Goal: Communication & Community: Answer question/provide support

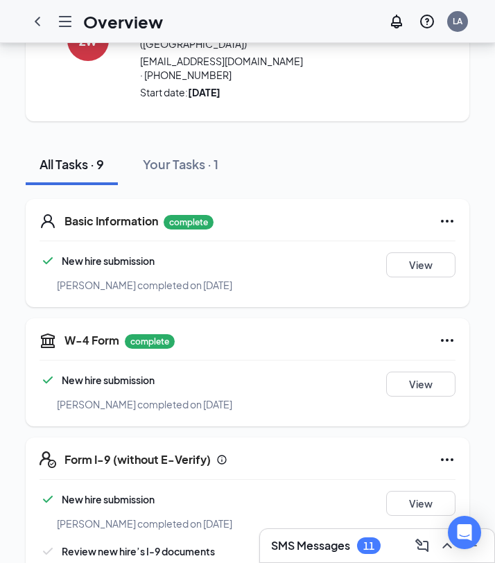
scroll to position [102, 0]
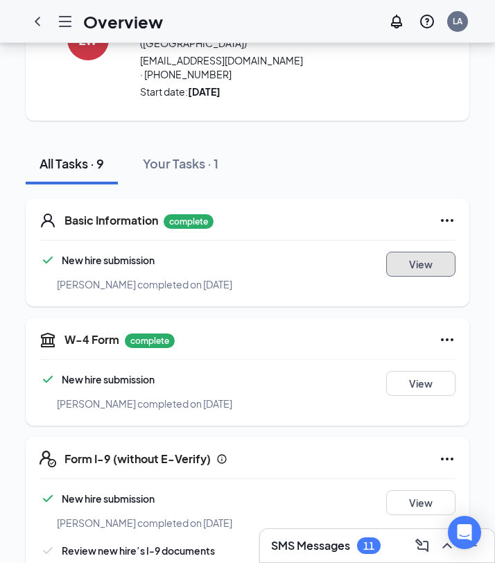
click at [418, 253] on button "View" at bounding box center [420, 264] width 69 height 25
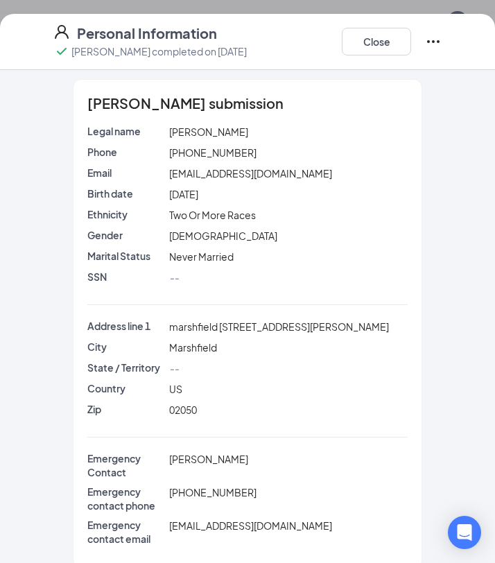
scroll to position [0, 0]
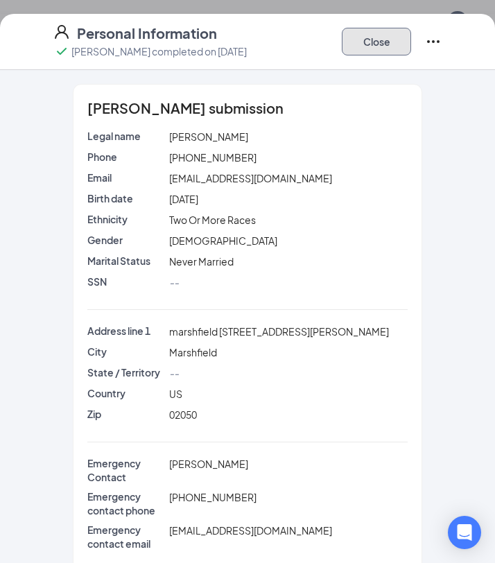
click at [366, 41] on button "Close" at bounding box center [376, 42] width 69 height 28
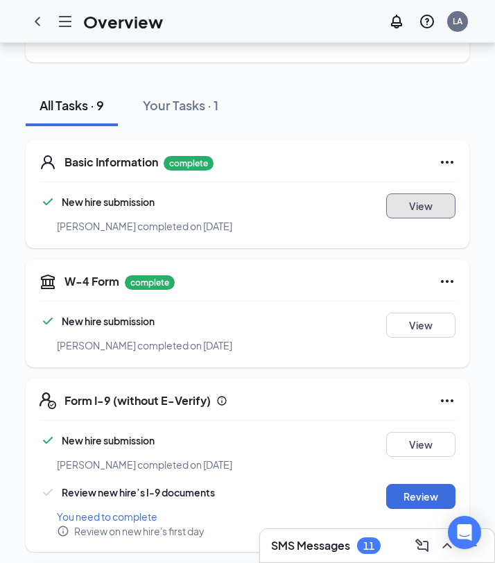
scroll to position [167, 0]
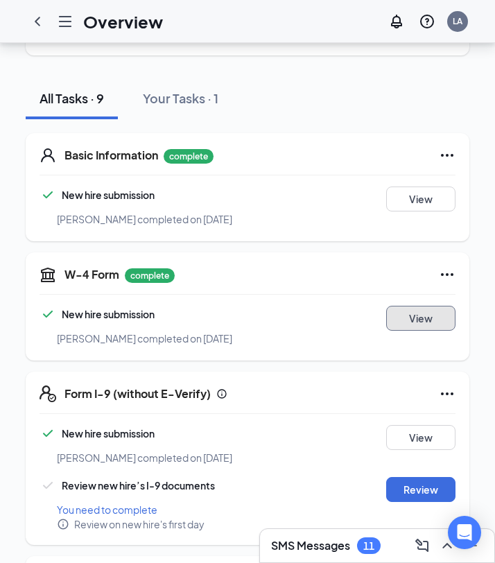
click at [409, 306] on button "View" at bounding box center [420, 318] width 69 height 25
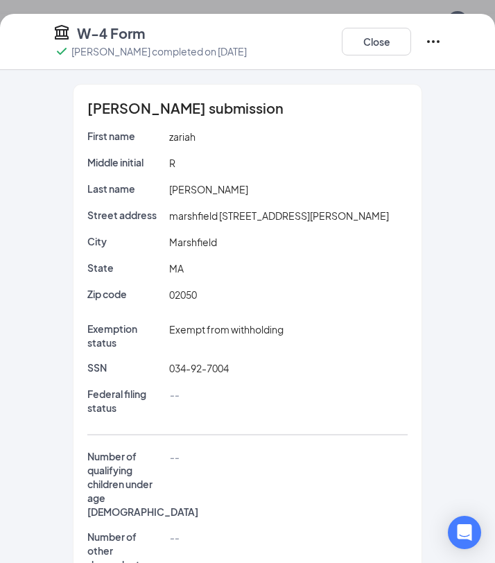
click at [206, 369] on span "034-92-7004" at bounding box center [199, 368] width 60 height 12
copy span "034-92-7004"
click at [386, 40] on button "Close" at bounding box center [376, 42] width 69 height 28
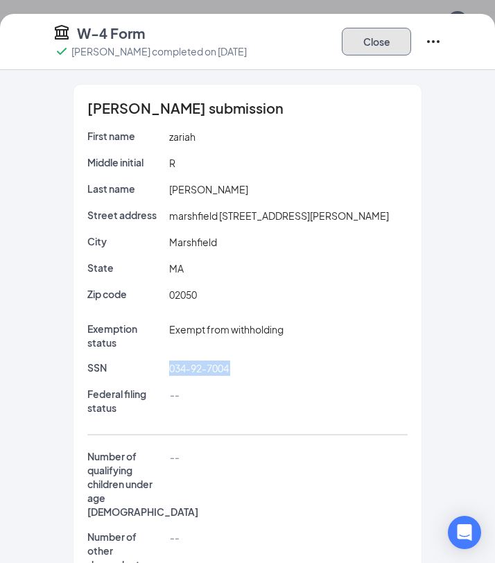
click at [386, 40] on div "W-4 Form [PERSON_NAME] completed on [DATE] Close [PERSON_NAME] submission First…" at bounding box center [247, 281] width 495 height 563
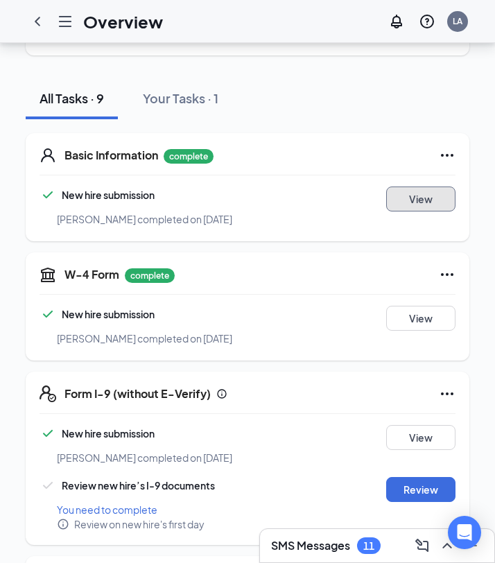
click at [429, 187] on button "View" at bounding box center [420, 199] width 69 height 25
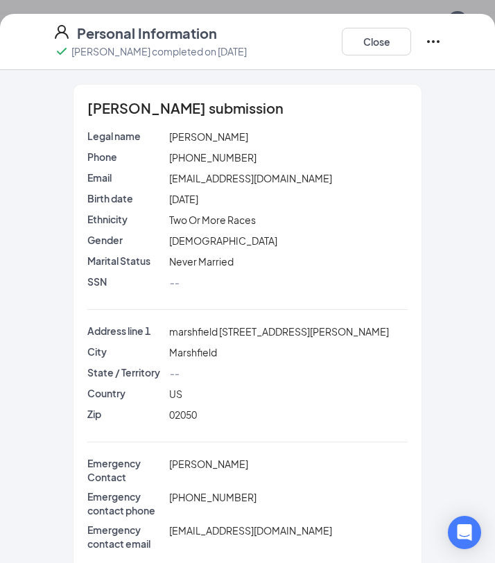
click at [243, 332] on span "marshfield [STREET_ADDRESS][PERSON_NAME]" at bounding box center [279, 331] width 220 height 12
click at [269, 353] on div "Marshfield" at bounding box center [288, 352] width 245 height 15
drag, startPoint x: 220, startPoint y: 332, endPoint x: 330, endPoint y: 332, distance: 110.3
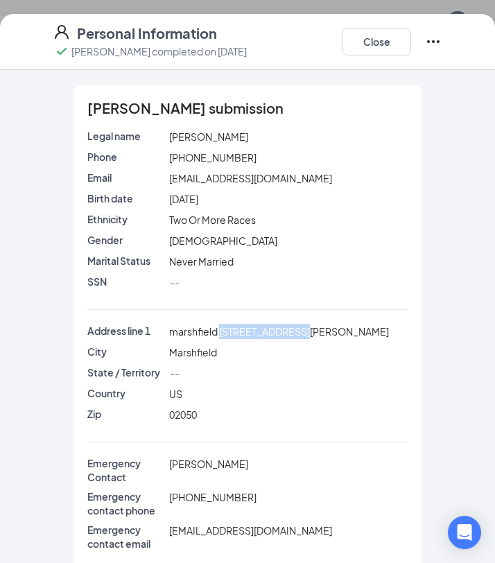
click at [330, 332] on div "marshfield [STREET_ADDRESS][PERSON_NAME]" at bounding box center [288, 331] width 245 height 15
copy span "[STREET_ADDRESS][PERSON_NAME]"
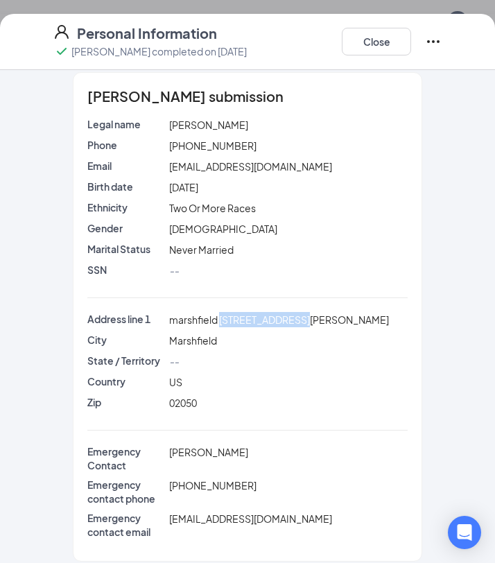
scroll to position [24, 0]
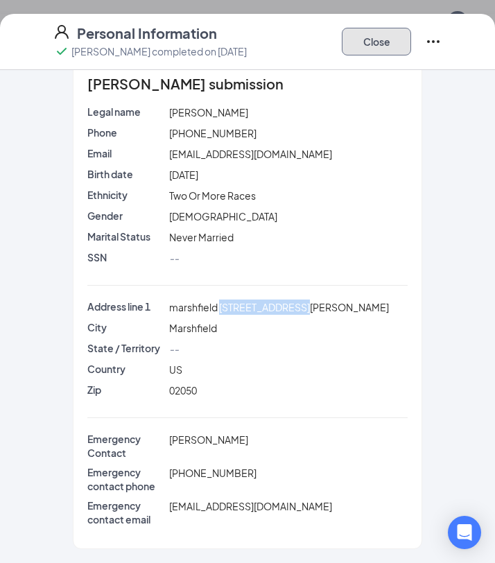
click at [356, 50] on button "Close" at bounding box center [376, 42] width 69 height 28
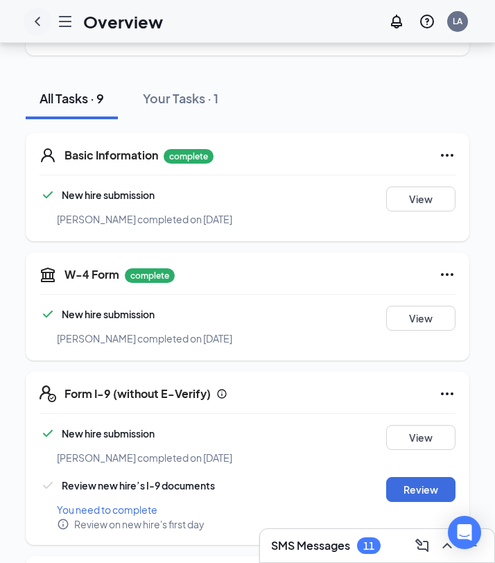
click at [41, 23] on icon "ChevronLeft" at bounding box center [37, 21] width 17 height 17
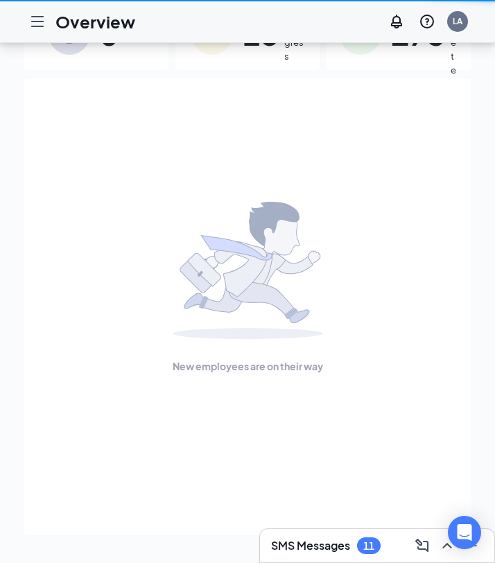
scroll to position [62, 0]
click at [34, 10] on div at bounding box center [38, 22] width 28 height 28
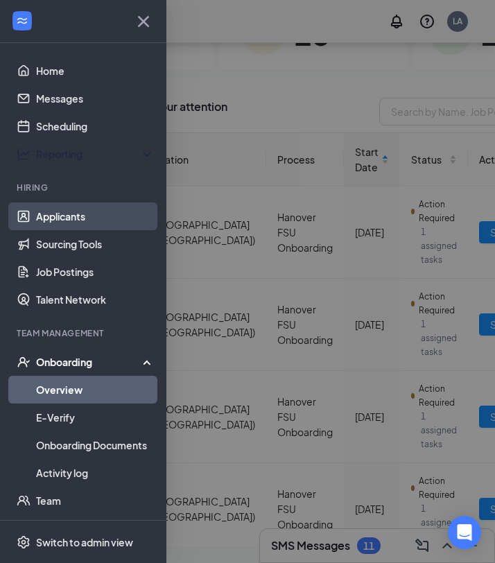
click at [50, 217] on link "Applicants" at bounding box center [95, 217] width 119 height 28
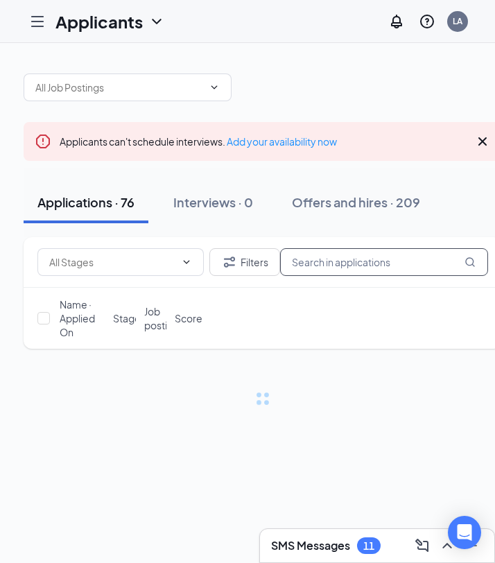
click at [364, 248] on input "text" at bounding box center [384, 262] width 208 height 28
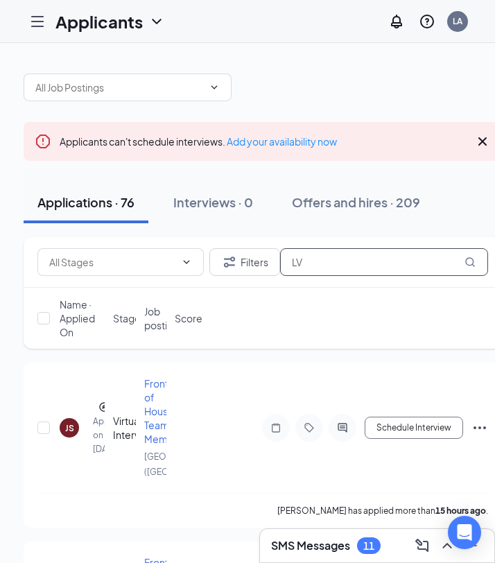
type input "L"
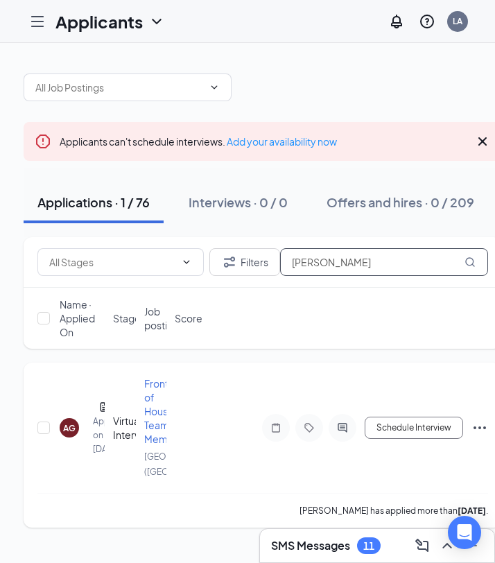
type input "[PERSON_NAME]"
click at [482, 431] on icon "Ellipses" at bounding box center [480, 428] width 17 height 17
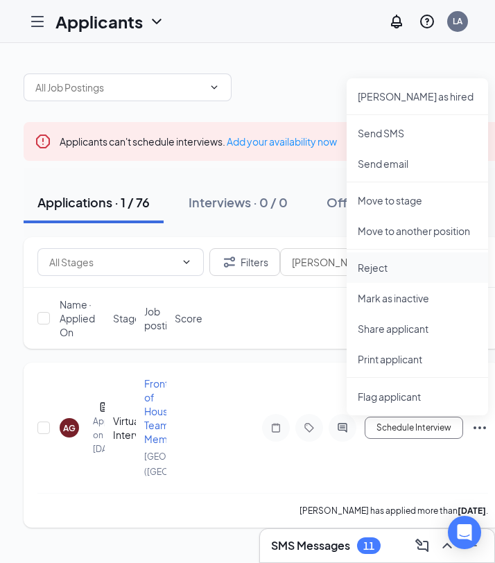
click at [398, 273] on p "Reject" at bounding box center [417, 268] width 119 height 14
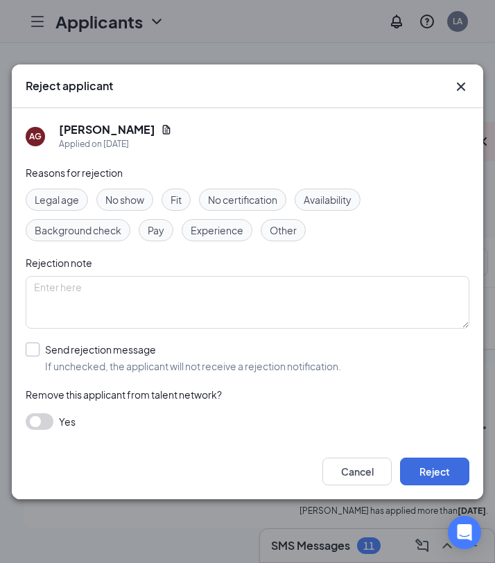
click at [92, 348] on input "Send rejection message If unchecked, the applicant will not receive a rejection…" at bounding box center [184, 358] width 316 height 31
checkbox input "true"
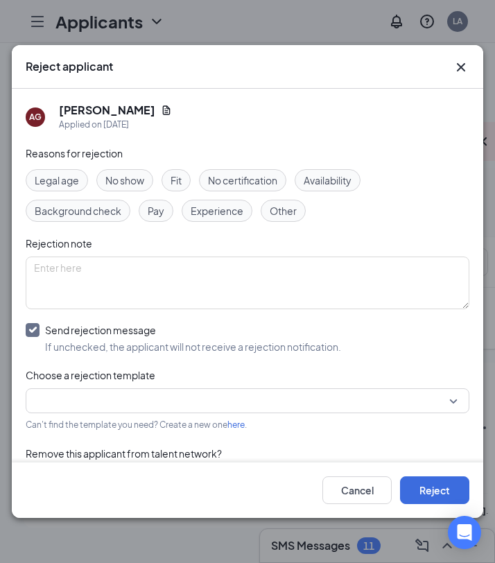
click at [90, 393] on input "search" at bounding box center [243, 401] width 418 height 24
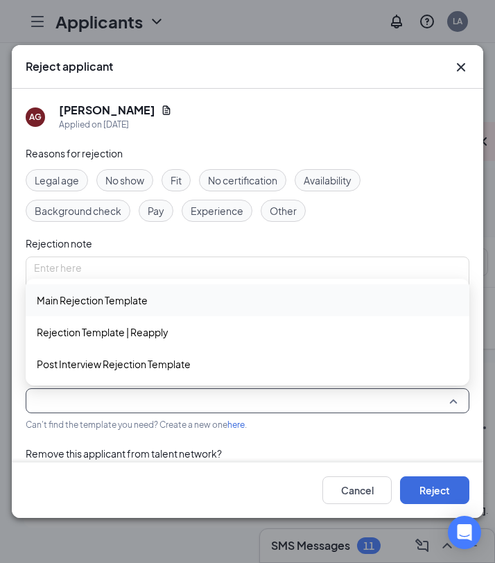
click at [87, 302] on span "Main Rejection Template" at bounding box center [92, 300] width 111 height 15
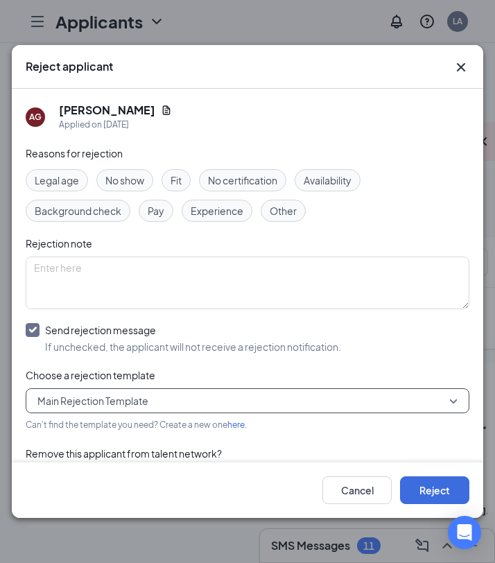
scroll to position [40, 0]
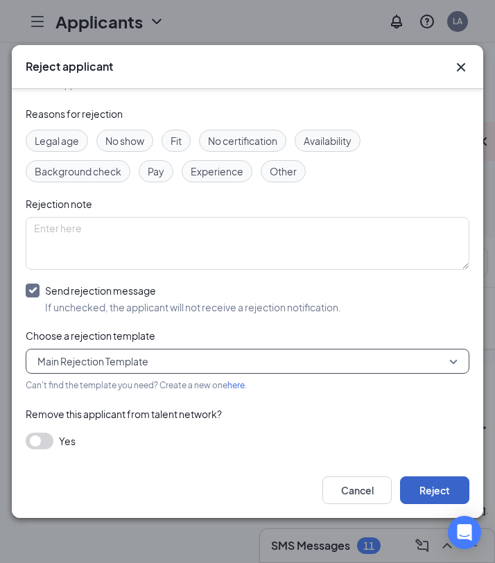
click at [440, 490] on button "Reject" at bounding box center [434, 491] width 69 height 28
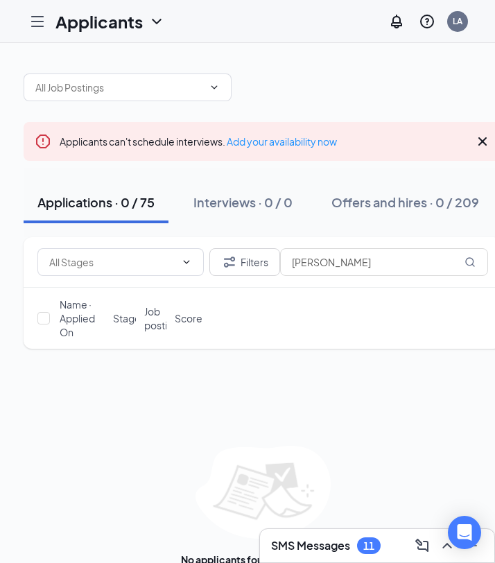
click at [35, 24] on icon "Hamburger" at bounding box center [37, 21] width 17 height 17
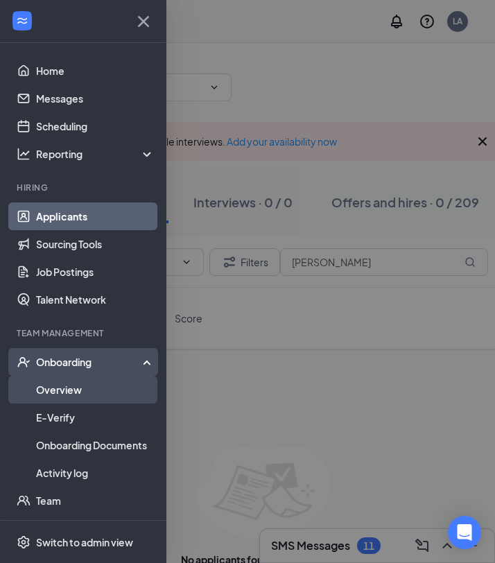
click at [60, 381] on link "Overview" at bounding box center [95, 390] width 119 height 28
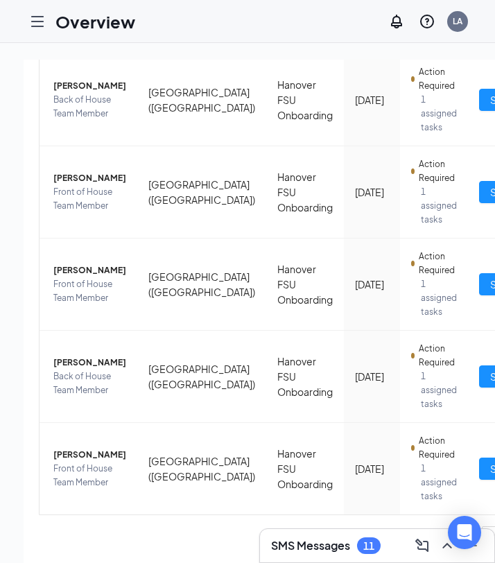
scroll to position [823, 0]
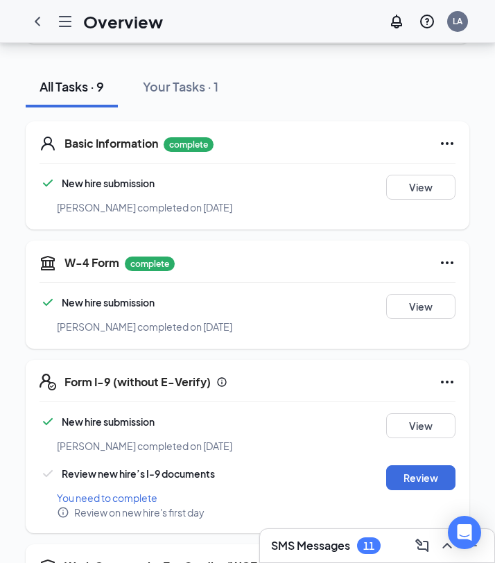
scroll to position [173, 0]
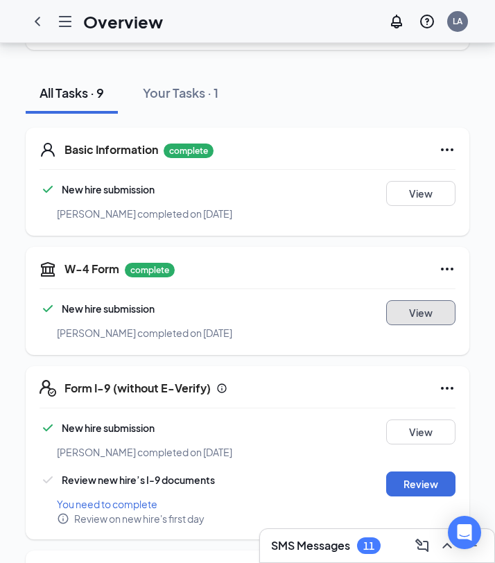
click at [428, 300] on button "View" at bounding box center [420, 312] width 69 height 25
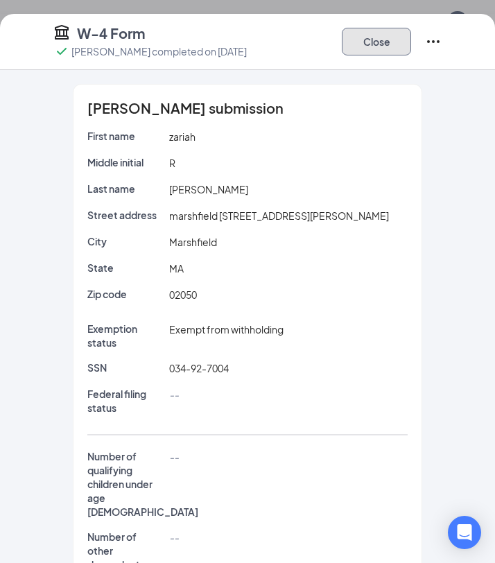
click at [385, 42] on button "Close" at bounding box center [376, 42] width 69 height 28
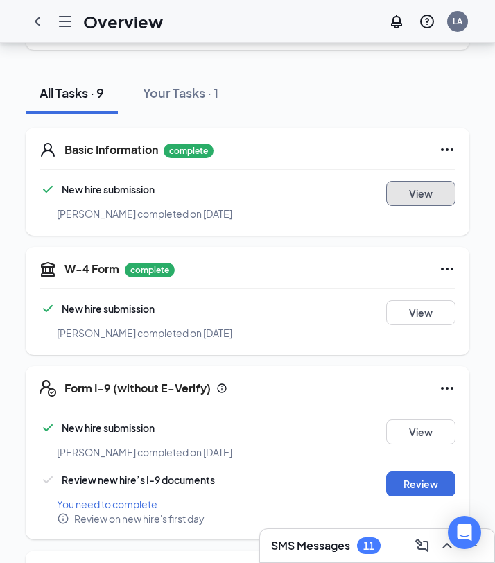
click at [412, 181] on button "View" at bounding box center [420, 193] width 69 height 25
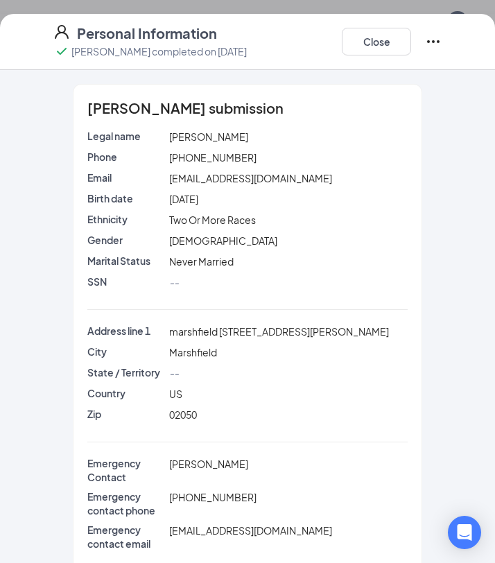
scroll to position [24, 0]
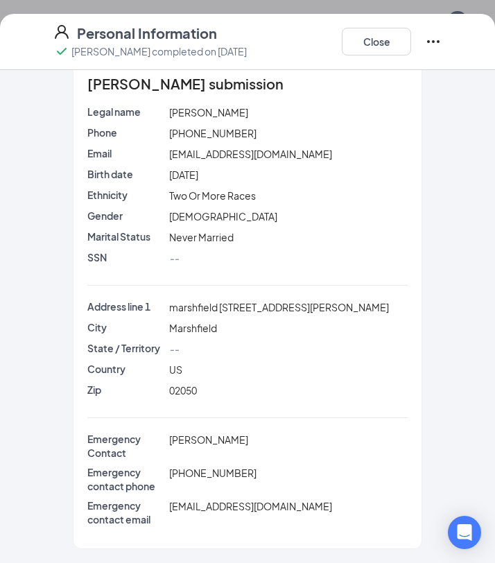
click at [196, 504] on div "[EMAIL_ADDRESS][DOMAIN_NAME]" at bounding box center [288, 513] width 245 height 28
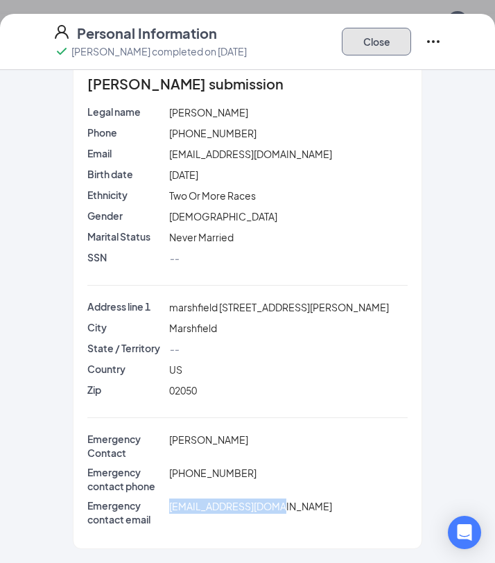
click at [370, 49] on button "Close" at bounding box center [376, 42] width 69 height 28
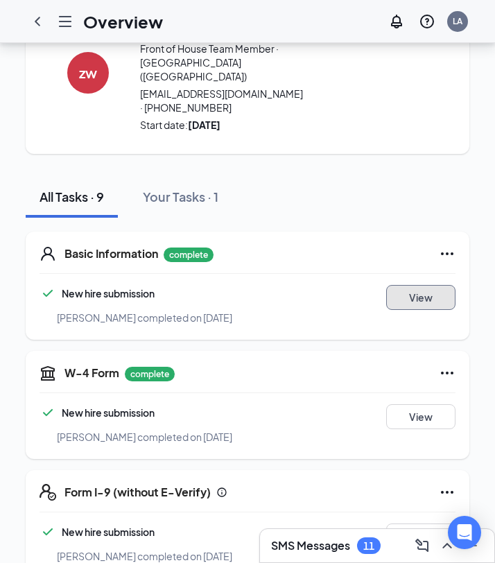
scroll to position [0, 0]
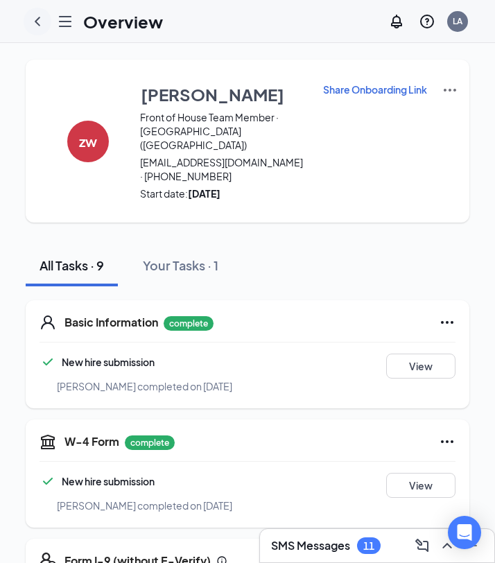
click at [35, 22] on icon "ChevronLeft" at bounding box center [37, 21] width 17 height 17
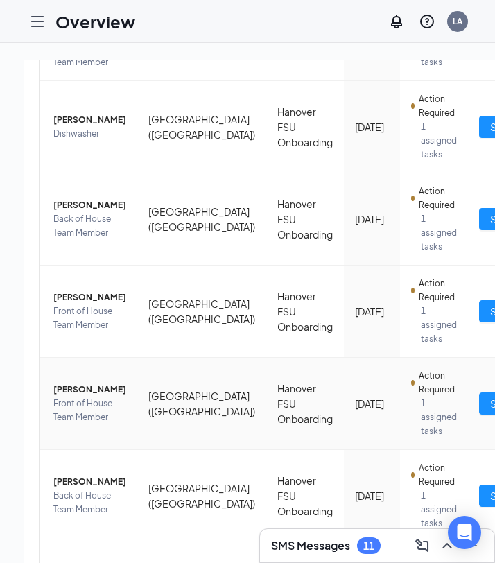
scroll to position [823, 0]
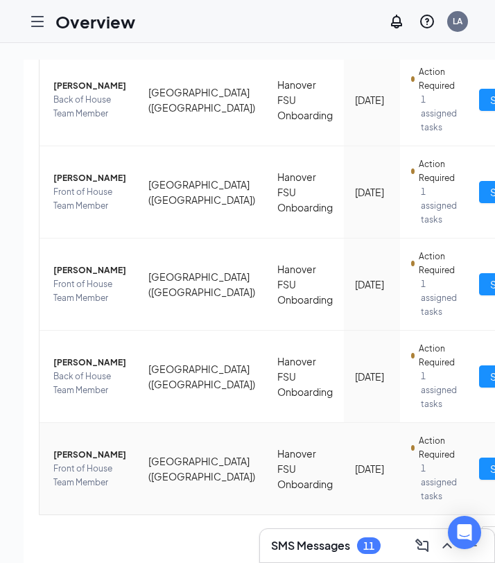
click at [65, 448] on span "[PERSON_NAME]" at bounding box center [89, 455] width 73 height 14
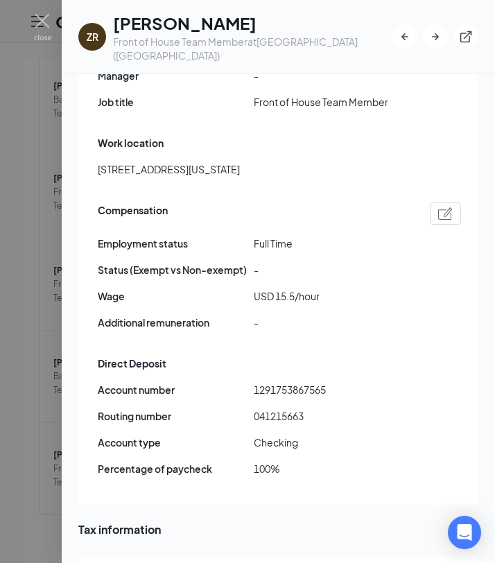
scroll to position [879, 0]
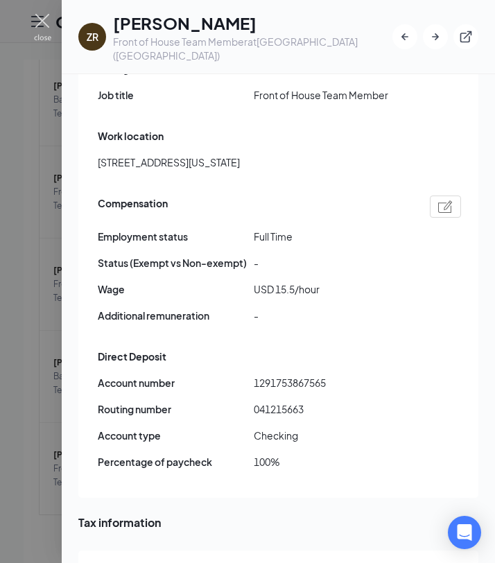
click at [38, 19] on img at bounding box center [42, 27] width 17 height 27
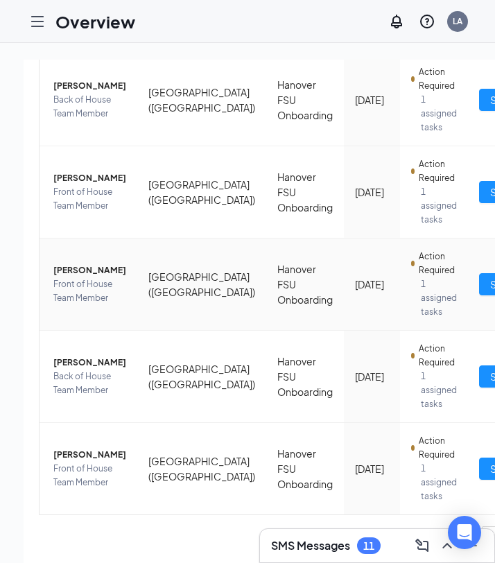
scroll to position [823, 0]
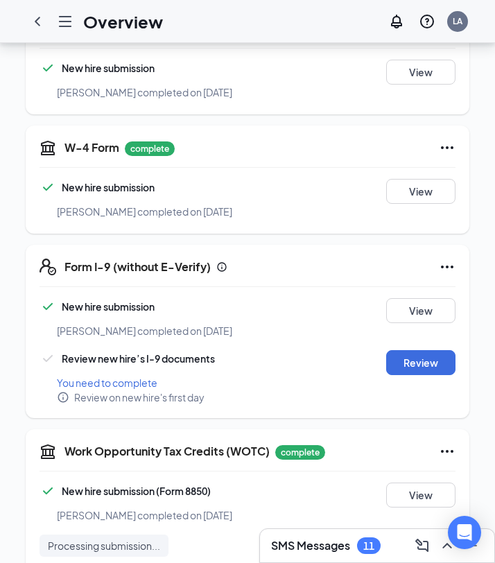
scroll to position [326, 0]
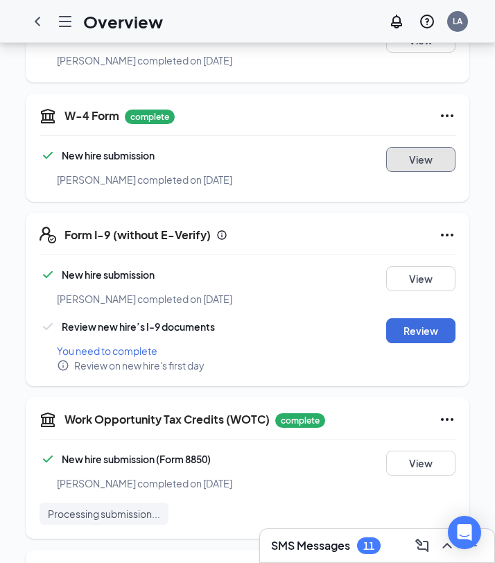
click at [404, 147] on button "View" at bounding box center [420, 159] width 69 height 25
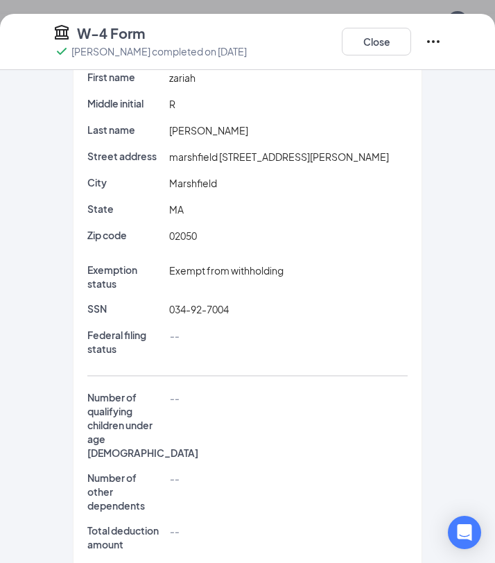
scroll to position [0, 0]
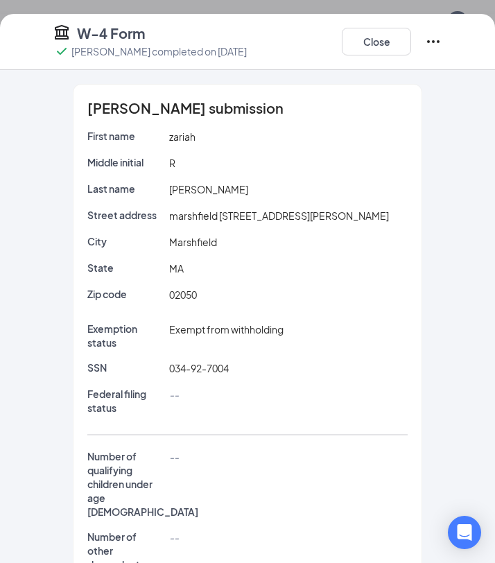
click at [372, 56] on div "Close" at bounding box center [392, 42] width 100 height 36
click at [372, 35] on button "Close" at bounding box center [376, 42] width 69 height 28
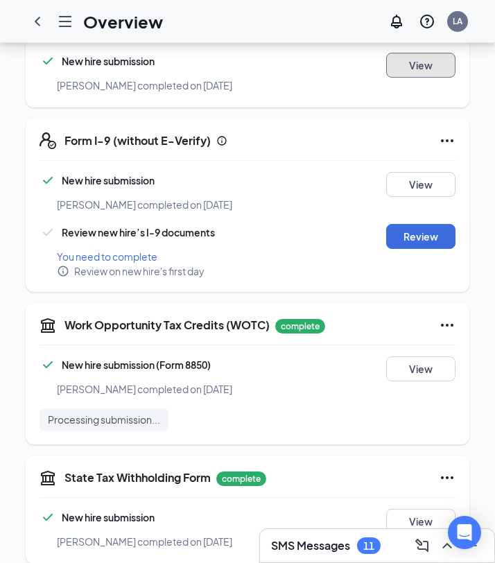
scroll to position [446, 0]
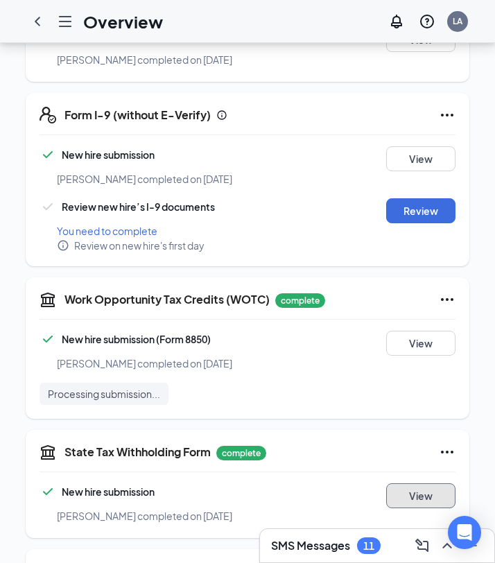
click at [420, 483] on button "View" at bounding box center [420, 495] width 69 height 25
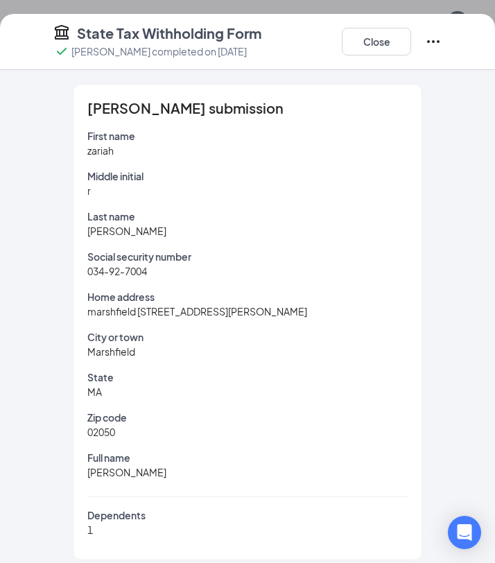
scroll to position [11, 0]
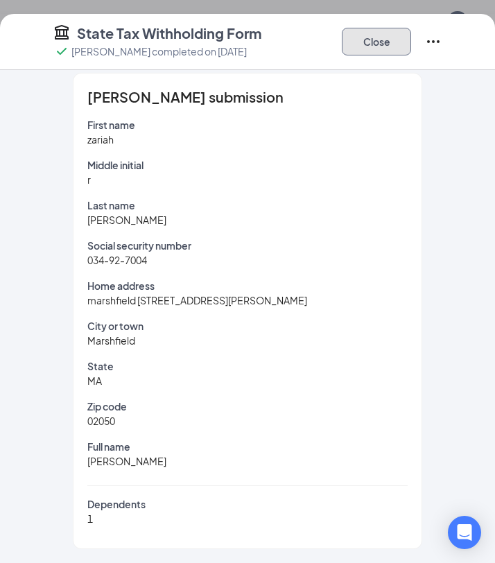
click at [397, 40] on button "Close" at bounding box center [376, 42] width 69 height 28
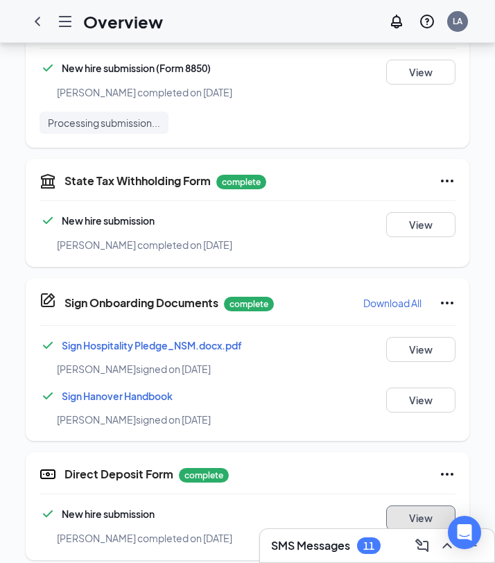
click at [418, 504] on button "View" at bounding box center [420, 518] width 69 height 25
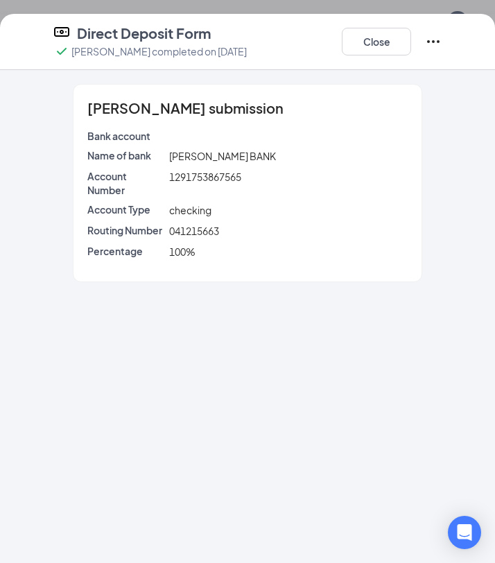
click at [197, 151] on span "[PERSON_NAME] BANK" at bounding box center [222, 156] width 107 height 12
copy span "[PERSON_NAME] BANK"
click at [187, 178] on span "1291753867565" at bounding box center [205, 177] width 72 height 12
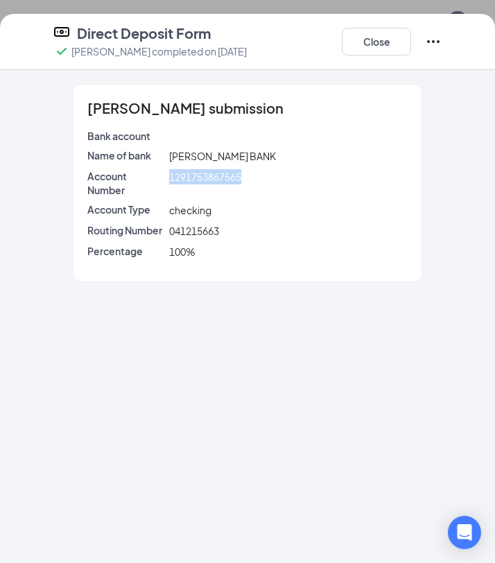
click at [187, 178] on span "1291753867565" at bounding box center [205, 177] width 72 height 12
copy span "1291753867565"
click at [194, 232] on span "041215663" at bounding box center [194, 231] width 50 height 12
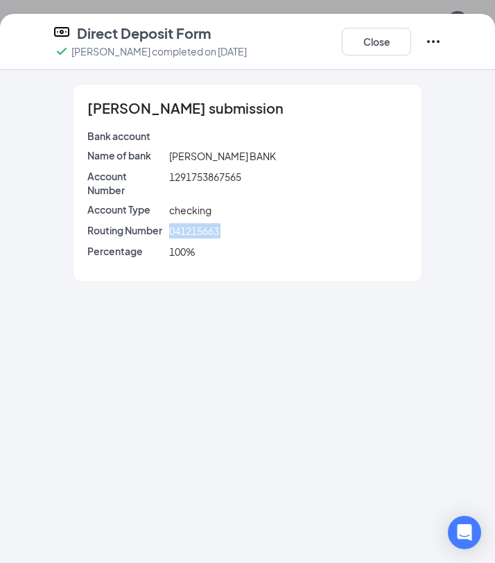
click at [194, 232] on span "041215663" at bounding box center [194, 231] width 50 height 12
copy span "041215663"
click at [377, 46] on button "Close" at bounding box center [376, 42] width 69 height 28
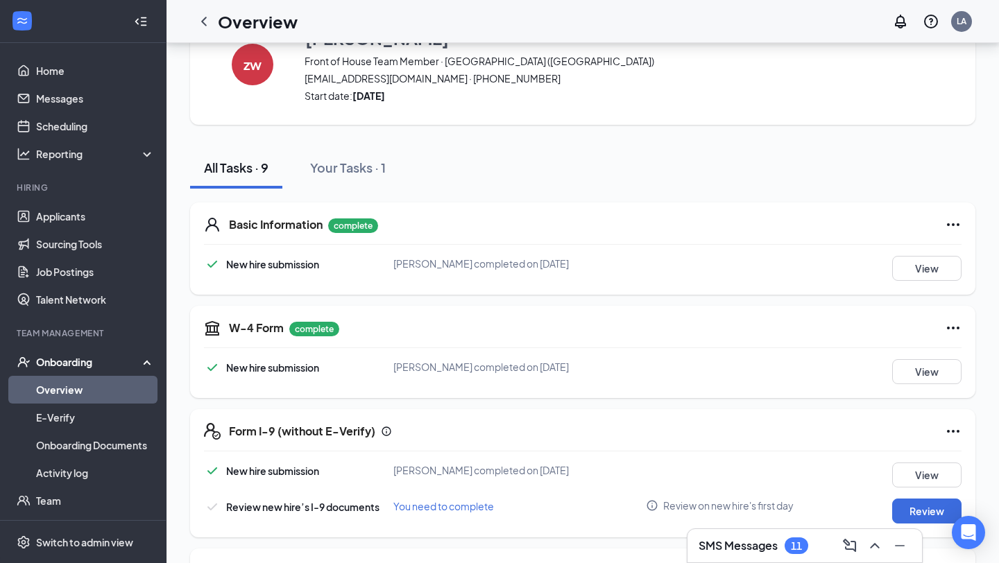
scroll to position [65, 0]
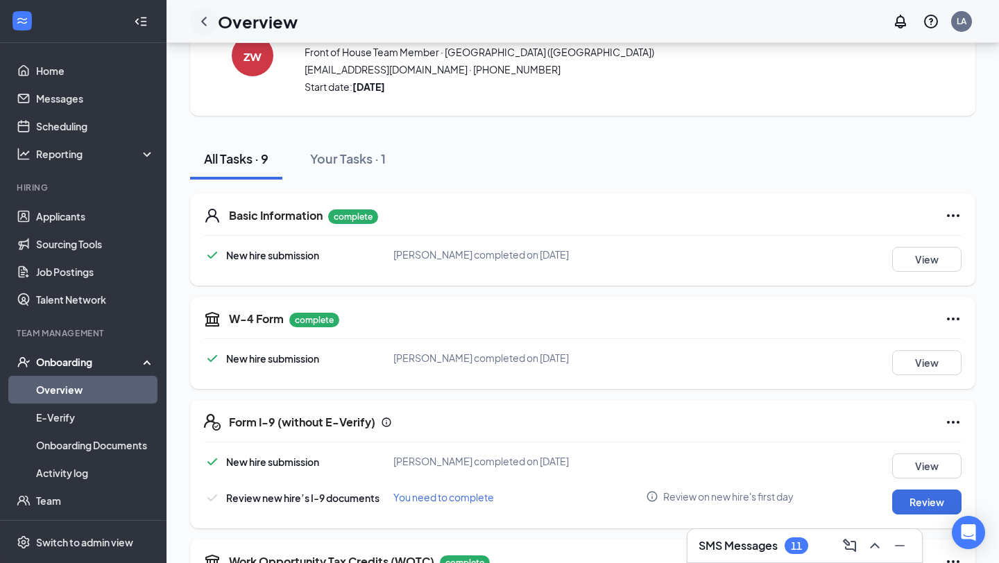
click at [208, 28] on icon "ChevronLeft" at bounding box center [204, 21] width 17 height 17
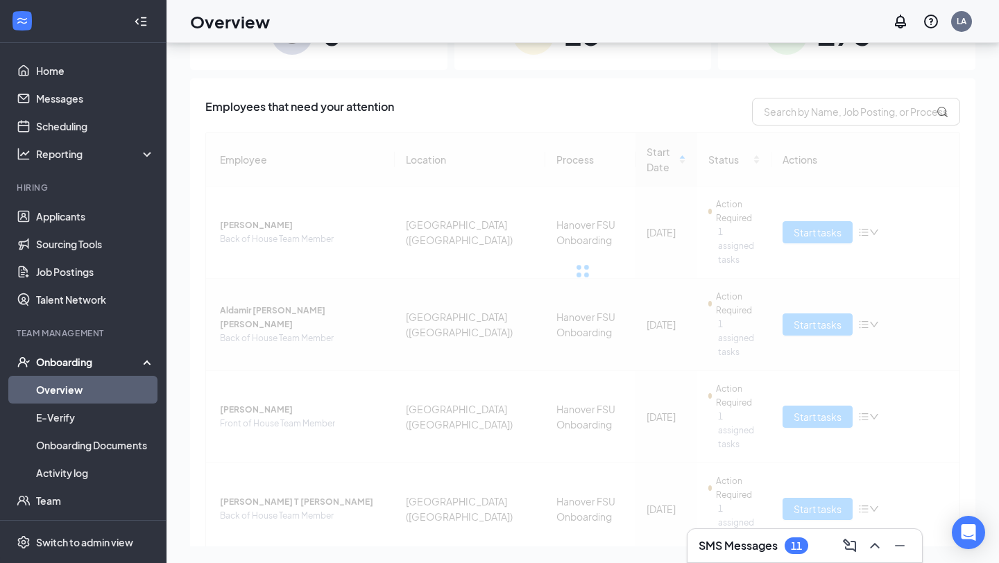
scroll to position [517, 0]
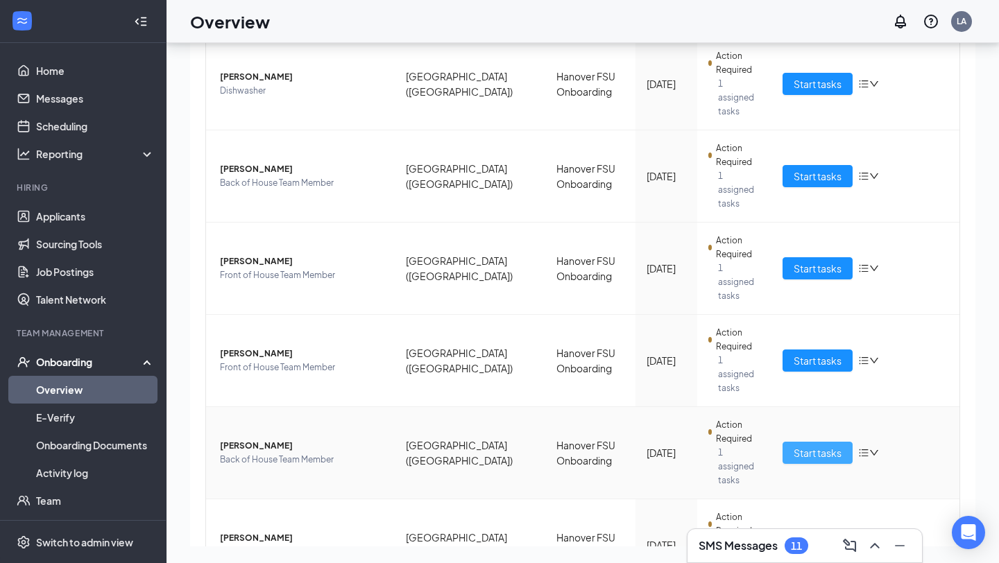
click at [797, 445] on span "Start tasks" at bounding box center [818, 452] width 48 height 15
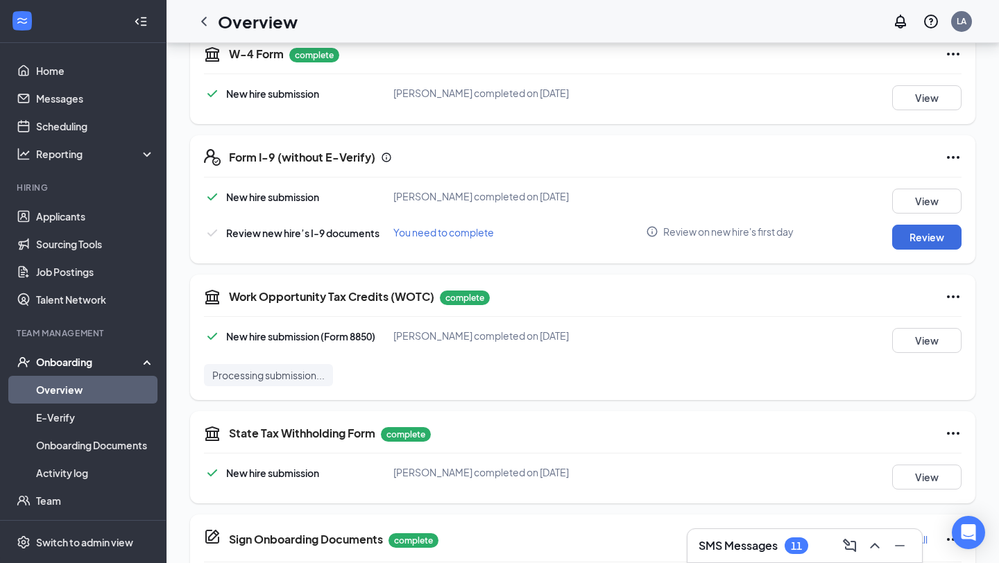
scroll to position [321, 0]
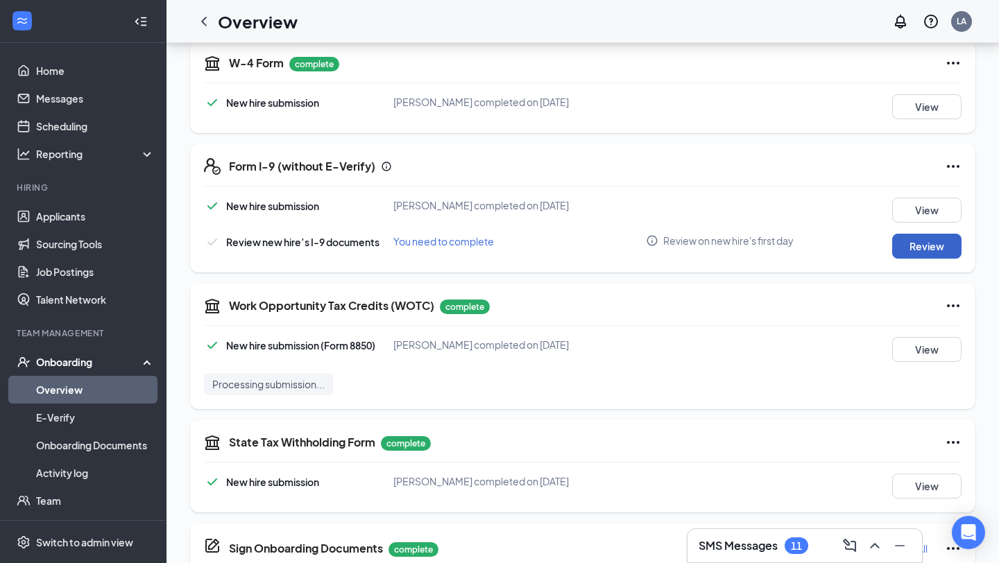
click at [922, 243] on button "Review" at bounding box center [926, 246] width 69 height 25
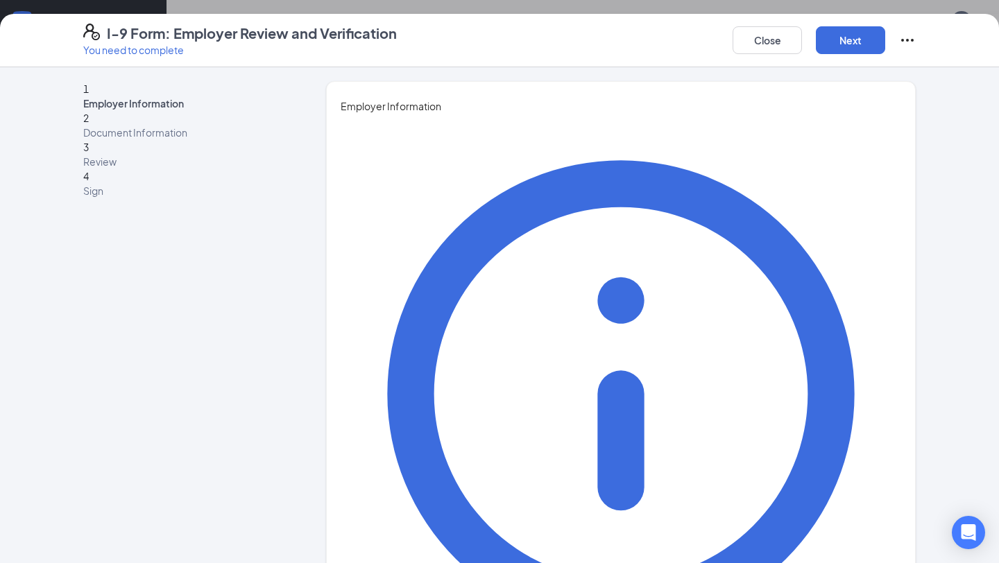
type input "[PERSON_NAME]"
type input "Odunsi"
type input "Operator"
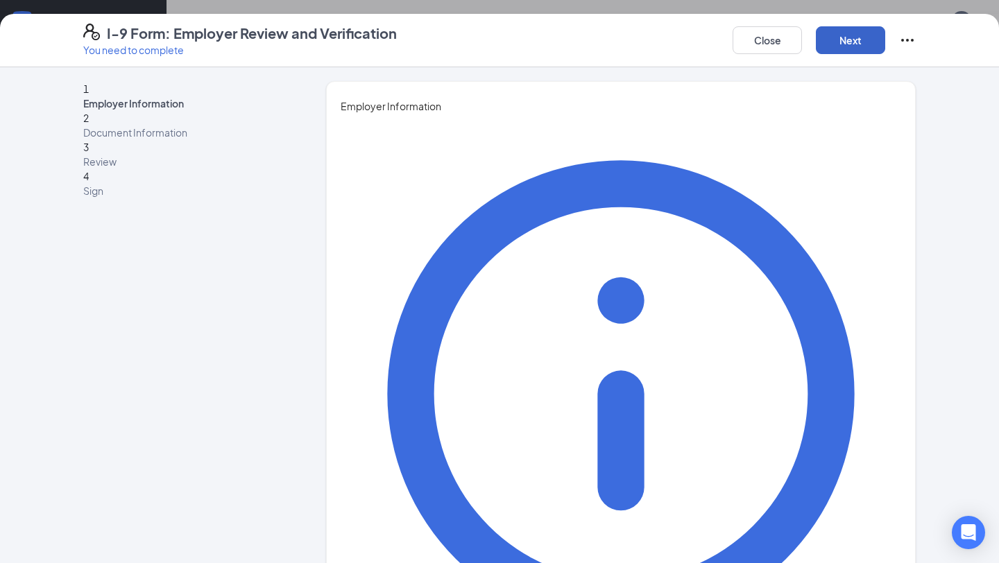
click at [834, 44] on button "Next" at bounding box center [850, 40] width 69 height 28
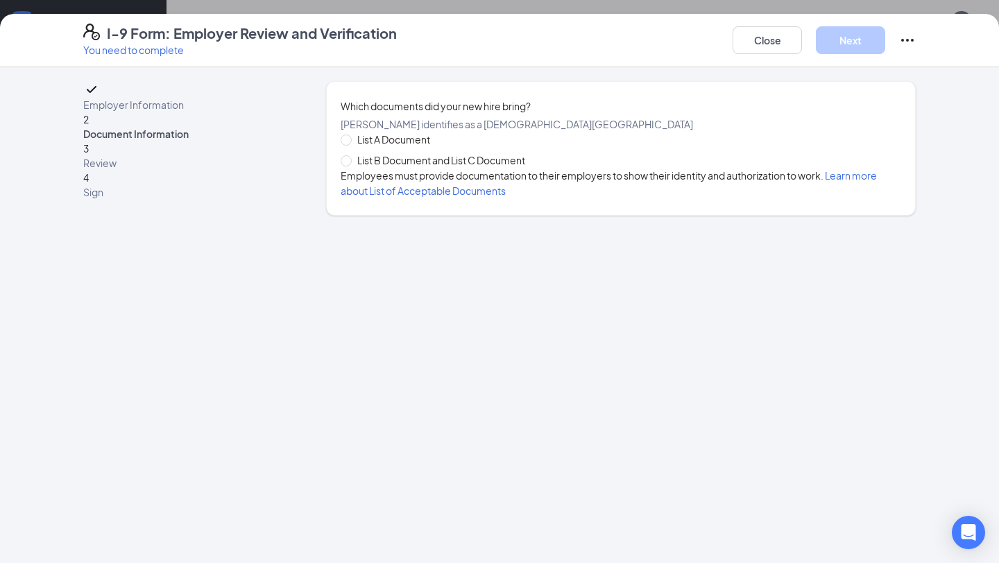
click at [378, 147] on span "List A Document" at bounding box center [394, 139] width 84 height 15
click at [350, 144] on input "List A Document" at bounding box center [346, 140] width 10 height 10
radio input "true"
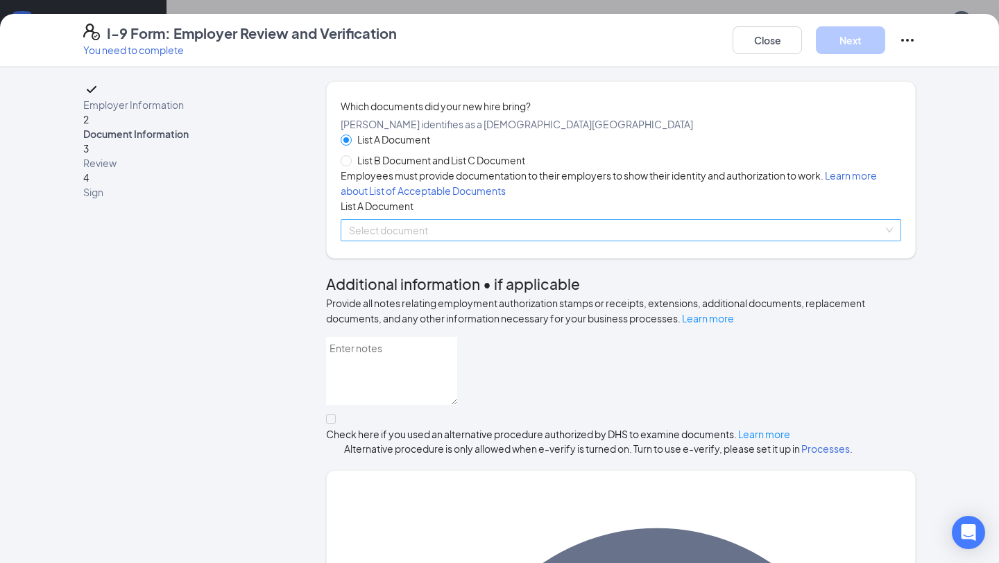
click at [403, 241] on input "search" at bounding box center [616, 230] width 534 height 21
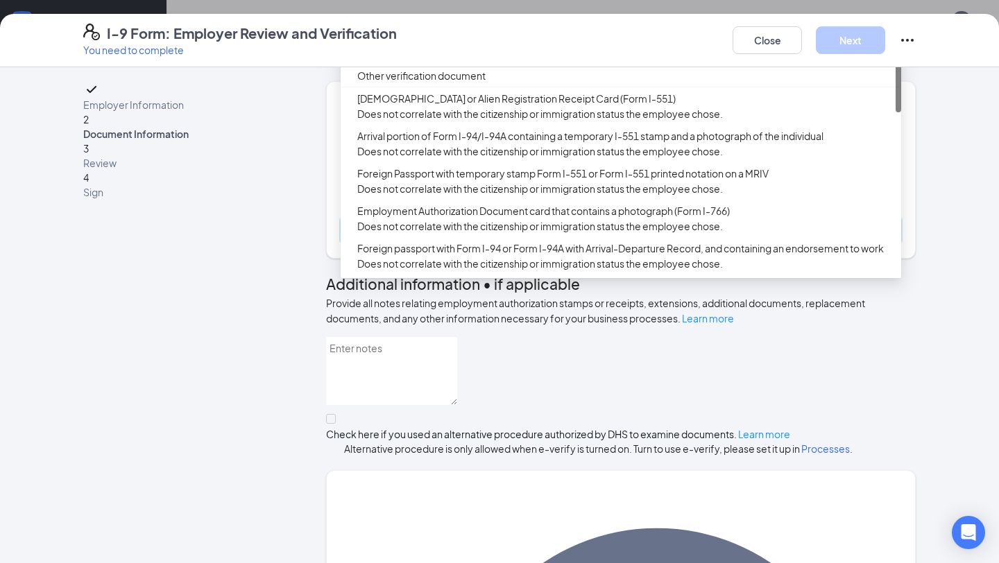
click at [462, 39] on div "U.S. Passport or Passport Card" at bounding box center [624, 31] width 535 height 15
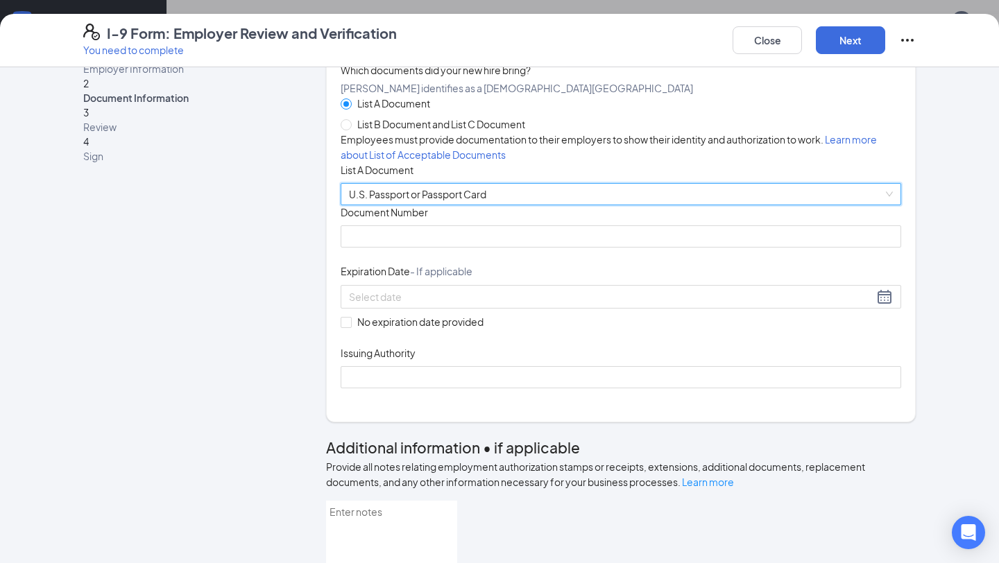
scroll to position [40, 0]
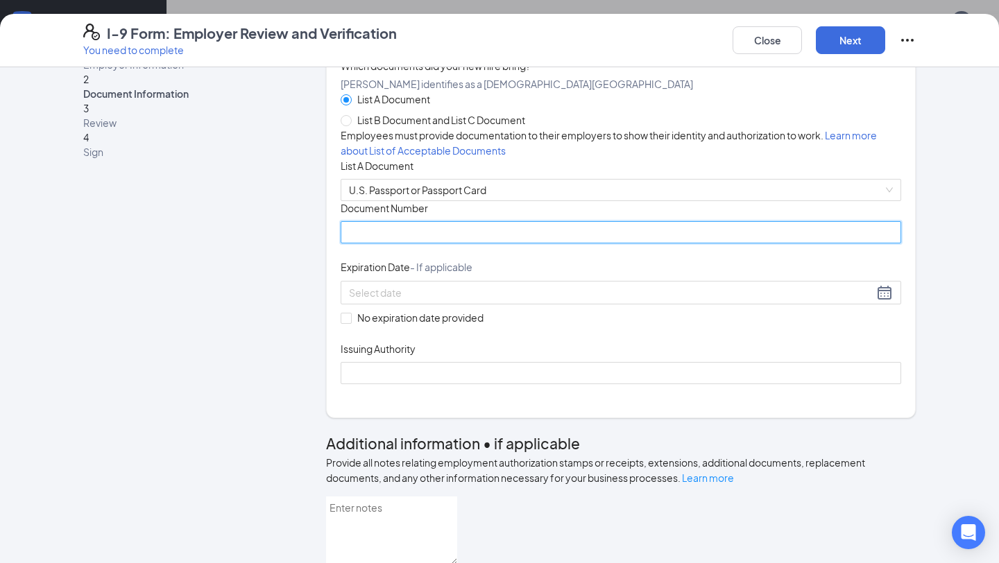
click at [380, 243] on input "Document Number" at bounding box center [621, 232] width 560 height 22
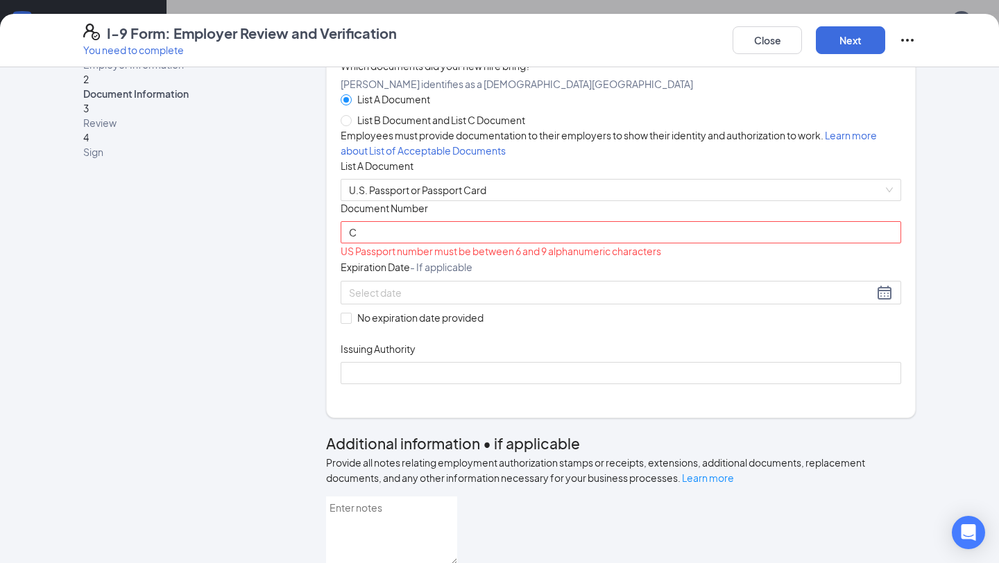
click at [402, 259] on div "US Passport number must be between 6 and 9 alphanumeric characters" at bounding box center [621, 250] width 560 height 15
click at [402, 243] on input "C" at bounding box center [621, 232] width 560 height 22
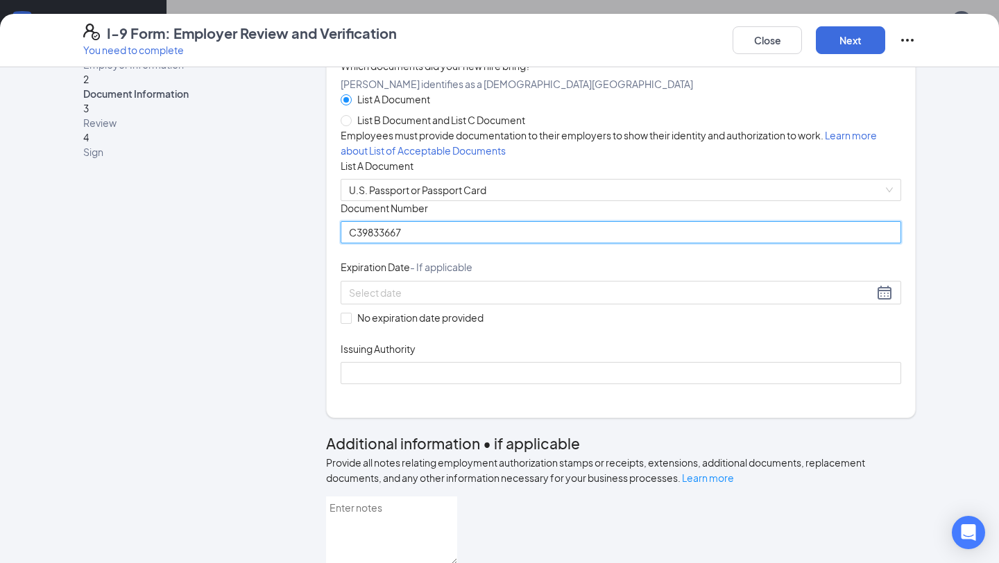
type input "C39833667"
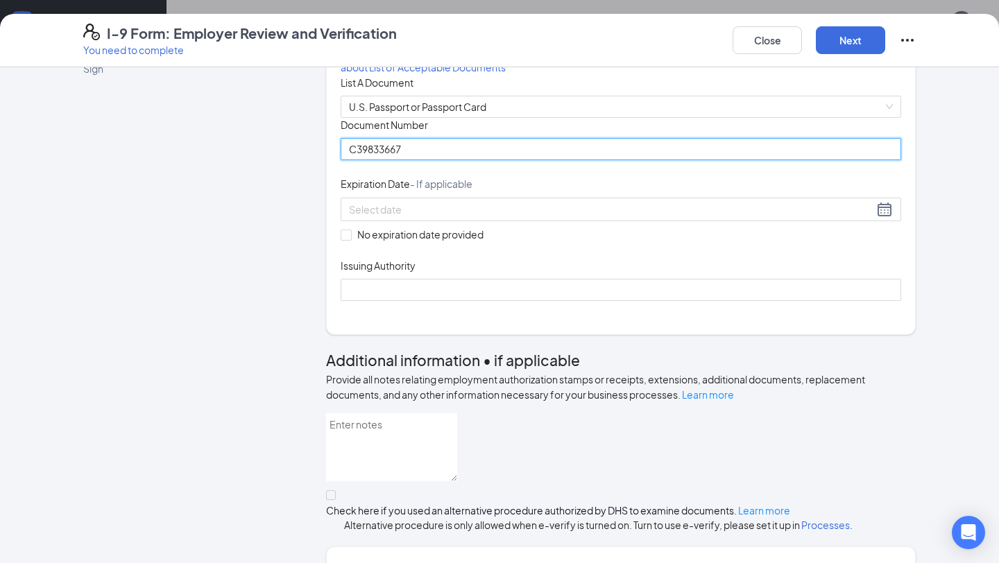
scroll to position [129, 0]
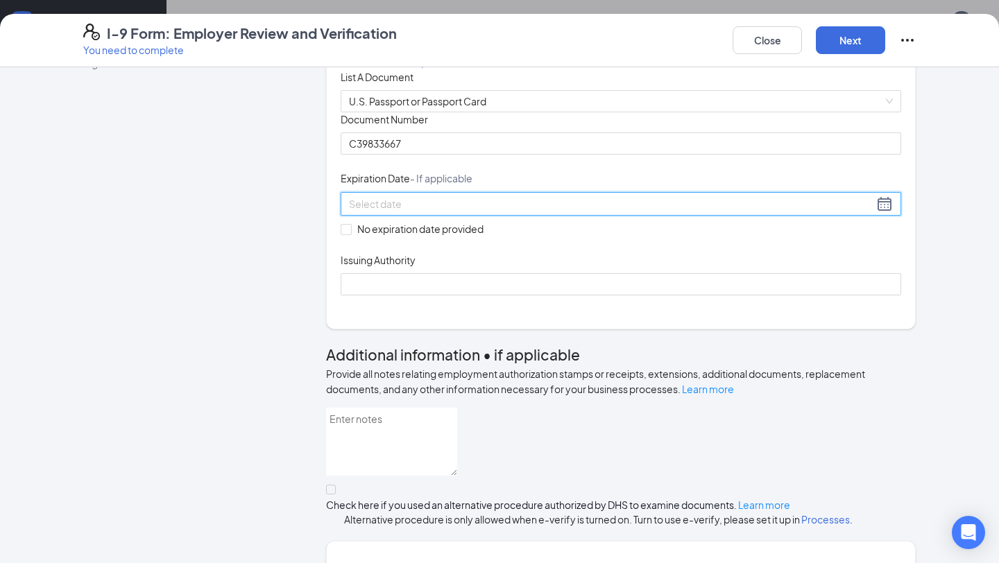
click at [561, 212] on input at bounding box center [611, 203] width 524 height 15
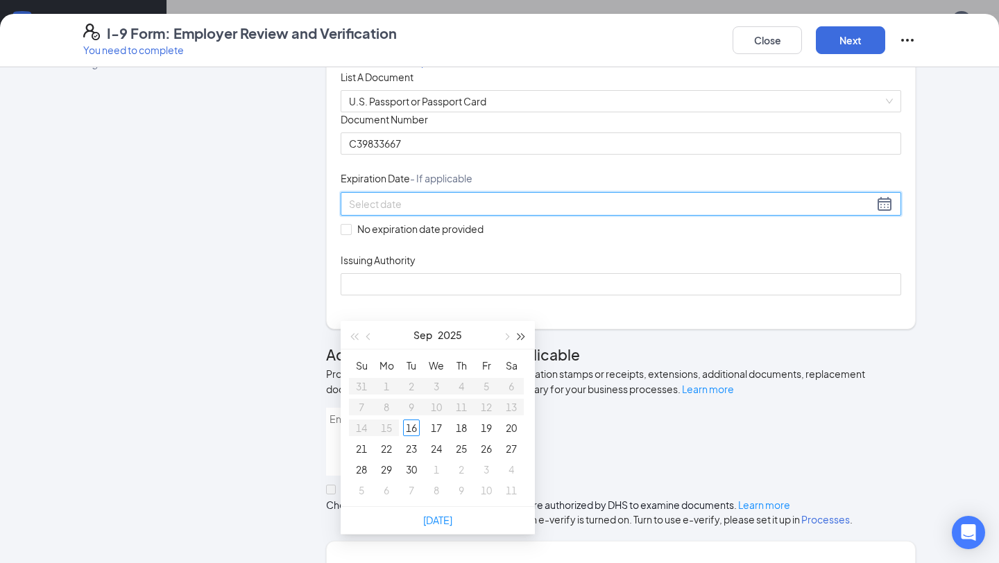
click at [518, 336] on span "button" at bounding box center [521, 337] width 7 height 7
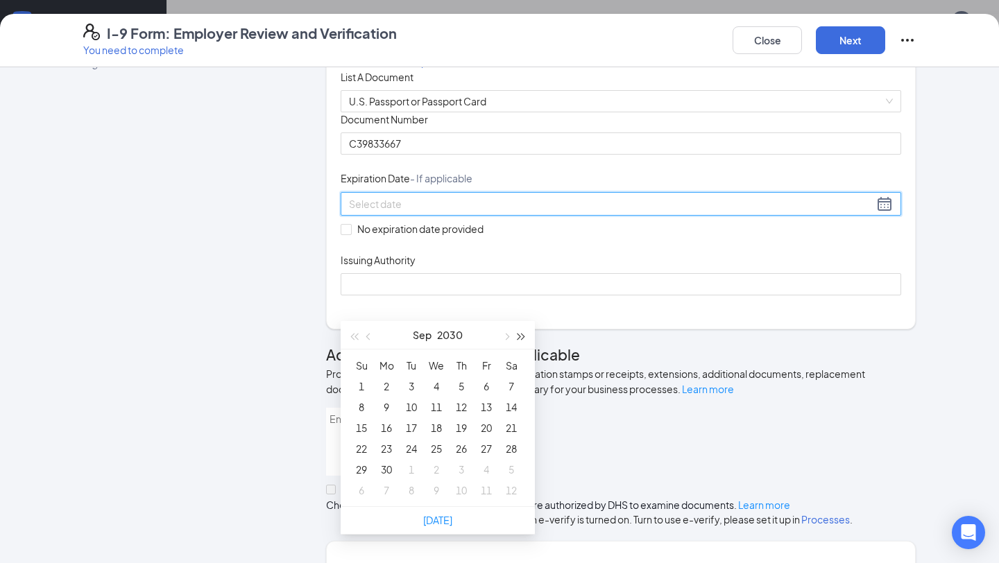
click at [518, 336] on span "button" at bounding box center [521, 337] width 7 height 7
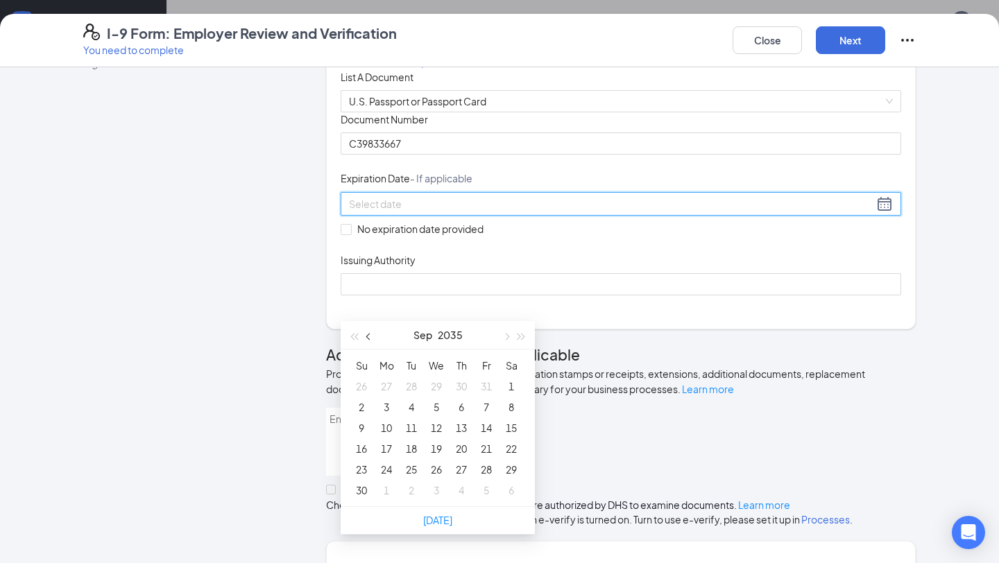
click at [367, 334] on span "button" at bounding box center [369, 337] width 7 height 7
type input "[DATE]"
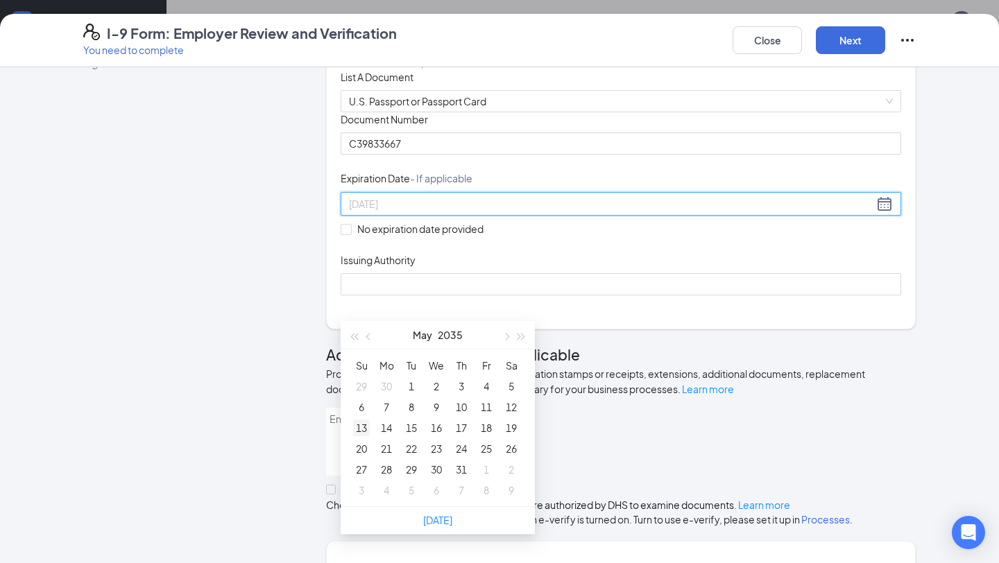
click at [363, 431] on div "13" at bounding box center [361, 428] width 17 height 17
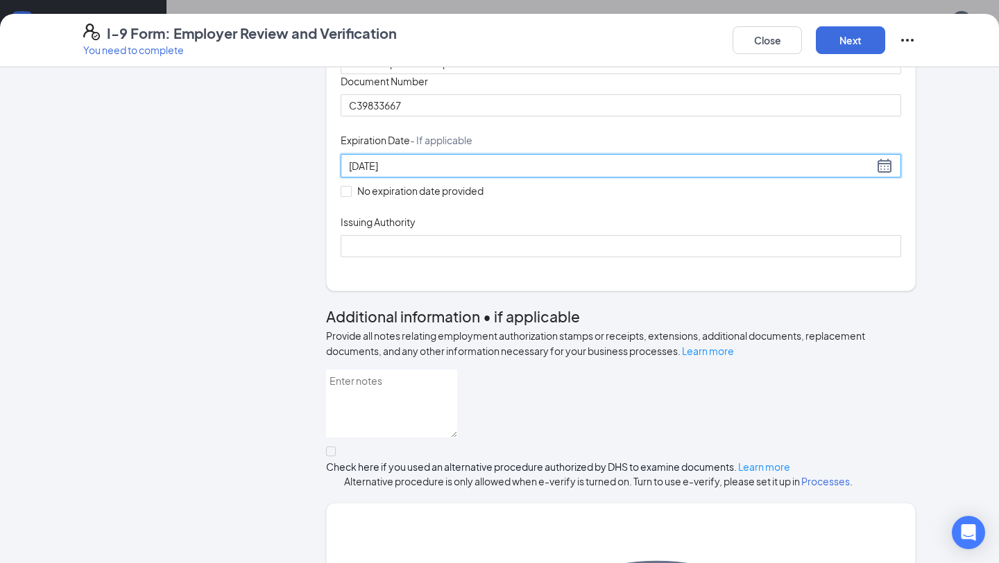
scroll to position [169, 0]
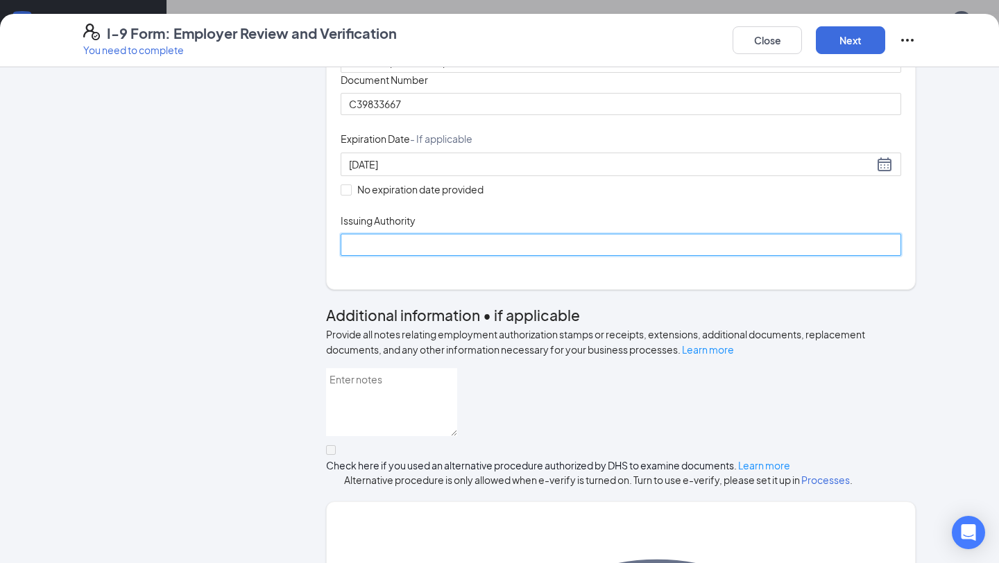
click at [429, 256] on input "Issuing Authority" at bounding box center [621, 245] width 560 height 22
type input "[GEOGRAPHIC_DATA]"
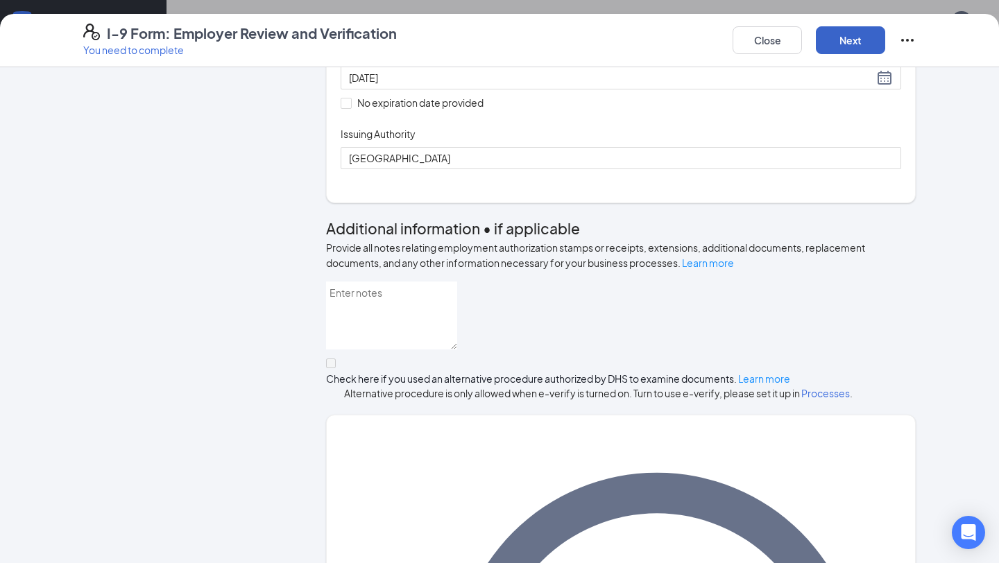
click at [848, 37] on button "Next" at bounding box center [850, 40] width 69 height 28
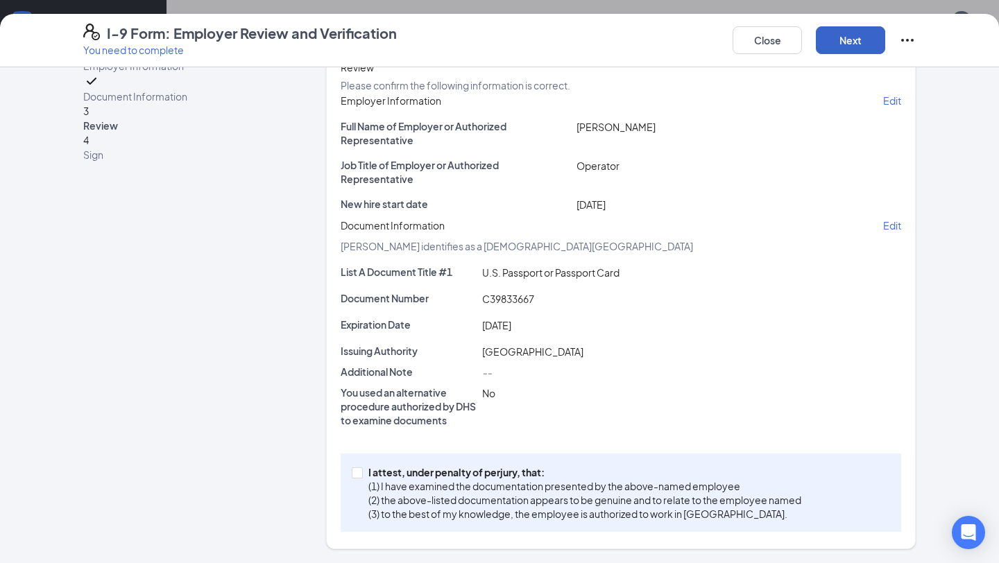
scroll to position [180, 0]
click at [507, 462] on div "I attest, under penalty of [PERSON_NAME], that: (1) I have examined the documen…" at bounding box center [621, 493] width 560 height 78
click at [508, 475] on p "I attest, under penalty of perjury, that:" at bounding box center [584, 472] width 433 height 14
click at [361, 475] on input "I attest, under penalty of [PERSON_NAME], that: (1) I have examined the documen…" at bounding box center [357, 473] width 10 height 10
checkbox input "true"
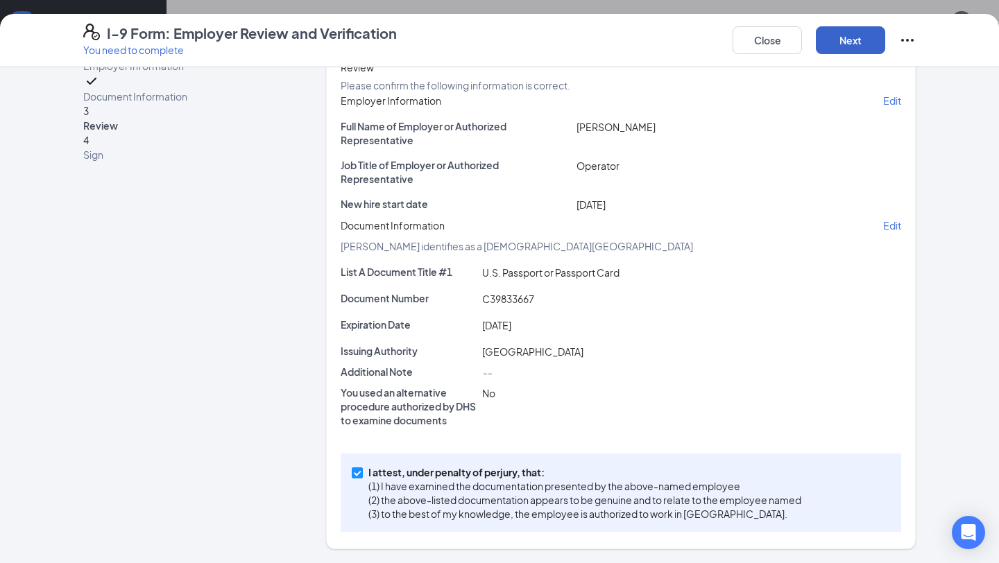
click at [857, 48] on button "Next" at bounding box center [850, 40] width 69 height 28
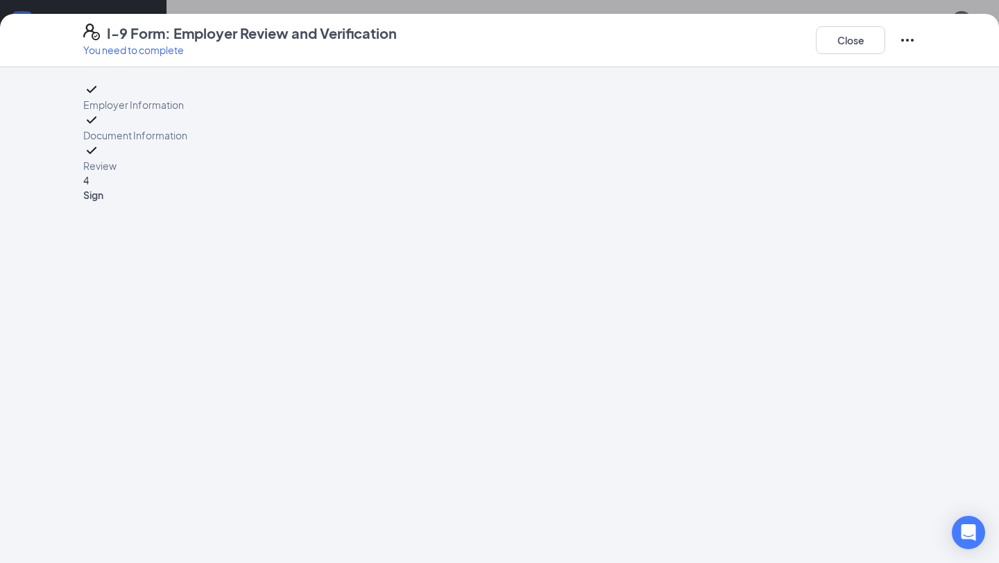
scroll to position [87, 0]
click at [134, 115] on span "Sign" at bounding box center [187, 108] width 208 height 14
click at [835, 42] on button "Close" at bounding box center [850, 40] width 69 height 28
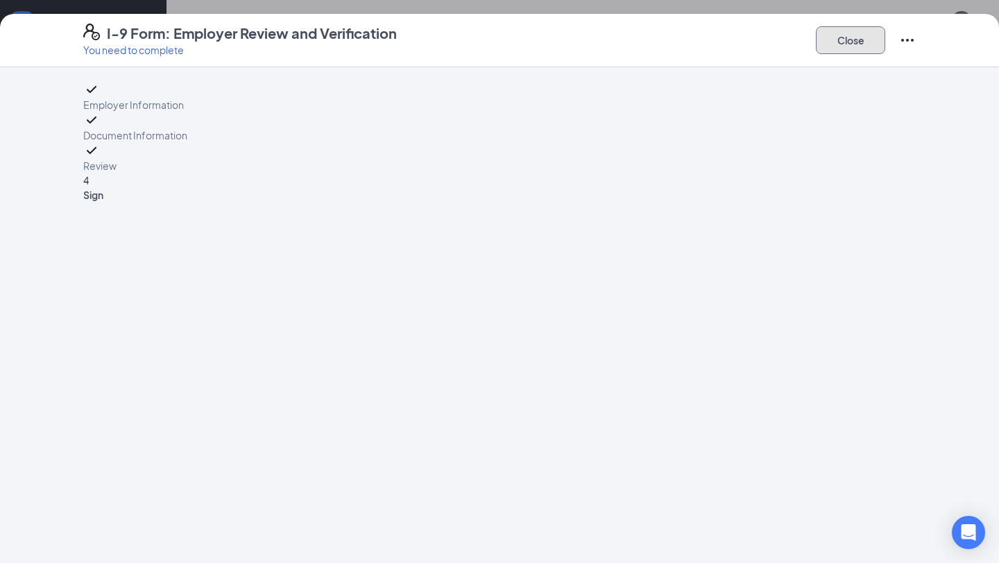
click at [836, 41] on button "Close" at bounding box center [850, 40] width 69 height 28
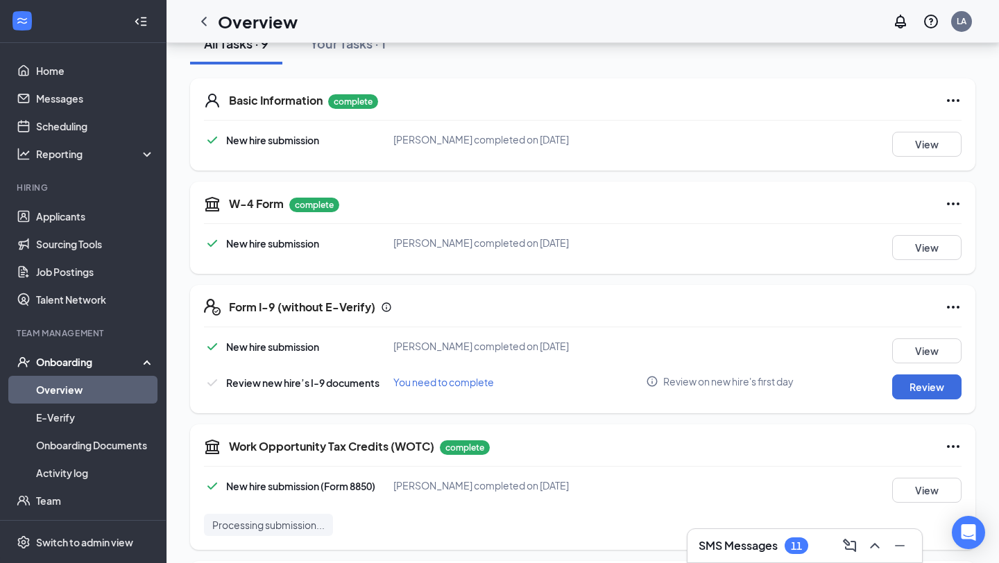
scroll to position [182, 0]
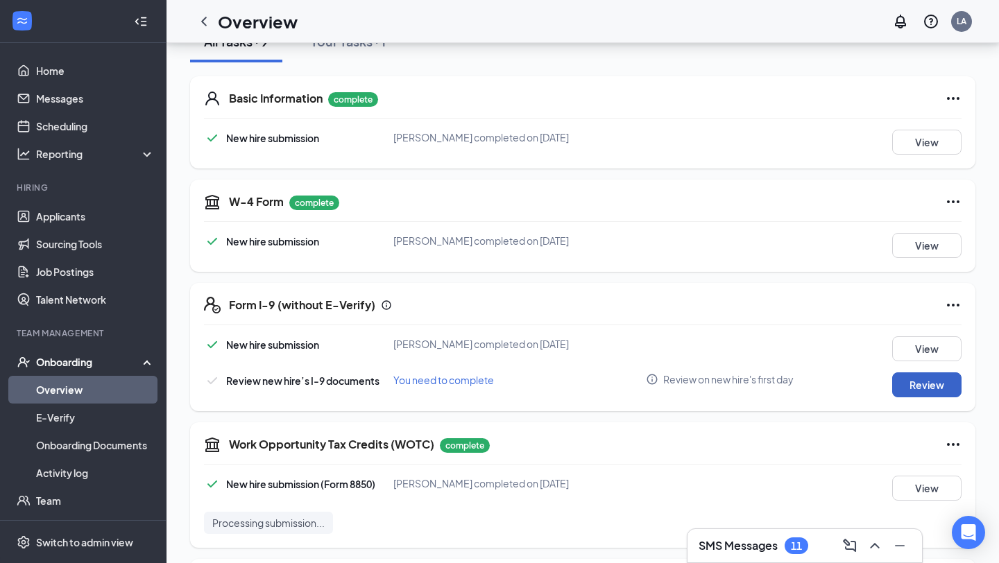
click at [925, 384] on button "Review" at bounding box center [926, 384] width 69 height 25
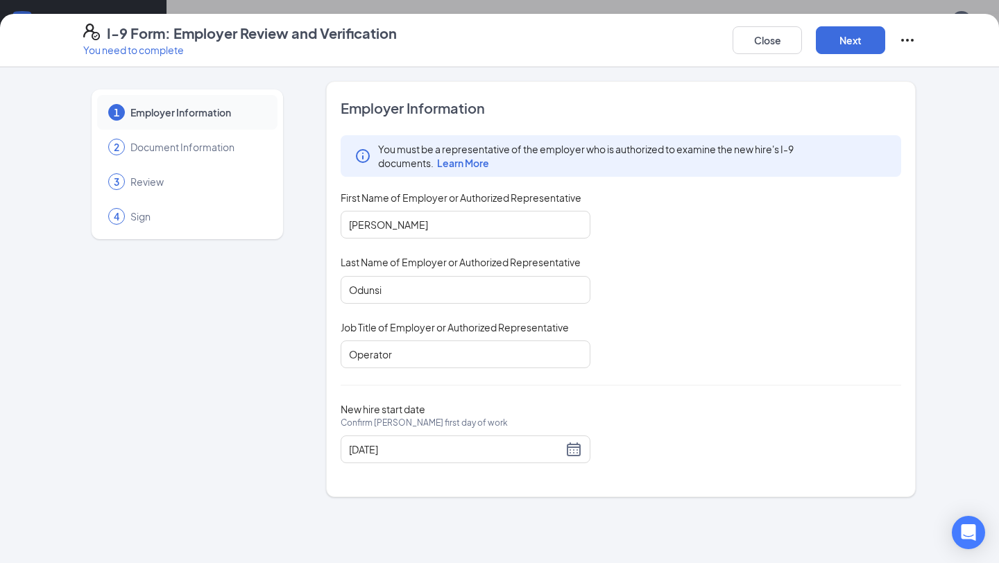
click at [230, 156] on div "2 Document Information" at bounding box center [187, 147] width 180 height 35
click at [198, 147] on span "Document Information" at bounding box center [196, 147] width 133 height 14
click at [862, 40] on button "Next" at bounding box center [850, 40] width 69 height 28
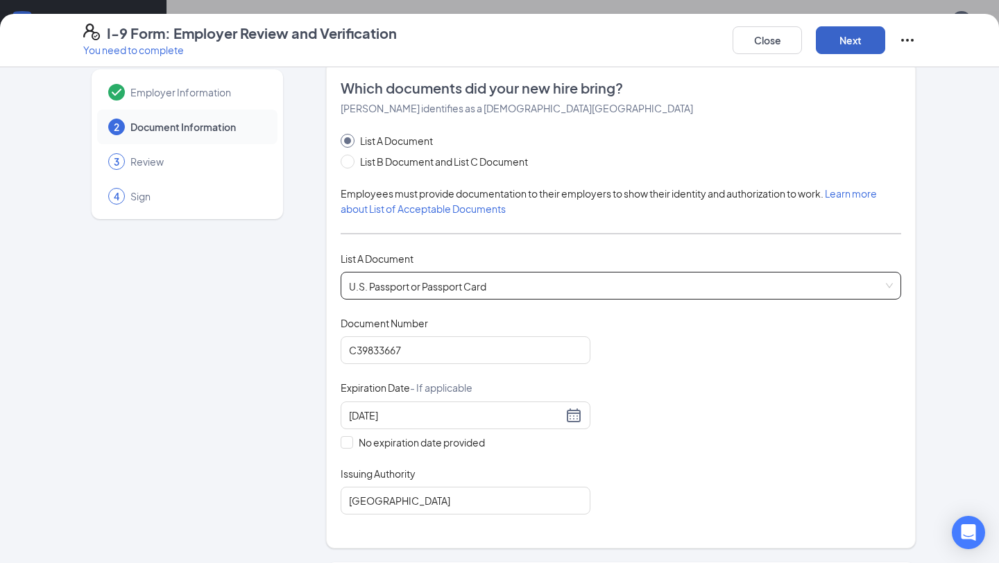
scroll to position [0, 0]
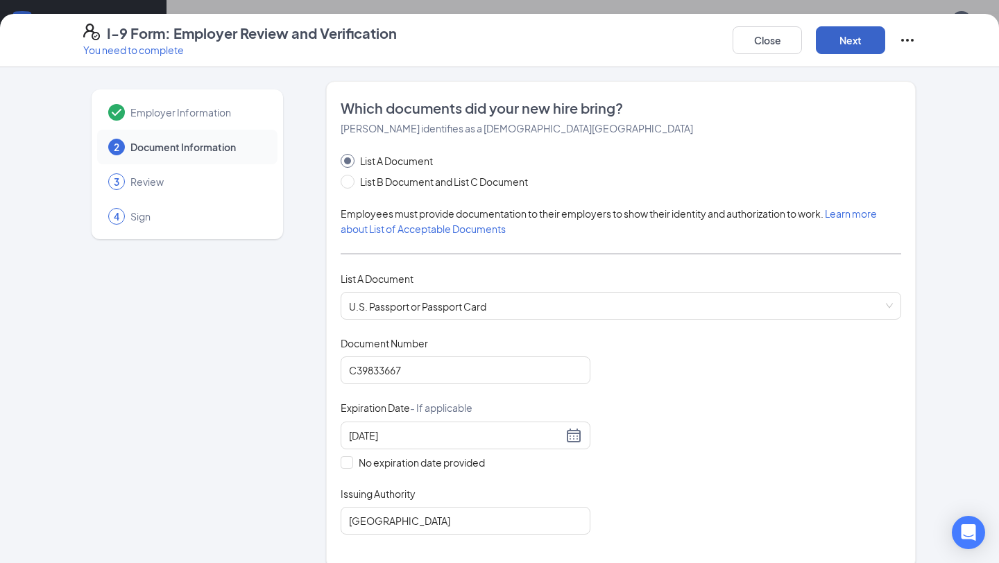
click at [865, 49] on button "Next" at bounding box center [850, 40] width 69 height 28
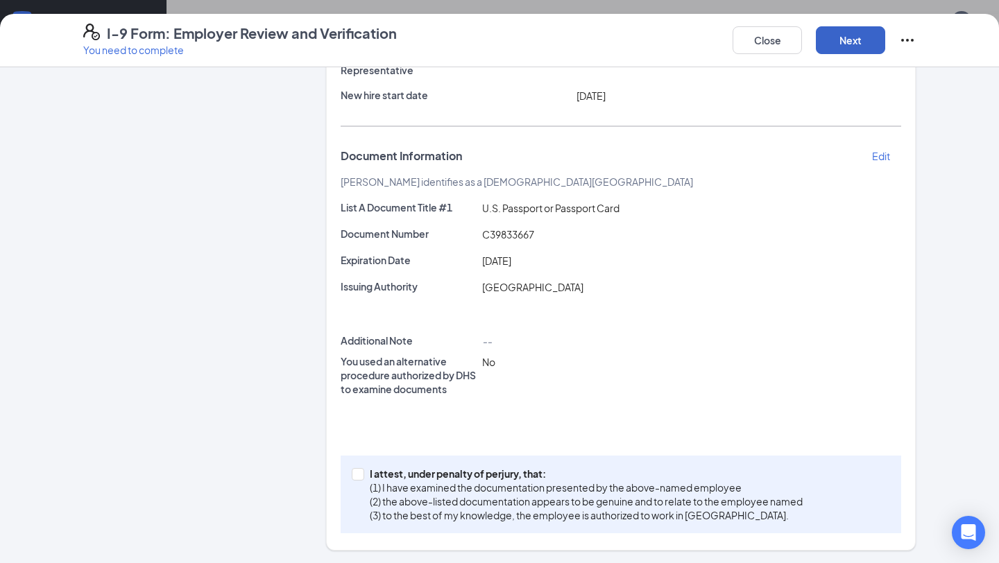
scroll to position [180, 0]
click at [472, 504] on p "(2) the above-listed documentation appears to be genuine and to relate to the e…" at bounding box center [586, 501] width 433 height 14
click at [361, 477] on input "I attest, under penalty of [PERSON_NAME], that: (1) I have examined the documen…" at bounding box center [357, 473] width 10 height 10
checkbox input "true"
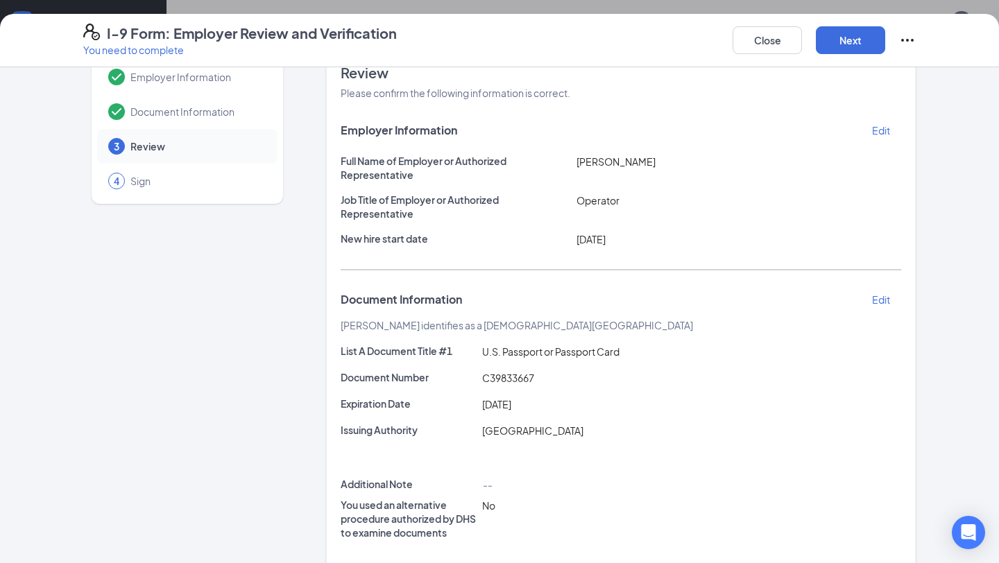
scroll to position [40, 0]
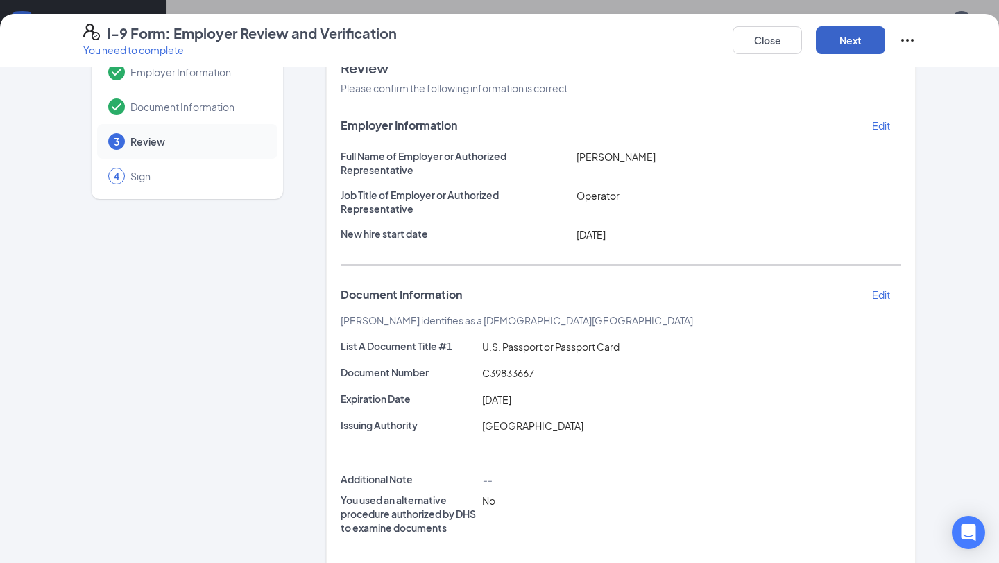
click at [859, 47] on button "Next" at bounding box center [850, 40] width 69 height 28
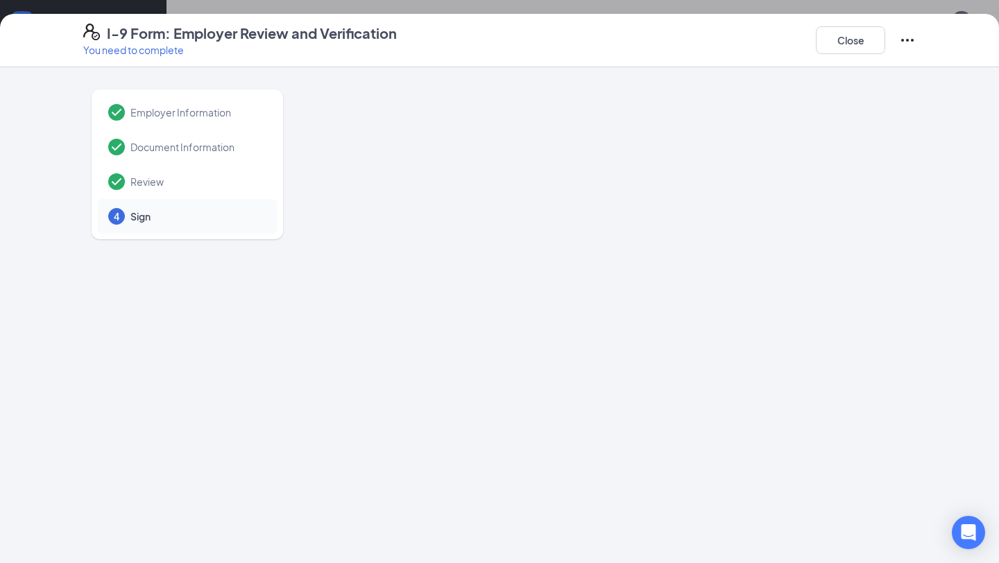
scroll to position [0, 0]
click at [845, 49] on button "Close" at bounding box center [850, 40] width 69 height 28
click at [855, 47] on button "Close" at bounding box center [850, 40] width 69 height 28
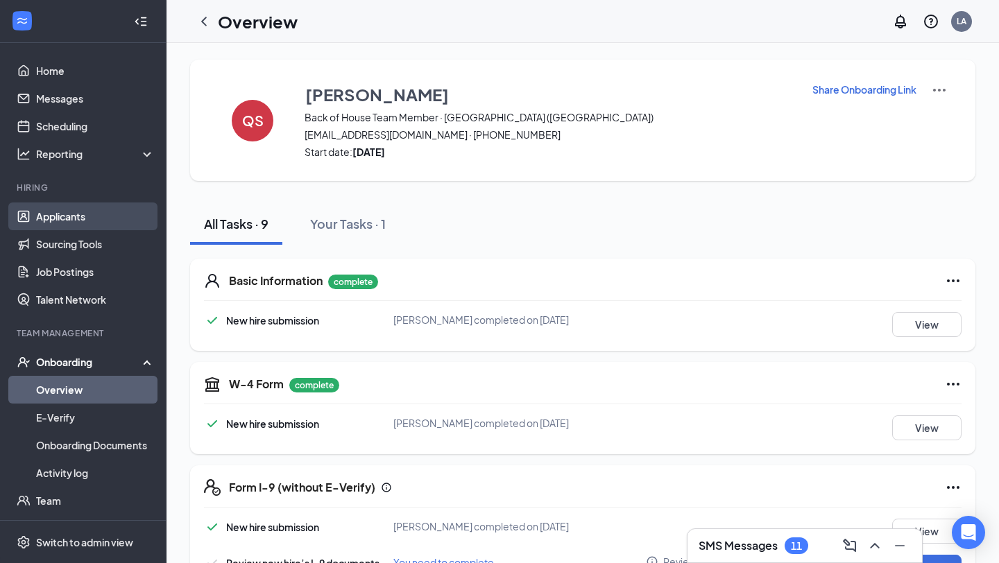
click at [96, 223] on link "Applicants" at bounding box center [95, 217] width 119 height 28
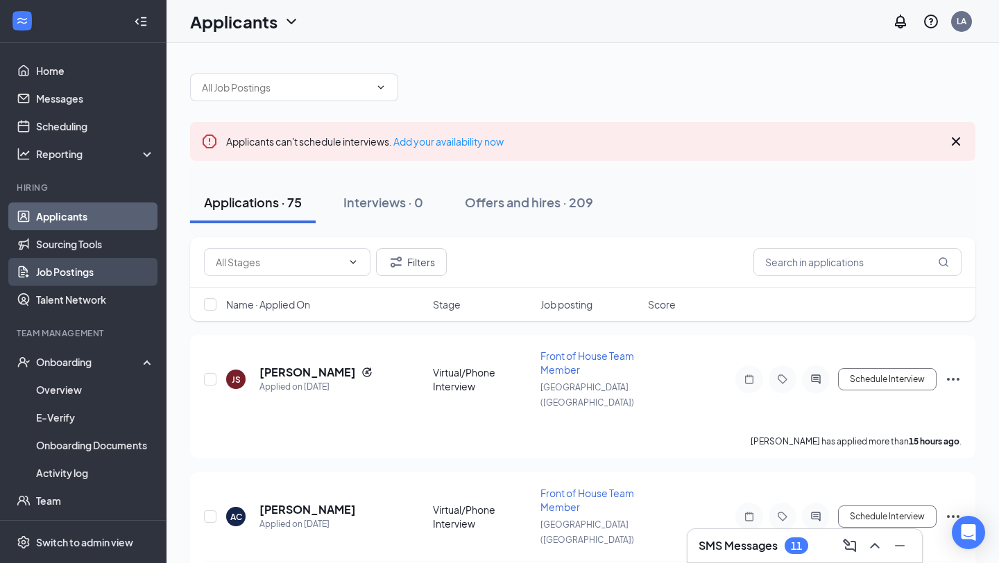
click at [81, 271] on link "Job Postings" at bounding box center [95, 272] width 119 height 28
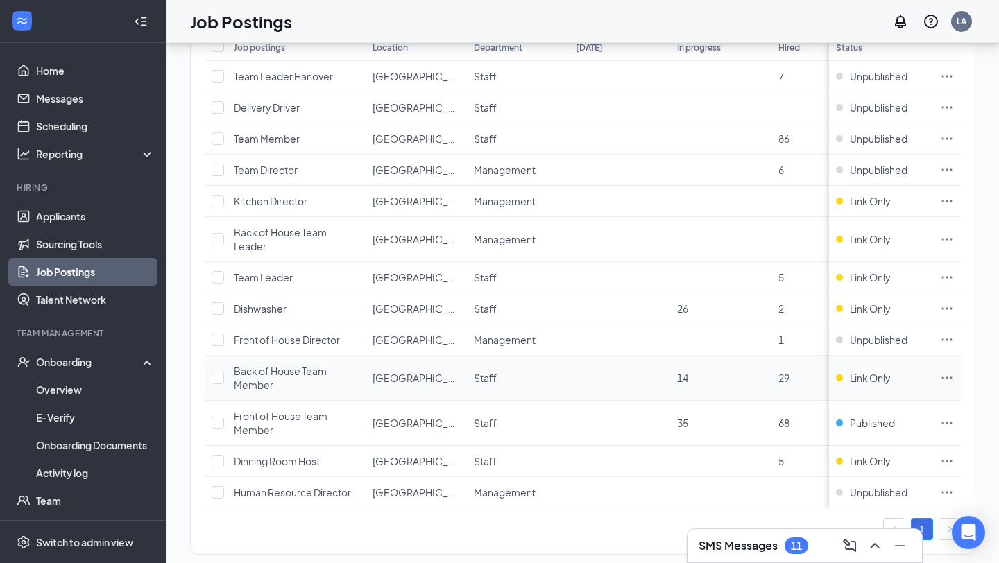
scroll to position [155, 0]
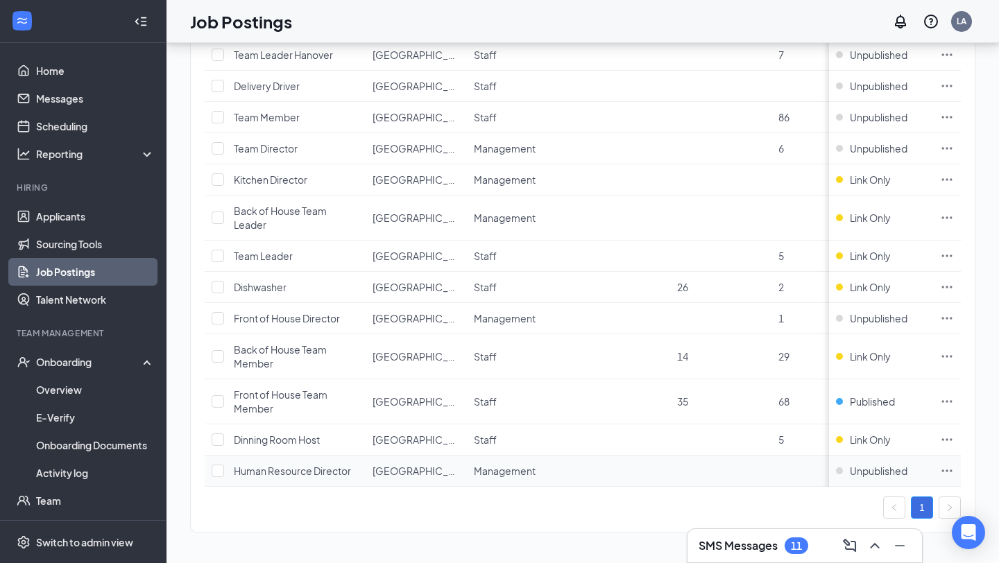
click at [945, 469] on icon "Ellipses" at bounding box center [947, 471] width 14 height 14
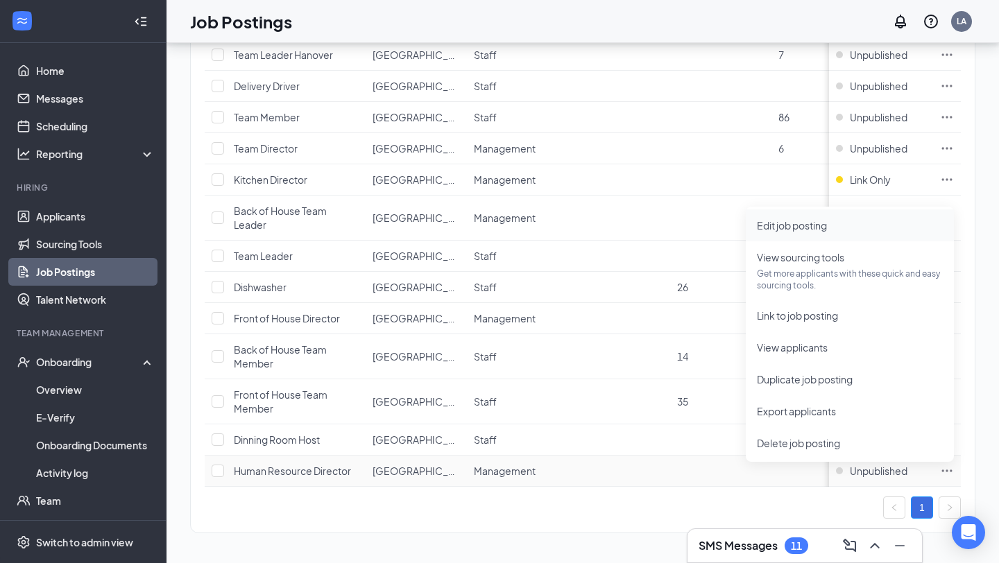
click at [839, 235] on li "Edit job posting" at bounding box center [850, 225] width 208 height 32
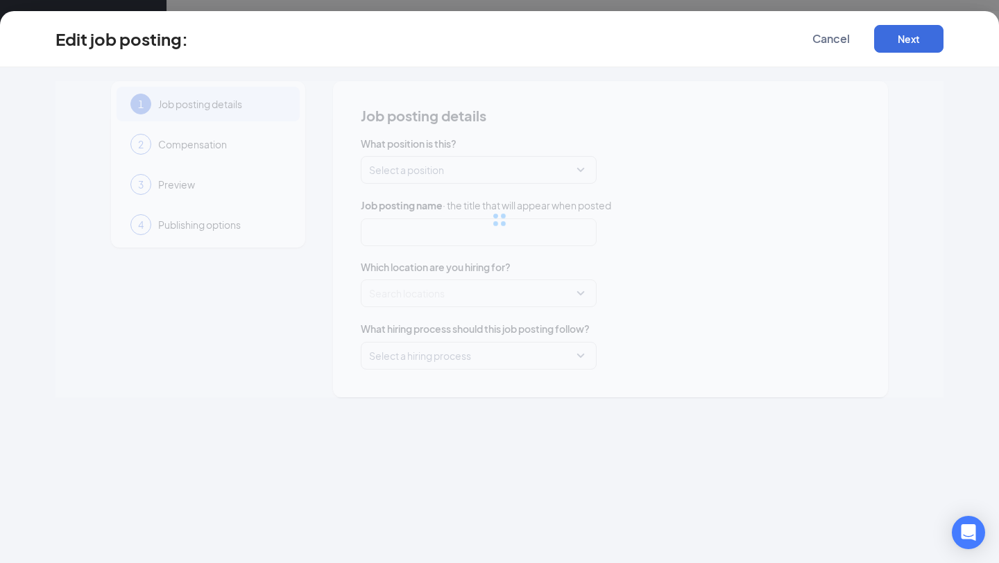
type input "Human Resource Director"
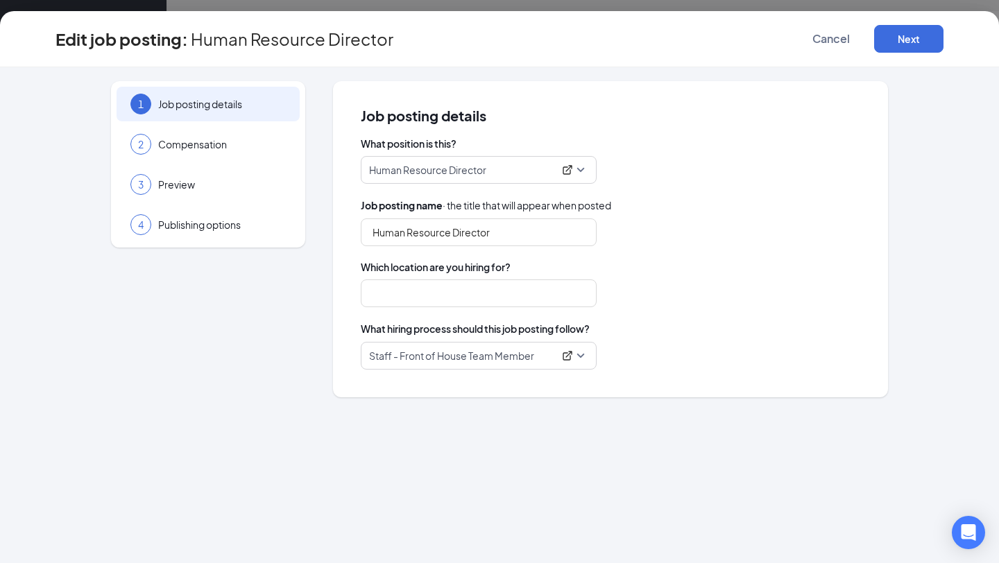
type input "[GEOGRAPHIC_DATA] ([GEOGRAPHIC_DATA])"
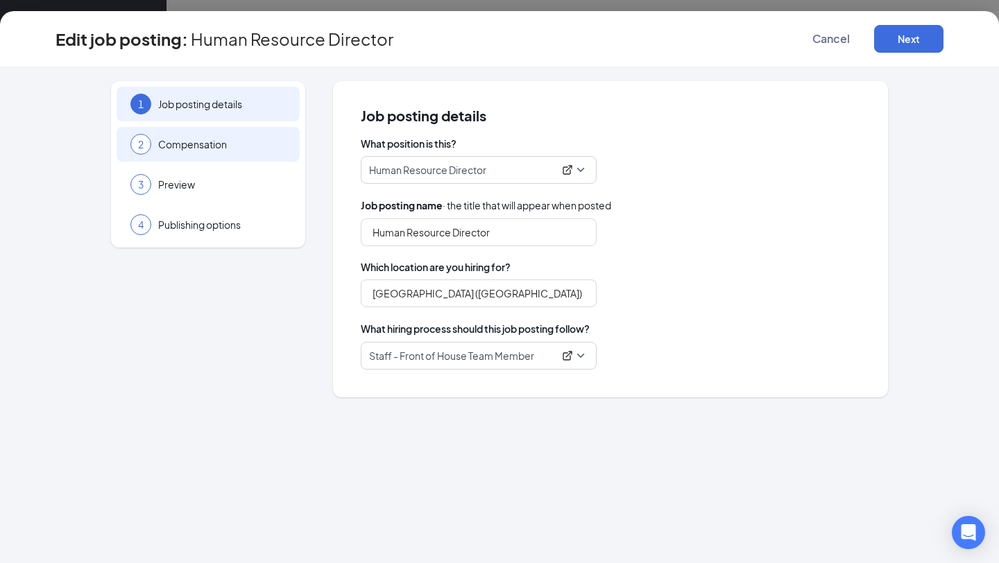
click at [210, 152] on div "2 Compensation" at bounding box center [208, 144] width 183 height 35
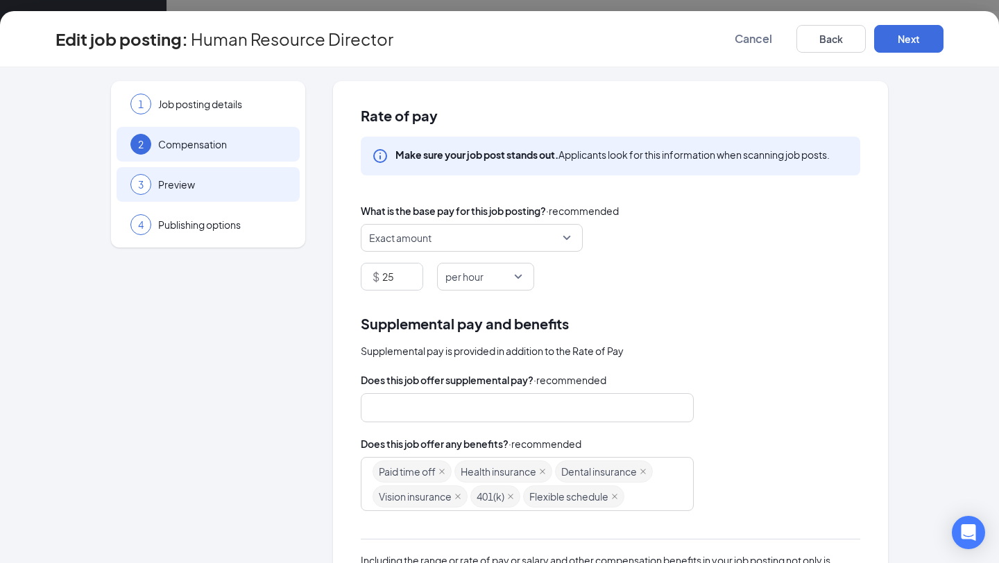
click at [200, 180] on span "Preview" at bounding box center [222, 185] width 128 height 14
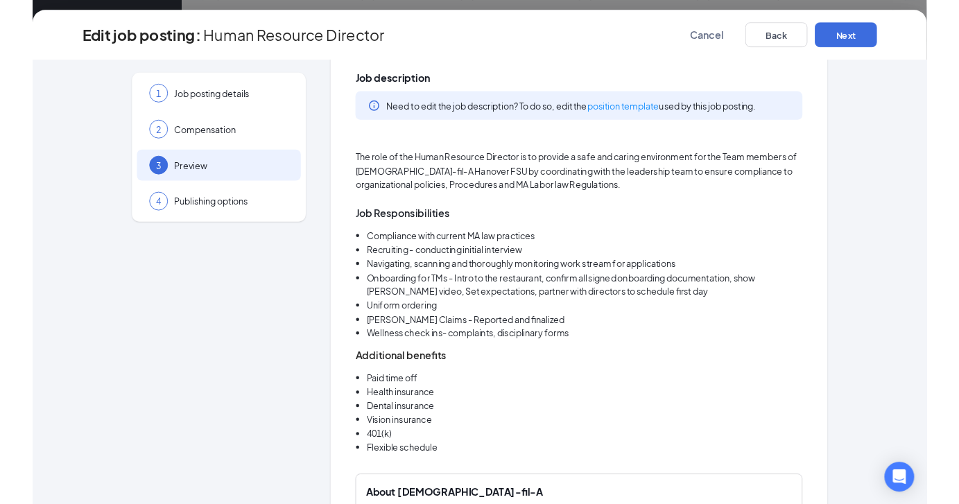
scroll to position [118, 0]
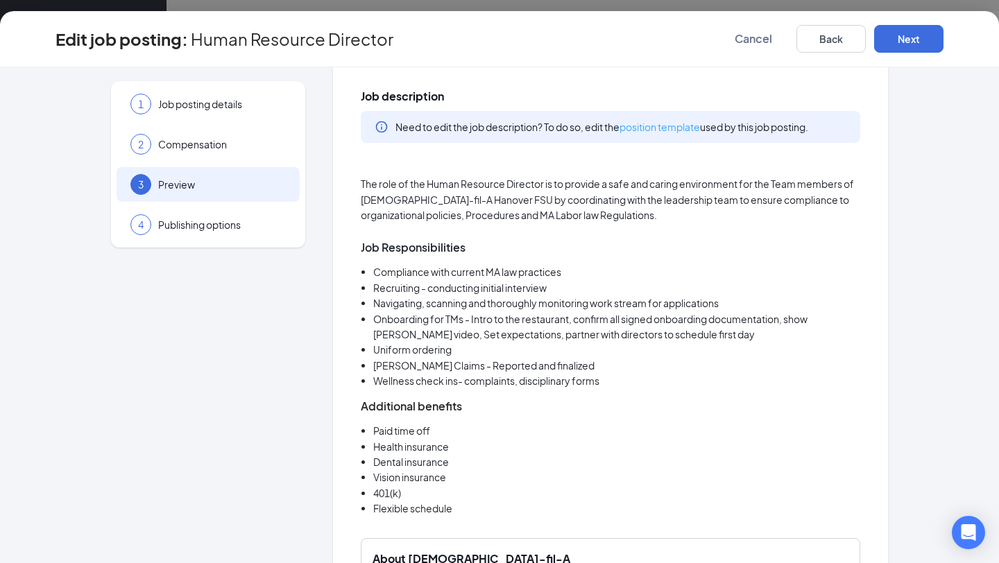
click at [662, 130] on link "position template" at bounding box center [659, 127] width 80 height 12
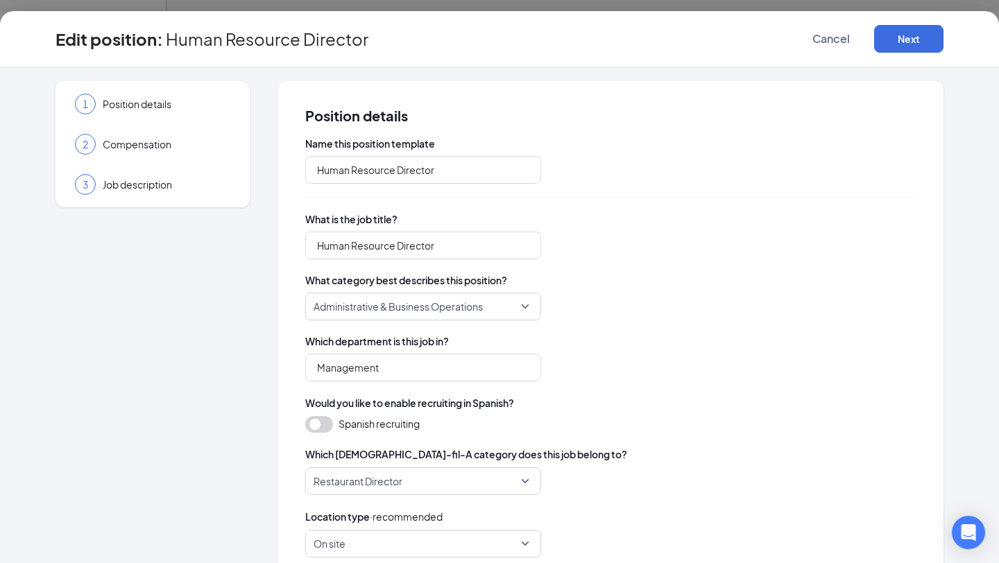
type input "Human Resource Director"
type input "Management"
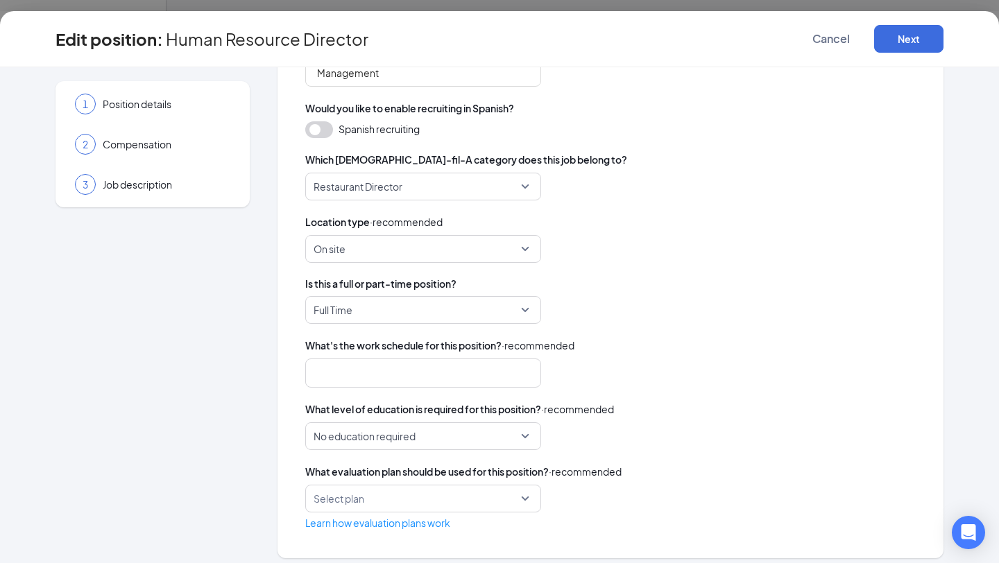
scroll to position [304, 0]
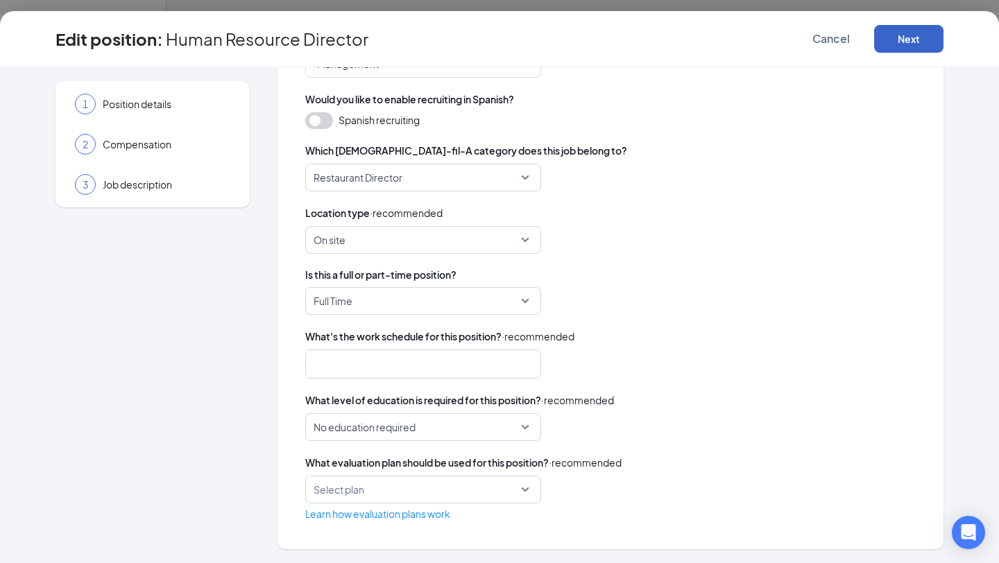
click at [911, 38] on button "Next" at bounding box center [908, 39] width 69 height 28
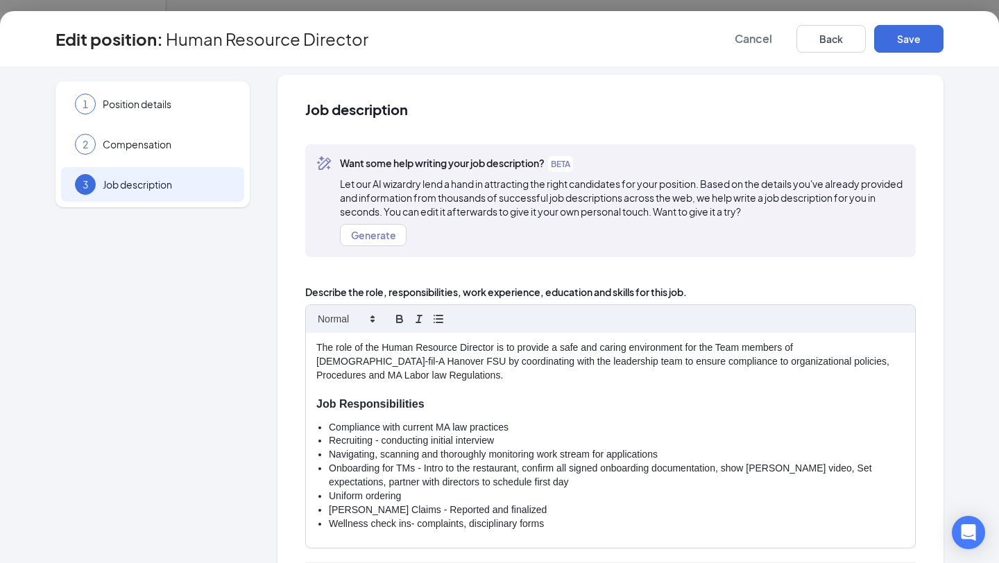
scroll to position [118, 0]
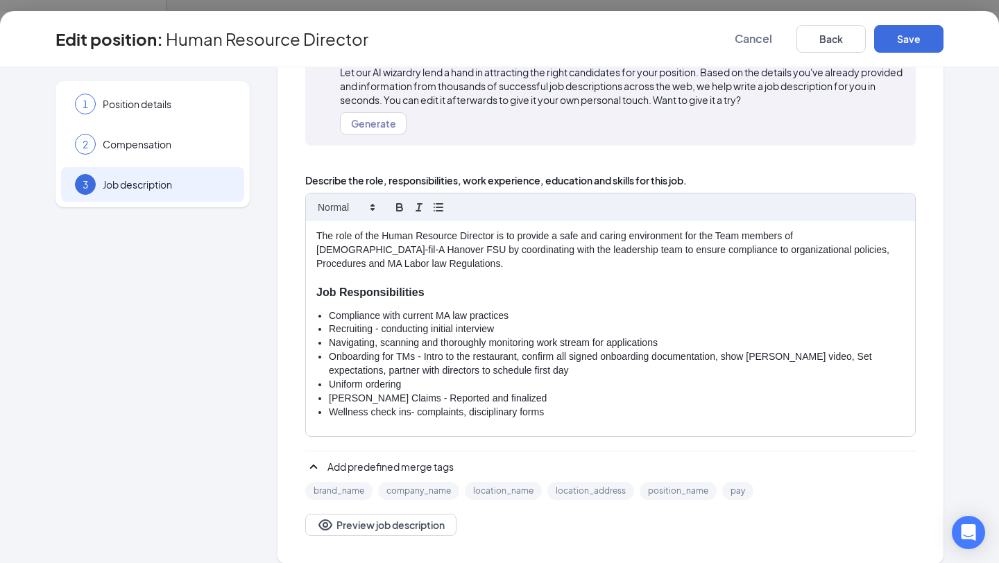
click at [529, 392] on li "Sedgwick Claims - Reported and finalized" at bounding box center [617, 399] width 576 height 14
click at [587, 406] on li "Wellness check ins- complaints, disciplinary forms" at bounding box center [617, 413] width 576 height 14
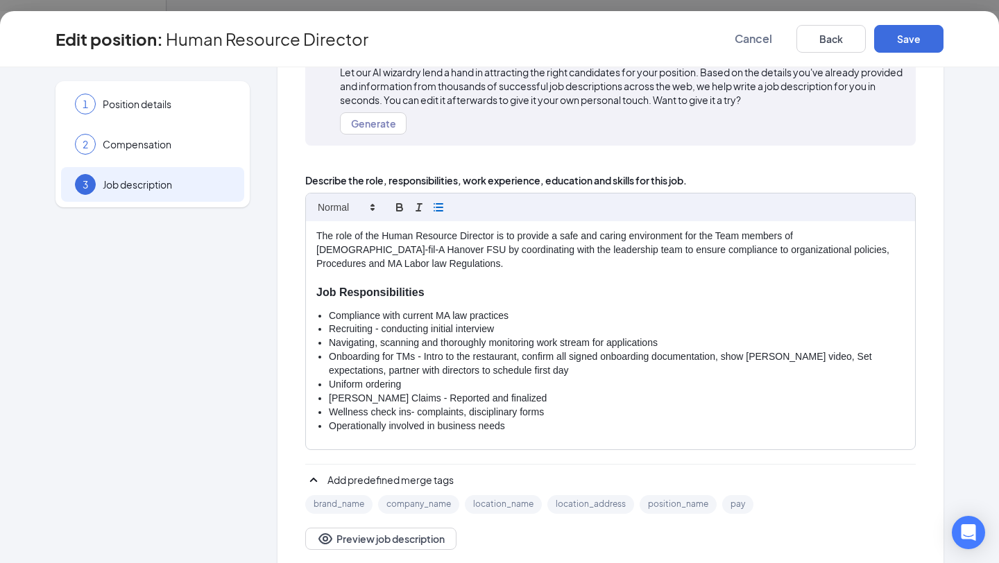
click at [438, 420] on li "Operationally involved in business needs" at bounding box center [617, 427] width 576 height 14
click at [561, 420] on li "Operationally involved in daily business needs" at bounding box center [617, 427] width 576 height 14
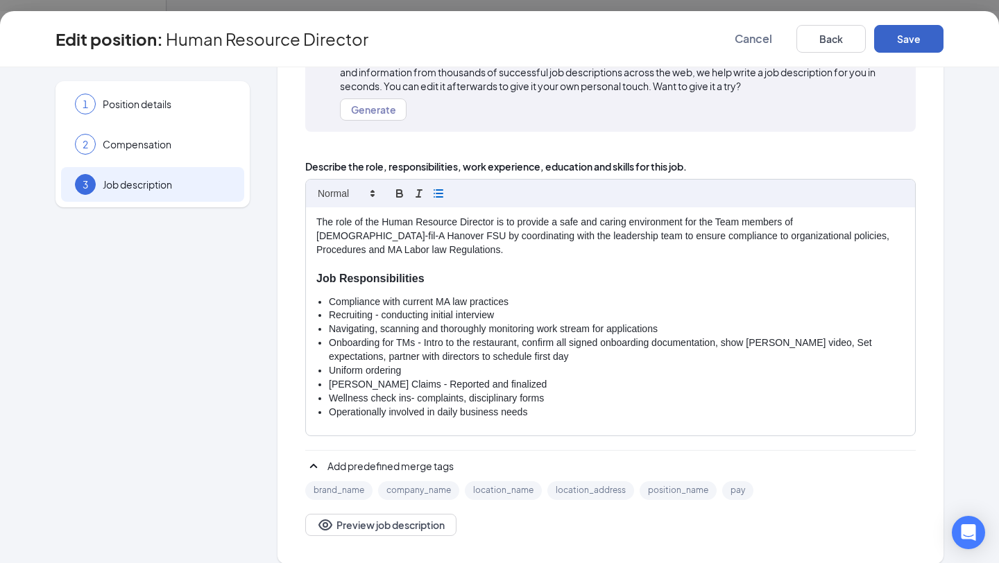
click at [911, 35] on button "Save" at bounding box center [908, 39] width 69 height 28
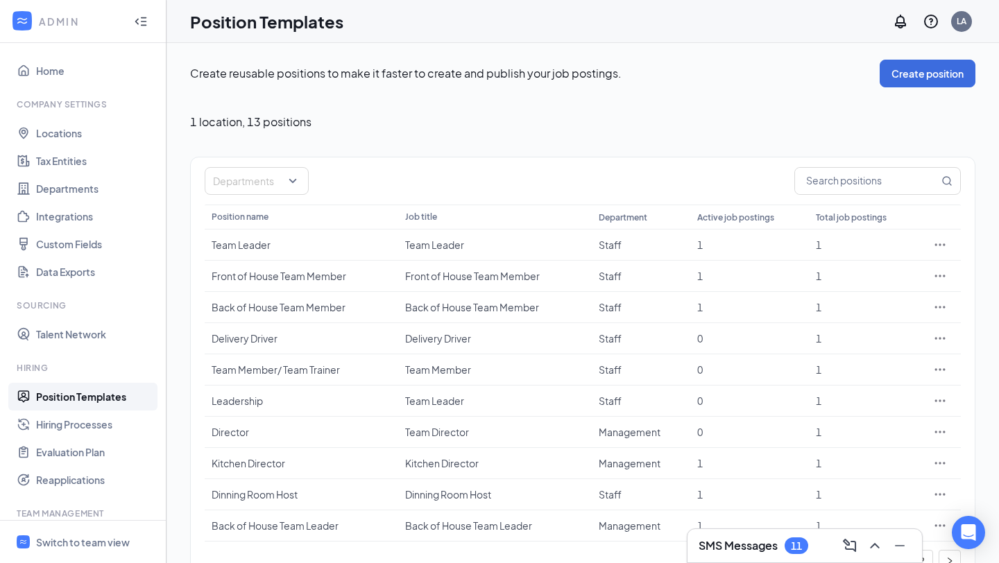
click at [132, 21] on div at bounding box center [141, 22] width 28 height 28
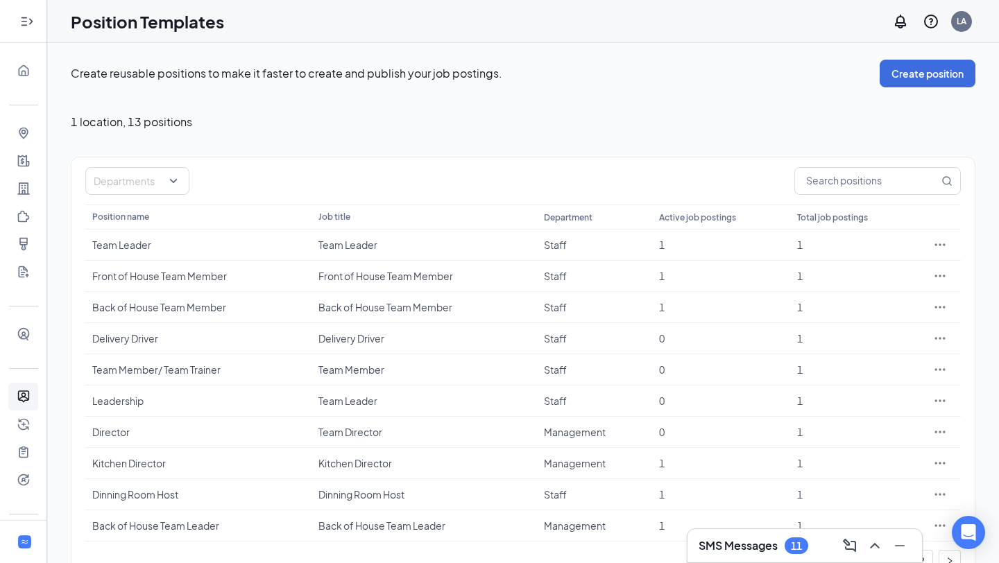
click at [20, 19] on icon "Expand" at bounding box center [27, 22] width 14 height 14
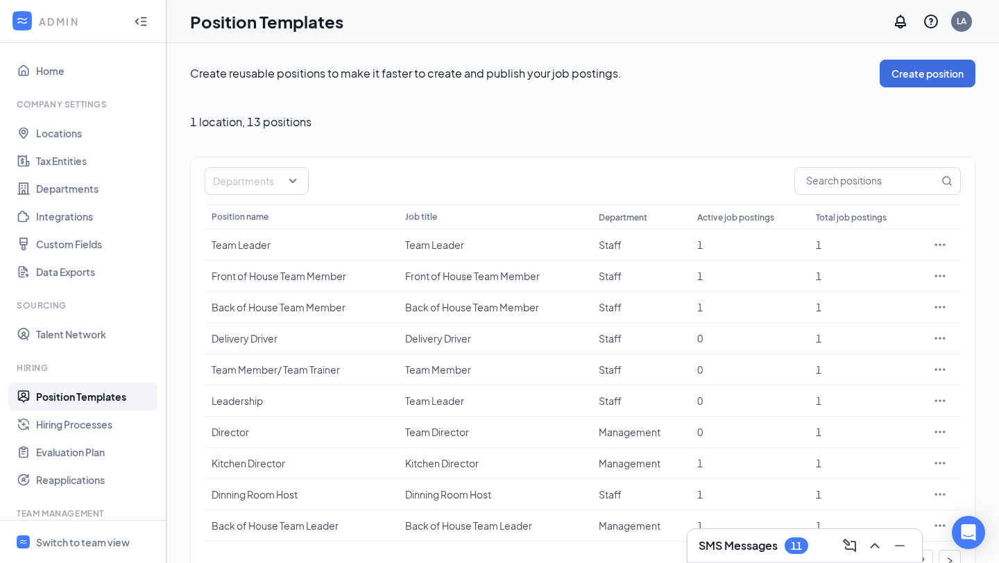
click at [19, 19] on icon "WorkstreamLogo" at bounding box center [22, 21] width 14 height 14
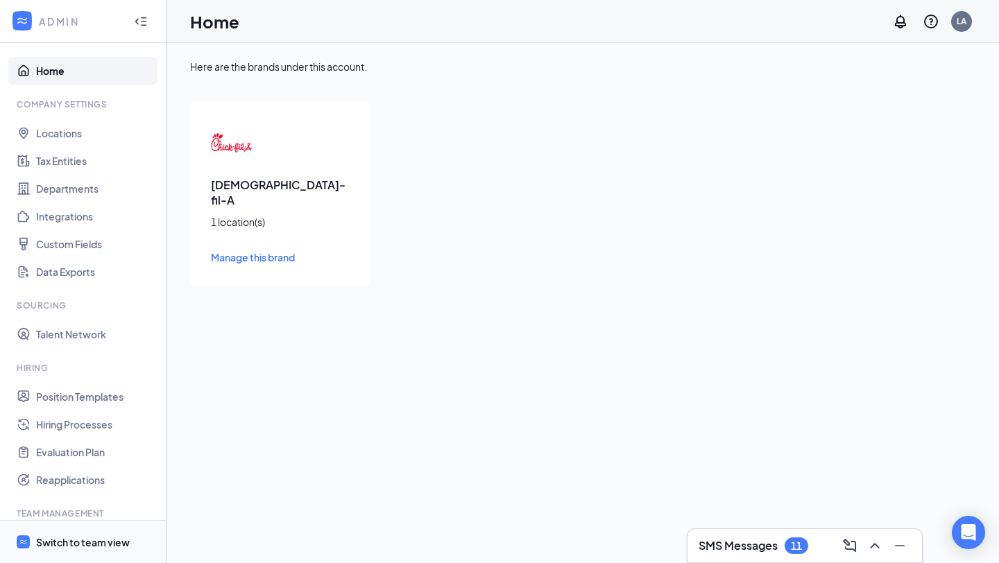
click at [51, 533] on span "Switch to team view" at bounding box center [95, 542] width 119 height 42
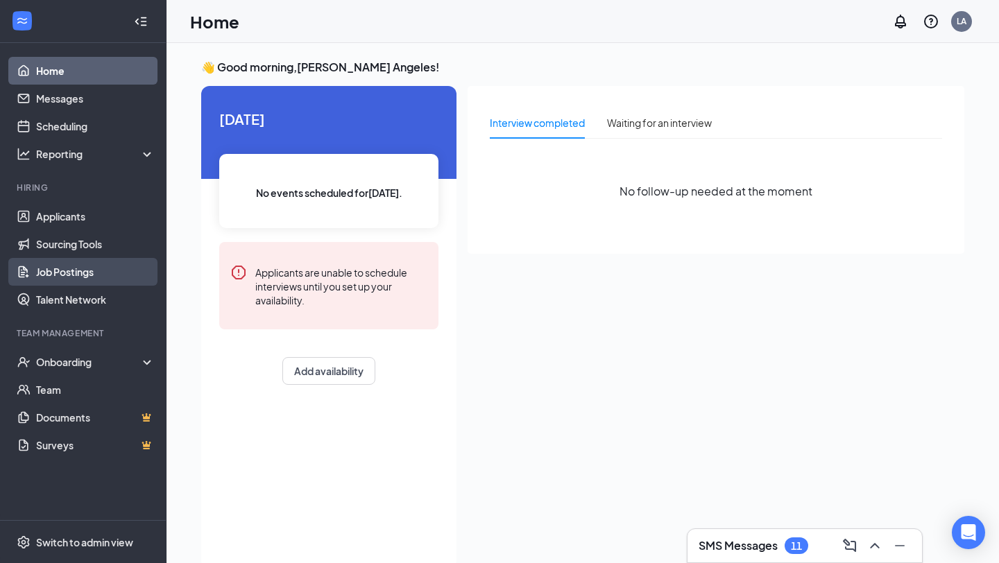
click at [89, 270] on link "Job Postings" at bounding box center [95, 272] width 119 height 28
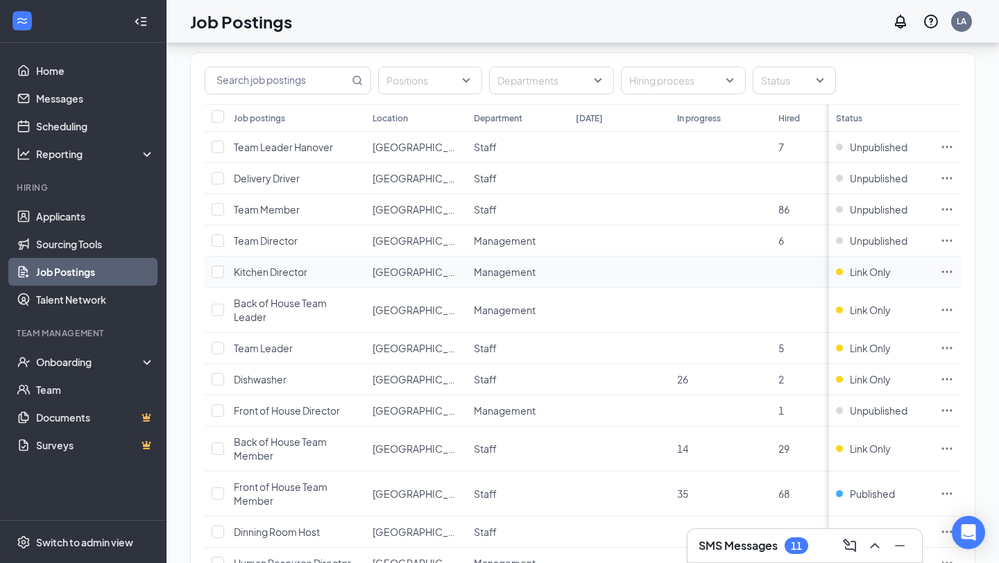
scroll to position [155, 0]
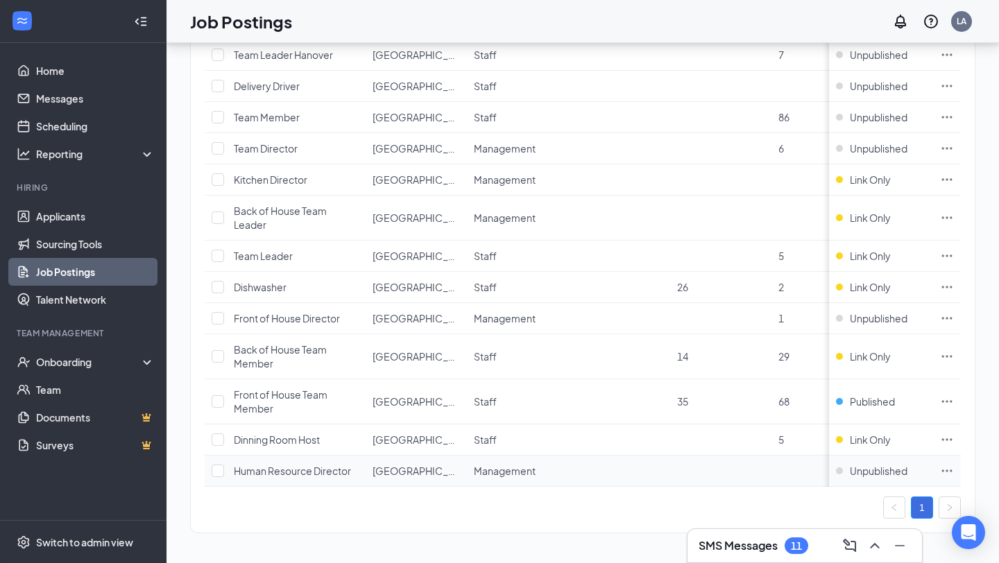
click at [945, 469] on icon "Ellipses" at bounding box center [947, 471] width 14 height 14
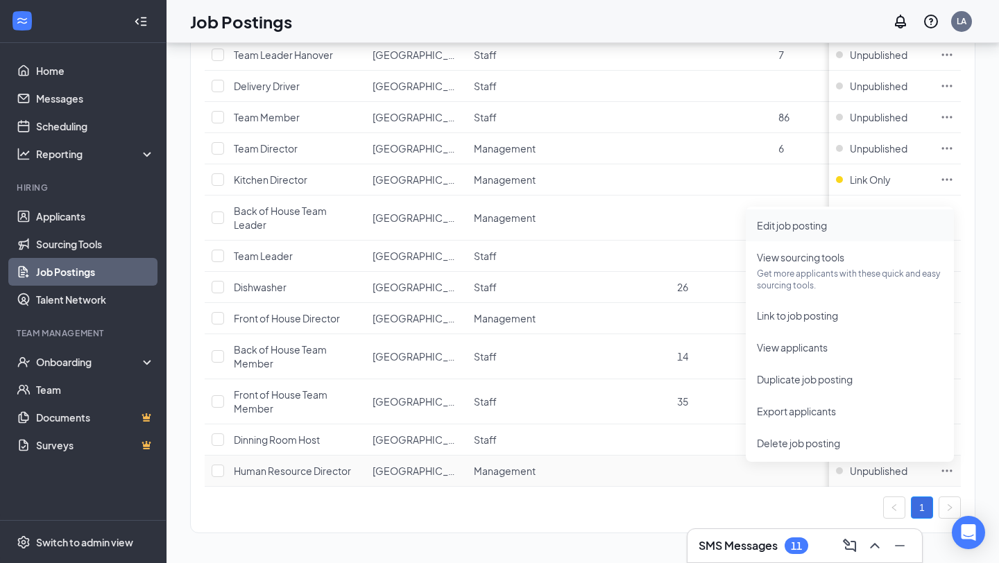
click at [838, 234] on li "Edit job posting" at bounding box center [850, 225] width 208 height 32
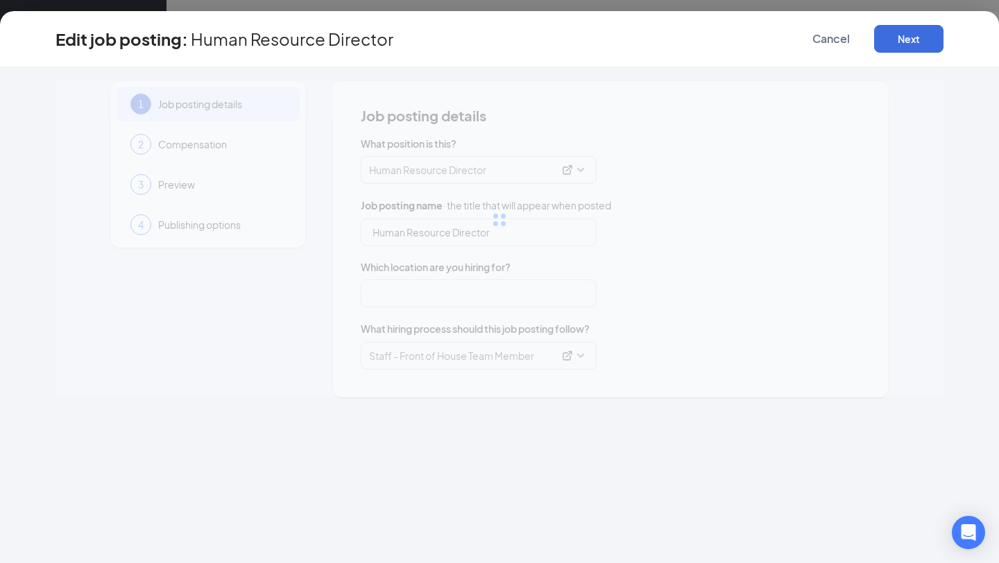
type input "Human Resource Director"
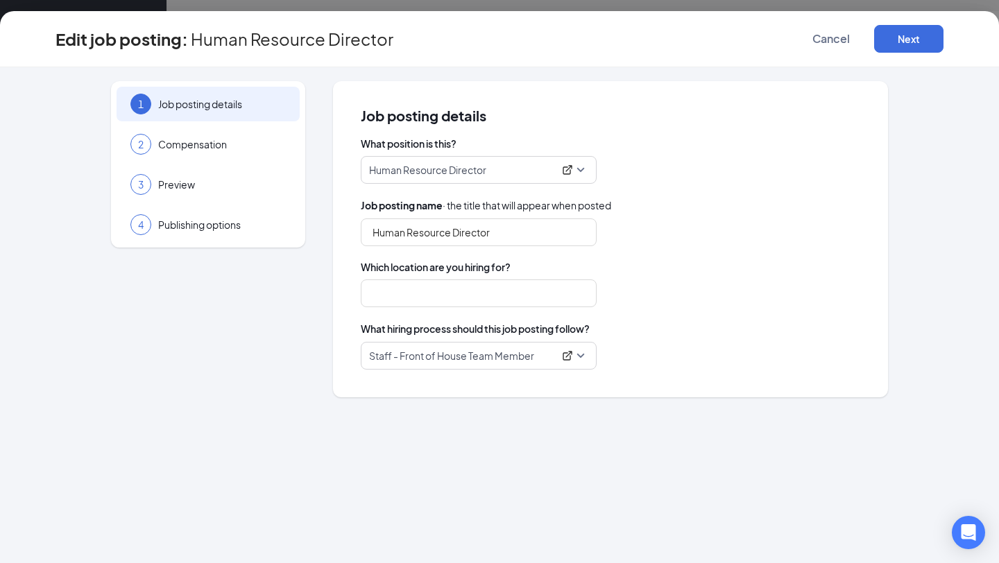
type input "[GEOGRAPHIC_DATA] ([GEOGRAPHIC_DATA])"
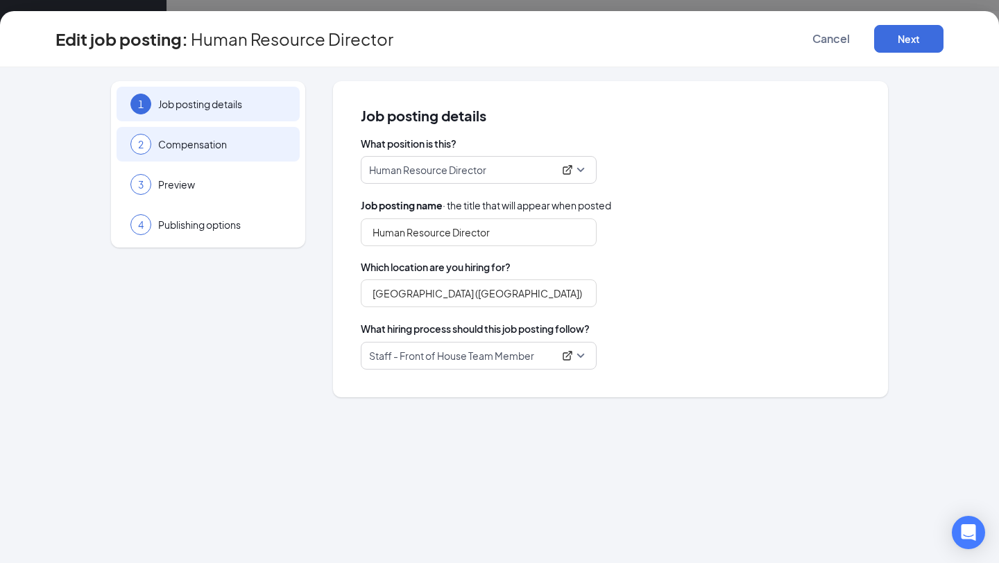
click at [237, 135] on div "2 Compensation" at bounding box center [208, 144] width 183 height 35
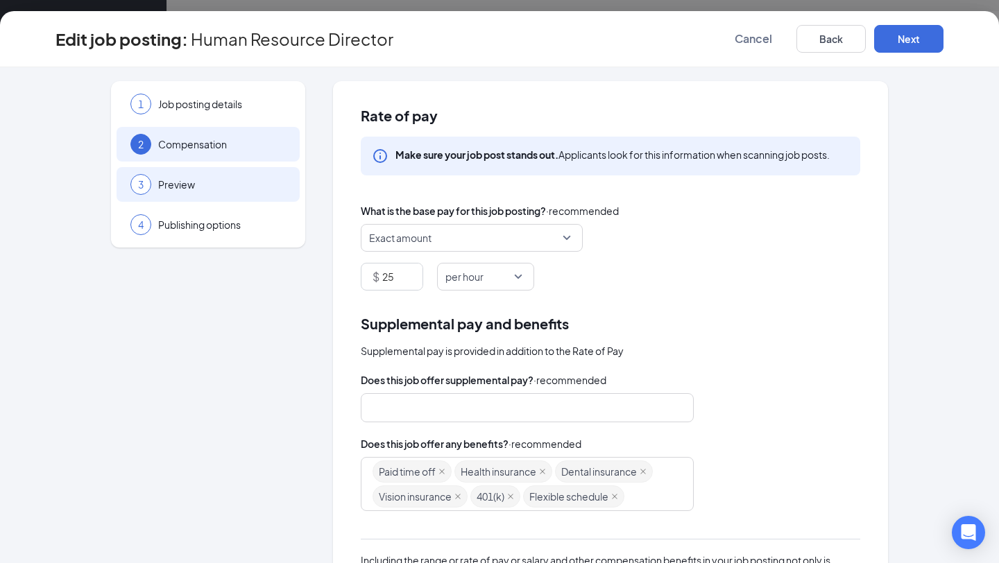
click at [217, 175] on div "3 Preview" at bounding box center [208, 184] width 183 height 35
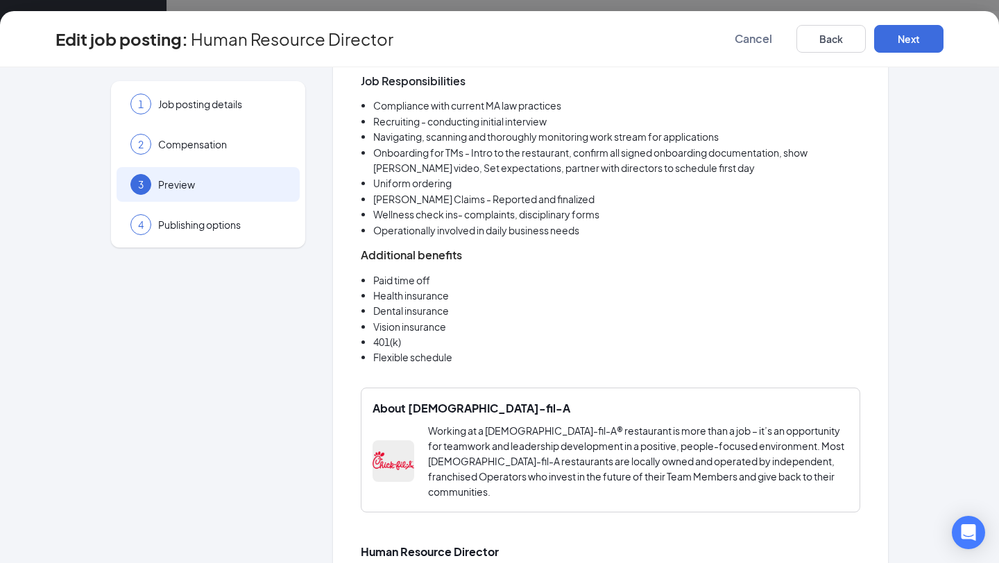
scroll to position [548, 0]
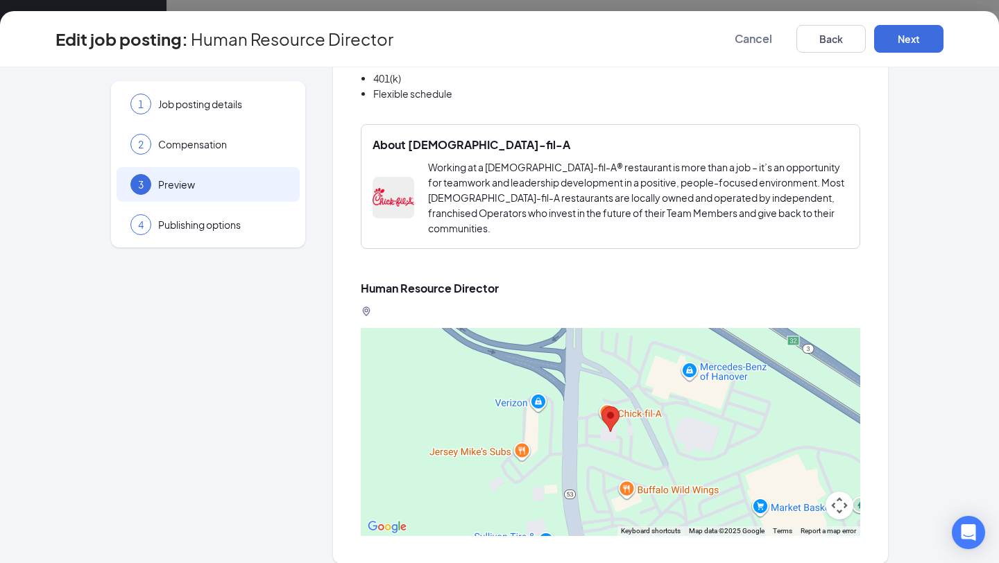
click at [185, 243] on div "1 Job posting details 2 Compensation 3 Preview 4 Publishing options" at bounding box center [208, 164] width 194 height 166
click at [185, 217] on div "4 Publishing options" at bounding box center [208, 224] width 183 height 35
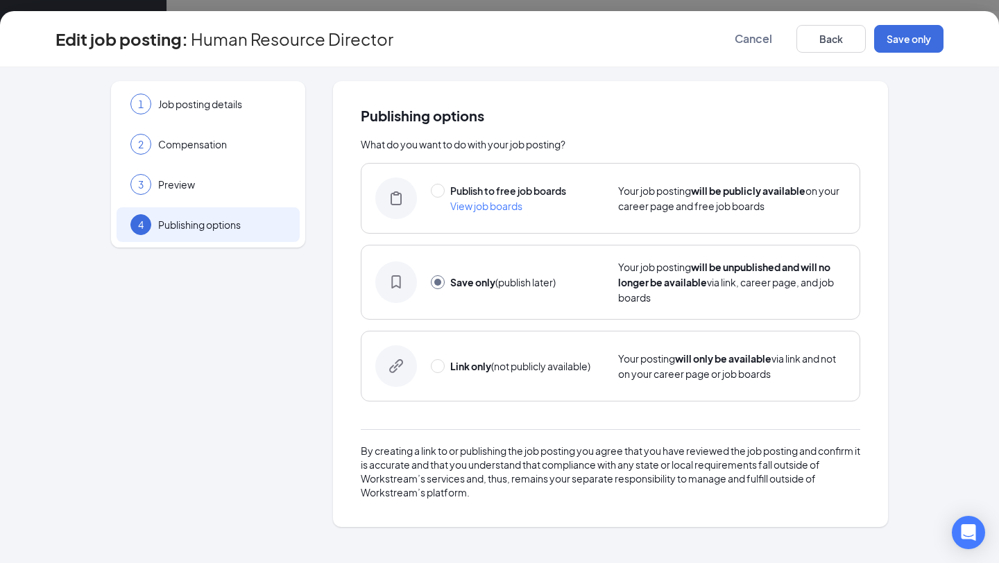
scroll to position [0, 0]
click at [436, 194] on input "radio" at bounding box center [438, 191] width 14 height 14
radio input "true"
radio input "false"
click at [925, 42] on button "Publish" at bounding box center [908, 39] width 69 height 28
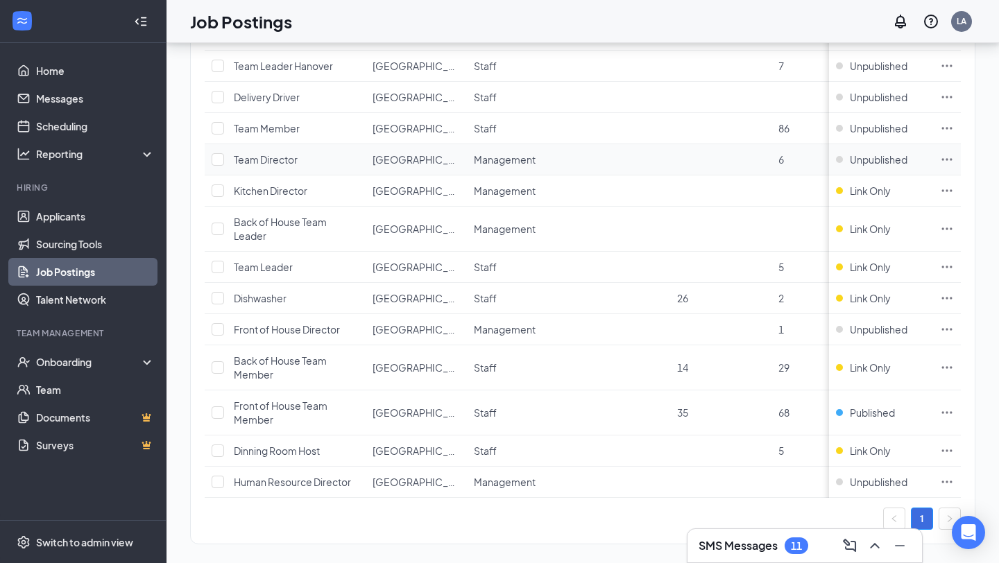
scroll to position [155, 0]
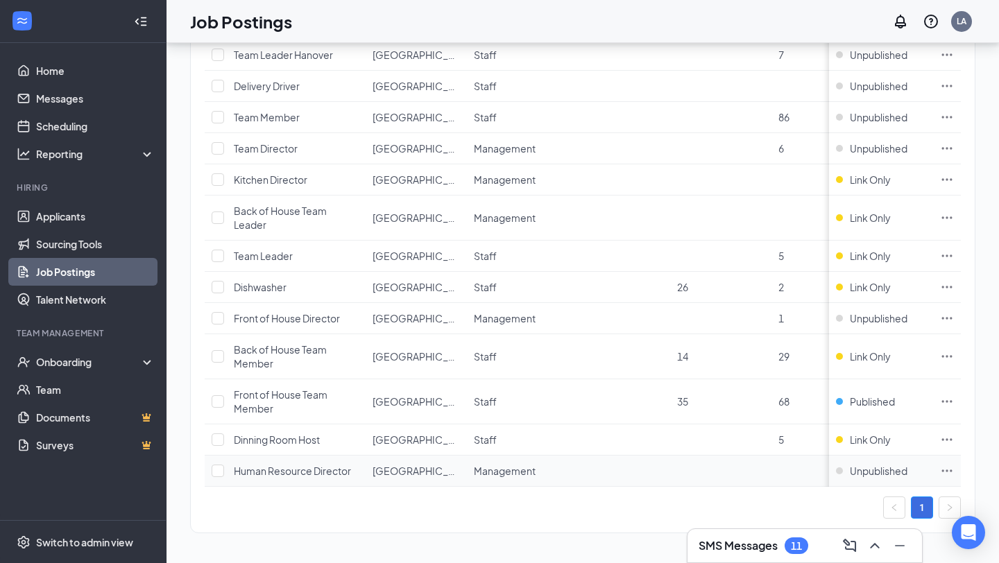
click at [943, 471] on icon "Ellipses" at bounding box center [947, 471] width 14 height 14
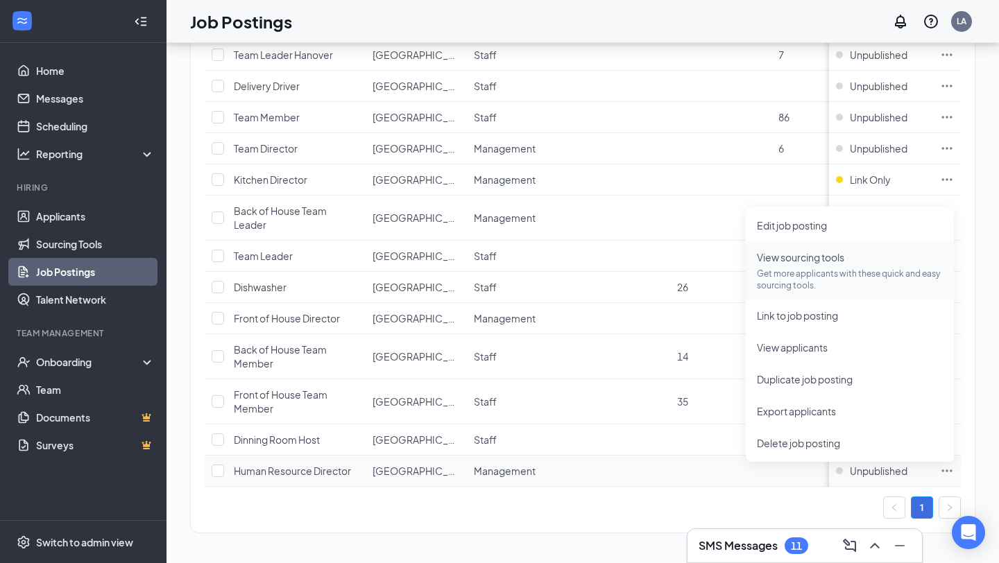
click at [849, 268] on p "Get more applicants with these quick and easy sourcing tools." at bounding box center [850, 280] width 186 height 24
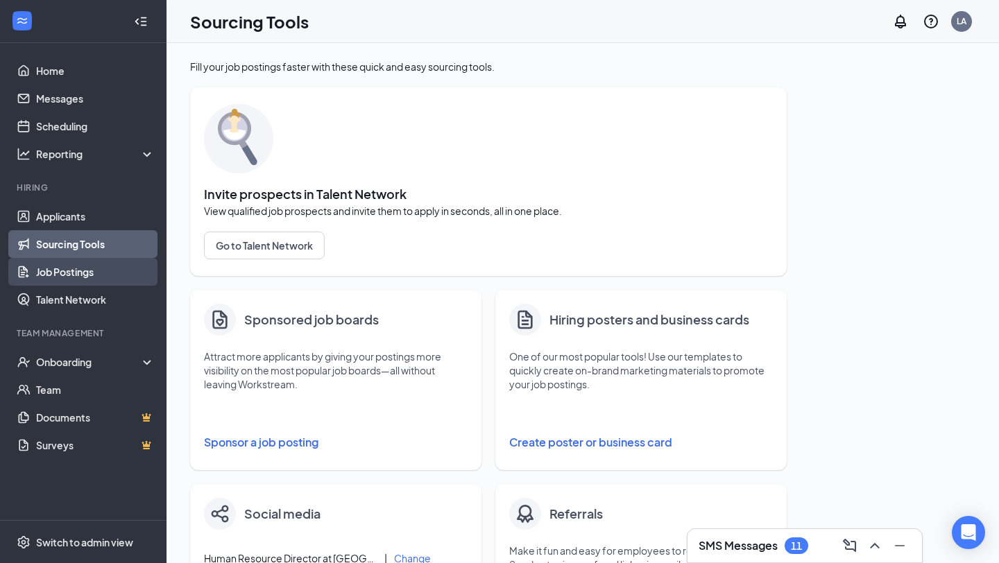
click at [85, 271] on link "Job Postings" at bounding box center [95, 272] width 119 height 28
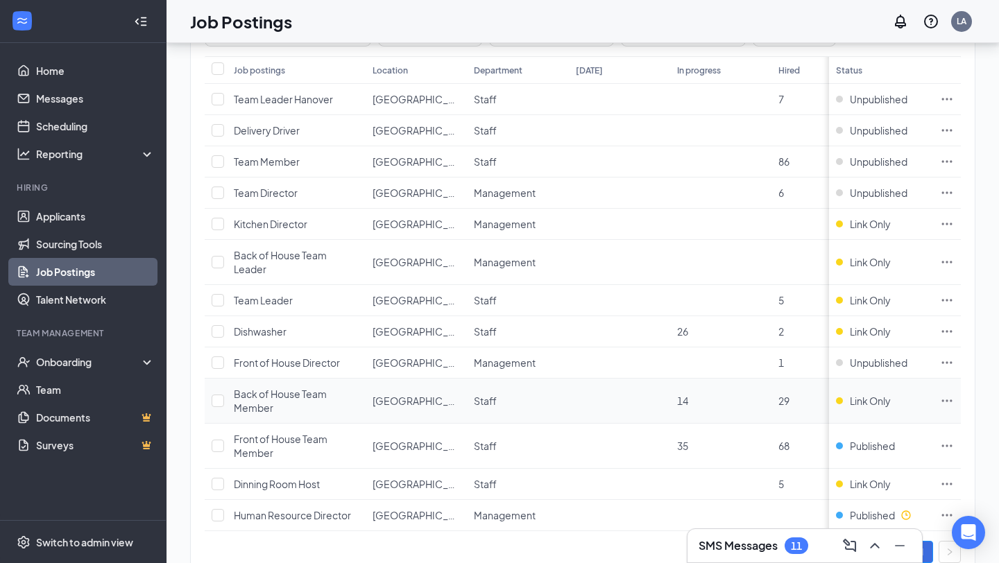
scroll to position [155, 0]
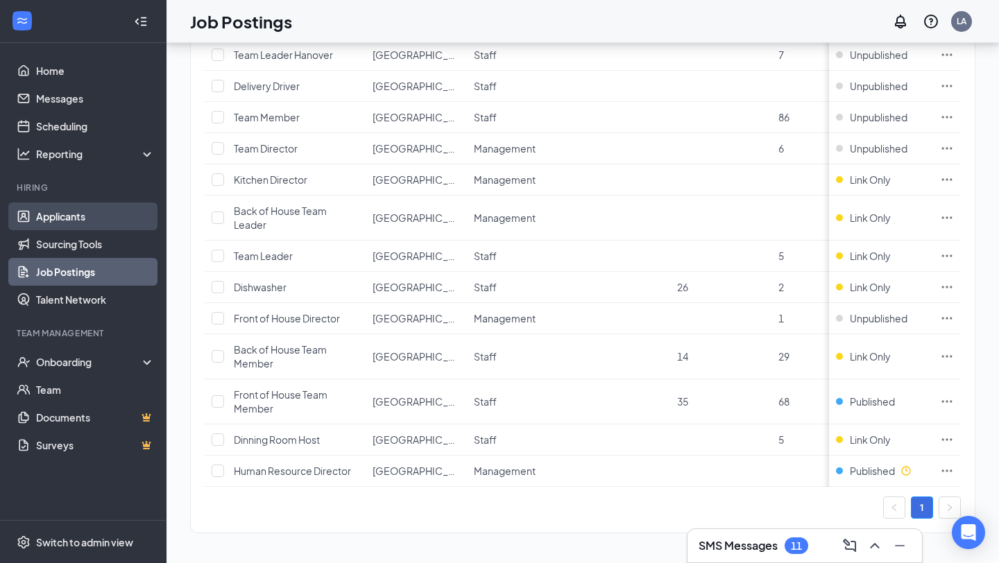
click at [62, 212] on link "Applicants" at bounding box center [95, 217] width 119 height 28
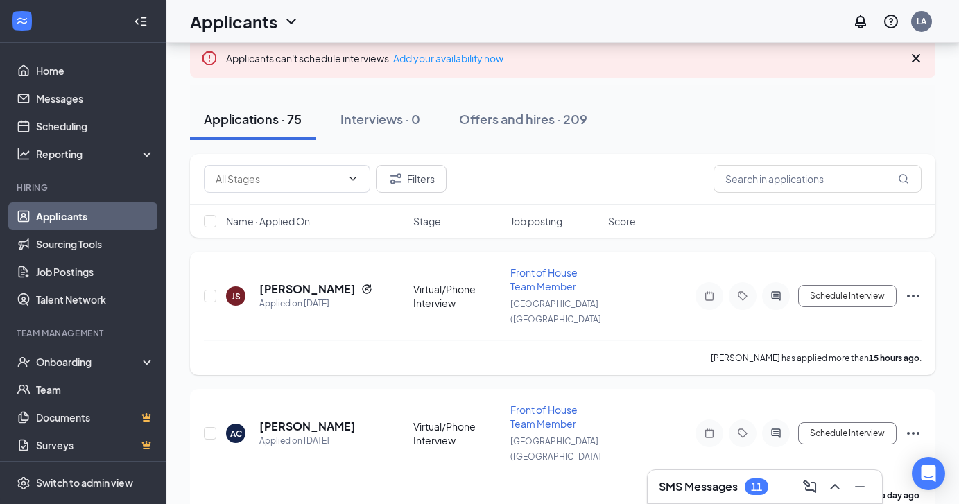
scroll to position [78, 0]
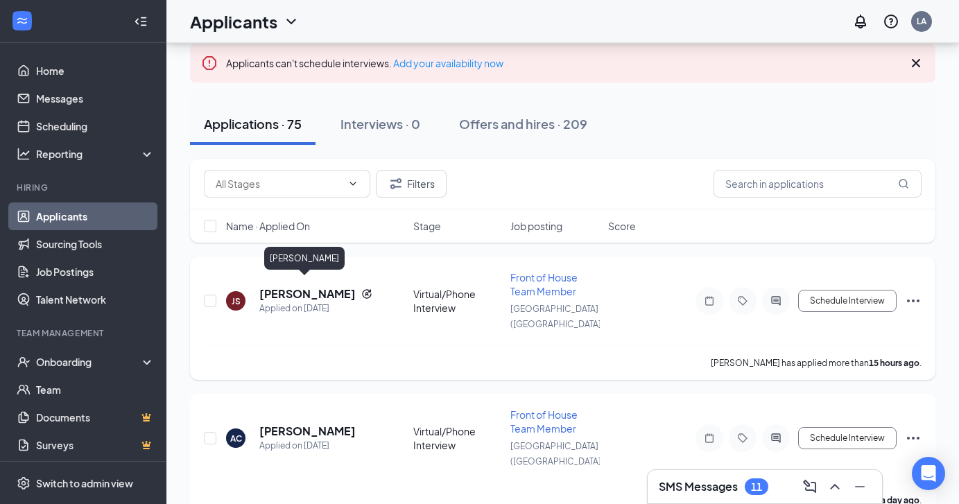
click at [297, 288] on h5 "[PERSON_NAME]" at bounding box center [307, 293] width 96 height 15
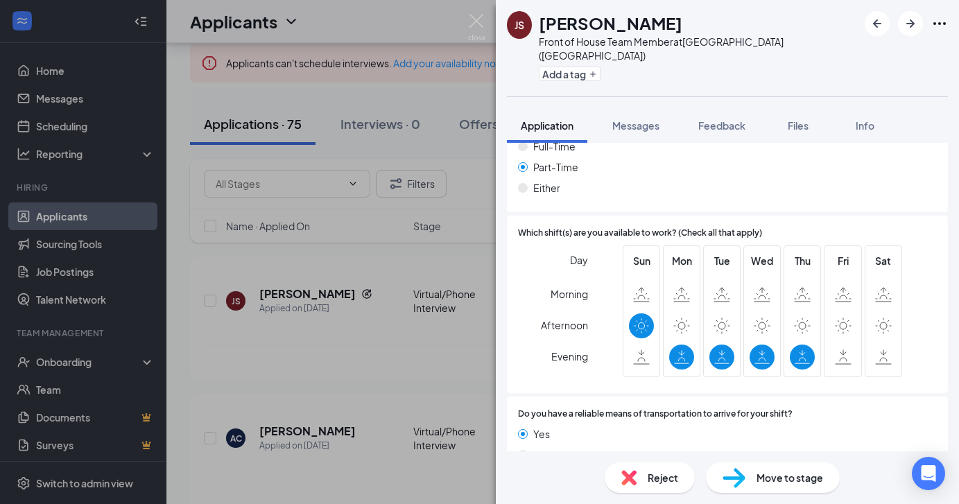
scroll to position [850, 0]
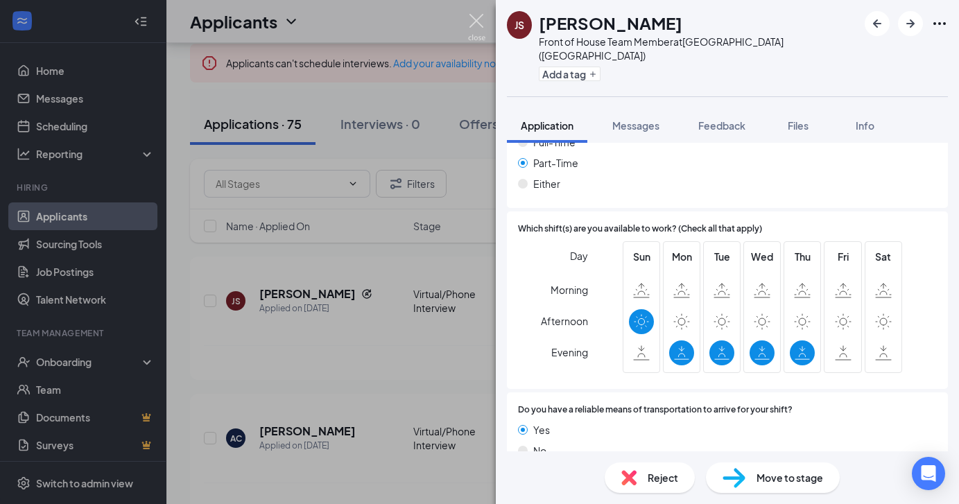
click at [481, 30] on img at bounding box center [476, 27] width 17 height 27
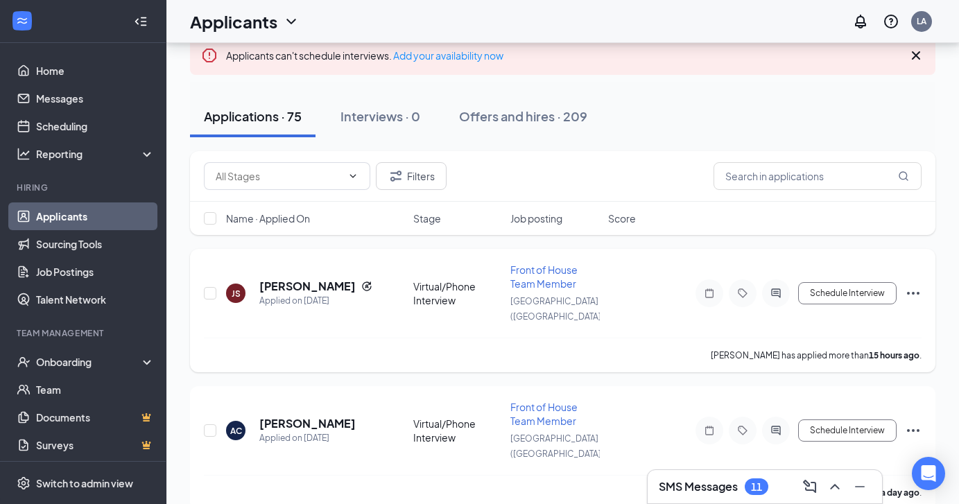
scroll to position [87, 0]
click at [789, 285] on div at bounding box center [776, 293] width 28 height 28
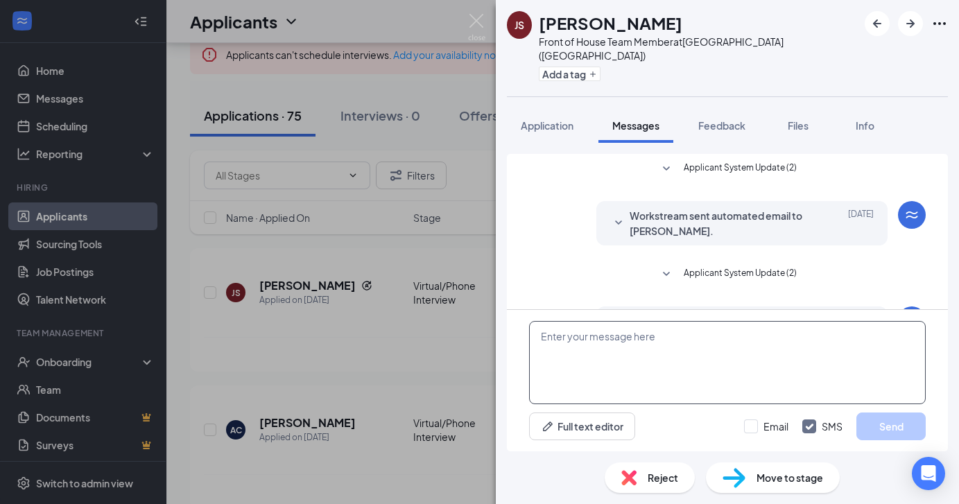
click at [628, 344] on textarea at bounding box center [727, 362] width 397 height 83
paste textarea "Hello Maella, Thank you for your interest in being a part of our team at Chick-…"
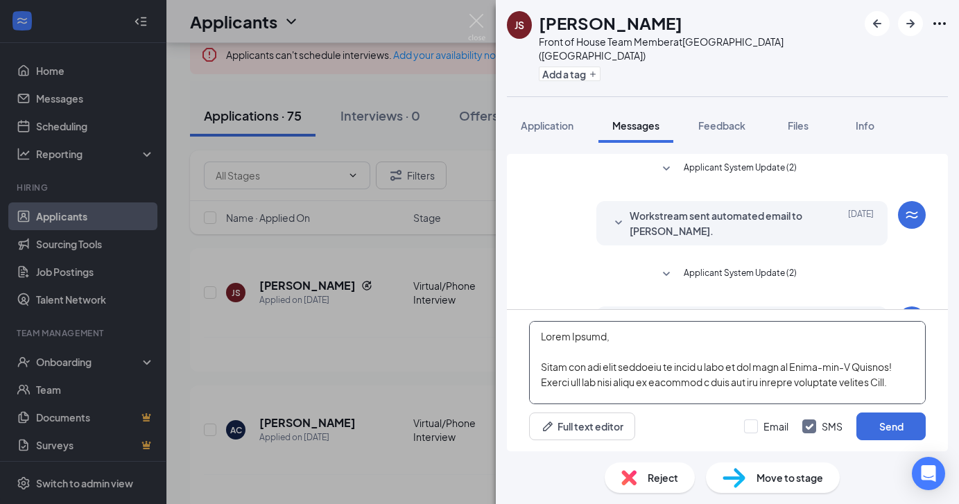
drag, startPoint x: 596, startPoint y: 340, endPoint x: 568, endPoint y: 340, distance: 27.7
click at [568, 340] on textarea at bounding box center [727, 362] width 397 height 83
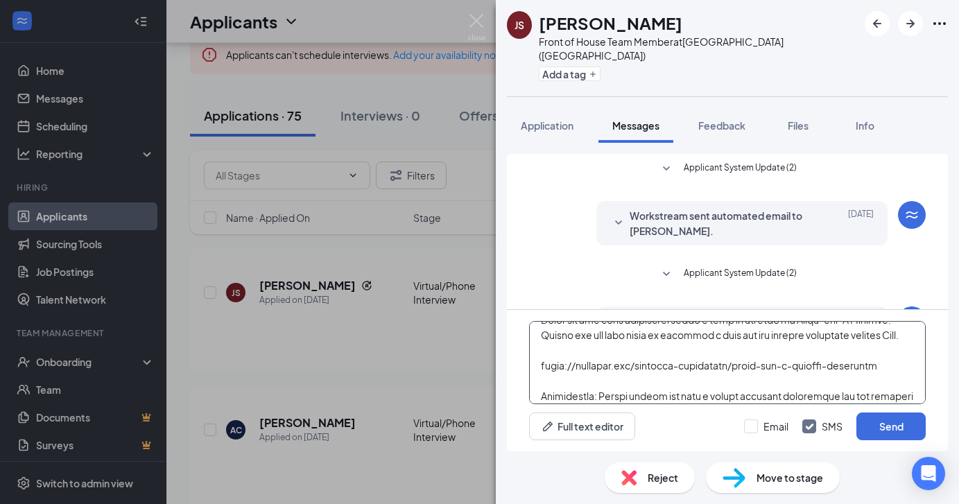
scroll to position [65, 0]
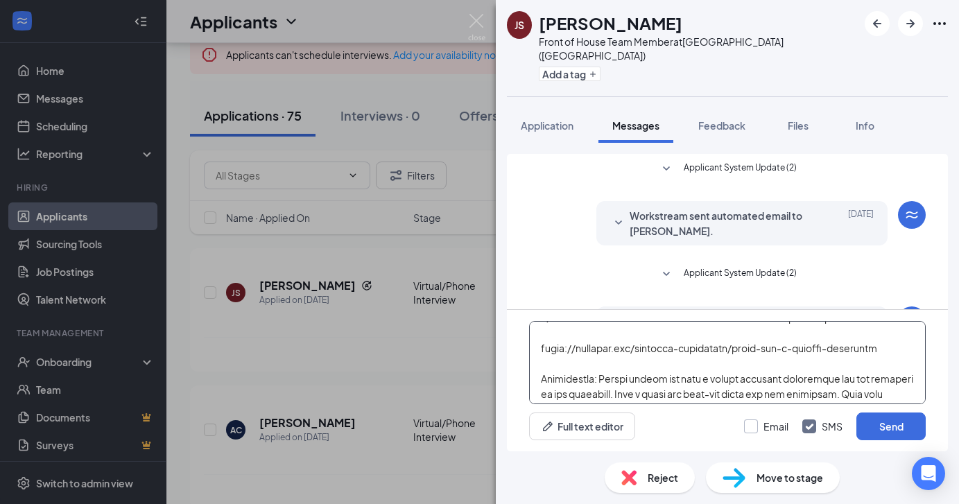
type textarea "Hello Jack, Thank you for your interest in being a part of our team at Chick-fi…"
click at [755, 423] on input "Email" at bounding box center [766, 427] width 44 height 14
checkbox input "true"
click at [873, 431] on button "Send" at bounding box center [891, 427] width 69 height 28
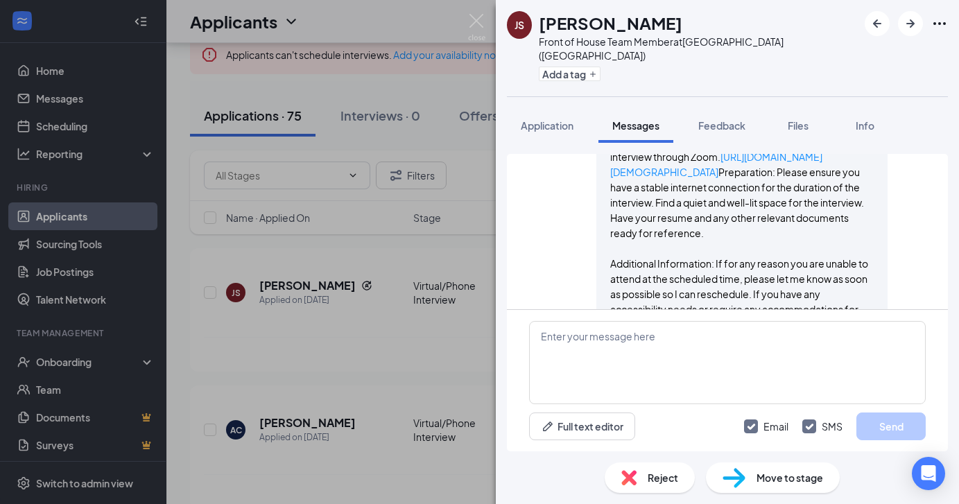
scroll to position [778, 0]
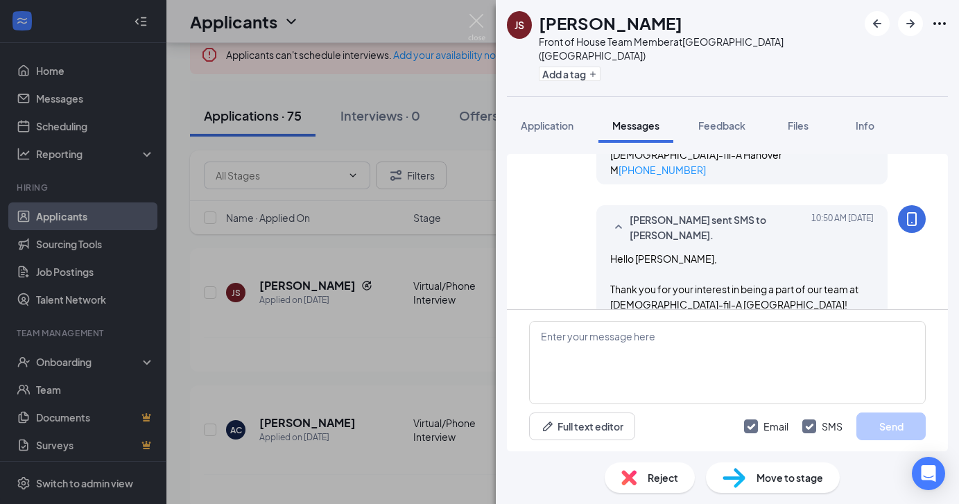
click at [305, 334] on div "JS Jack Symonds Front of House Team Member at Hanover (MA) Add a tag Applicatio…" at bounding box center [479, 252] width 959 height 504
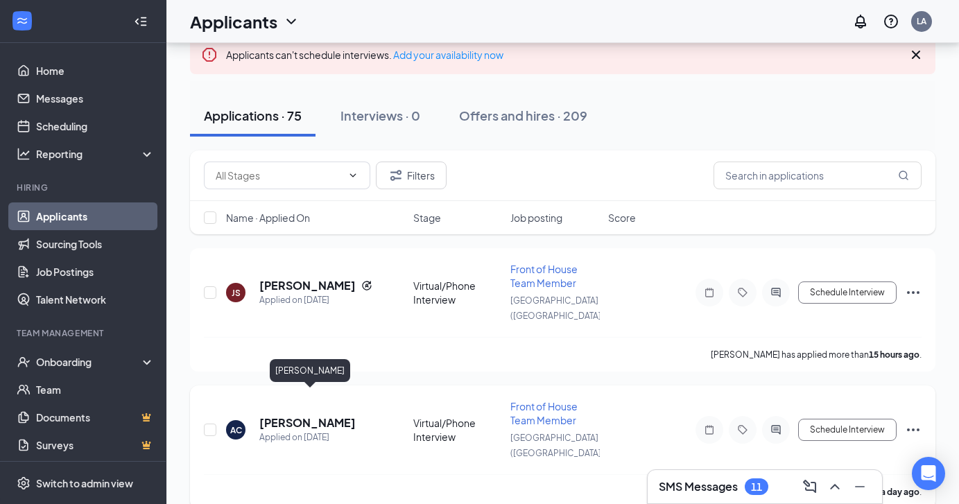
click at [312, 415] on h5 "[PERSON_NAME]" at bounding box center [307, 422] width 96 height 15
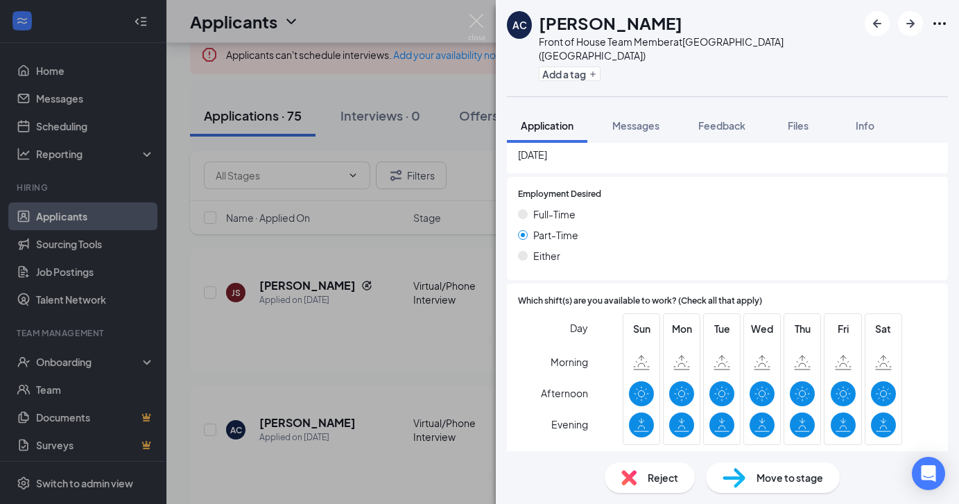
scroll to position [811, 0]
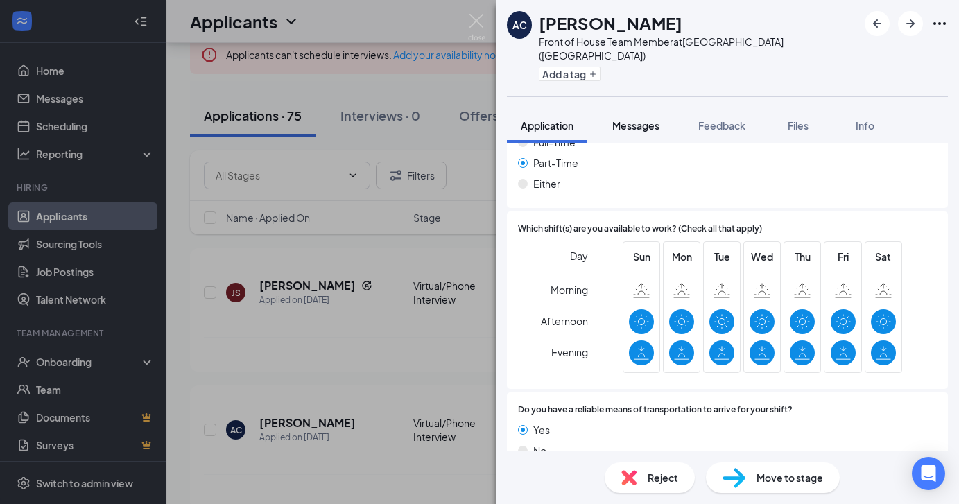
click at [641, 108] on button "Messages" at bounding box center [636, 125] width 75 height 35
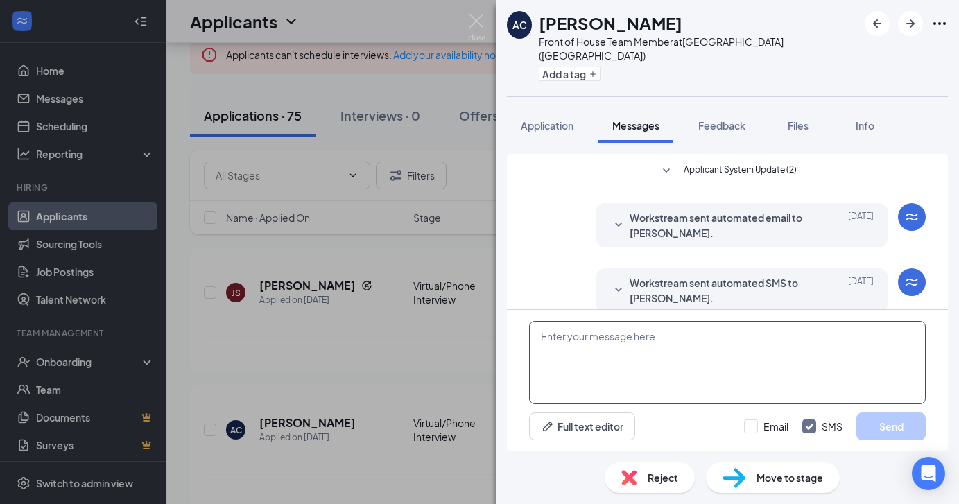
scroll to position [107, 0]
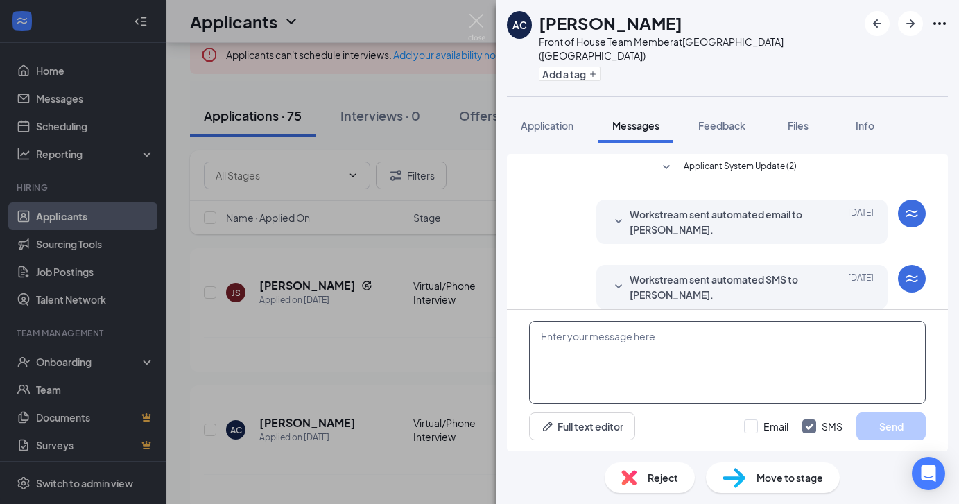
click at [615, 366] on textarea at bounding box center [727, 362] width 397 height 83
paste textarea "Hello Maella, Thank you for your interest in being a part of our team at Chick-…"
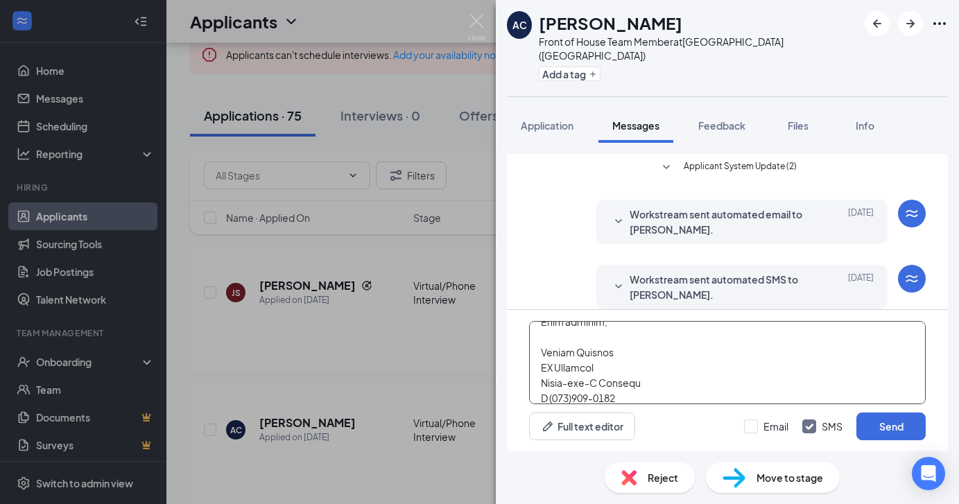
scroll to position [0, 0]
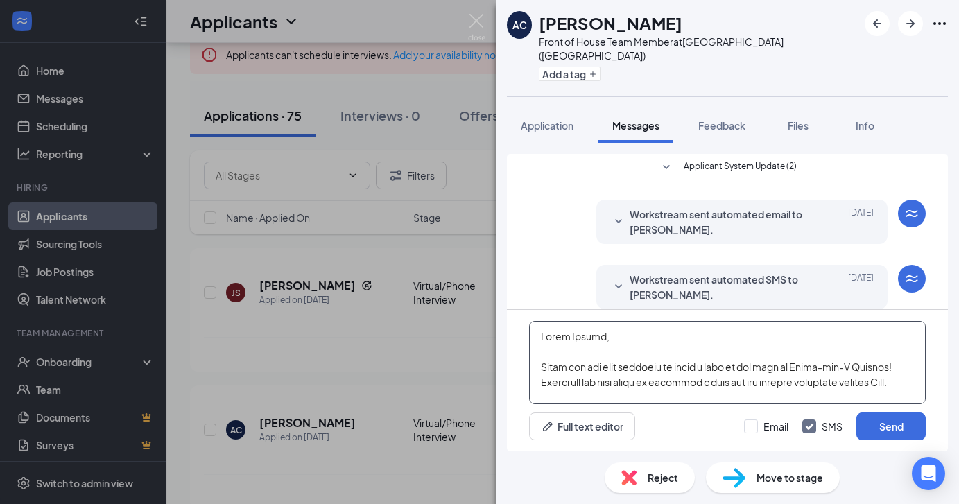
drag, startPoint x: 596, startPoint y: 336, endPoint x: 567, endPoint y: 336, distance: 28.4
click at [567, 336] on textarea at bounding box center [727, 362] width 397 height 83
type textarea "Hello Ashley, Thank you for your interest in being a part of our team at Chick-…"
click at [761, 426] on input "Email" at bounding box center [766, 427] width 44 height 14
checkbox input "true"
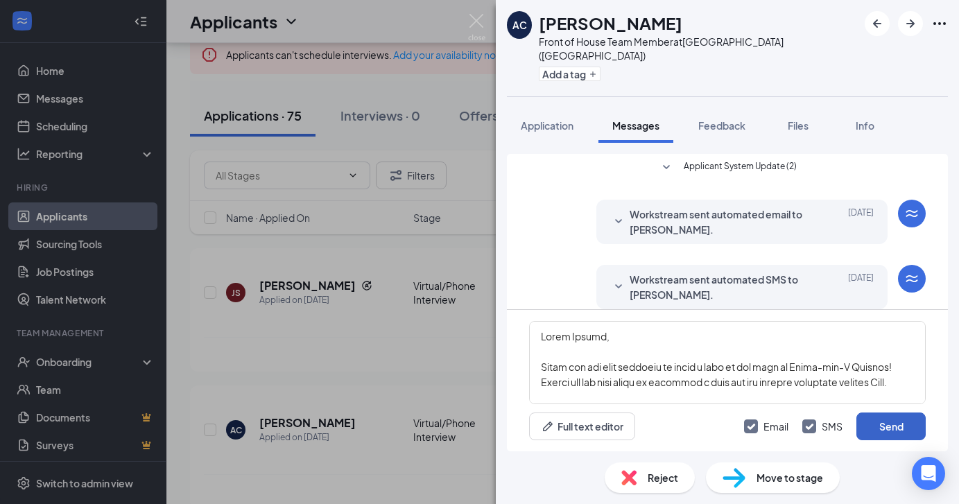
click at [885, 434] on button "Send" at bounding box center [891, 427] width 69 height 28
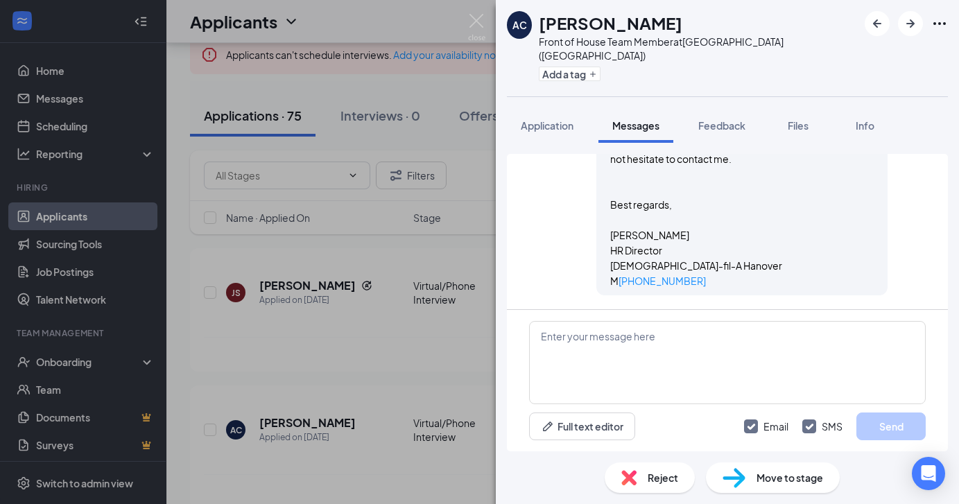
scroll to position [1261, 0]
click at [370, 372] on div "AC Ashley Castillo castro Front of House Team Member at Hanover (MA) Add a tag …" at bounding box center [479, 252] width 959 height 504
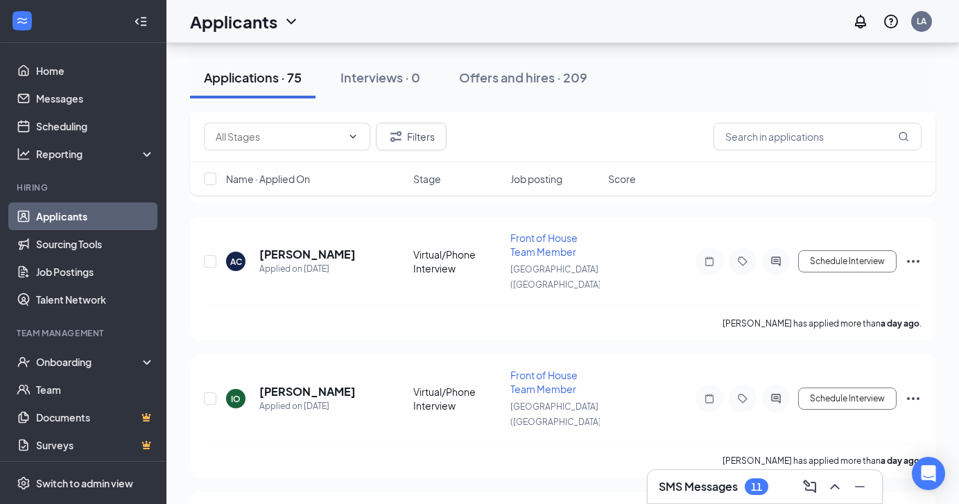
scroll to position [266, 0]
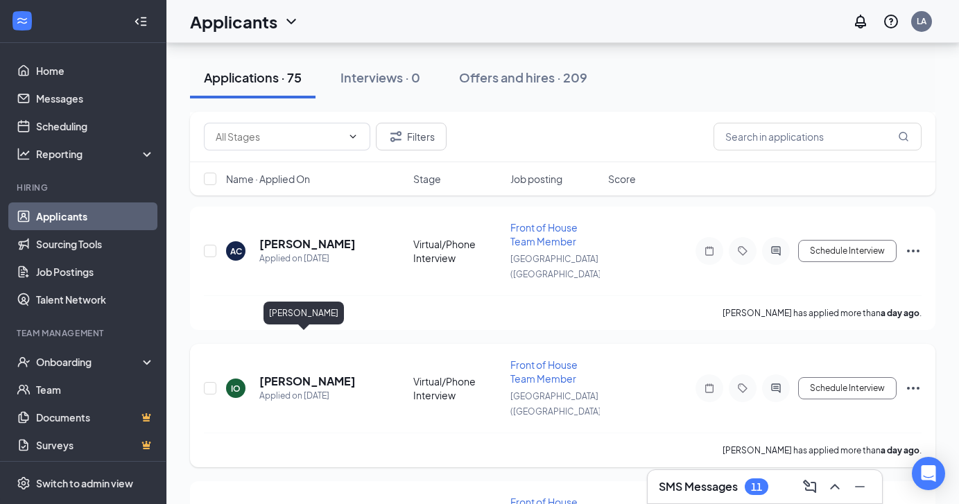
click at [302, 374] on h5 "[PERSON_NAME]" at bounding box center [307, 381] width 96 height 15
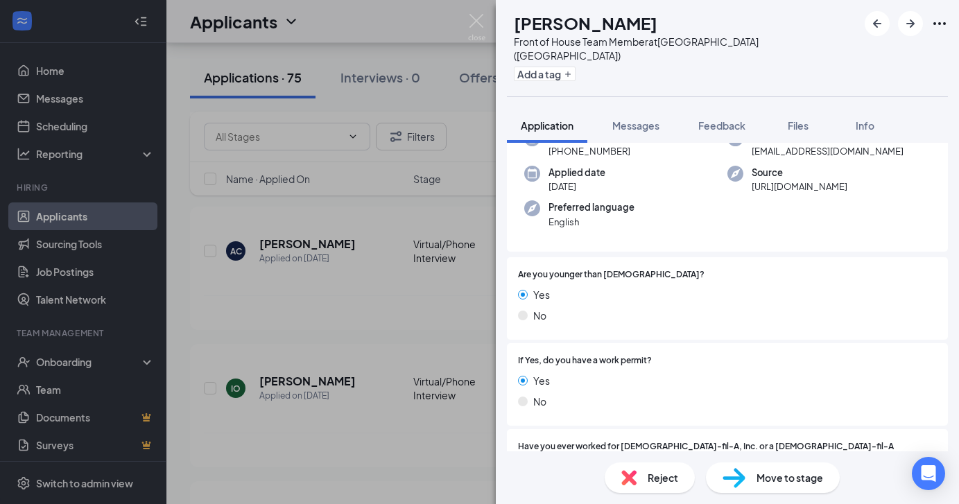
scroll to position [97, 0]
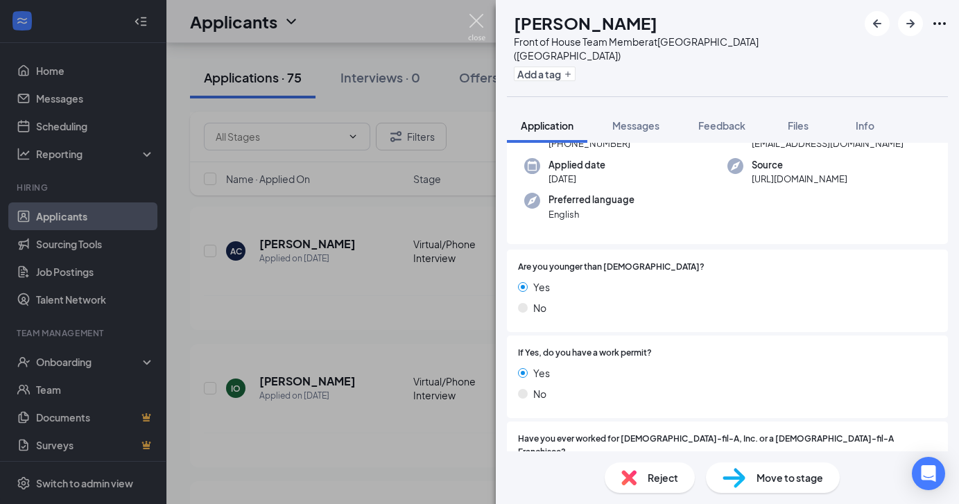
click at [468, 24] on div "IO Isaac Oliveira Front of House Team Member at Hanover (MA) Add a tag Applicat…" at bounding box center [479, 252] width 959 height 504
click at [478, 24] on img at bounding box center [476, 27] width 17 height 27
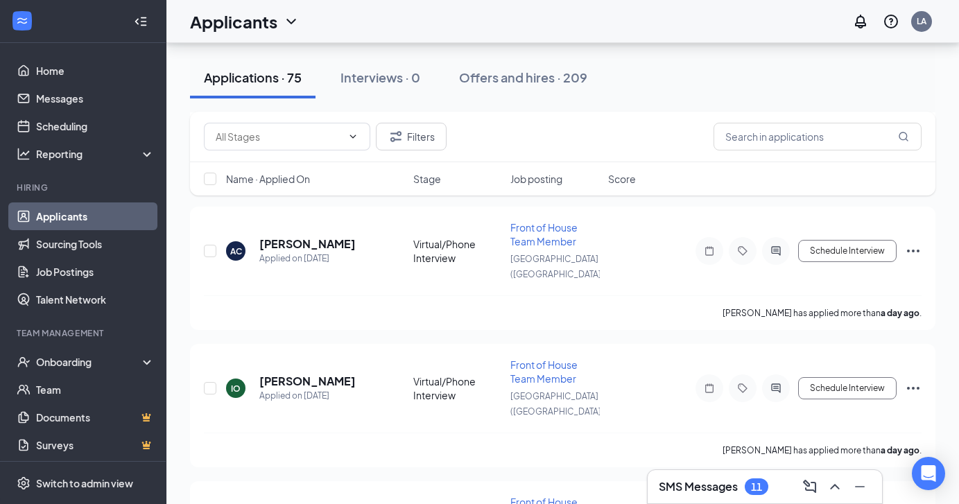
click at [829, 153] on div "Filters" at bounding box center [563, 137] width 746 height 51
click at [829, 148] on input "text" at bounding box center [818, 137] width 208 height 28
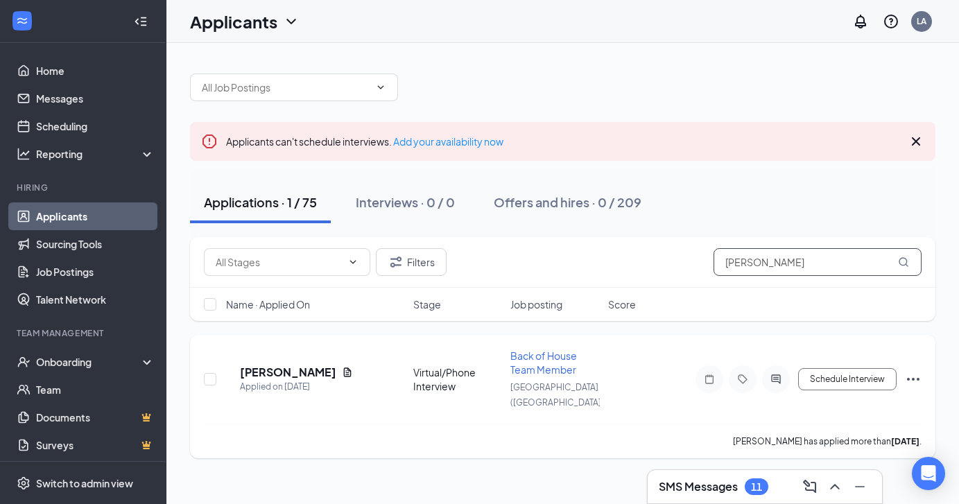
type input "lucas k"
click at [908, 373] on icon "Ellipses" at bounding box center [913, 379] width 17 height 17
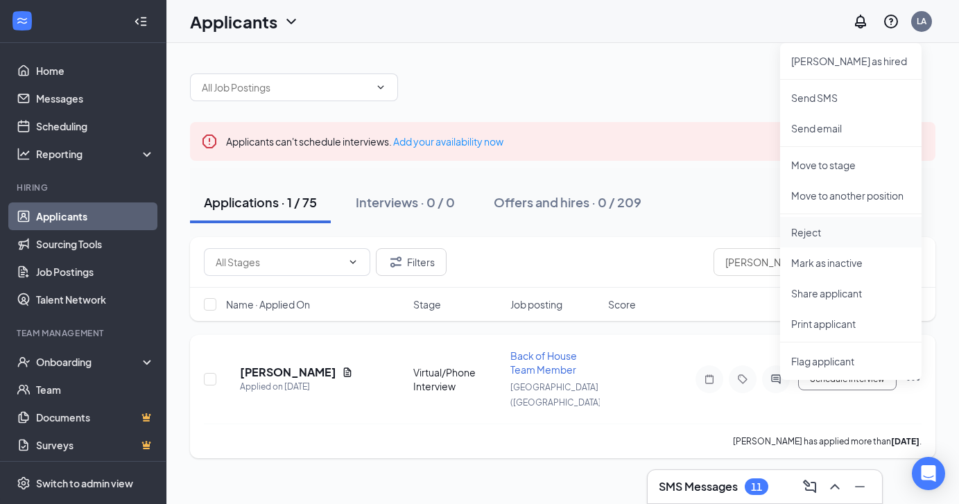
click at [822, 235] on p "Reject" at bounding box center [850, 232] width 119 height 14
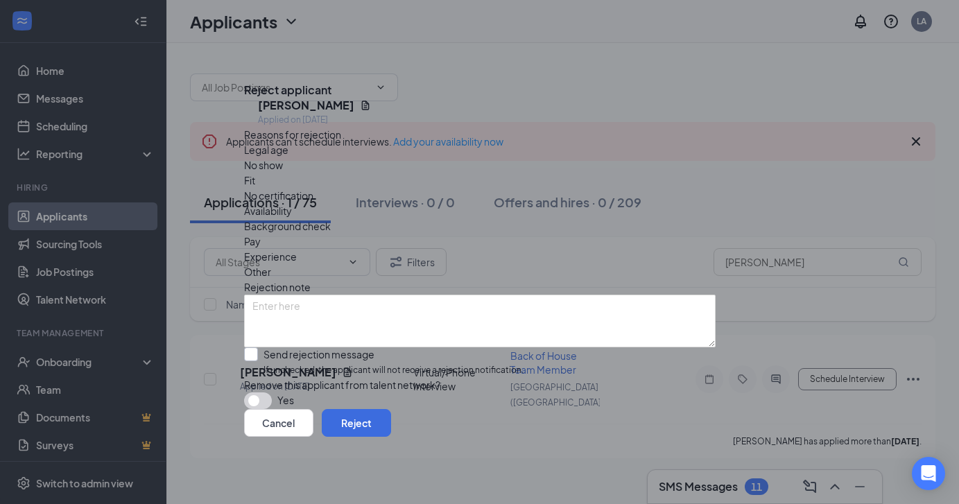
click at [347, 348] on input "Send rejection message If unchecked, the applicant will not receive a rejection…" at bounding box center [384, 363] width 280 height 30
checkbox input "true"
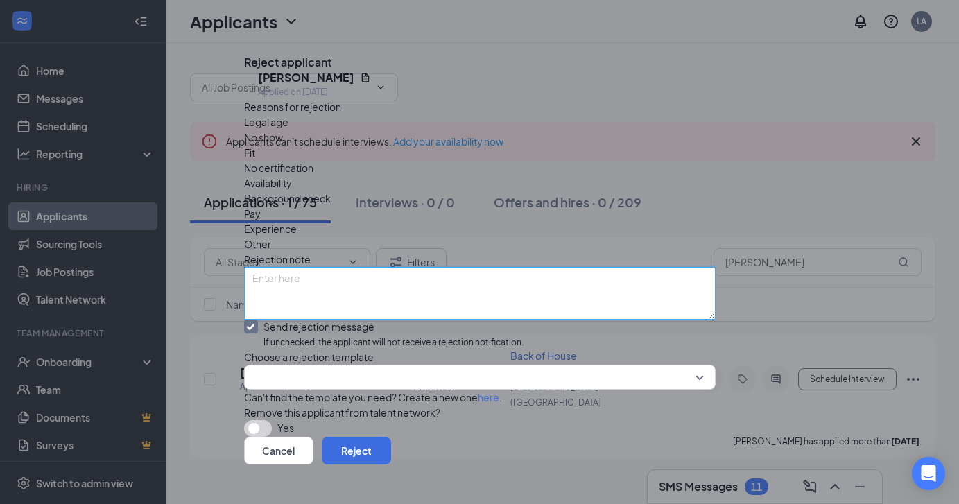
click at [354, 283] on textarea at bounding box center [480, 293] width 472 height 53
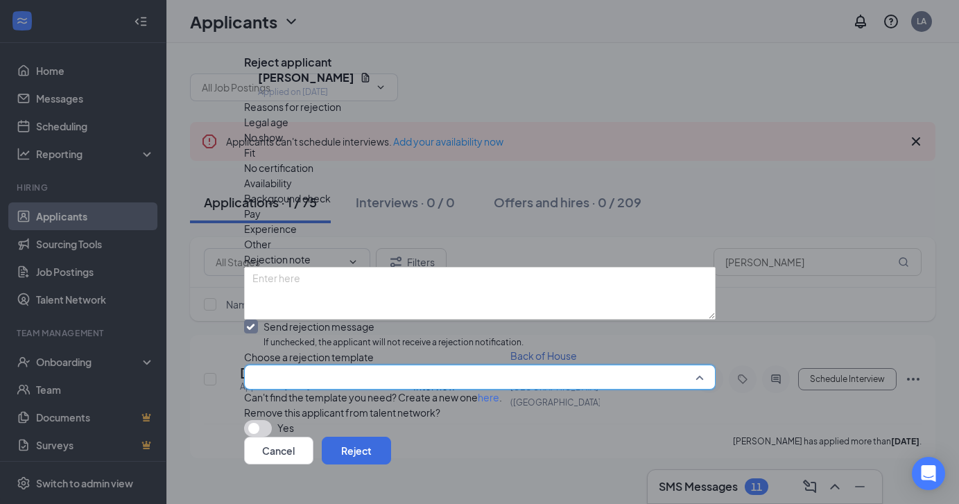
click at [353, 385] on input "search" at bounding box center [474, 378] width 445 height 24
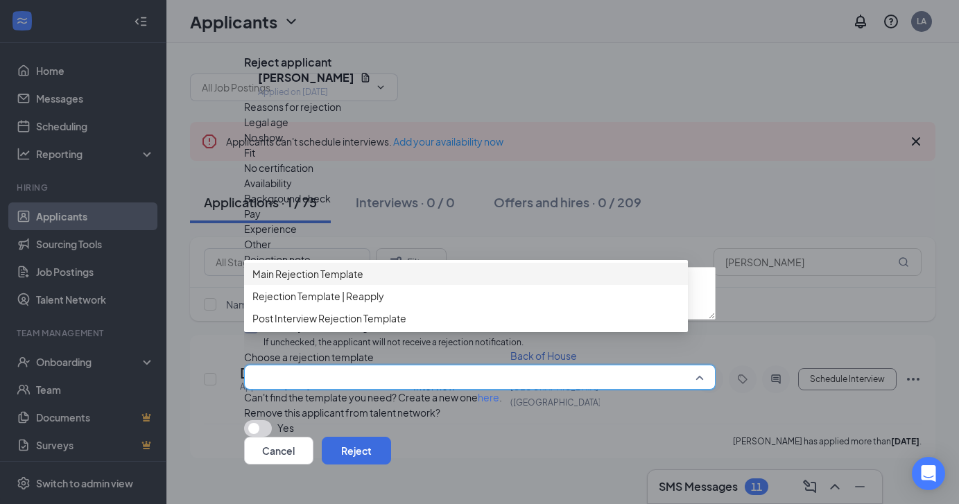
click at [360, 282] on span "Main Rejection Template" at bounding box center [307, 273] width 111 height 15
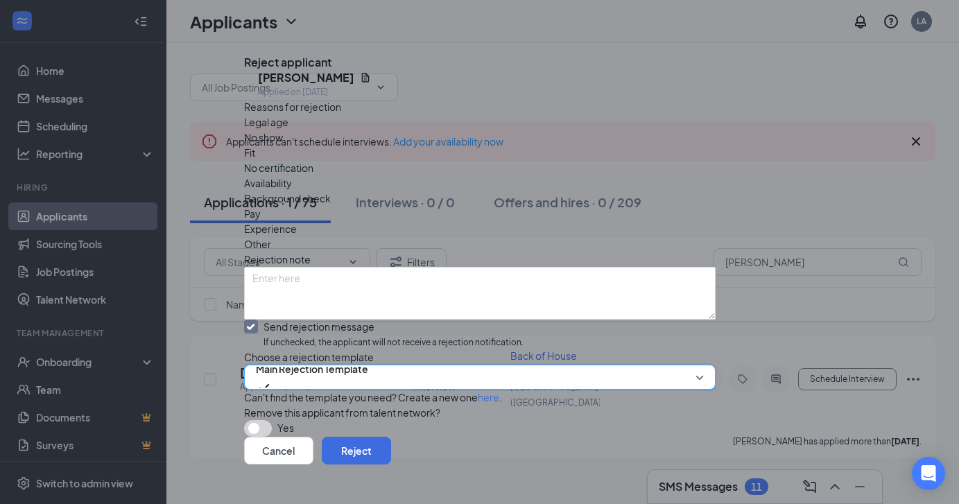
scroll to position [55, 0]
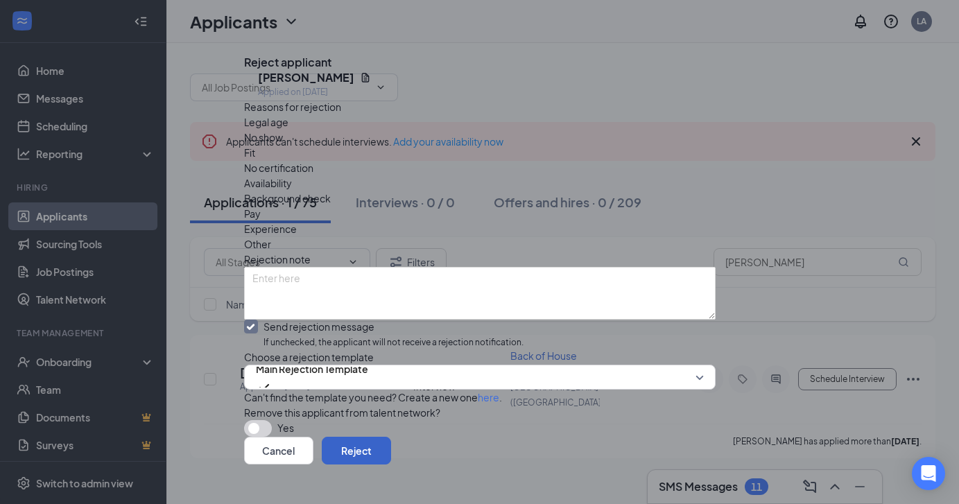
click at [391, 442] on button "Reject" at bounding box center [356, 451] width 69 height 28
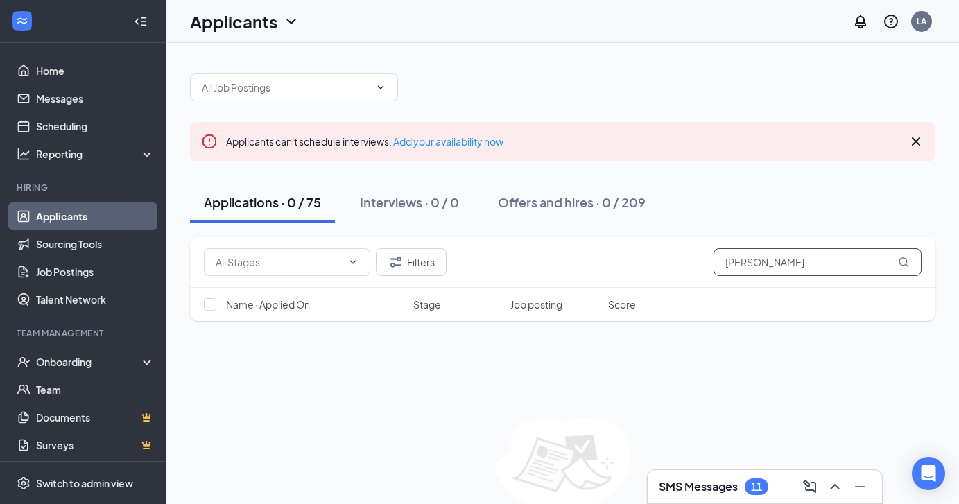
click at [794, 273] on input "lucas k" at bounding box center [818, 262] width 208 height 28
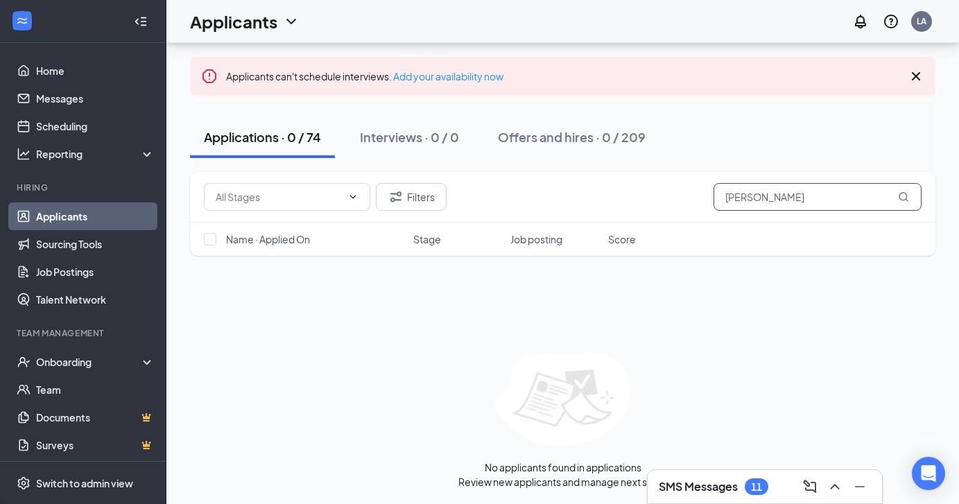
click at [757, 191] on input "lorena d" at bounding box center [818, 197] width 208 height 28
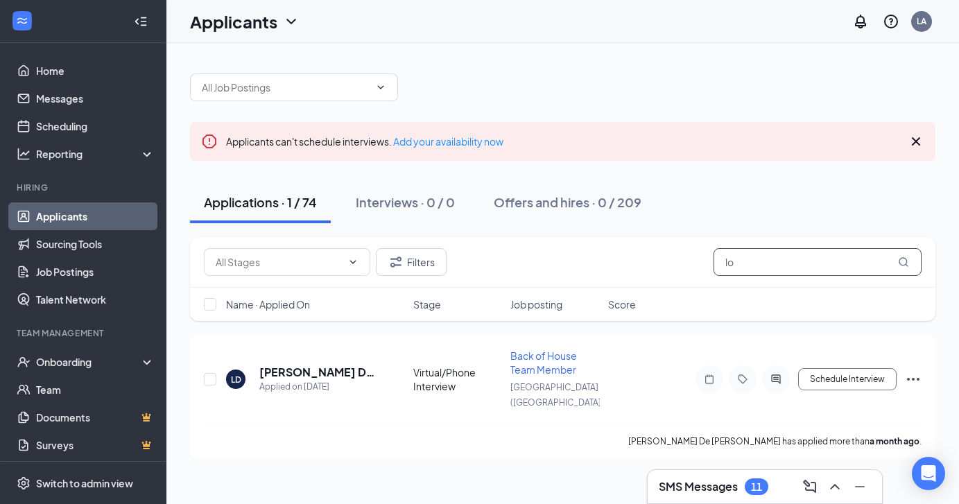
type input "l"
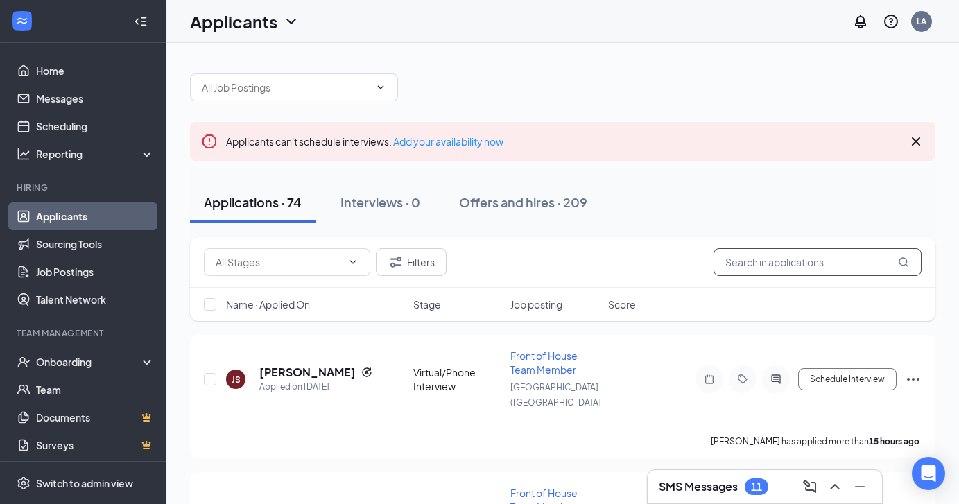
click at [794, 264] on input "text" at bounding box center [818, 262] width 208 height 28
paste input "De Souza Rosa"
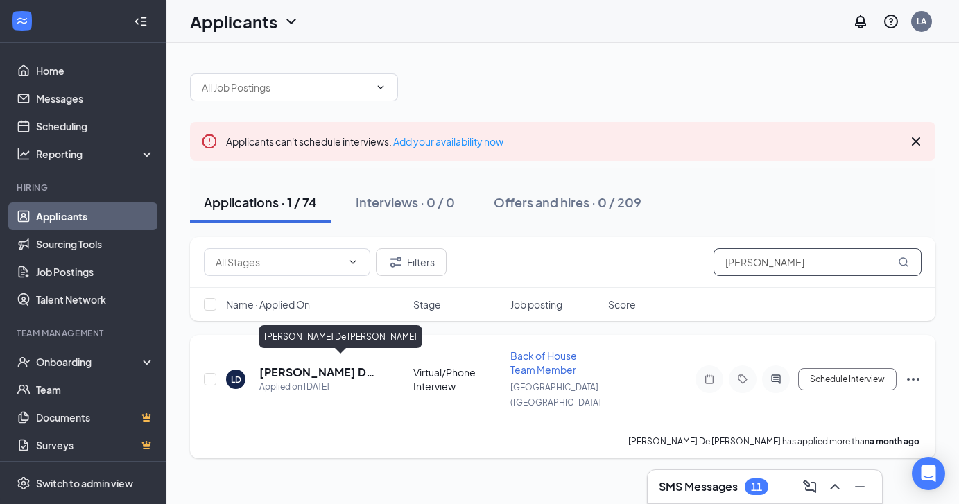
type input "De Souza Rosa"
click at [271, 366] on h5 "Lorena Lima De Souza Rosa" at bounding box center [317, 372] width 117 height 15
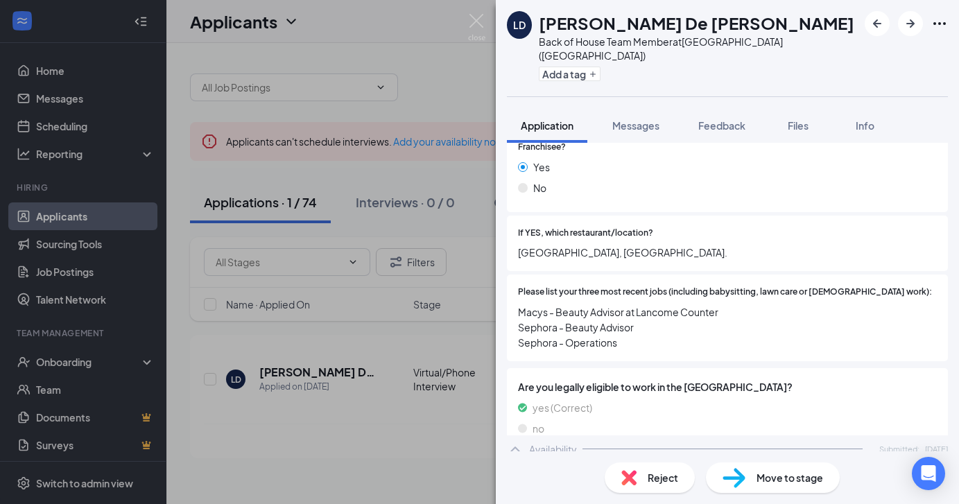
scroll to position [448, 0]
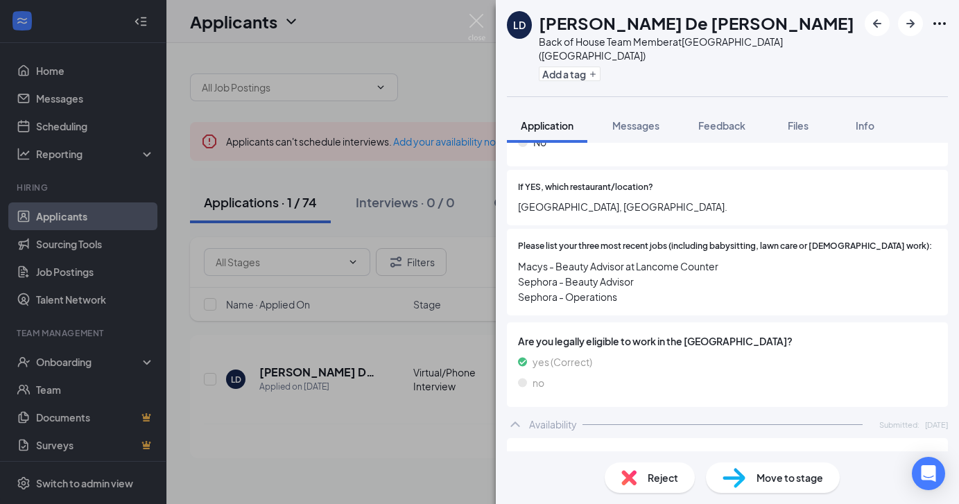
click at [661, 478] on span "Reject" at bounding box center [663, 477] width 31 height 15
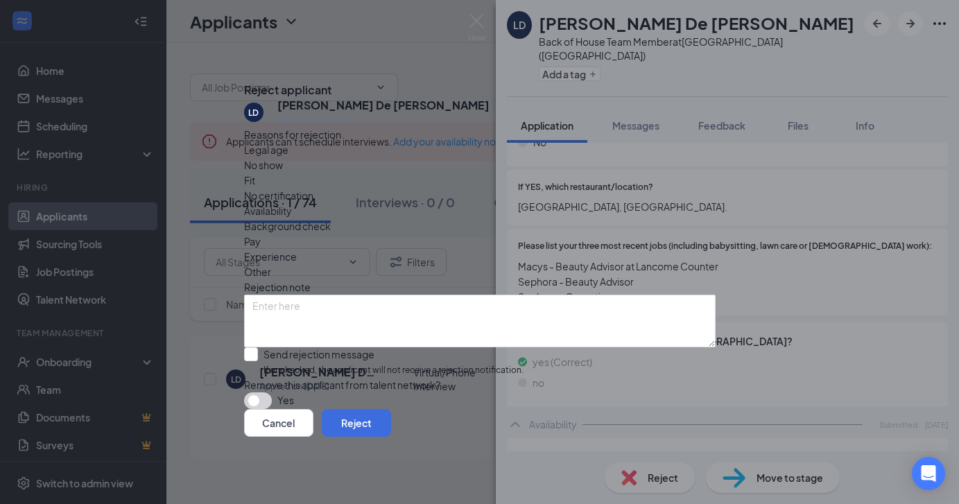
click at [853, 255] on div "Reject applicant LD Lorena Lima De Souza Rosa Applied on Aug 19 Reasons for rej…" at bounding box center [479, 252] width 959 height 504
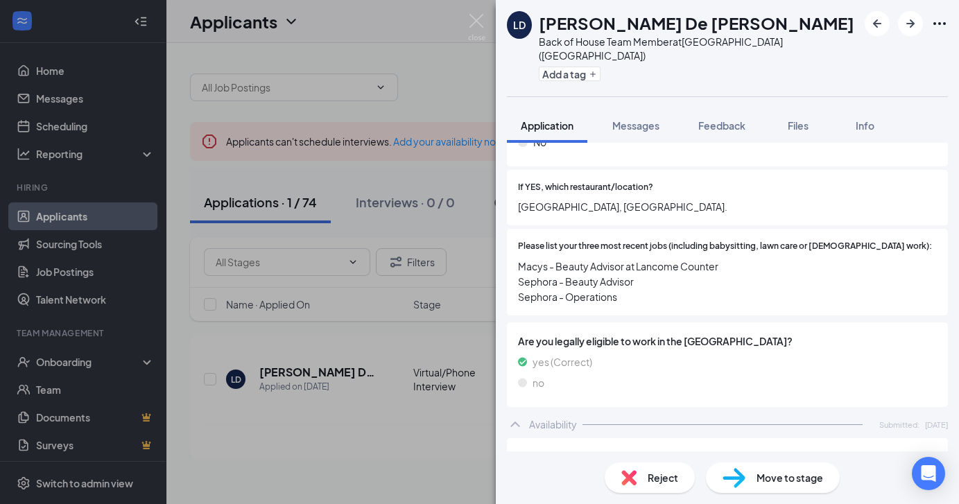
click at [660, 479] on span "Reject" at bounding box center [663, 477] width 31 height 15
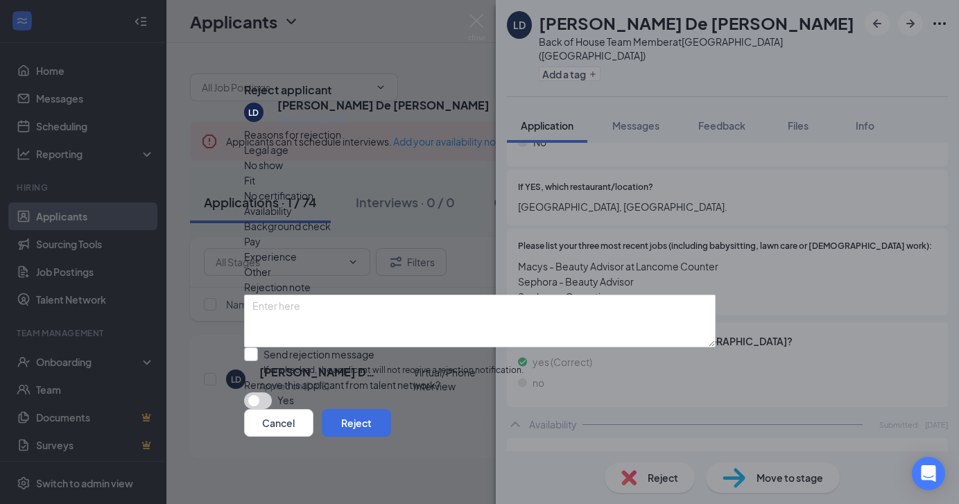
click at [357, 348] on input "Send rejection message If unchecked, the applicant will not receive a rejection…" at bounding box center [384, 363] width 280 height 30
checkbox input "true"
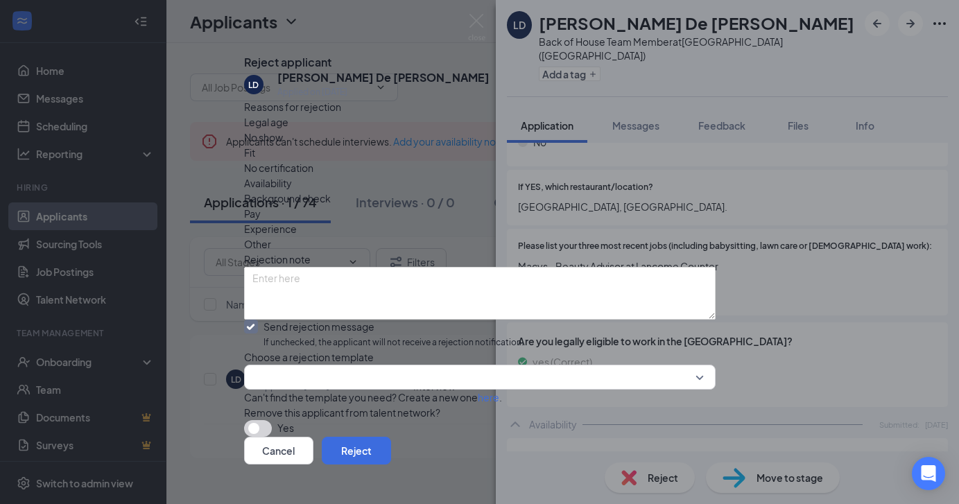
click at [357, 363] on span "Choose a rejection template" at bounding box center [309, 357] width 130 height 12
click at [358, 389] on input "search" at bounding box center [474, 378] width 445 height 24
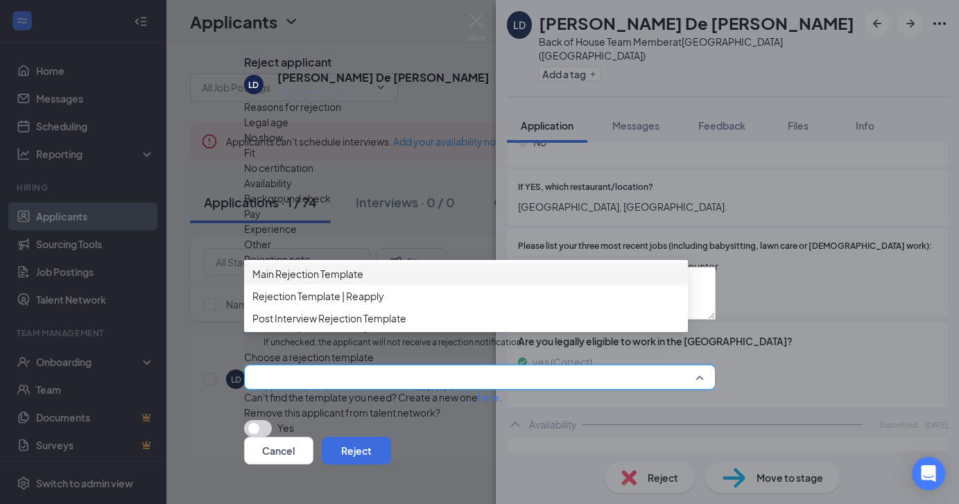
click at [352, 285] on div "Main Rejection Template" at bounding box center [466, 274] width 444 height 22
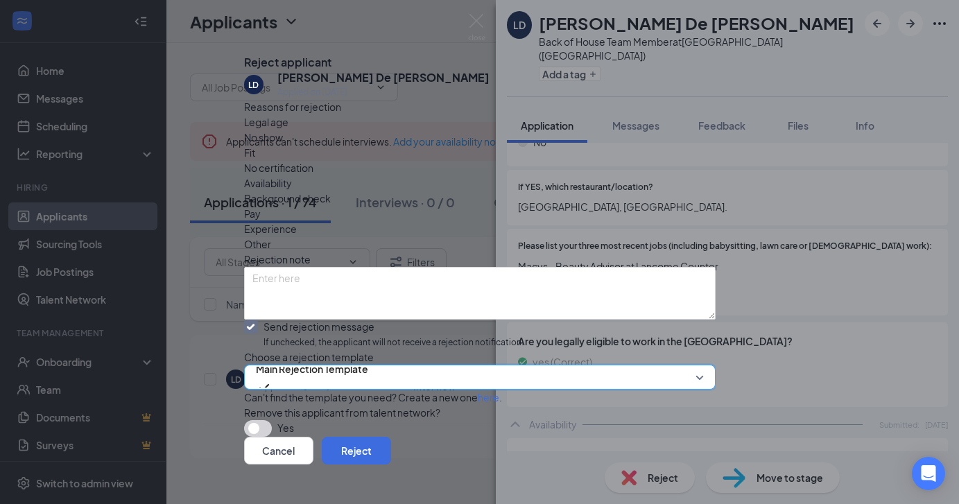
scroll to position [89, 0]
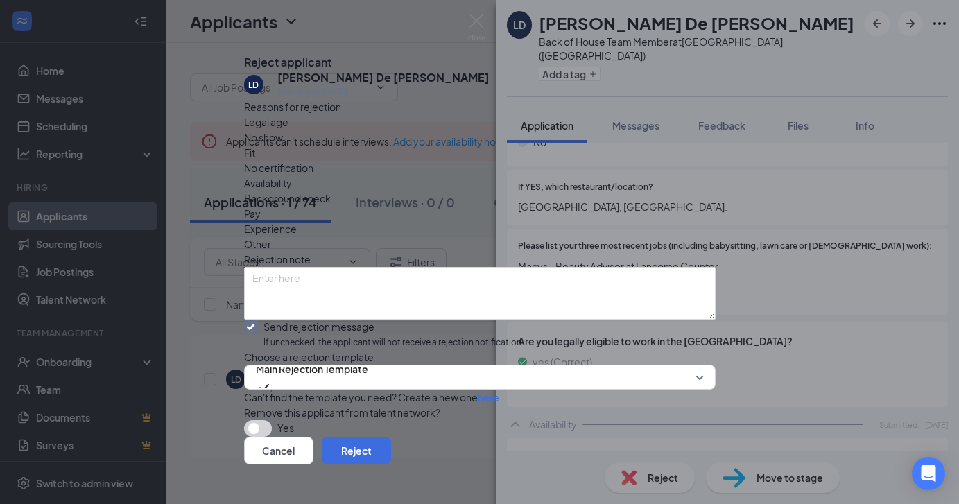
click at [244, 51] on icon "Cross" at bounding box center [244, 51] width 0 height 0
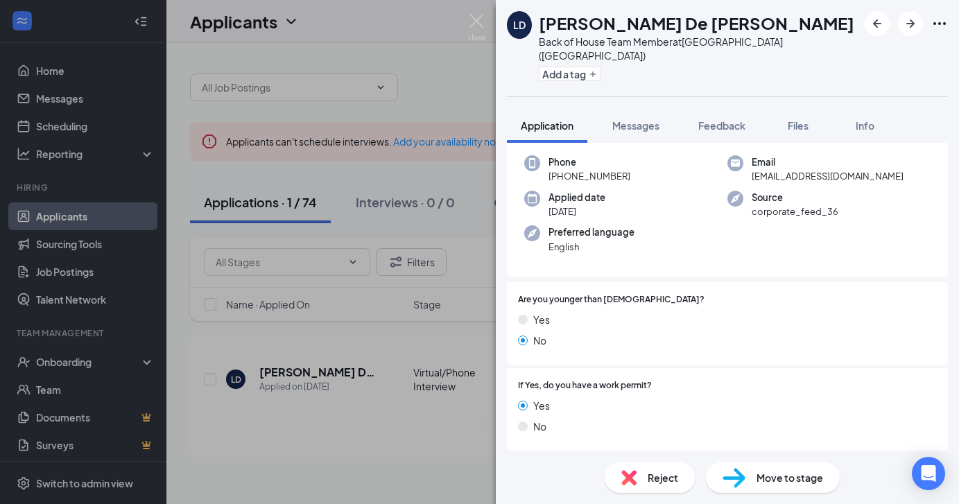
scroll to position [0, 0]
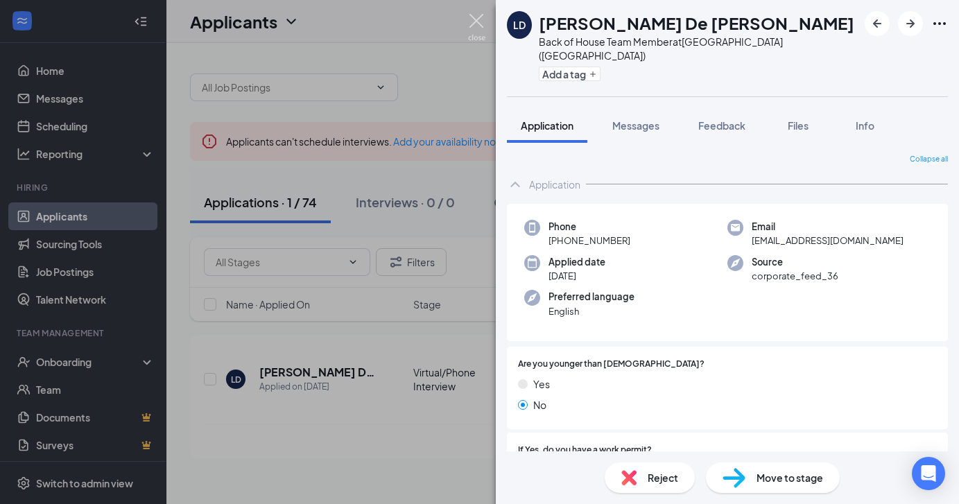
click at [477, 28] on img at bounding box center [476, 27] width 17 height 27
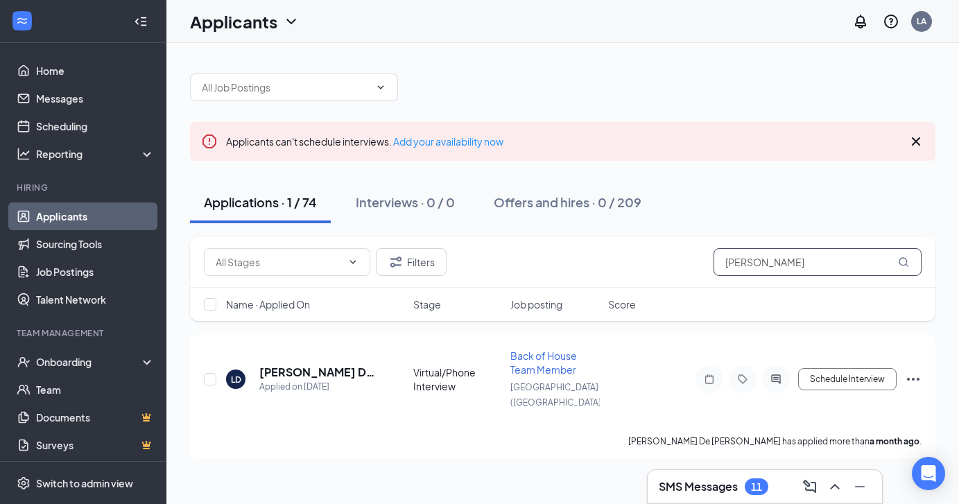
click at [795, 271] on input "De Souza Rosa" at bounding box center [818, 262] width 208 height 28
type input "D"
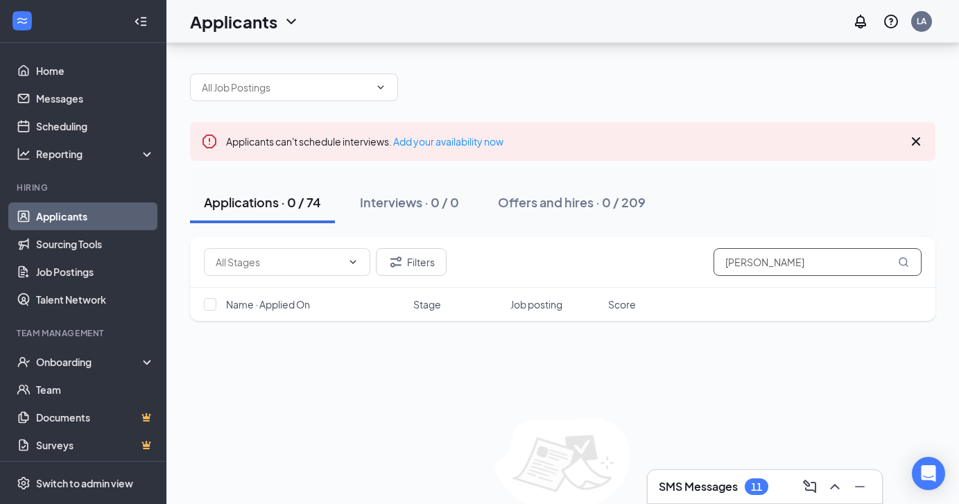
scroll to position [65, 0]
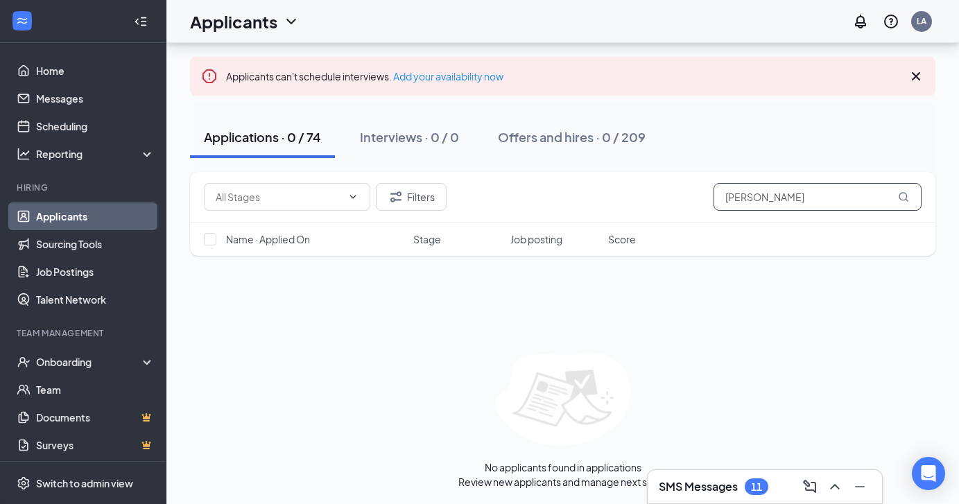
click at [778, 203] on input "marisol" at bounding box center [818, 197] width 208 height 28
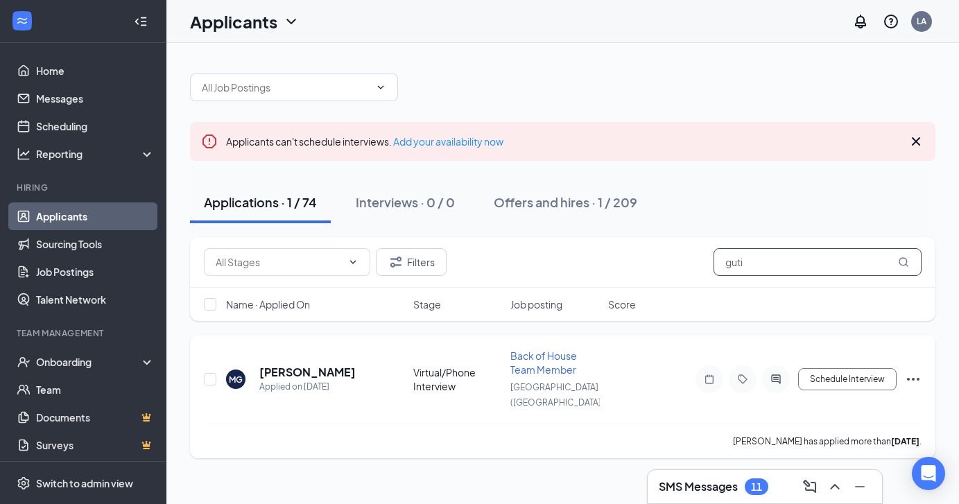
type input "guti"
click at [920, 371] on icon "Ellipses" at bounding box center [913, 379] width 17 height 17
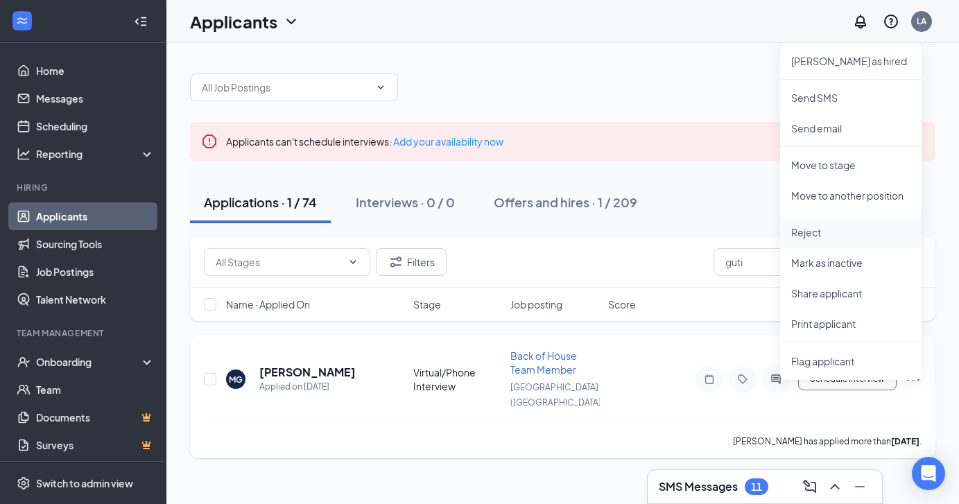
click at [819, 227] on p "Reject" at bounding box center [850, 232] width 119 height 14
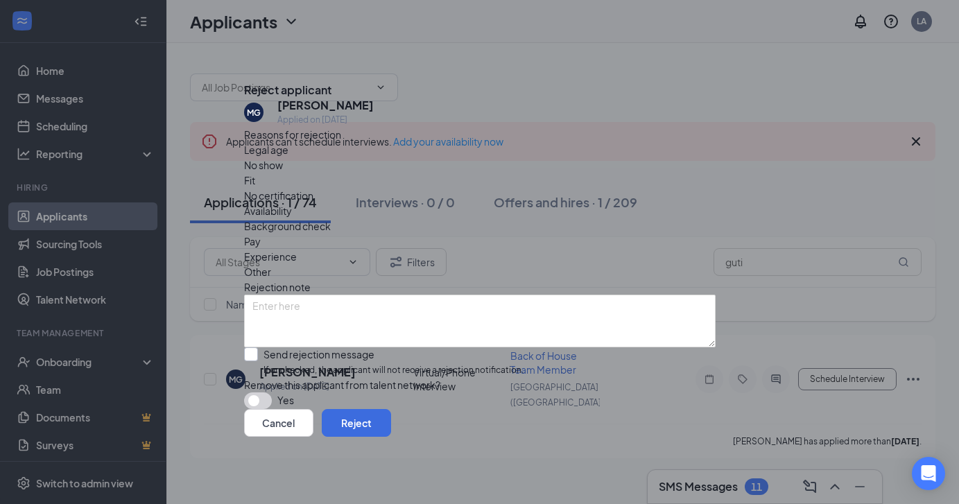
click at [370, 348] on input "Send rejection message If unchecked, the applicant will not receive a rejection…" at bounding box center [384, 363] width 280 height 30
checkbox input "true"
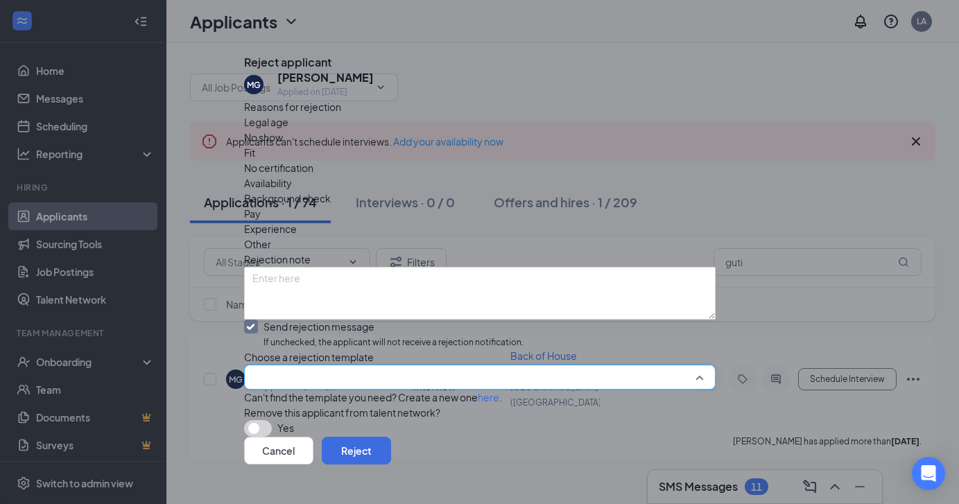
click at [354, 385] on input "search" at bounding box center [474, 378] width 445 height 24
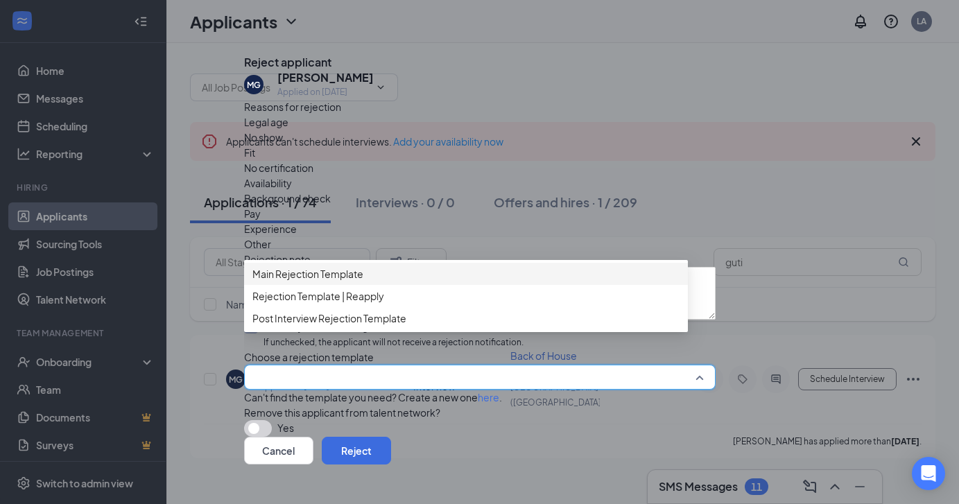
click at [346, 285] on div "Main Rejection Template" at bounding box center [466, 274] width 444 height 22
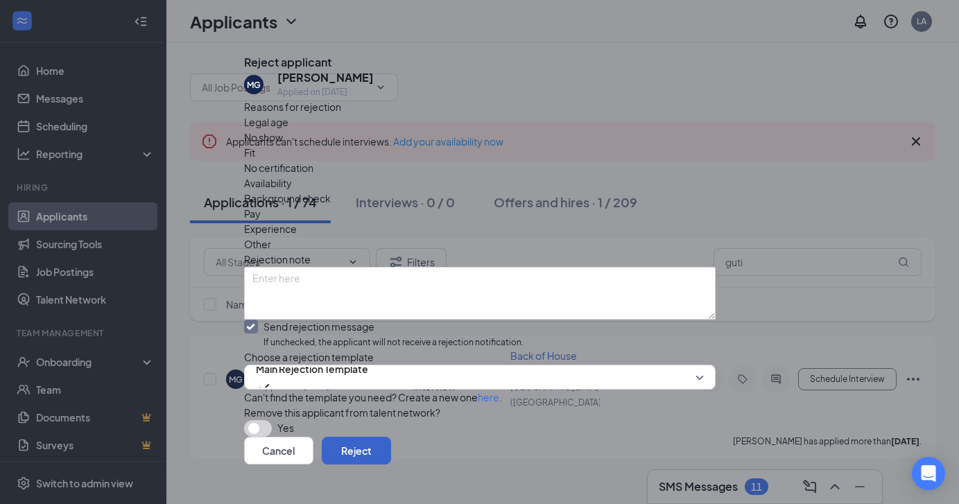
click at [391, 437] on button "Reject" at bounding box center [356, 451] width 69 height 28
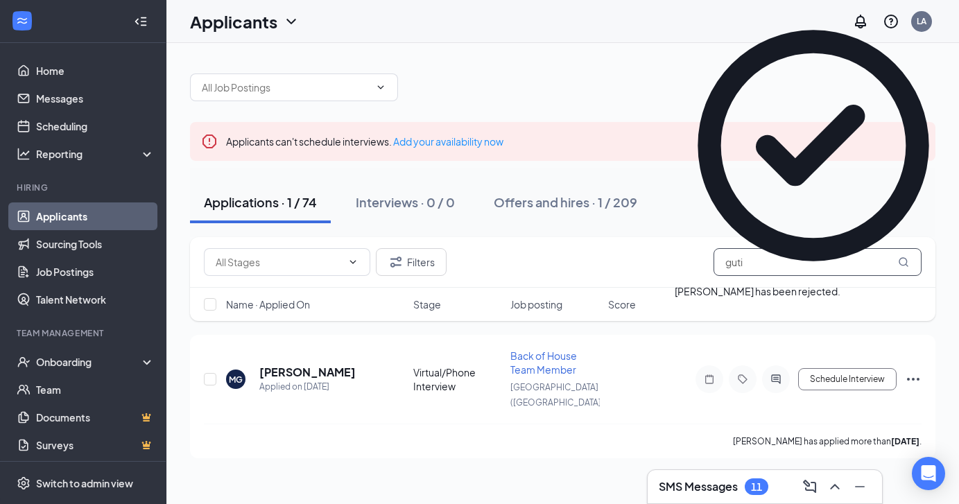
click at [762, 274] on input "guti" at bounding box center [818, 262] width 208 height 28
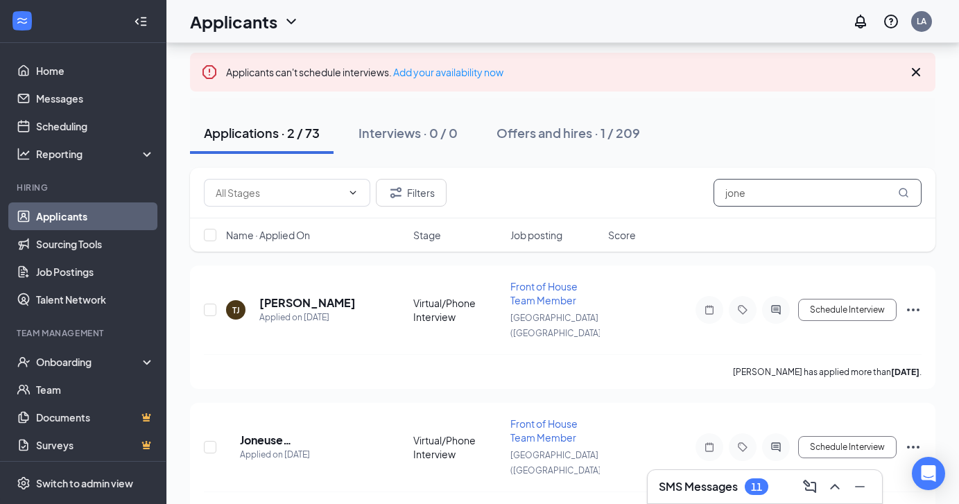
scroll to position [76, 0]
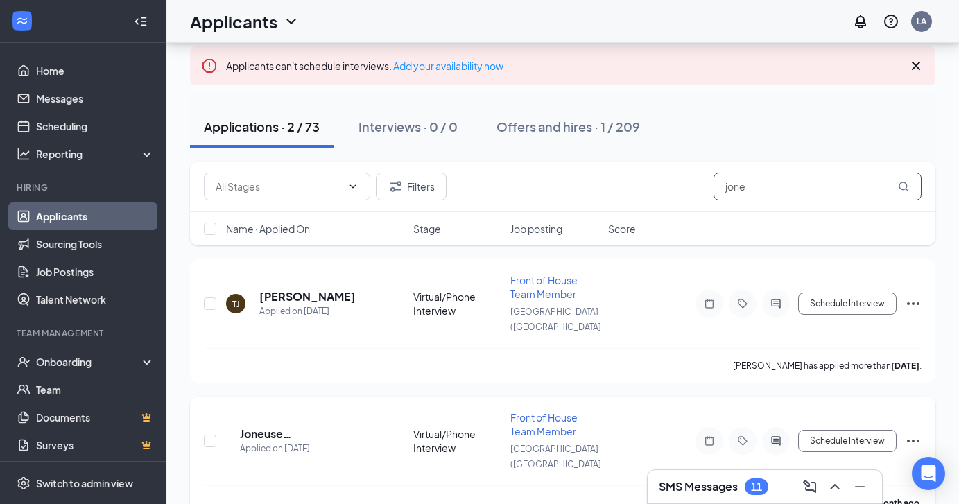
type input "jone"
click at [916, 433] on icon "Ellipses" at bounding box center [913, 441] width 17 height 17
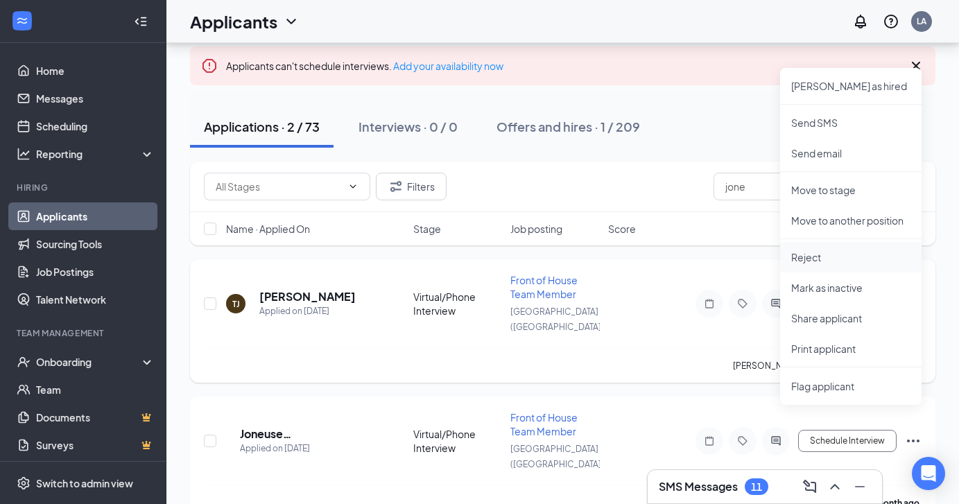
click at [833, 264] on li "Reject" at bounding box center [851, 257] width 142 height 31
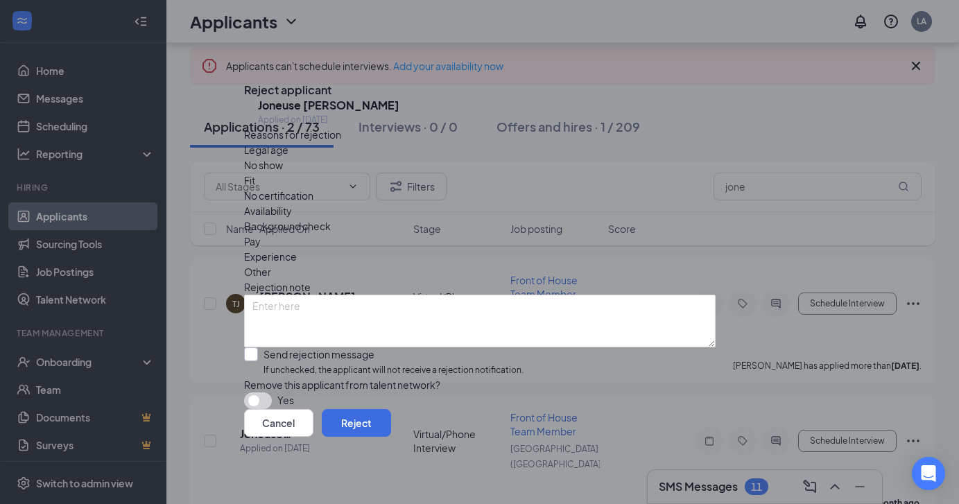
click at [305, 348] on input "Send rejection message If unchecked, the applicant will not receive a rejection…" at bounding box center [384, 363] width 280 height 30
checkbox input "true"
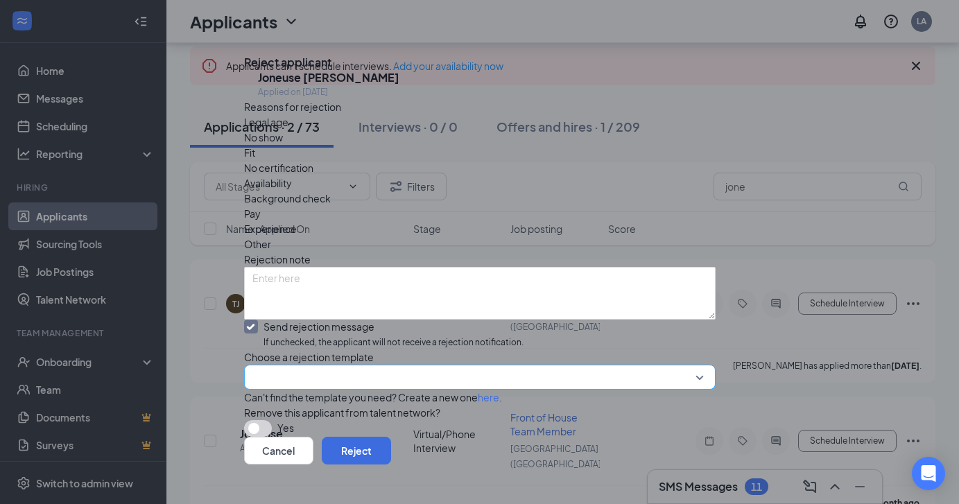
click at [318, 389] on input "search" at bounding box center [474, 378] width 445 height 24
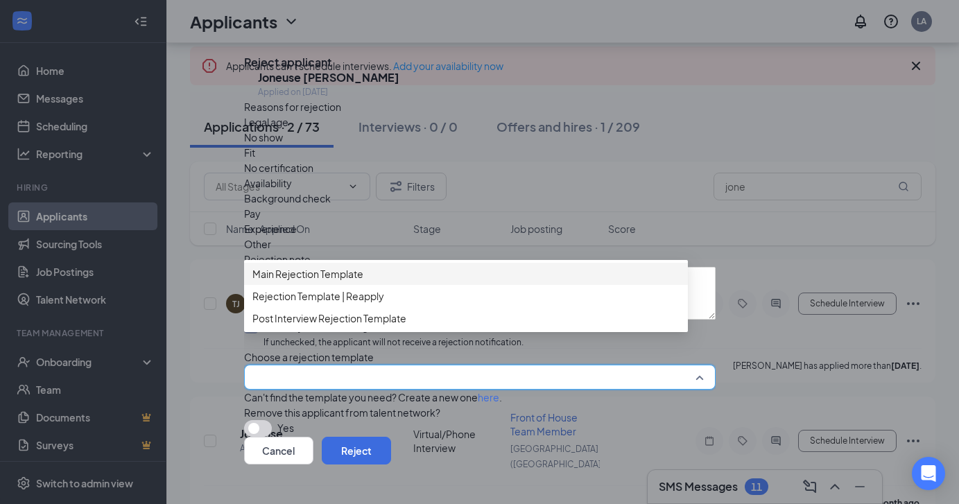
click at [332, 282] on span "Main Rejection Template" at bounding box center [307, 273] width 111 height 15
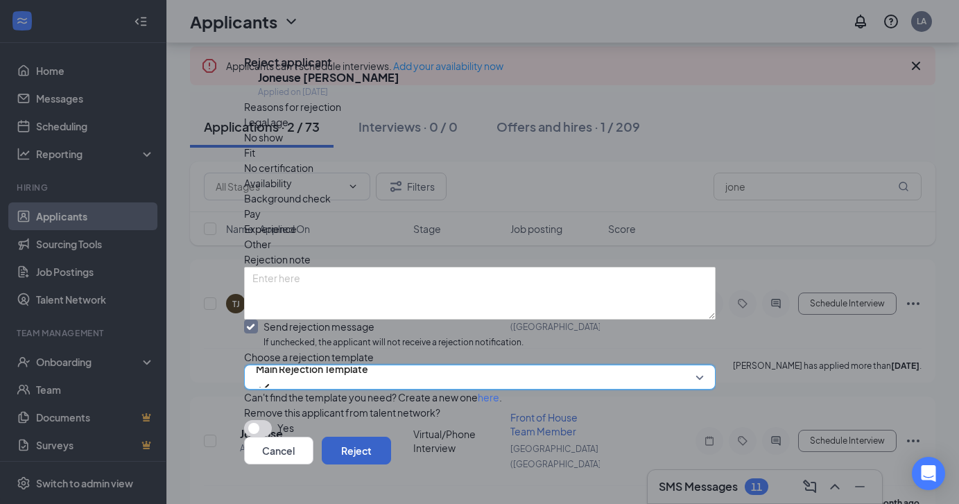
click at [391, 437] on button "Reject" at bounding box center [356, 451] width 69 height 28
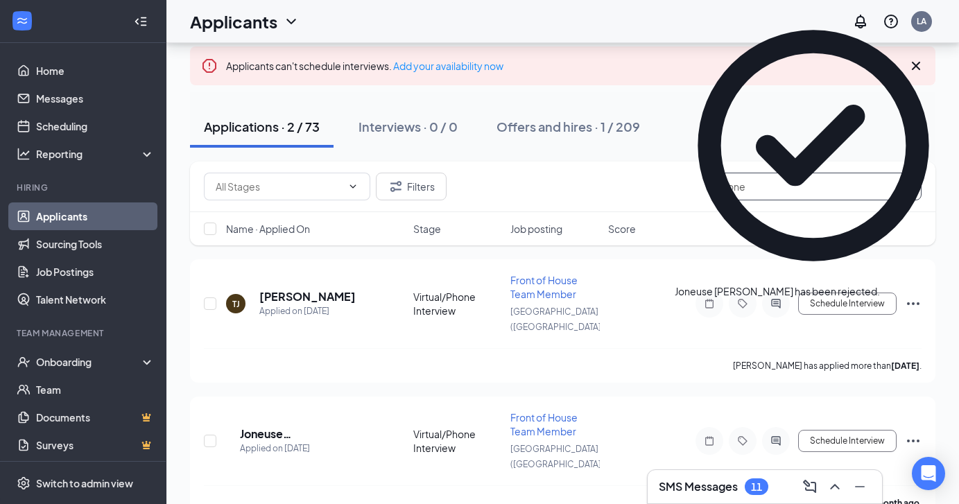
click at [772, 182] on input "jone" at bounding box center [818, 187] width 208 height 28
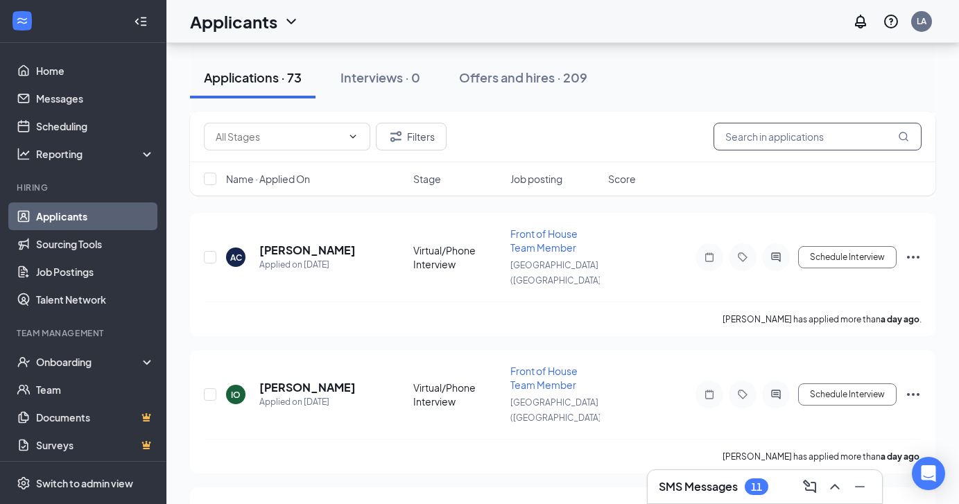
scroll to position [262, 0]
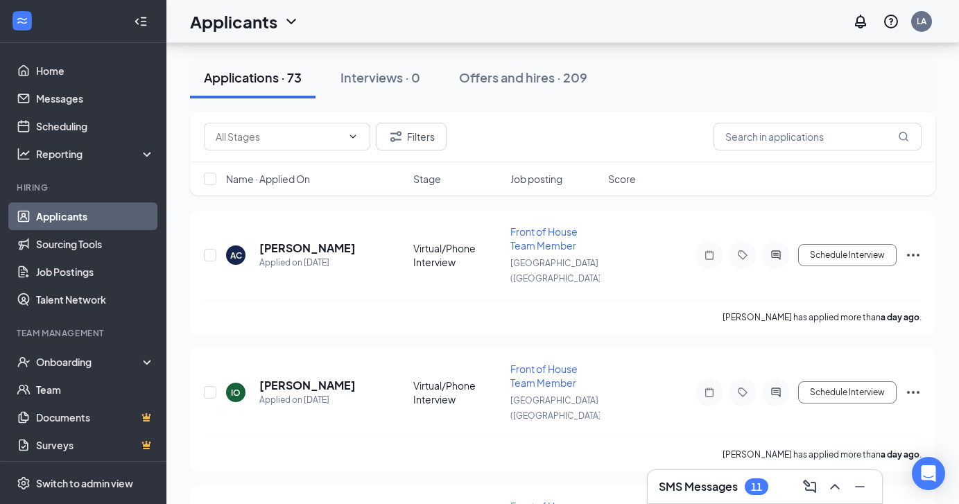
click at [934, 103] on div "Applications · 73 Interviews · 0 Offers and hires · 209" at bounding box center [563, 77] width 746 height 69
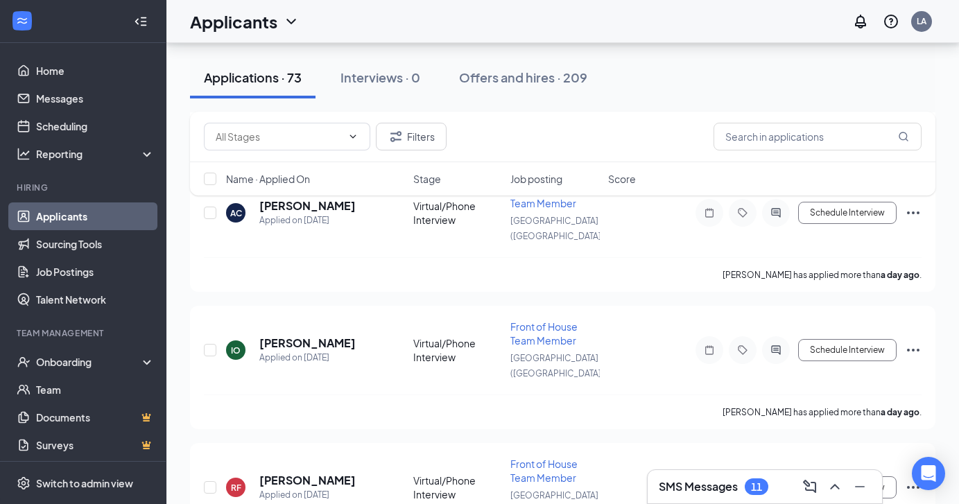
scroll to position [306, 0]
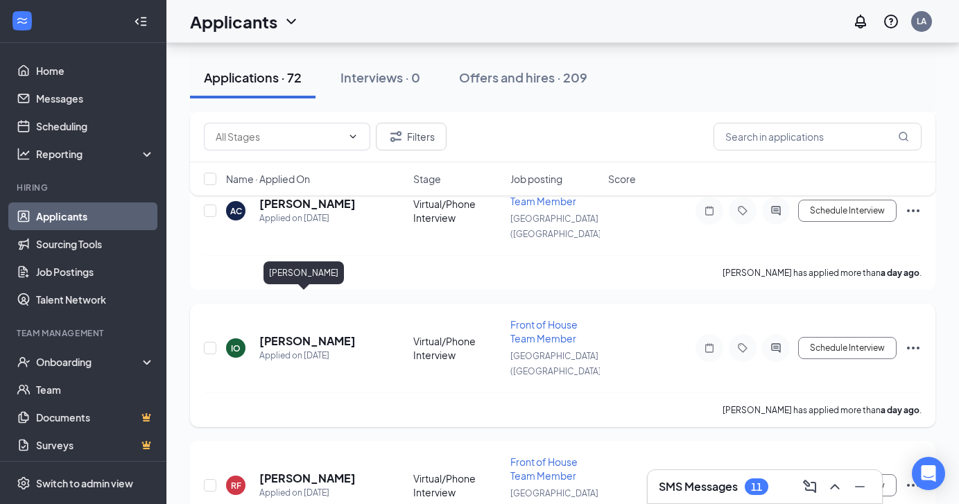
click at [287, 334] on h5 "[PERSON_NAME]" at bounding box center [307, 341] width 96 height 15
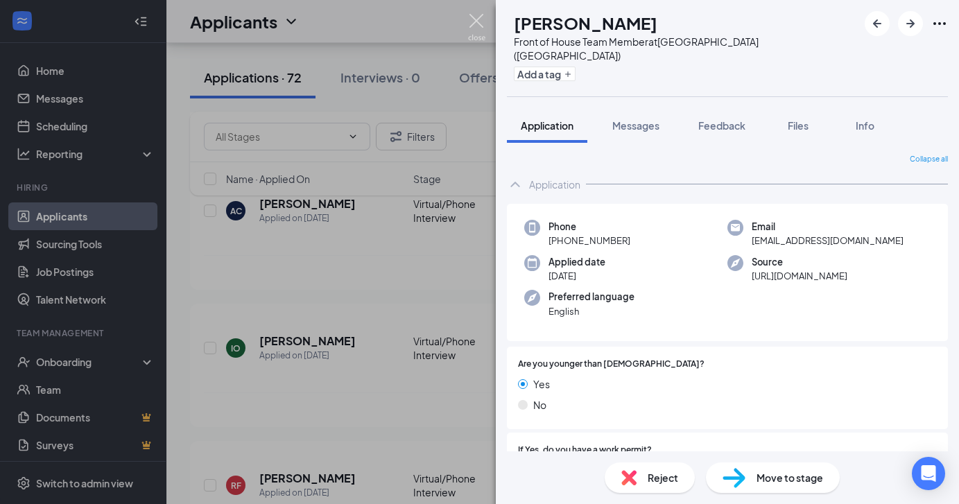
click at [481, 28] on img at bounding box center [476, 27] width 17 height 27
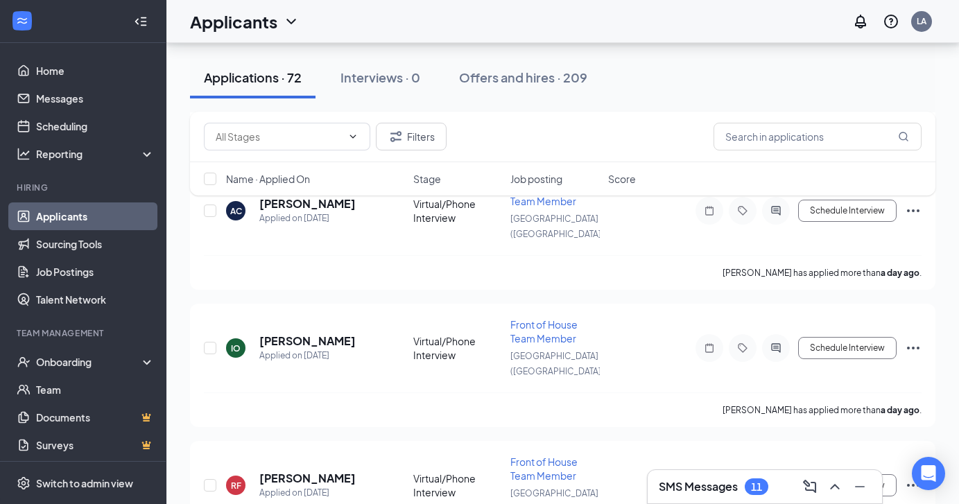
scroll to position [385, 0]
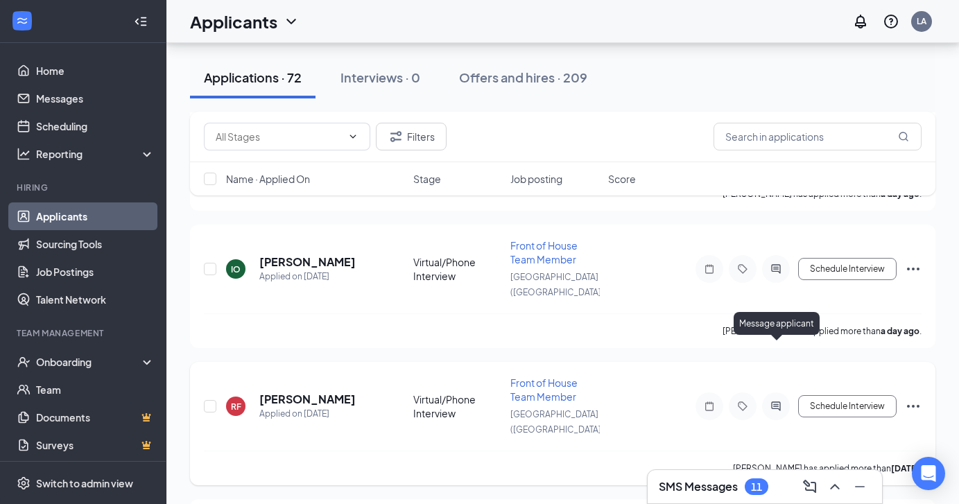
click at [780, 401] on icon "ActiveChat" at bounding box center [776, 406] width 17 height 11
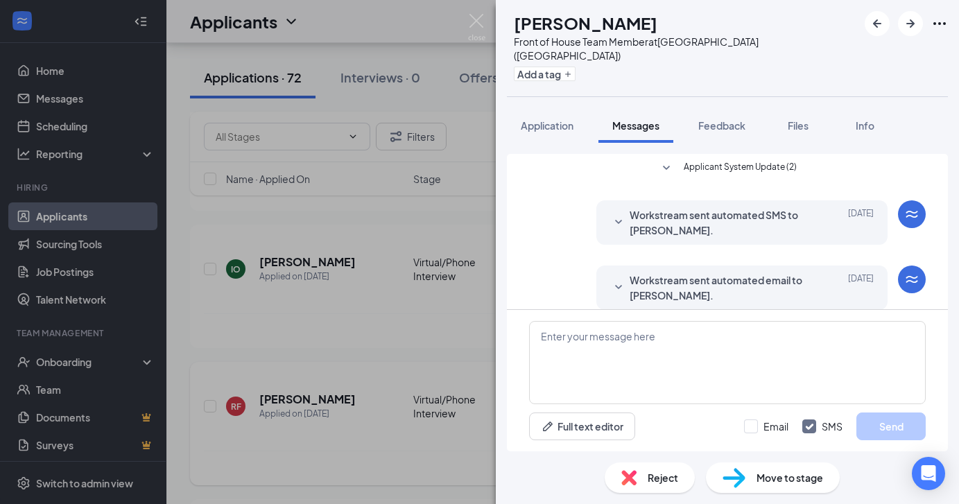
scroll to position [107, 0]
click at [564, 119] on span "Application" at bounding box center [547, 125] width 53 height 12
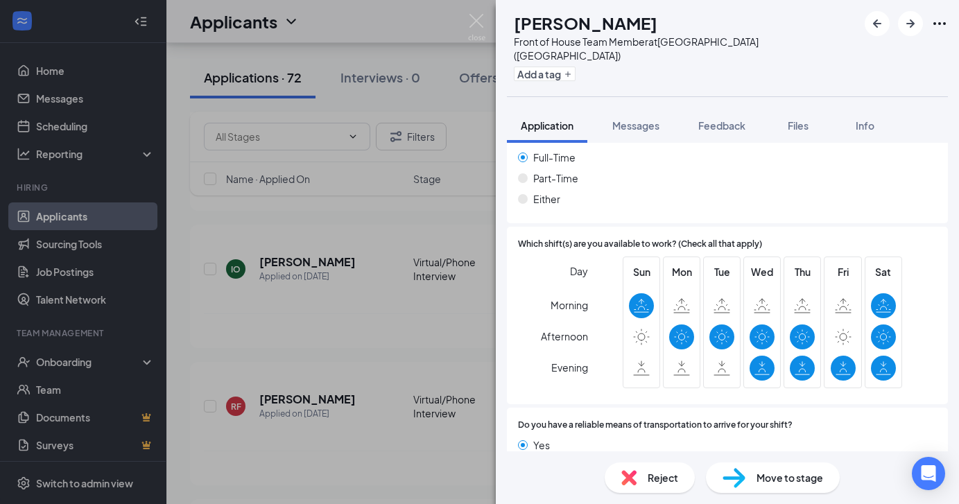
scroll to position [811, 0]
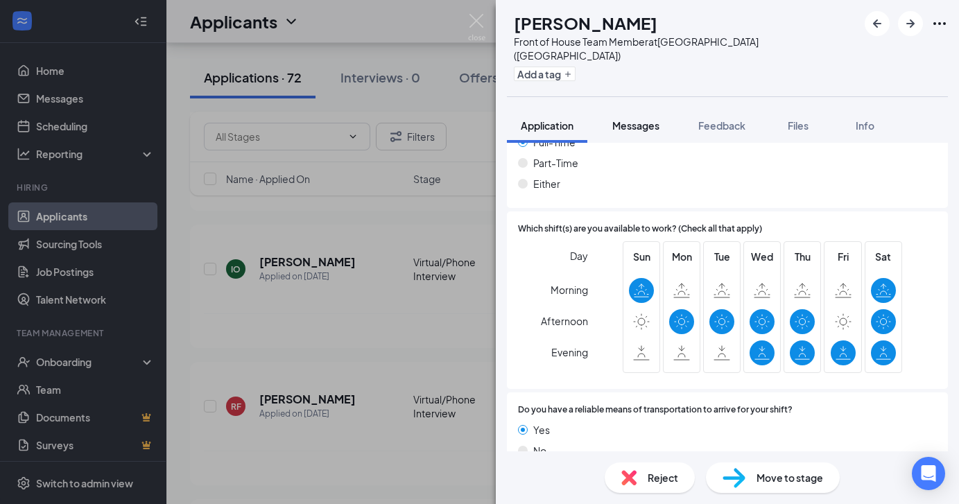
click at [641, 120] on button "Messages" at bounding box center [636, 125] width 75 height 35
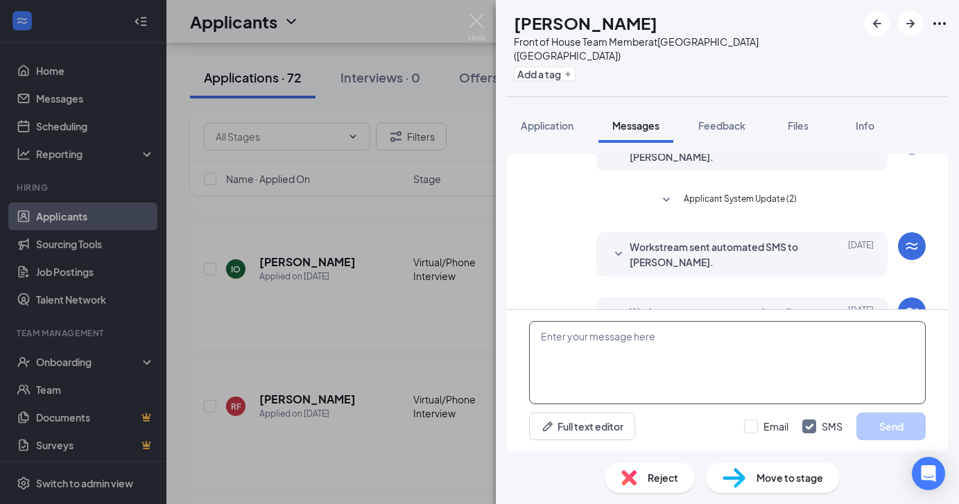
scroll to position [107, 0]
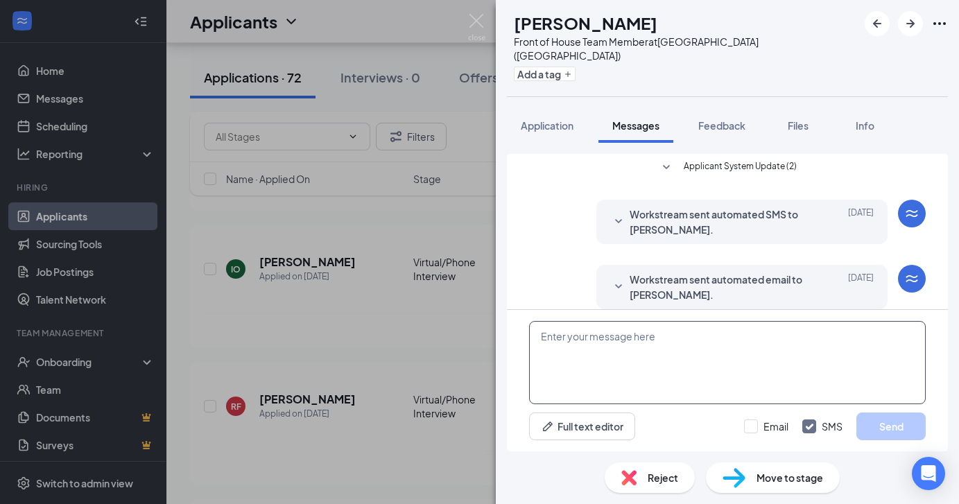
click at [618, 382] on textarea at bounding box center [727, 362] width 397 height 83
paste textarea "Hello Maella, Thank you for your interest in being a part of our team at Chick-…"
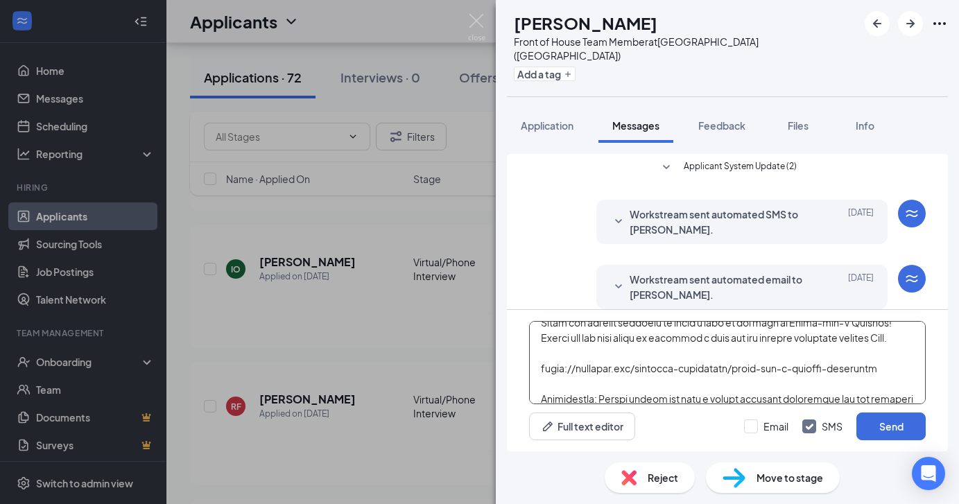
scroll to position [0, 0]
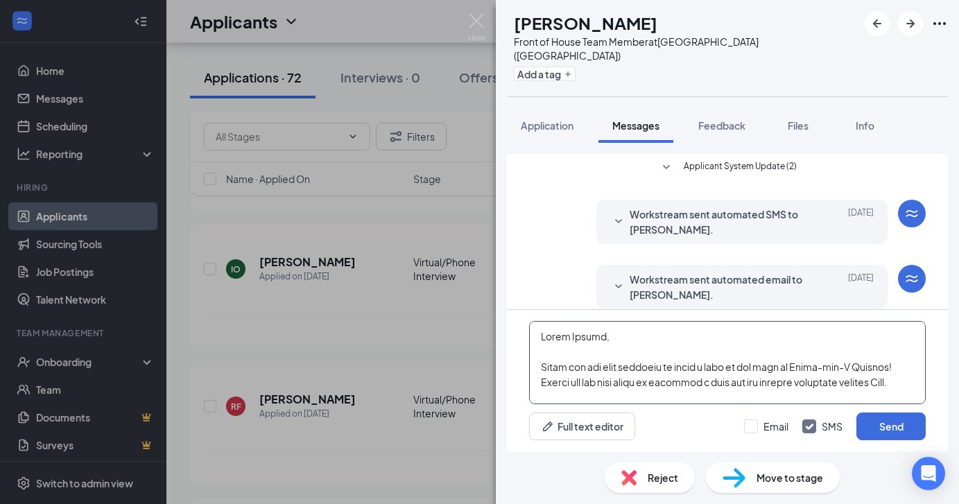
drag, startPoint x: 595, startPoint y: 338, endPoint x: 569, endPoint y: 338, distance: 25.7
click at [569, 338] on textarea at bounding box center [727, 362] width 397 height 83
type textarea "Hello Ruth, Thank you for your interest in being a part of our team at Chick-fi…"
click at [785, 436] on div "Email SMS Send" at bounding box center [835, 427] width 182 height 28
click at [777, 423] on input "Email" at bounding box center [766, 427] width 44 height 14
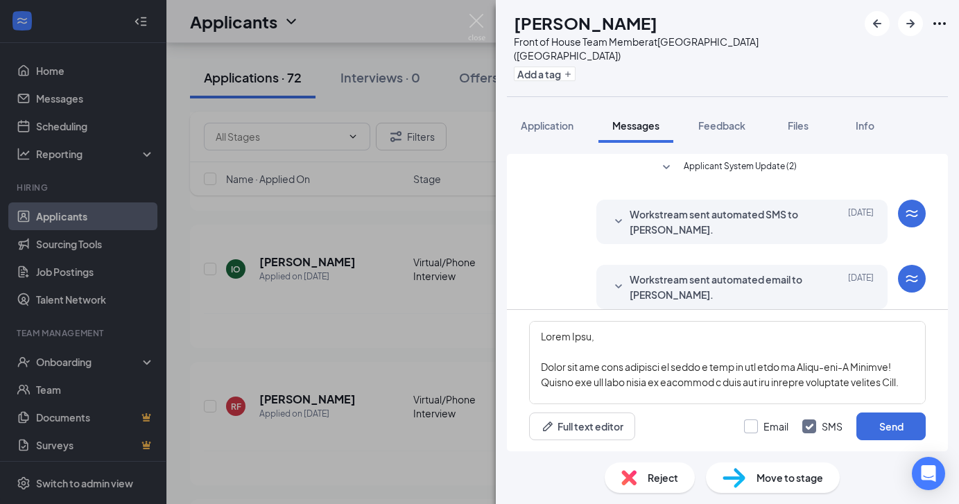
checkbox input "true"
click at [868, 420] on button "Send" at bounding box center [891, 427] width 69 height 28
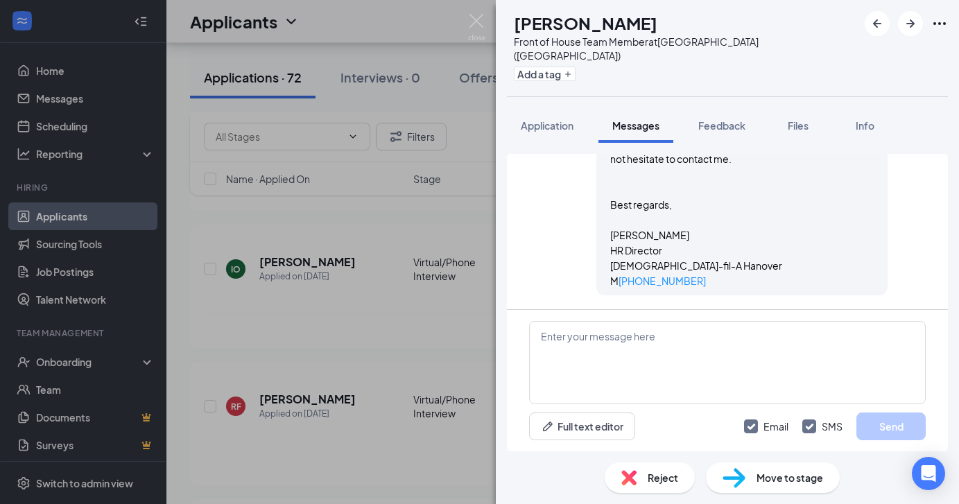
scroll to position [1261, 0]
click at [423, 376] on div "RF Ruth Fenelon Front of House Team Member at Hanover (MA) Add a tag Applicatio…" at bounding box center [479, 252] width 959 height 504
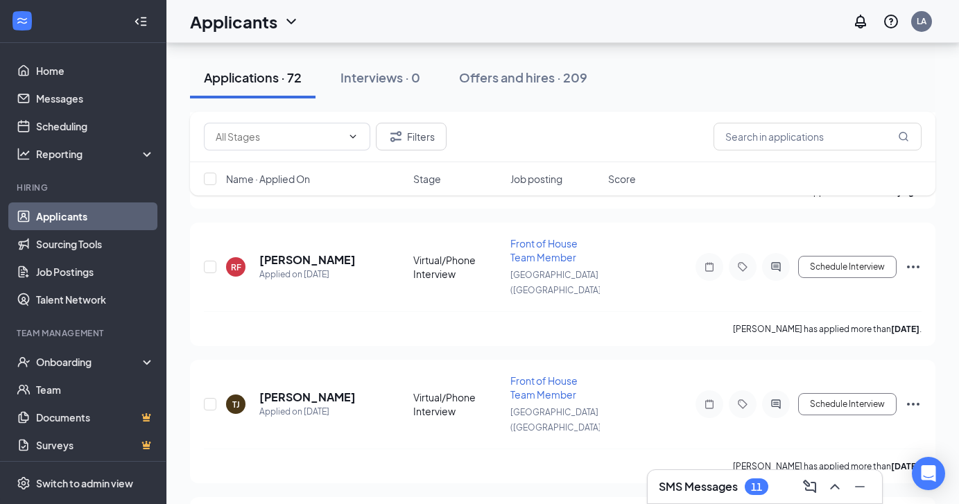
scroll to position [535, 0]
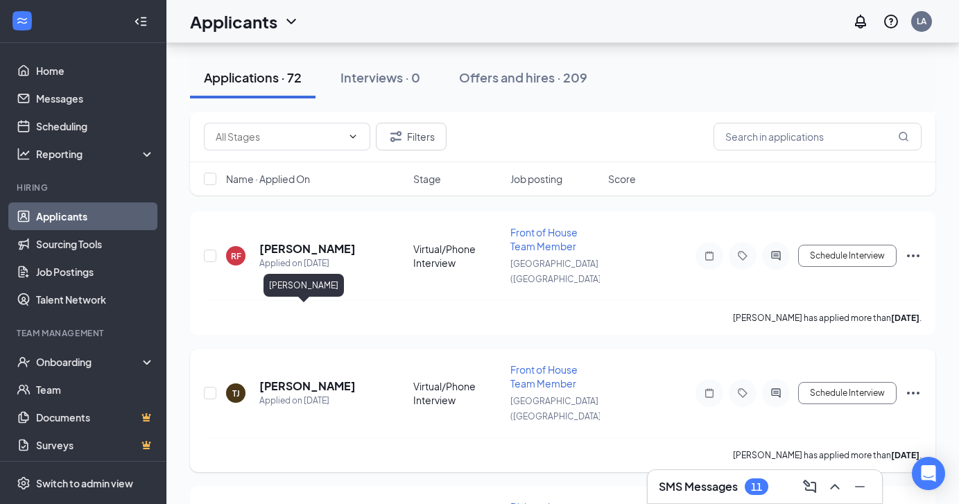
click at [309, 379] on h5 "[PERSON_NAME]" at bounding box center [307, 386] width 96 height 15
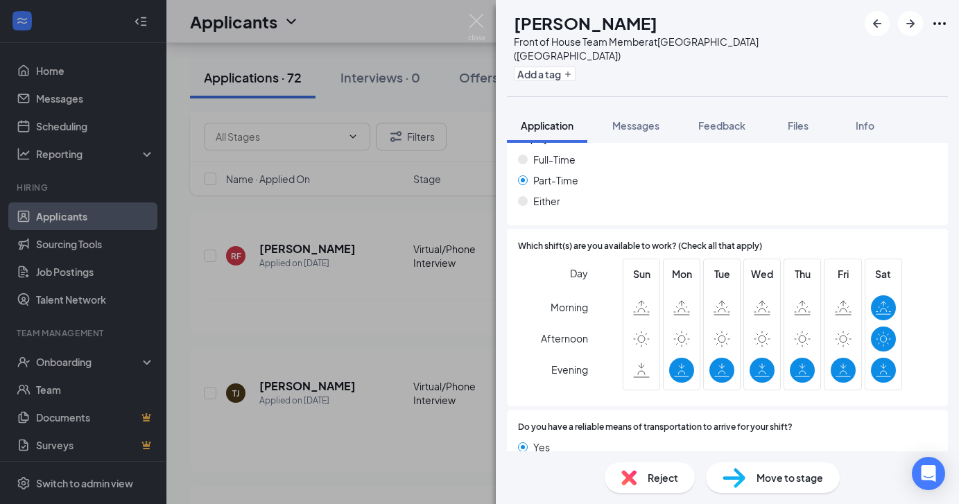
scroll to position [811, 0]
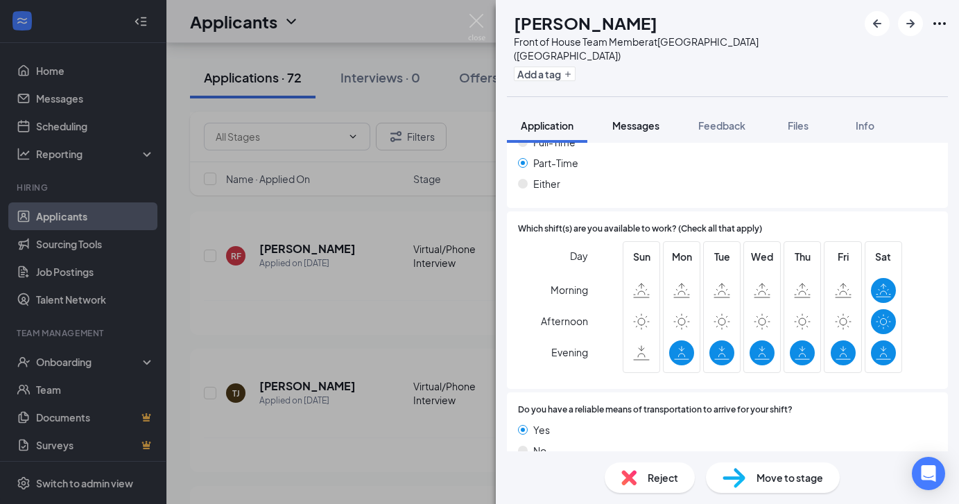
click at [615, 119] on span "Messages" at bounding box center [635, 125] width 47 height 12
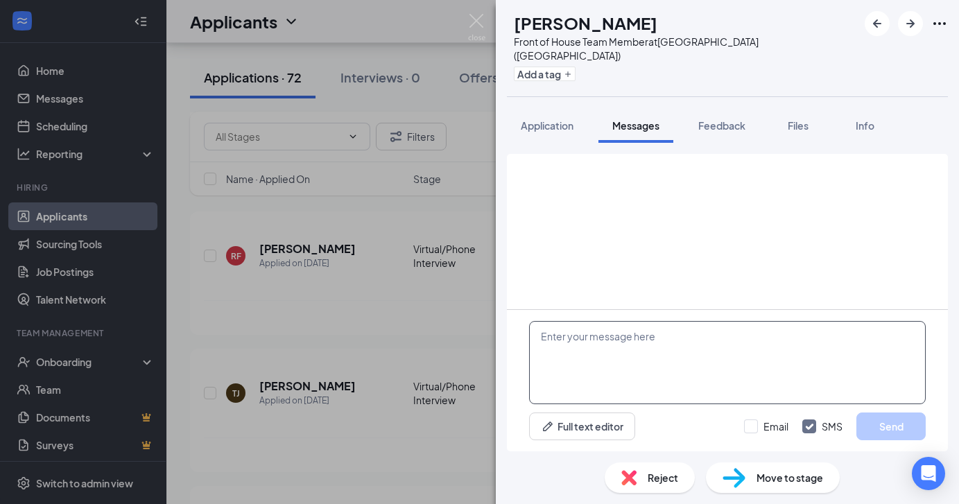
click at [620, 364] on textarea at bounding box center [727, 362] width 397 height 83
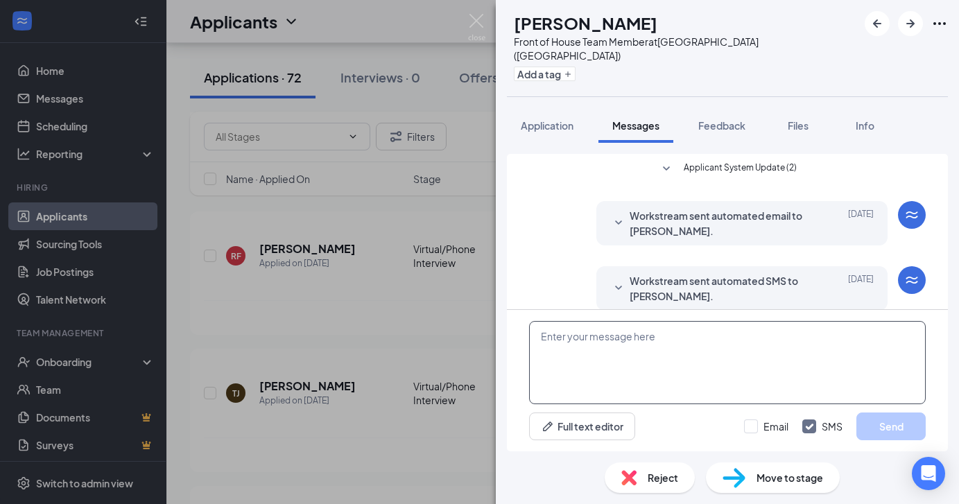
scroll to position [107, 0]
paste textarea "Hello Maella, Thank you for your interest in being a part of our team at Chick-…"
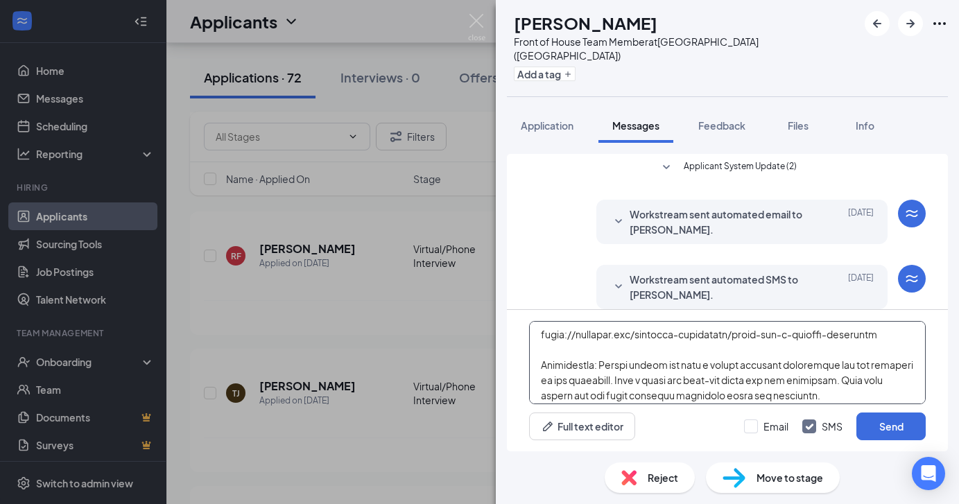
scroll to position [0, 0]
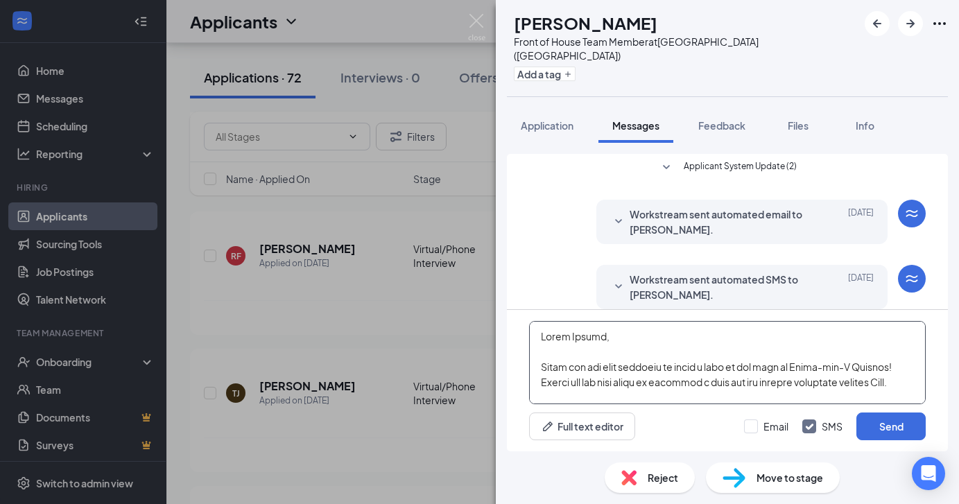
drag, startPoint x: 596, startPoint y: 338, endPoint x: 569, endPoint y: 338, distance: 26.4
click at [569, 338] on textarea at bounding box center [727, 362] width 397 height 83
type textarea "Hello Tamirat, Thank you for your interest in being a part of our team at Chick…"
click at [770, 428] on input "Email" at bounding box center [766, 427] width 44 height 14
checkbox input "true"
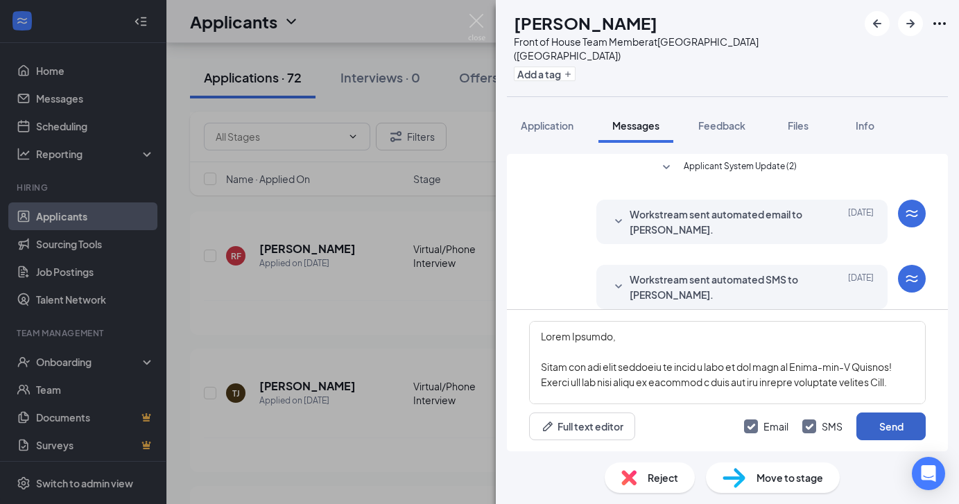
click at [883, 422] on button "Send" at bounding box center [891, 427] width 69 height 28
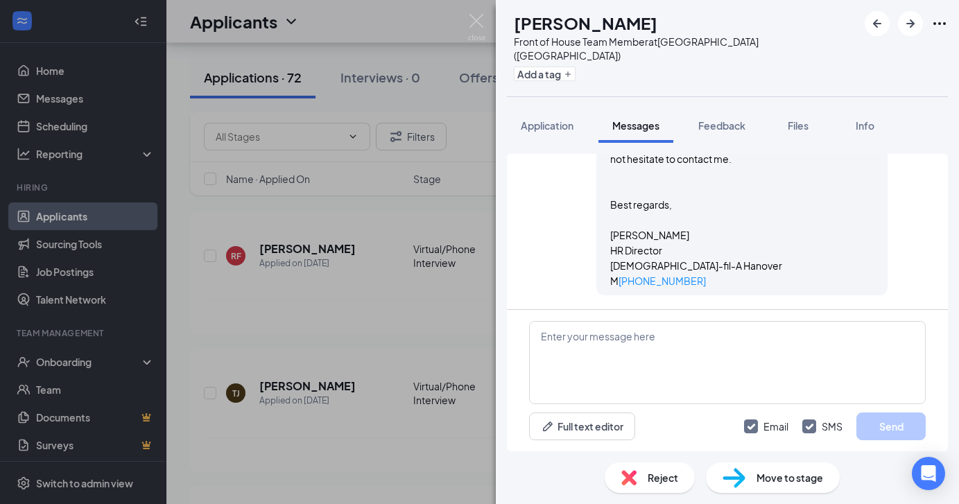
scroll to position [1261, 0]
click at [430, 300] on div "TJ Tamirat Jones Front of House Team Member at Hanover (MA) Add a tag Applicati…" at bounding box center [479, 252] width 959 height 504
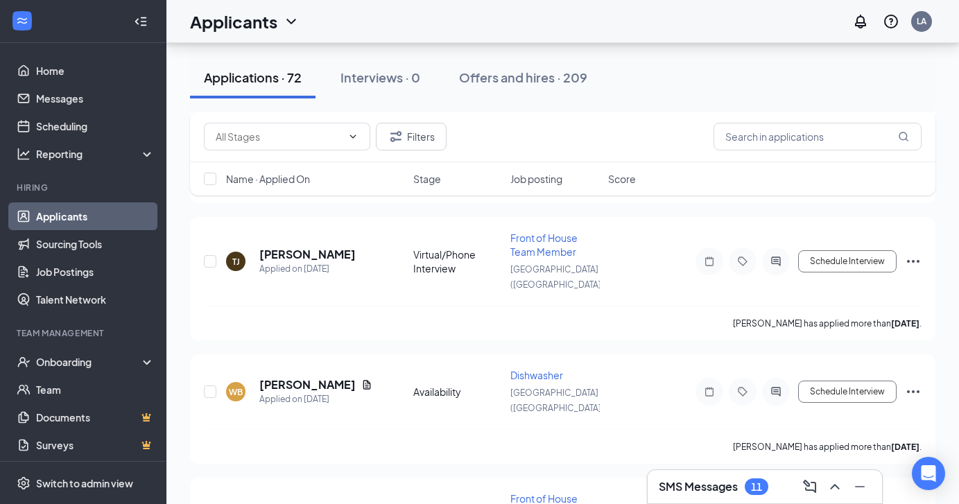
scroll to position [694, 0]
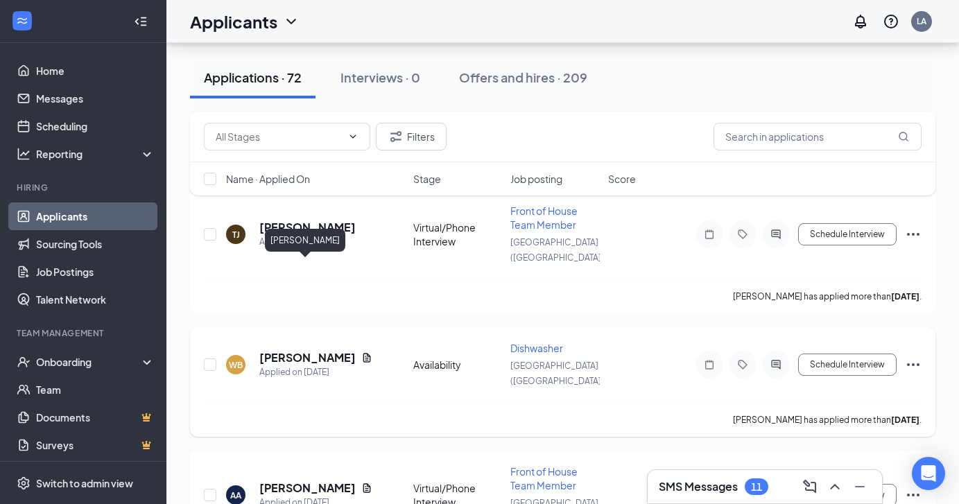
click at [280, 350] on h5 "[PERSON_NAME]" at bounding box center [307, 357] width 96 height 15
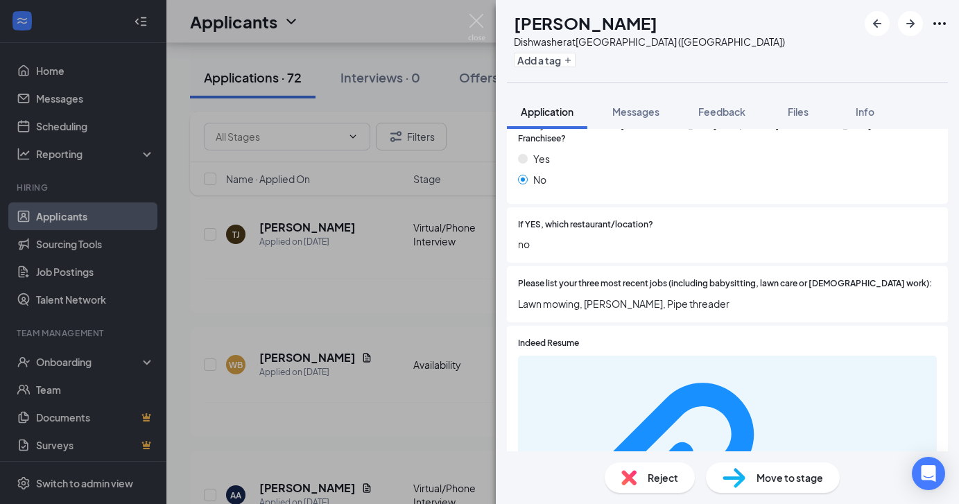
scroll to position [453, 0]
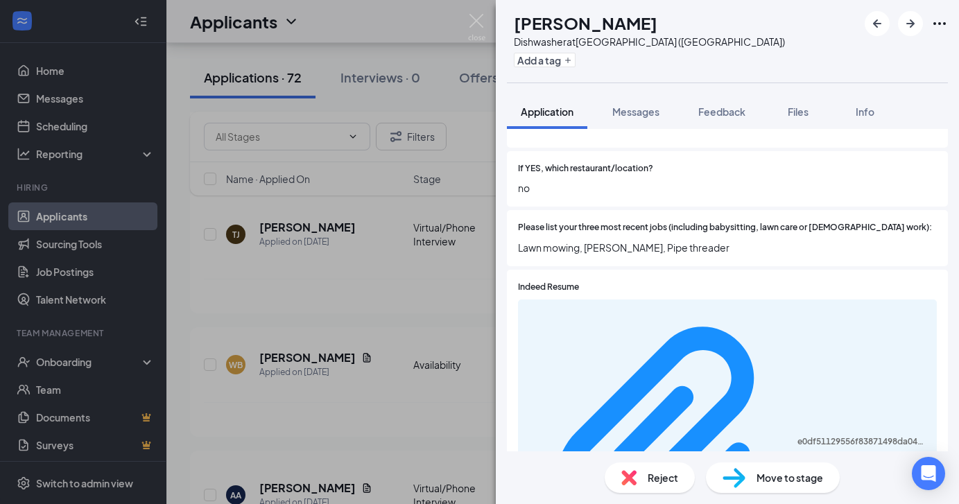
click at [382, 338] on div "WB William Berardi Dishwasher at Hanover (MA) Add a tag Application Messages Fe…" at bounding box center [479, 252] width 959 height 504
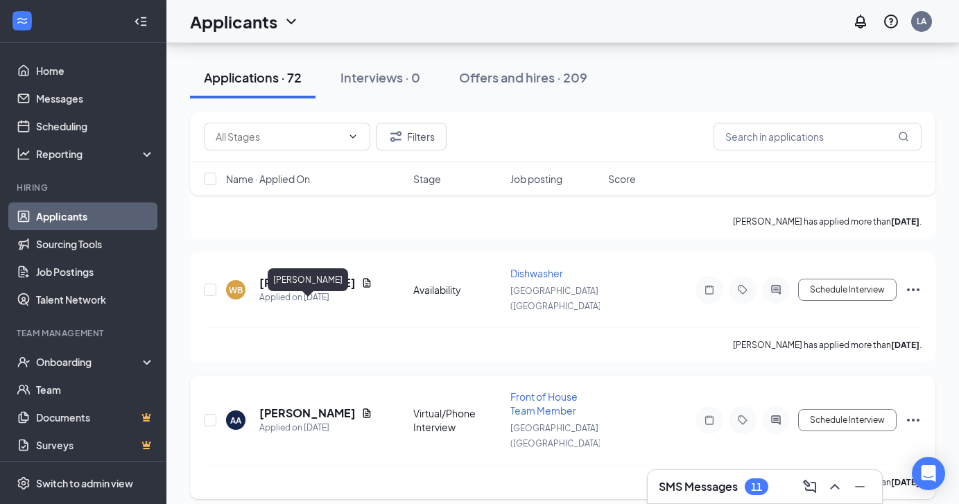
scroll to position [770, 0]
click at [771, 414] on icon "ActiveChat" at bounding box center [776, 419] width 17 height 11
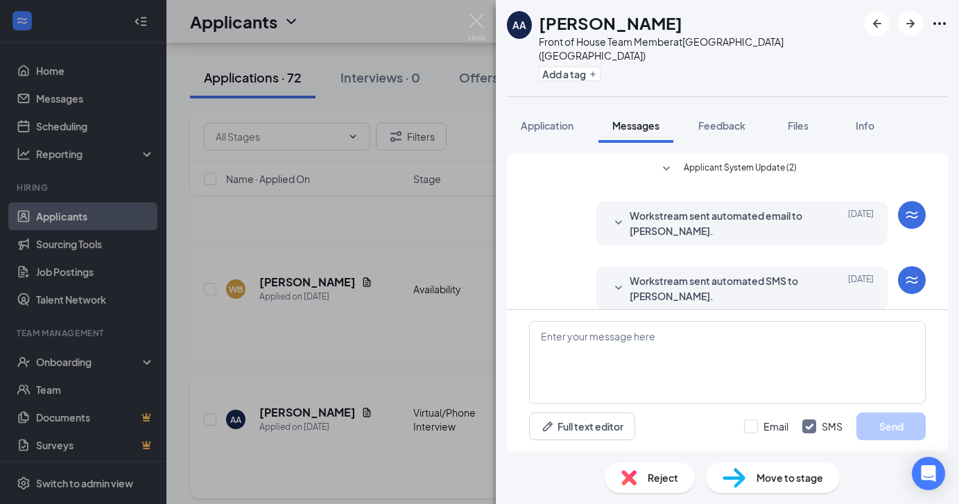
scroll to position [107, 0]
click at [547, 121] on button "Application" at bounding box center [547, 125] width 80 height 35
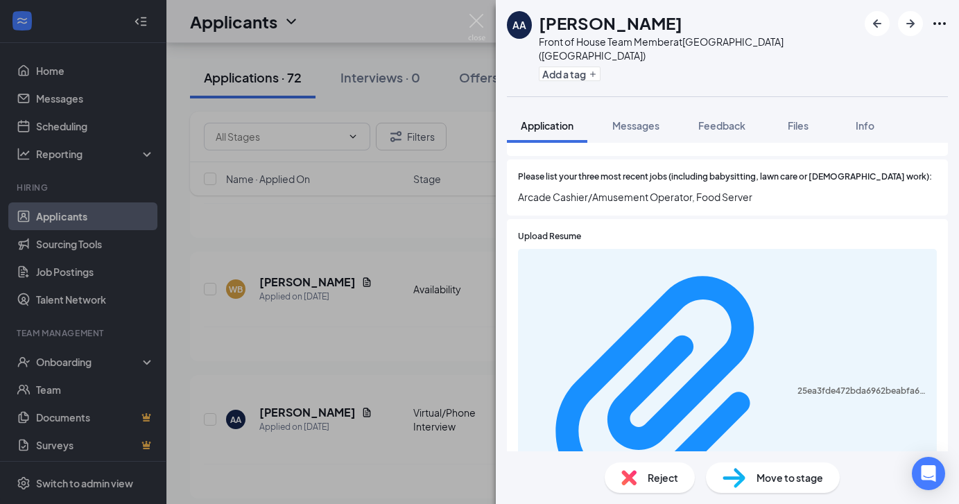
scroll to position [508, 0]
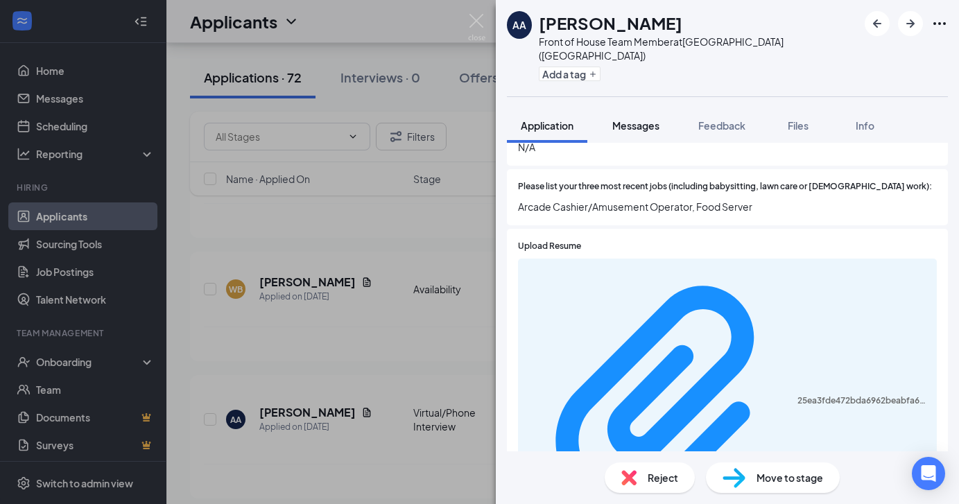
click at [635, 119] on span "Messages" at bounding box center [635, 125] width 47 height 12
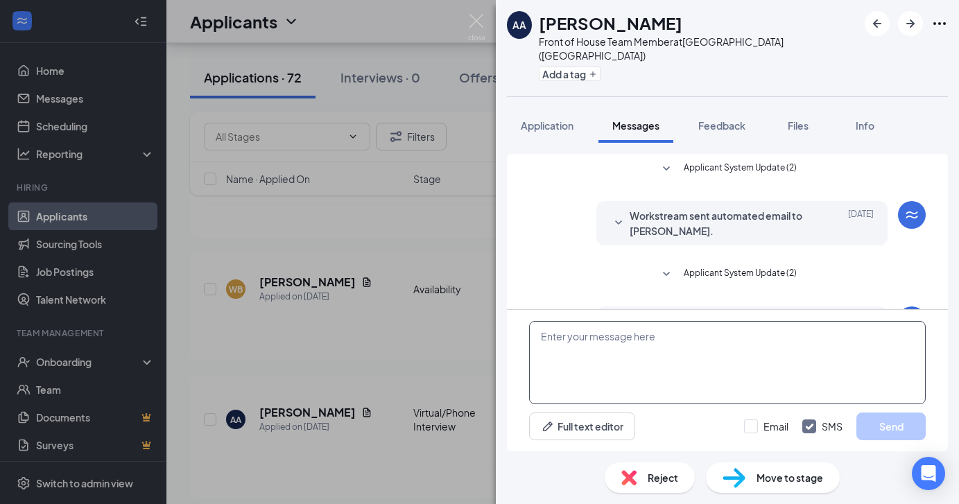
click at [574, 386] on textarea at bounding box center [727, 362] width 397 height 83
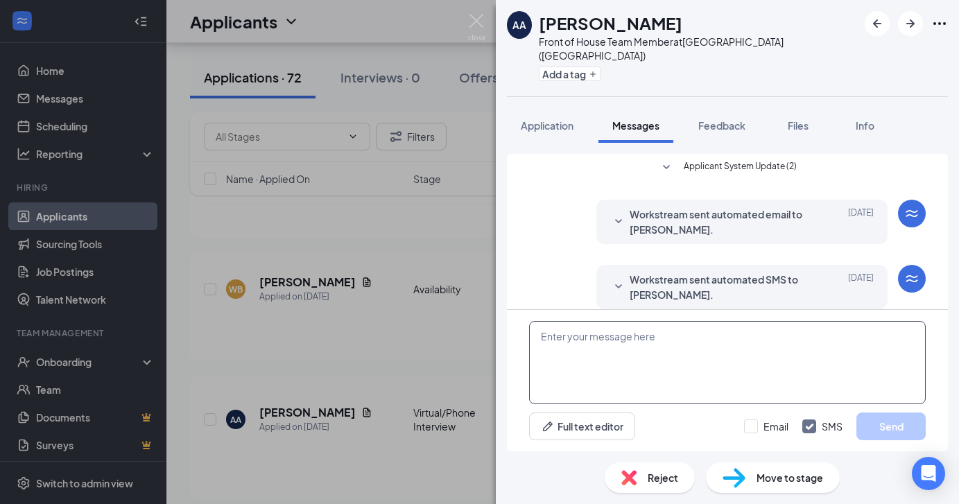
paste textarea "Hello Maella, Thank you for your interest in being a part of our team at Chick-…"
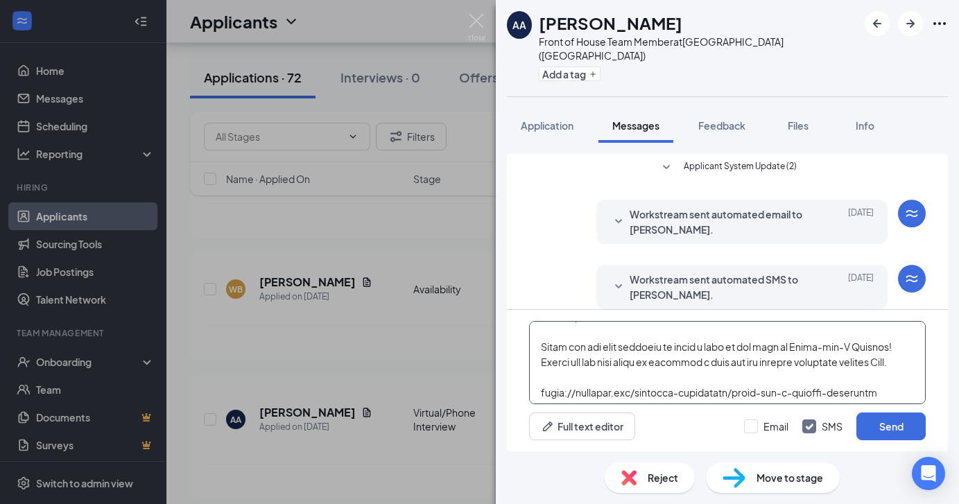
scroll to position [0, 0]
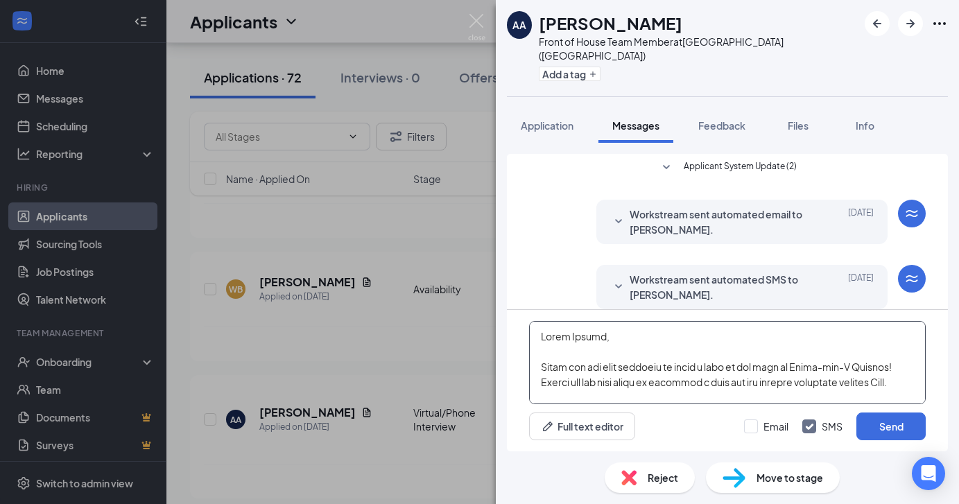
drag, startPoint x: 596, startPoint y: 338, endPoint x: 569, endPoint y: 338, distance: 26.4
click at [569, 338] on textarea at bounding box center [727, 362] width 397 height 83
type textarea "Hello Adedeji, Thank you for your interest in being a part of our team at Chick…"
click at [746, 431] on input "Email" at bounding box center [766, 427] width 44 height 14
checkbox input "true"
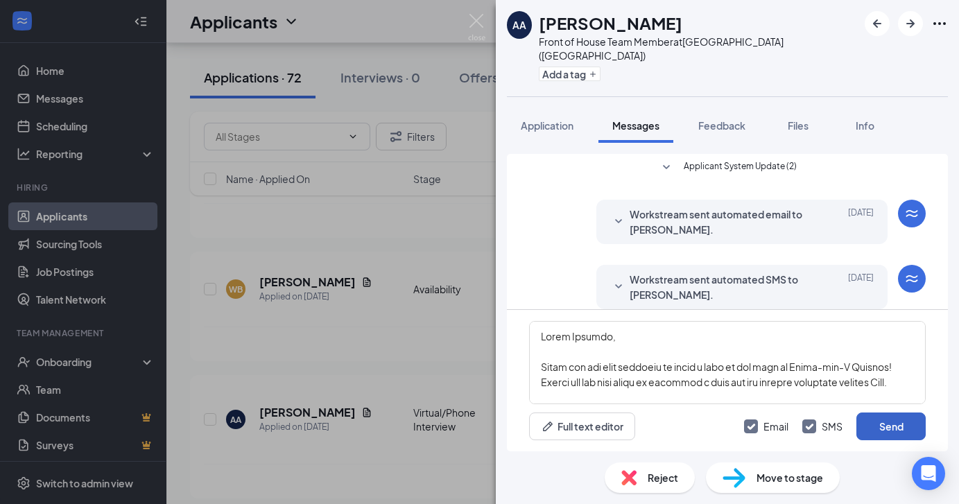
click at [871, 428] on button "Send" at bounding box center [891, 427] width 69 height 28
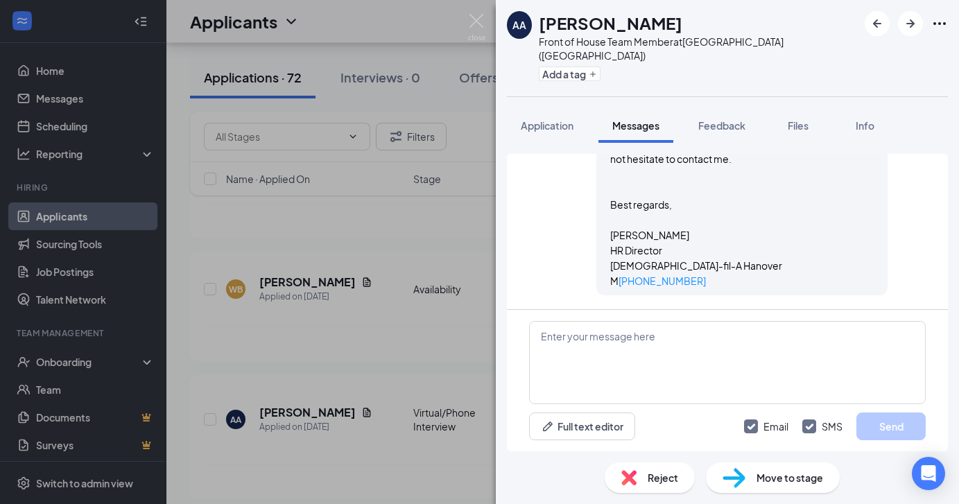
scroll to position [1261, 0]
click at [336, 345] on div "AA Adedeji Akinwumi Front of House Team Member at Hanover (MA) Add a tag Applic…" at bounding box center [479, 252] width 959 height 504
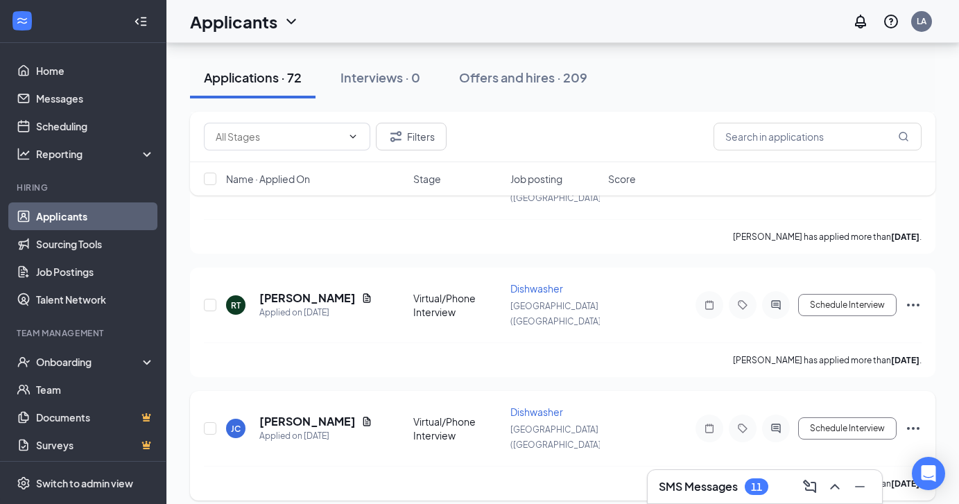
scroll to position [1023, 0]
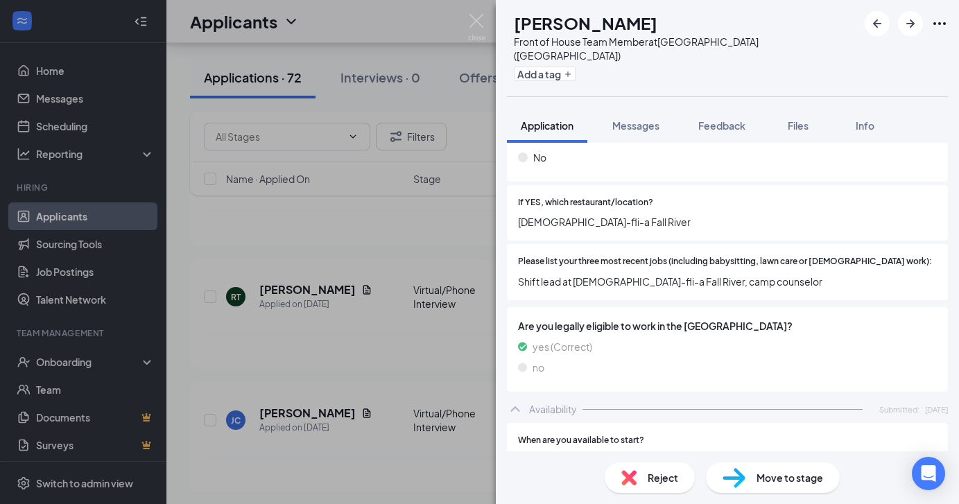
scroll to position [440, 0]
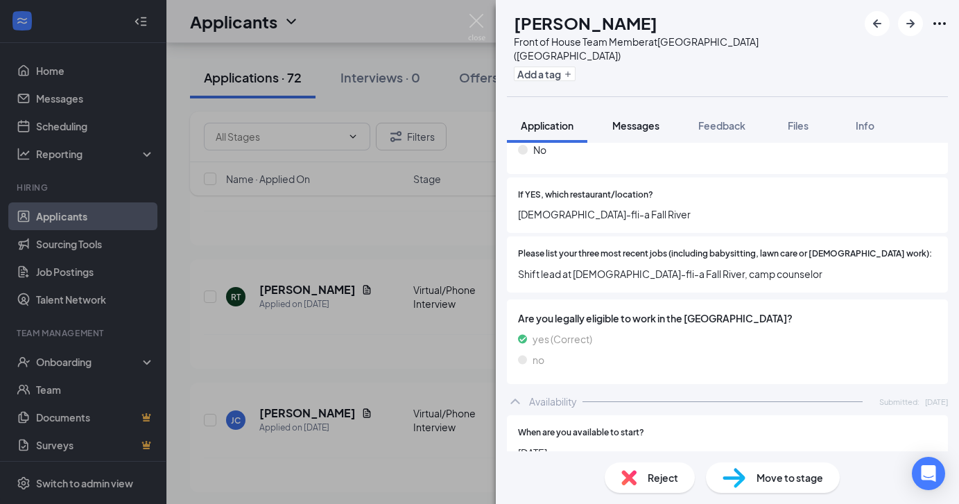
click at [659, 119] on span "Messages" at bounding box center [635, 125] width 47 height 12
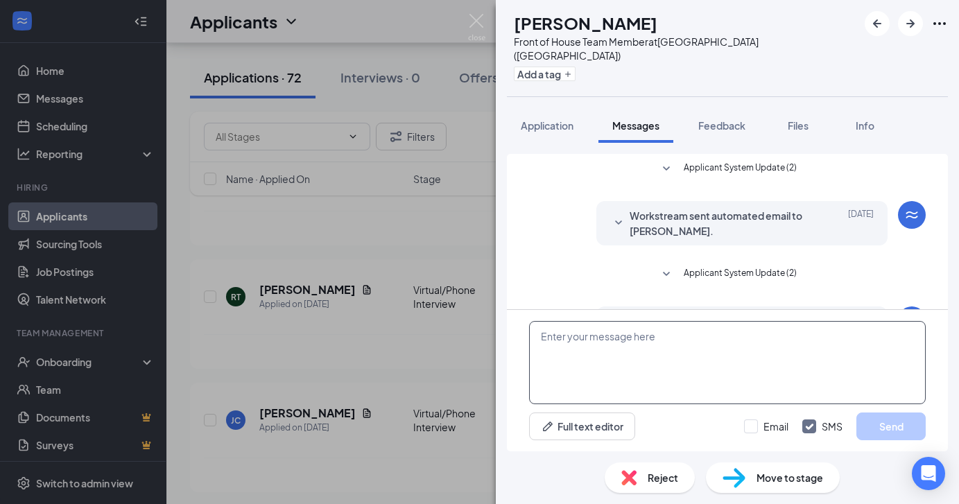
scroll to position [107, 0]
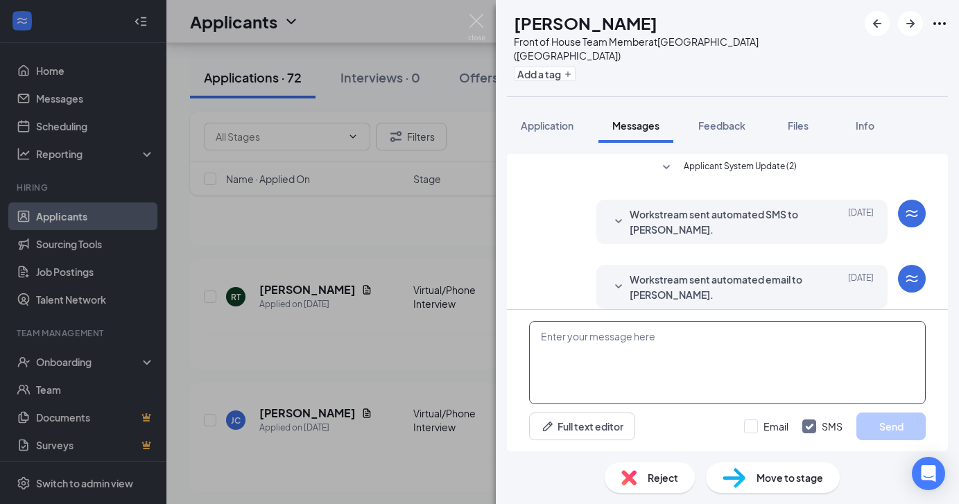
click at [617, 366] on textarea at bounding box center [727, 362] width 397 height 83
paste textarea "Hello Maella, Thank you for your interest in being a part of our team at Chick-…"
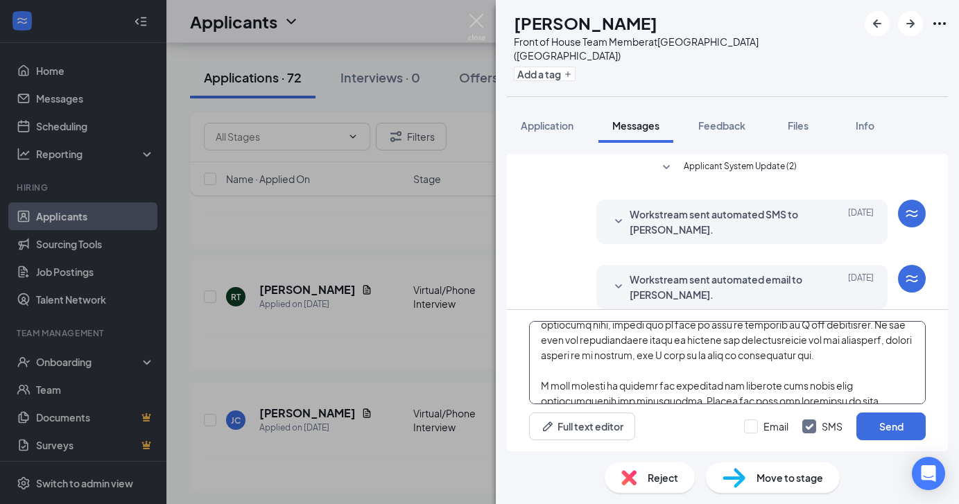
scroll to position [0, 0]
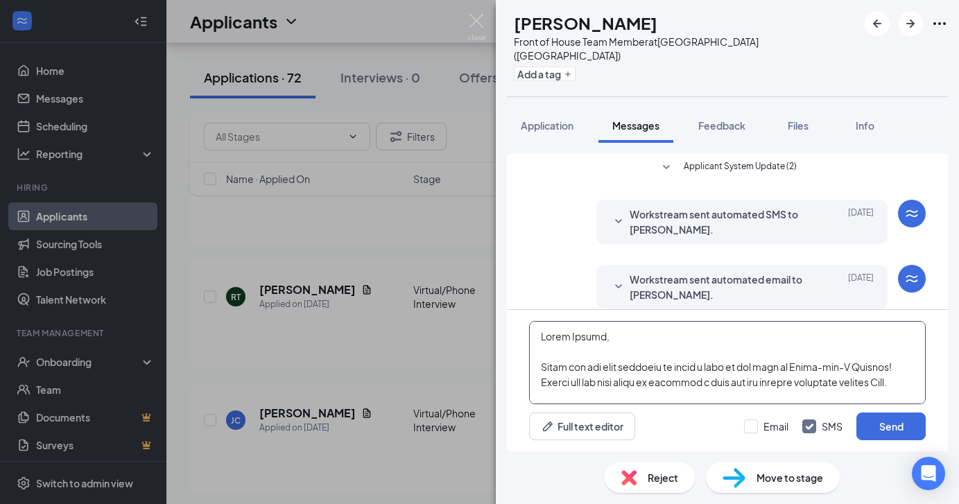
drag, startPoint x: 594, startPoint y: 338, endPoint x: 568, endPoint y: 336, distance: 26.4
click at [568, 337] on textarea at bounding box center [727, 362] width 397 height 83
type textarea "Hello Jeyla, Thank you for your interest in being a part of our team at Chick-f…"
click at [766, 422] on input "Email" at bounding box center [766, 427] width 44 height 14
checkbox input "true"
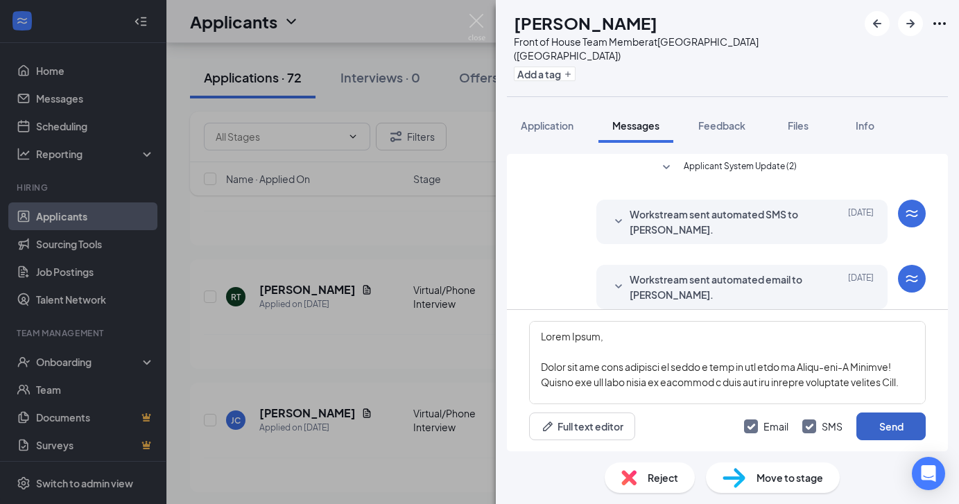
click at [887, 424] on button "Send" at bounding box center [891, 427] width 69 height 28
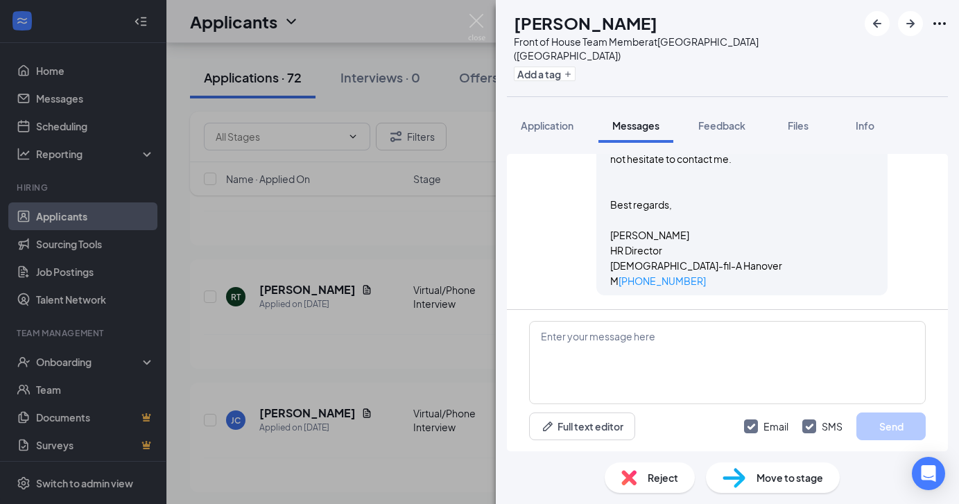
scroll to position [1261, 0]
click at [343, 372] on div "JM Jeyla Monteiro Front of House Team Member at Hanover (MA) Add a tag Applicat…" at bounding box center [479, 252] width 959 height 504
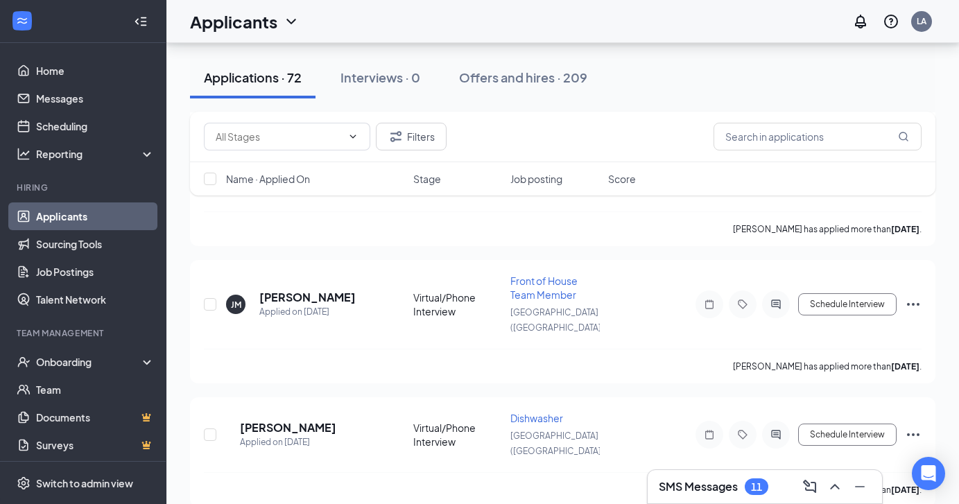
scroll to position [1274, 0]
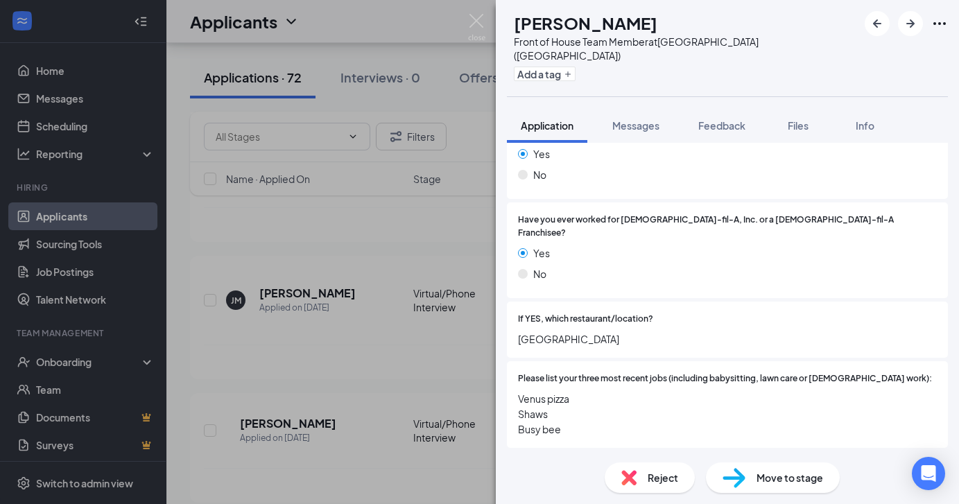
scroll to position [367, 0]
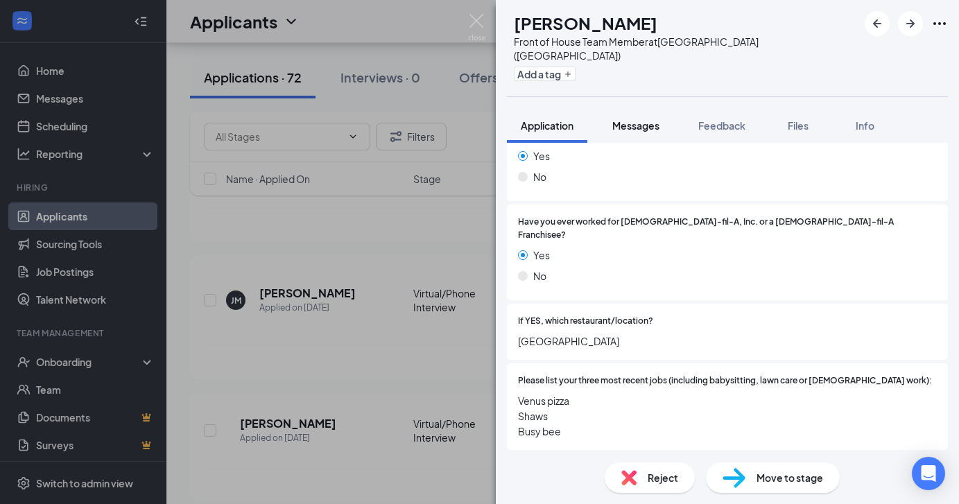
click at [644, 108] on button "Messages" at bounding box center [636, 125] width 75 height 35
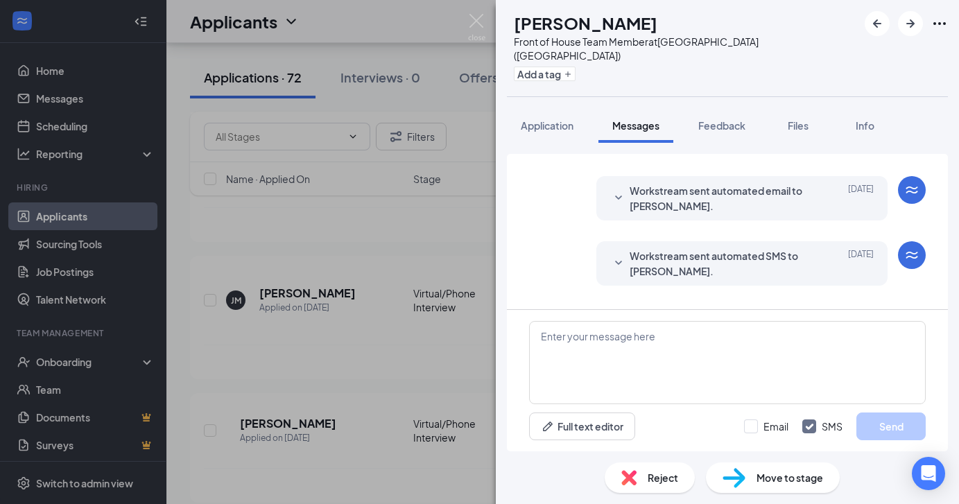
scroll to position [172, 0]
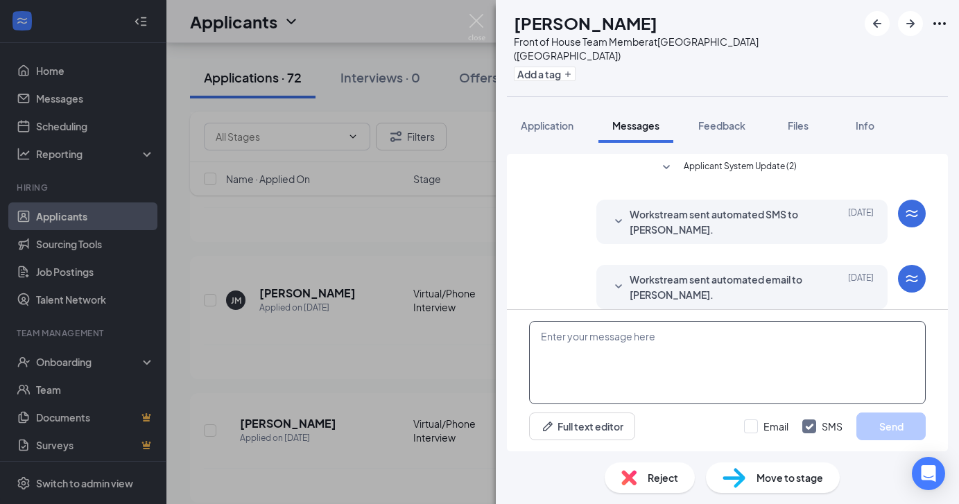
click at [577, 328] on textarea at bounding box center [727, 362] width 397 height 83
paste textarea "Hello Maella, Thank you for your interest in being a part of our team at Chick-…"
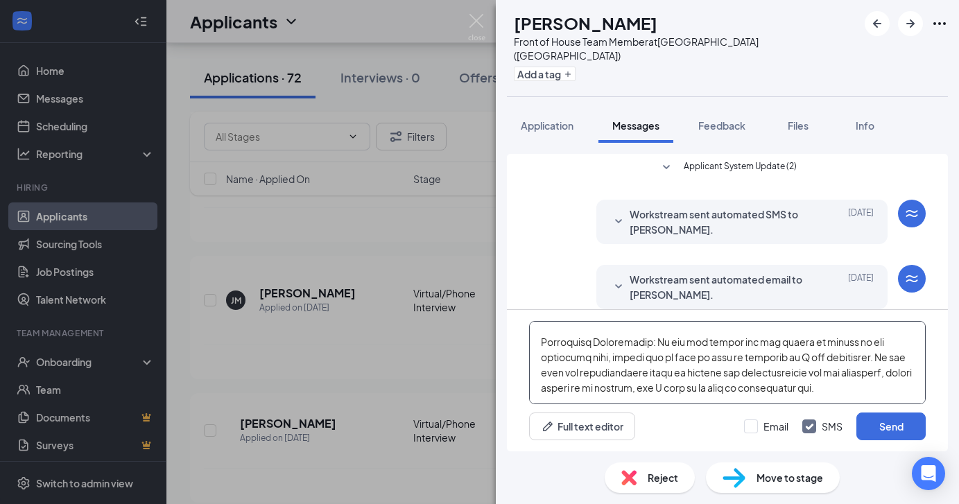
scroll to position [0, 0]
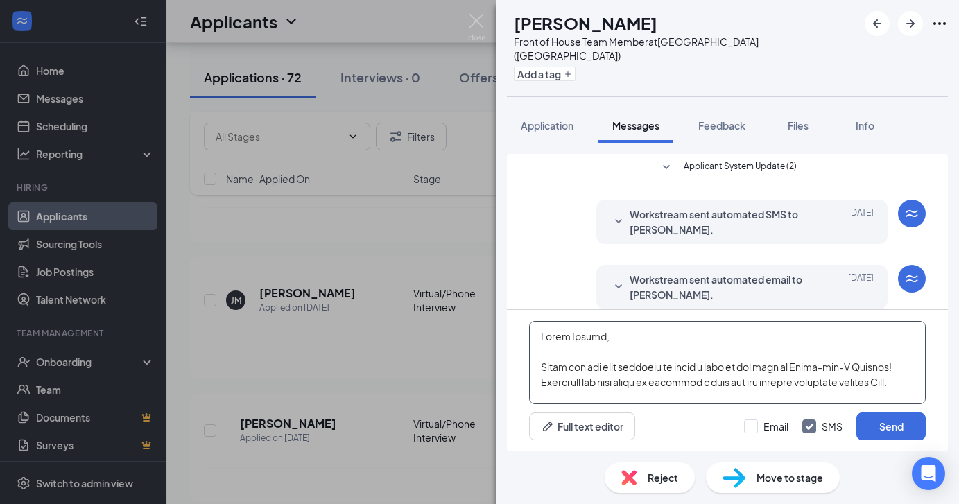
drag, startPoint x: 597, startPoint y: 336, endPoint x: 570, endPoint y: 336, distance: 26.4
click at [570, 336] on textarea at bounding box center [727, 362] width 397 height 83
type textarea "Hello Maxximos, Thank you for your interest in being a part of our team at Chic…"
click at [782, 426] on input "Email" at bounding box center [766, 427] width 44 height 14
checkbox input "true"
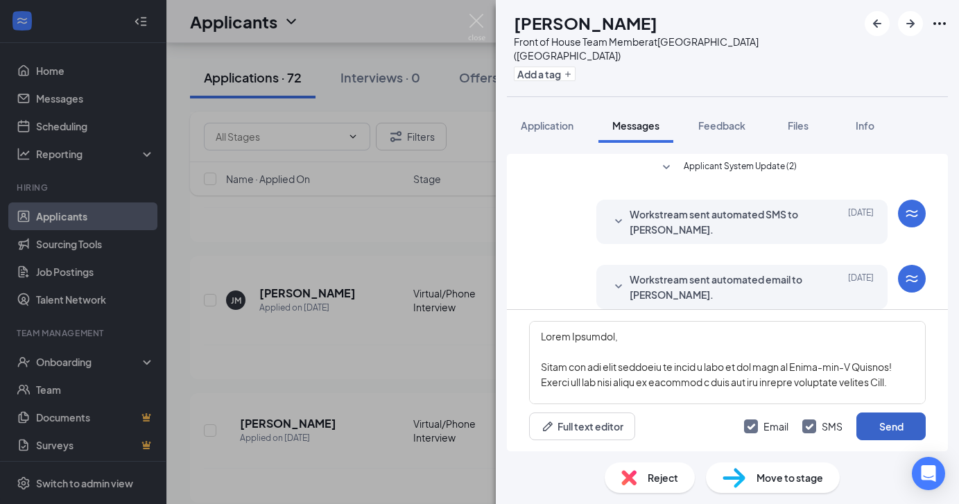
click at [903, 425] on button "Send" at bounding box center [891, 427] width 69 height 28
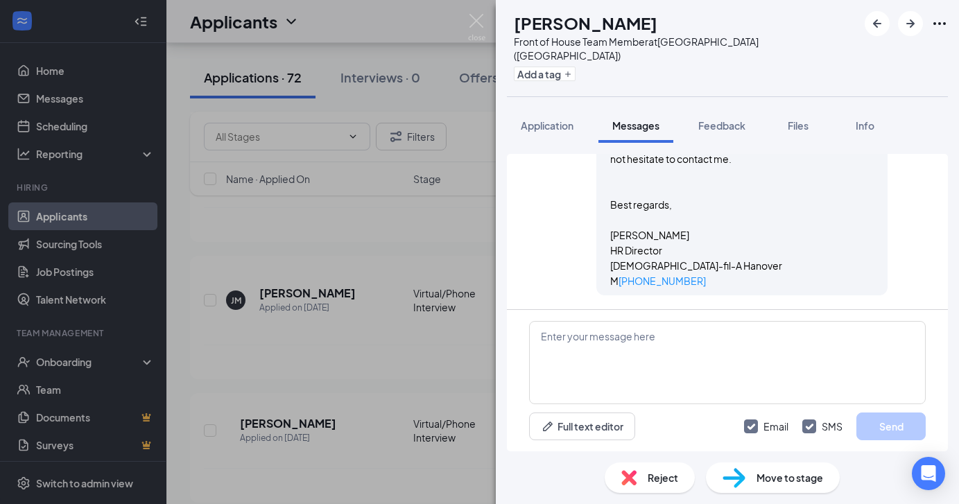
scroll to position [1326, 0]
click at [266, 419] on div "MG Maxximos Giovanello Front of House Team Member at Hanover (MA) Add a tag App…" at bounding box center [479, 252] width 959 height 504
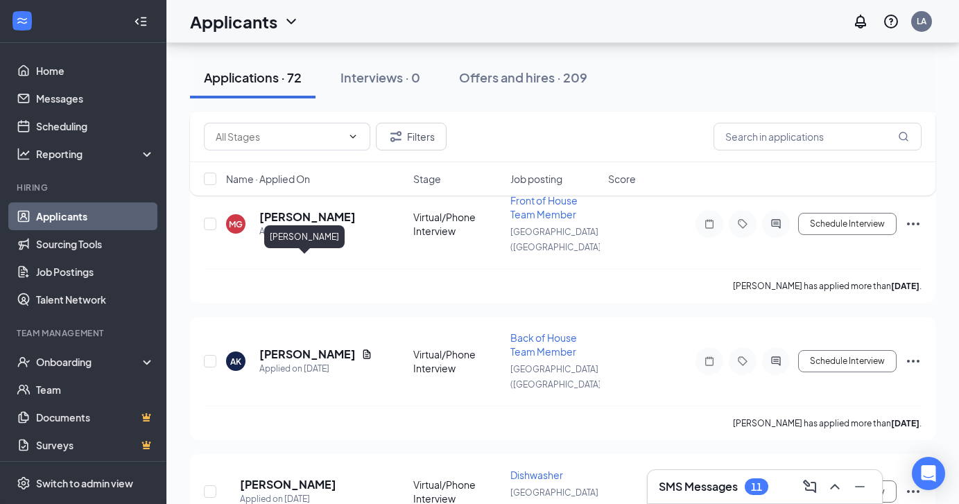
scroll to position [1611, 0]
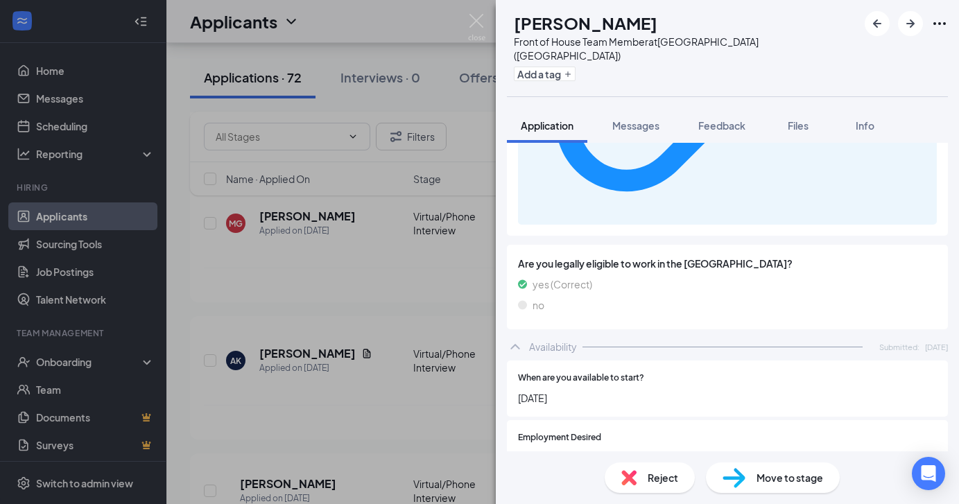
scroll to position [886, 0]
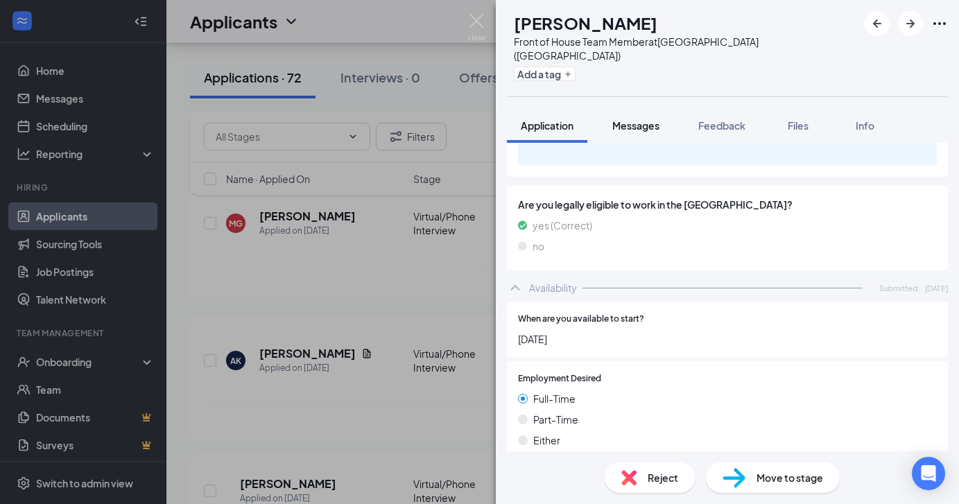
click at [637, 119] on button "Messages" at bounding box center [636, 125] width 75 height 35
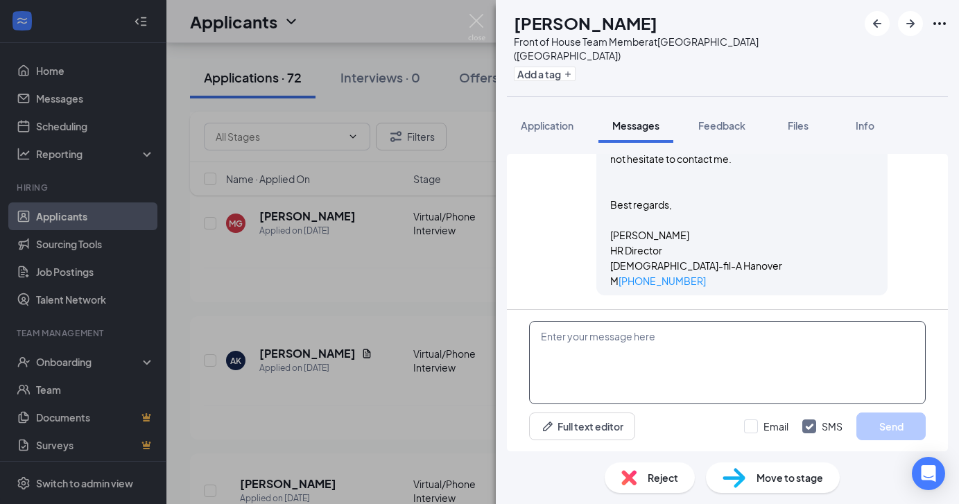
scroll to position [1366, 0]
click at [477, 19] on img at bounding box center [476, 27] width 17 height 27
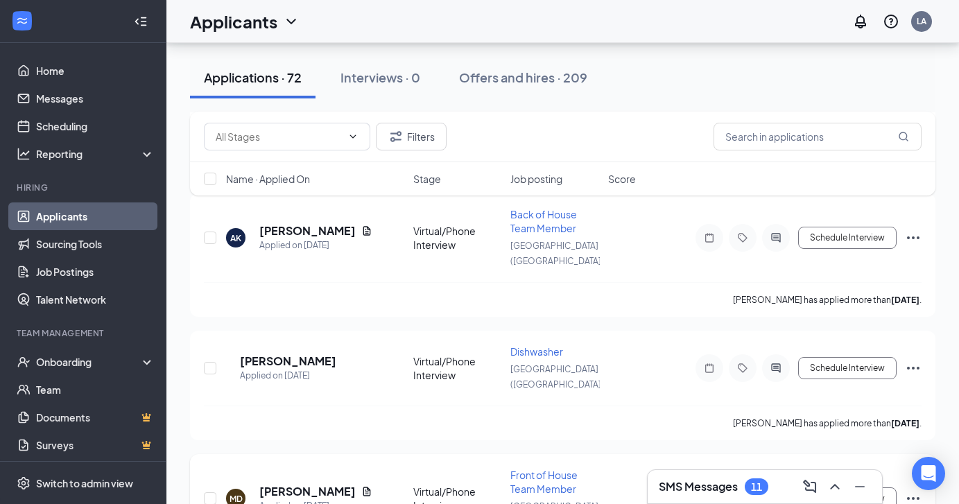
scroll to position [1762, 0]
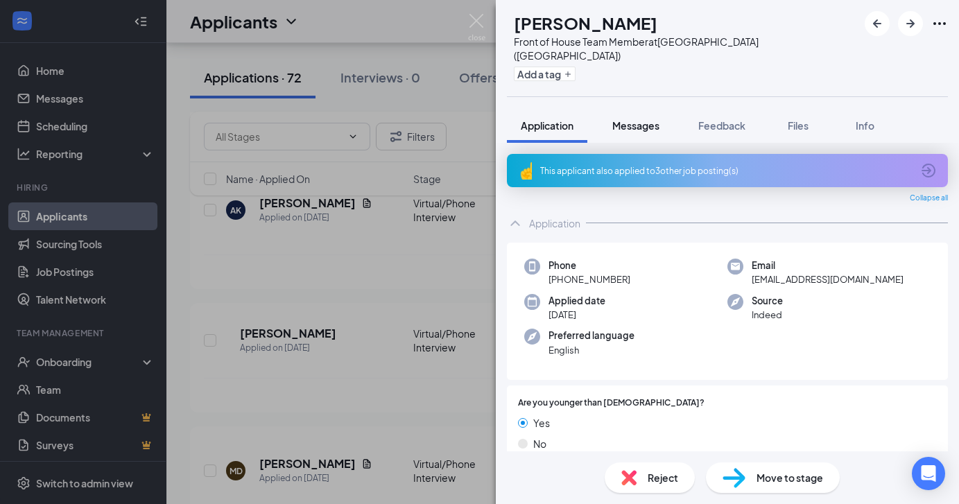
click at [640, 119] on span "Messages" at bounding box center [635, 125] width 47 height 12
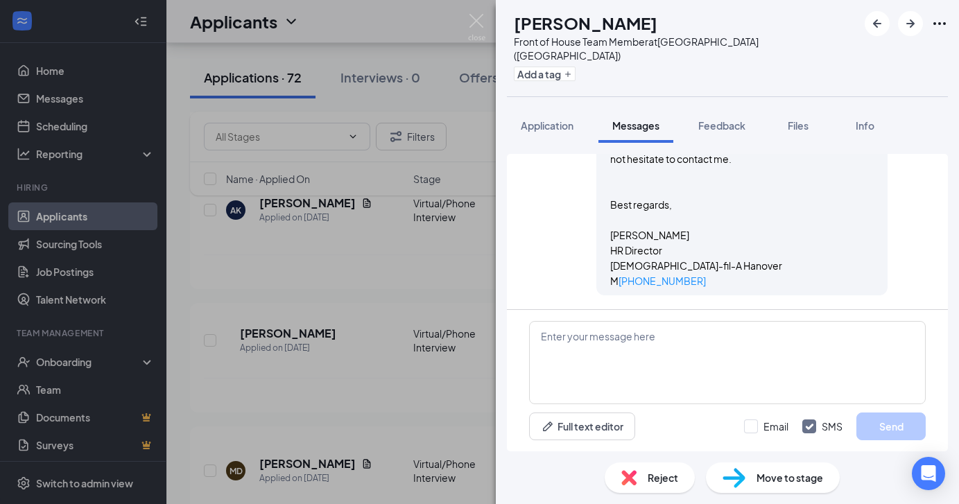
scroll to position [1326, 0]
click at [335, 325] on div "JC John Conneen Front of House Team Member at Hanover (MA) Add a tag Applicatio…" at bounding box center [479, 252] width 959 height 504
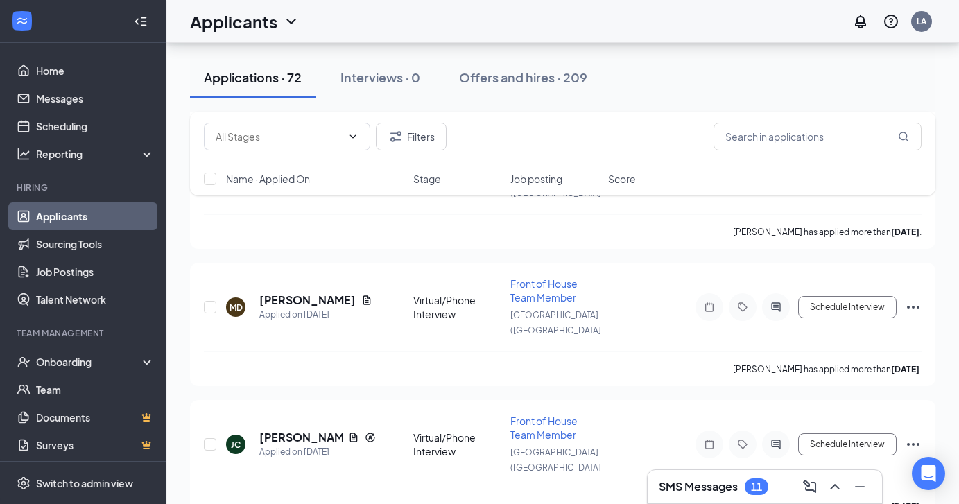
scroll to position [1932, 0]
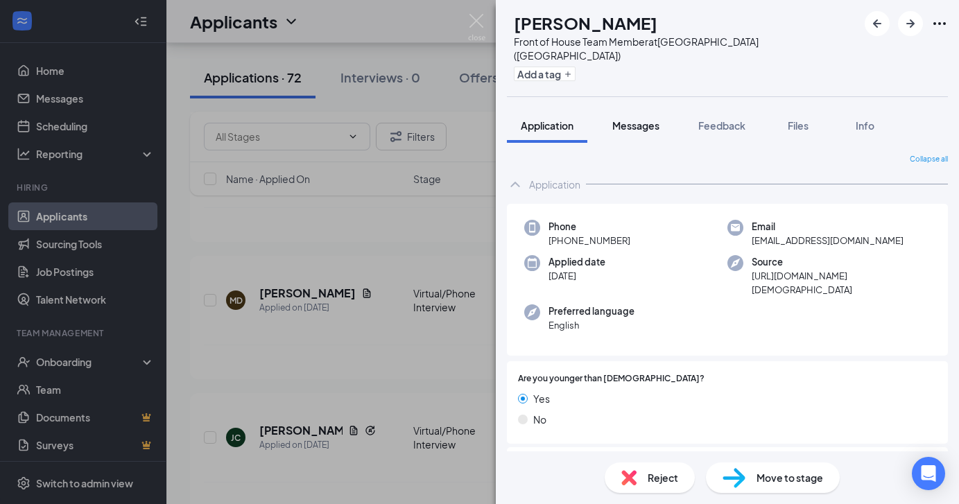
click at [637, 121] on button "Messages" at bounding box center [636, 125] width 75 height 35
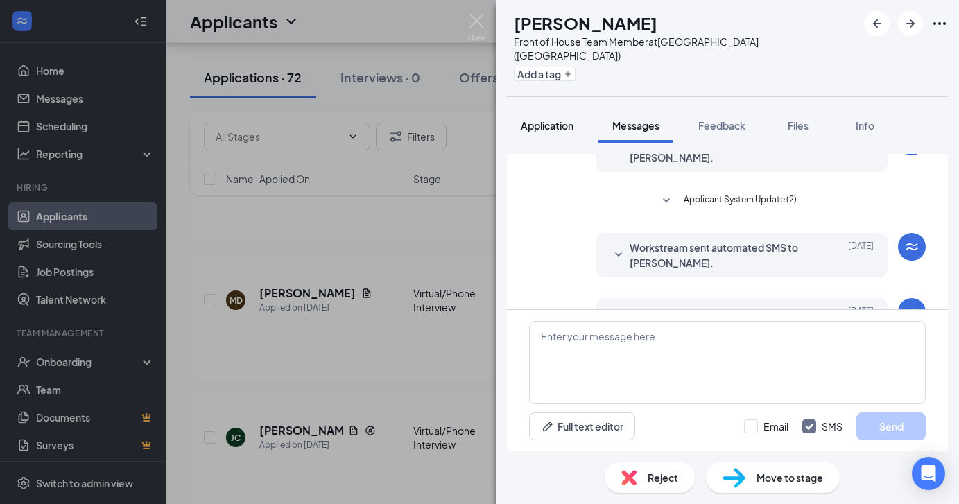
scroll to position [107, 0]
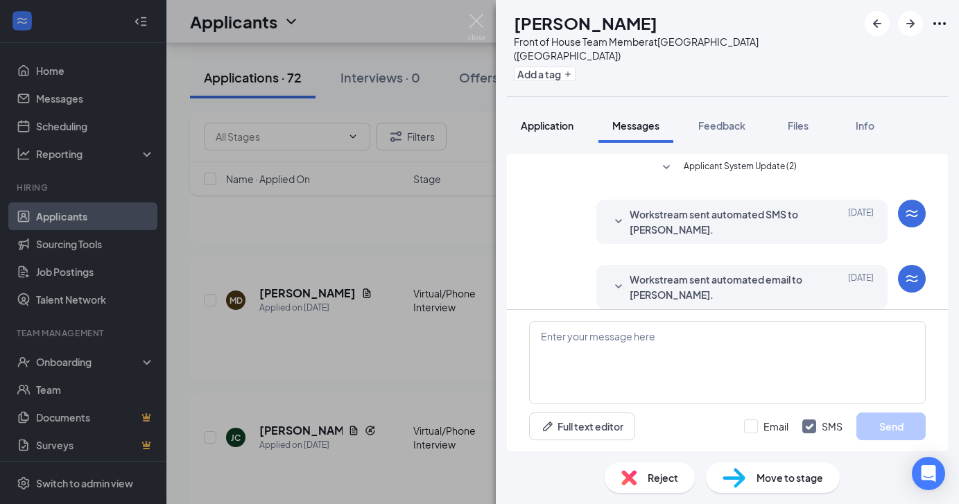
click at [555, 119] on span "Application" at bounding box center [547, 125] width 53 height 12
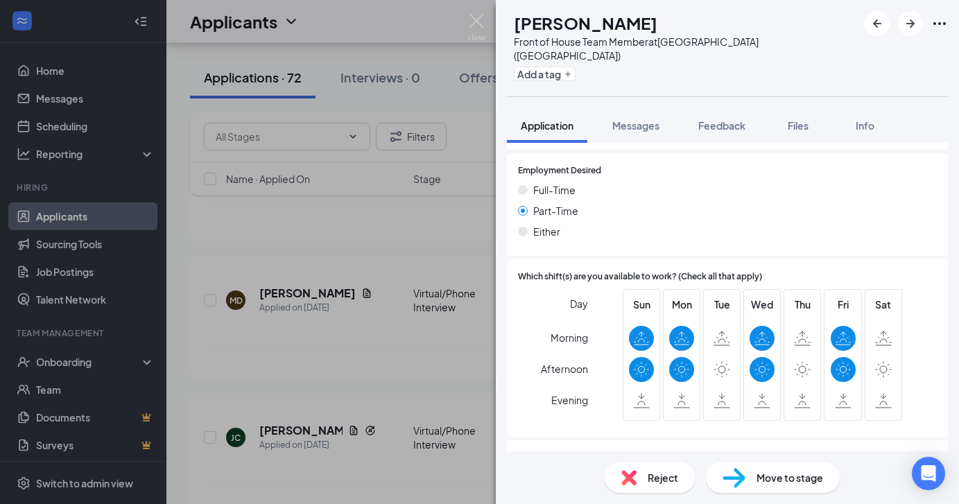
scroll to position [811, 0]
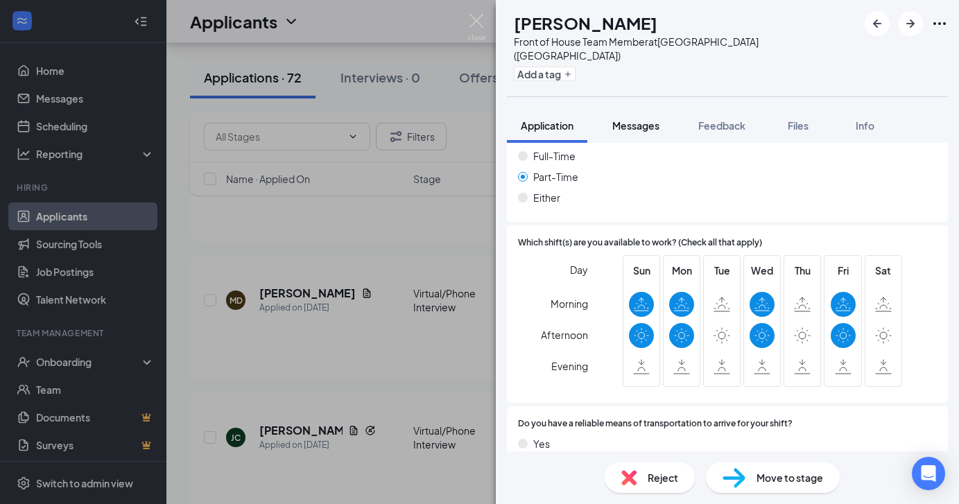
click at [640, 119] on span "Messages" at bounding box center [635, 125] width 47 height 12
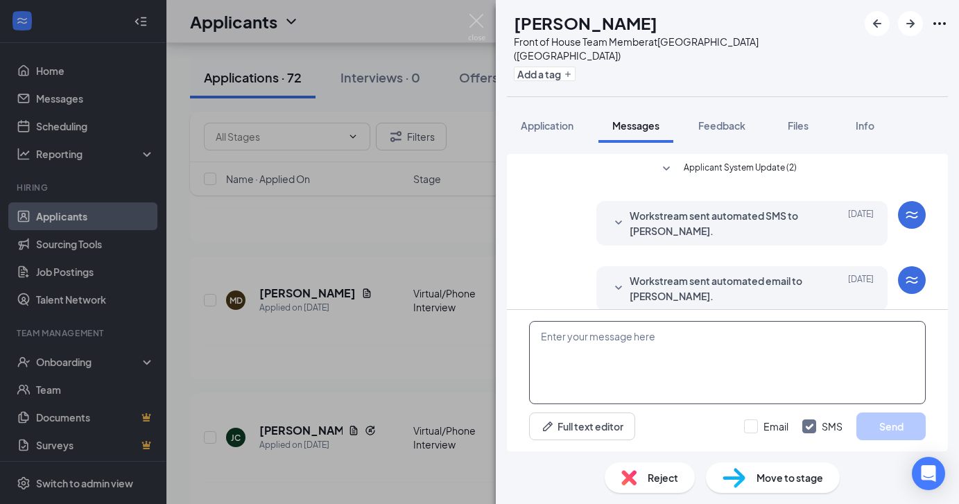
click at [653, 387] on textarea at bounding box center [727, 362] width 397 height 83
paste textarea "Hello Maella, Thank you for your interest in being a part of our team at Chick-…"
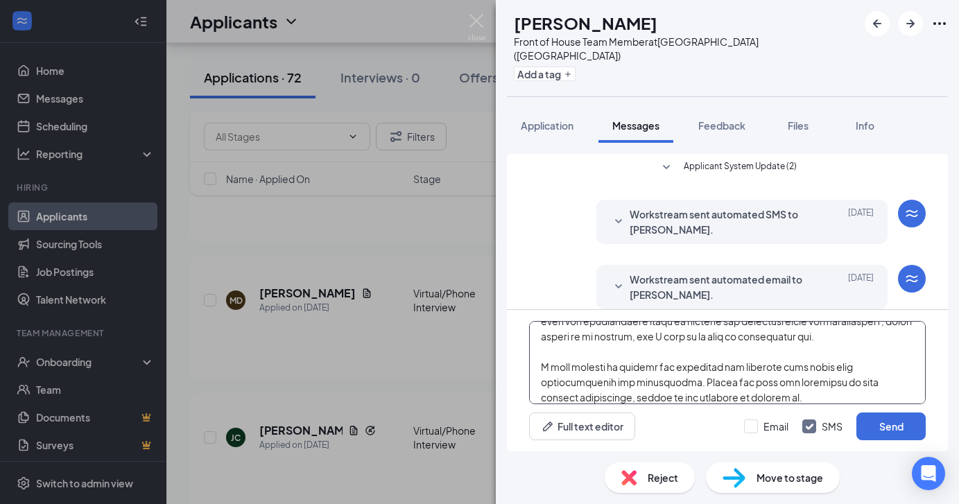
scroll to position [0, 0]
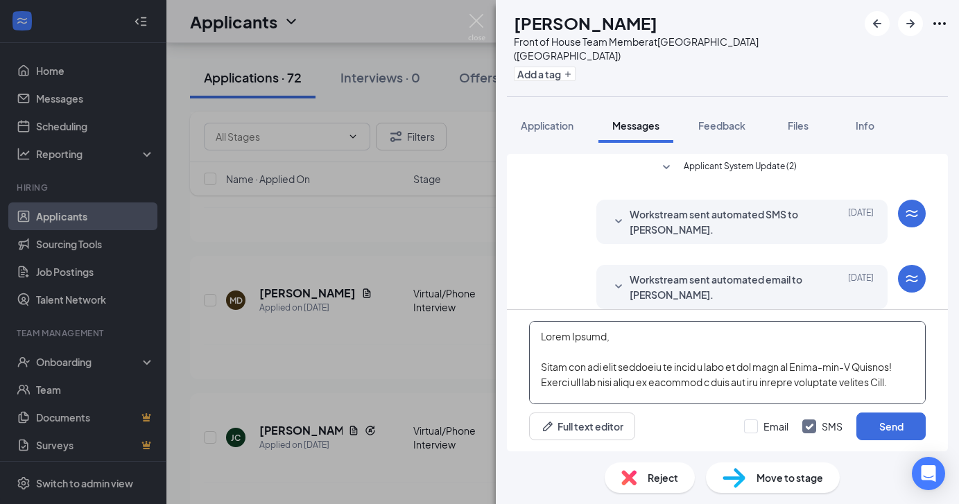
drag, startPoint x: 596, startPoint y: 339, endPoint x: 566, endPoint y: 338, distance: 29.9
click at [566, 338] on textarea at bounding box center [727, 362] width 397 height 83
type textarea "Hello Elijah, Thank you for your interest in being a part of our team at Chick-…"
click at [756, 437] on div "Email SMS Send" at bounding box center [835, 427] width 182 height 28
click at [757, 422] on input "Email" at bounding box center [766, 427] width 44 height 14
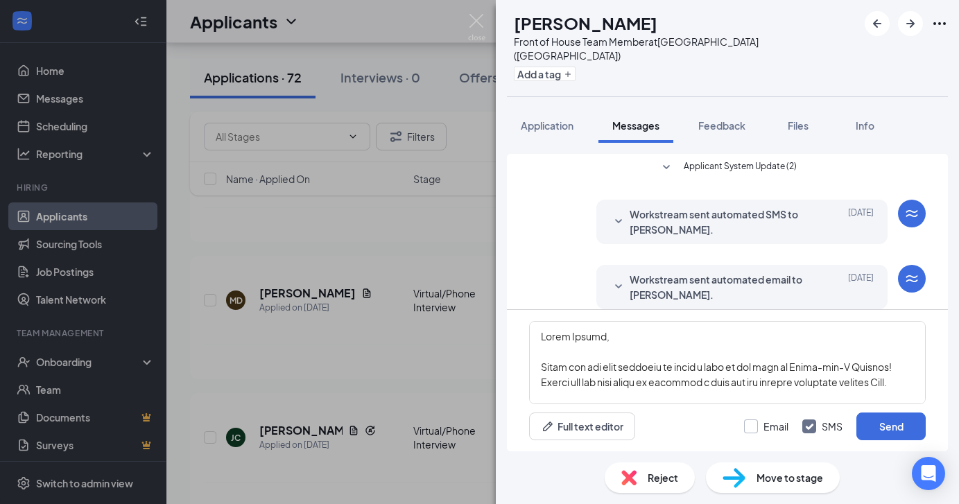
checkbox input "true"
click at [889, 417] on button "Send" at bounding box center [891, 427] width 69 height 28
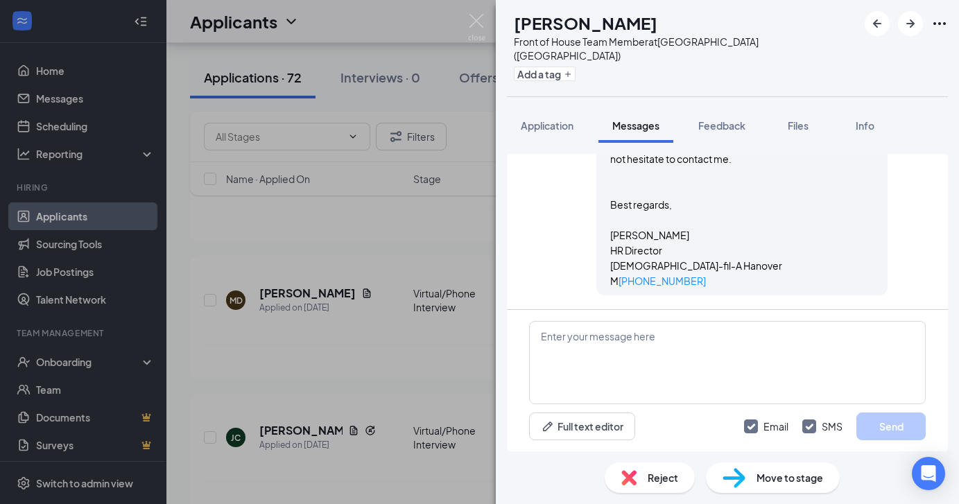
scroll to position [1261, 0]
click at [426, 394] on div "ES Elijah Steward-Rice Front of House Team Member at Hanover (MA) Add a tag App…" at bounding box center [479, 252] width 959 height 504
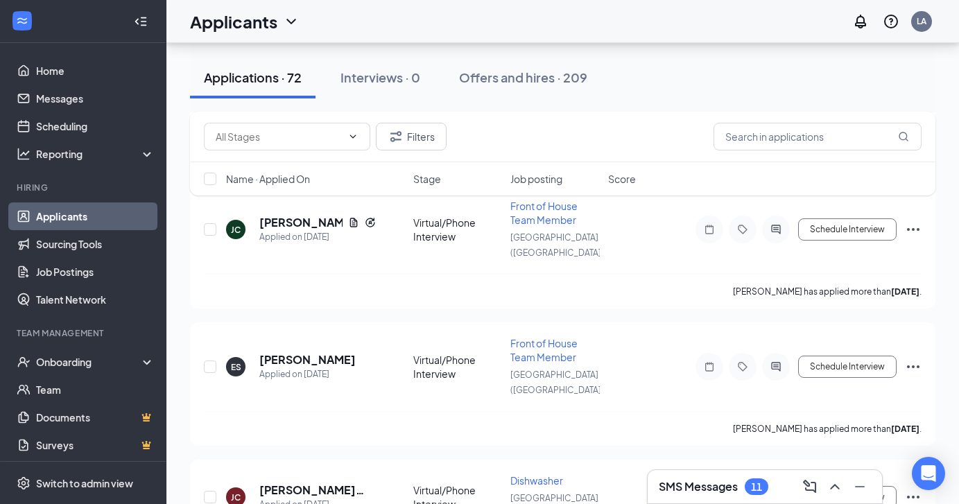
scroll to position [2146, 0]
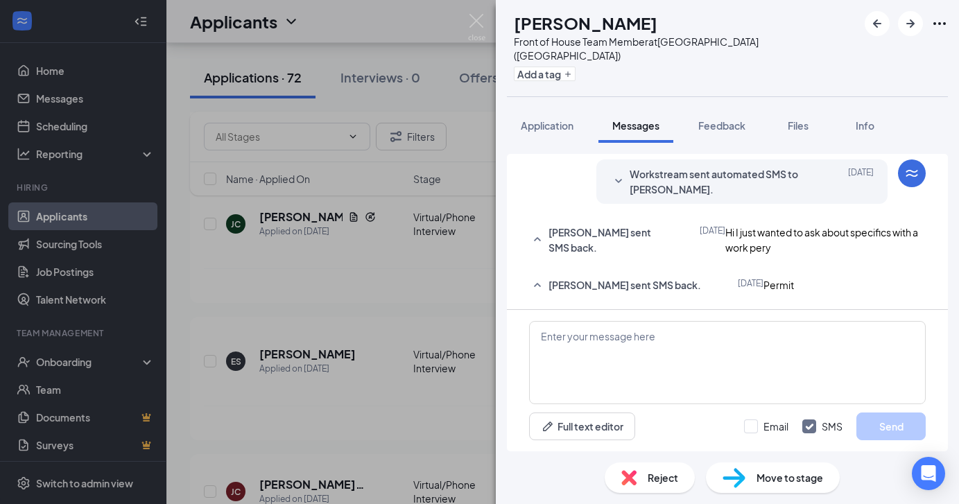
scroll to position [257, 0]
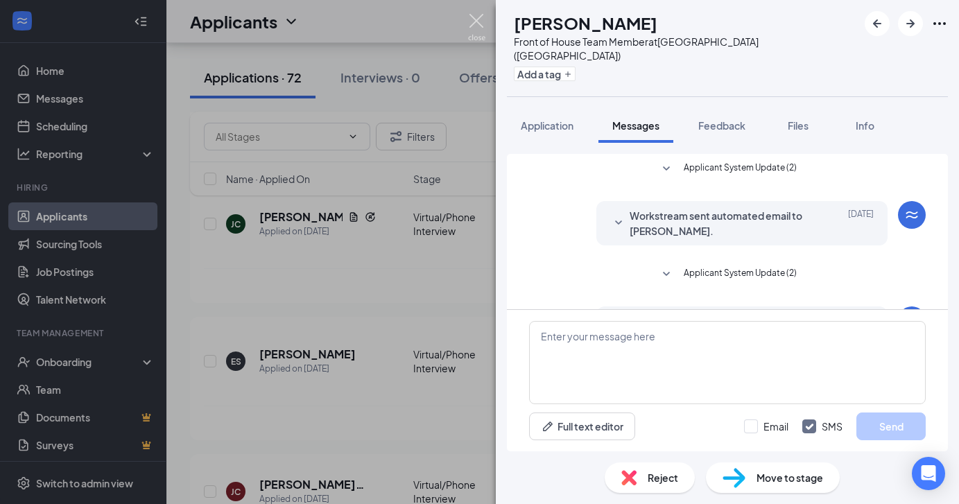
click at [475, 22] on img at bounding box center [476, 27] width 17 height 27
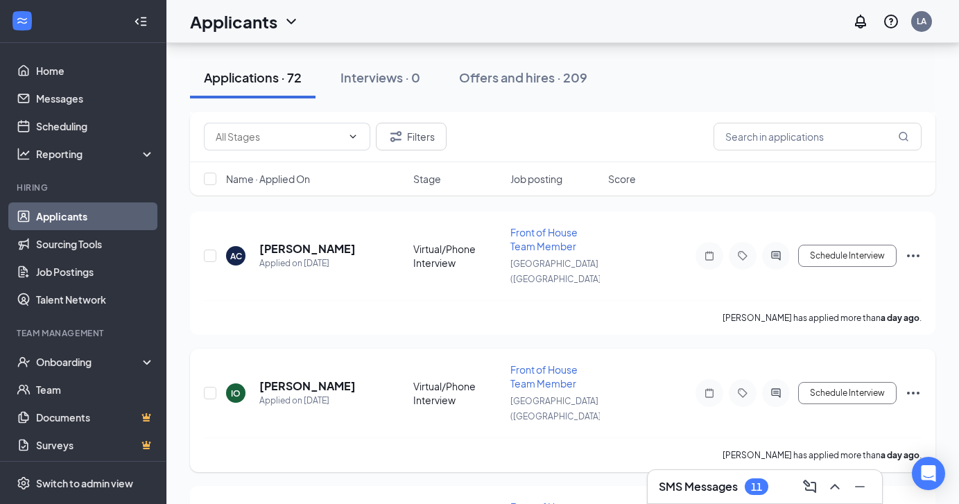
scroll to position [273, 0]
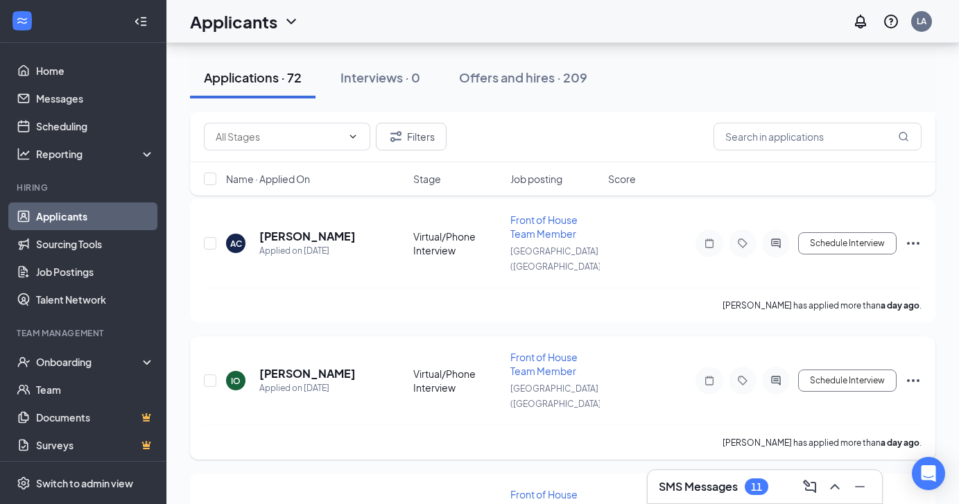
click at [777, 367] on div at bounding box center [776, 381] width 28 height 28
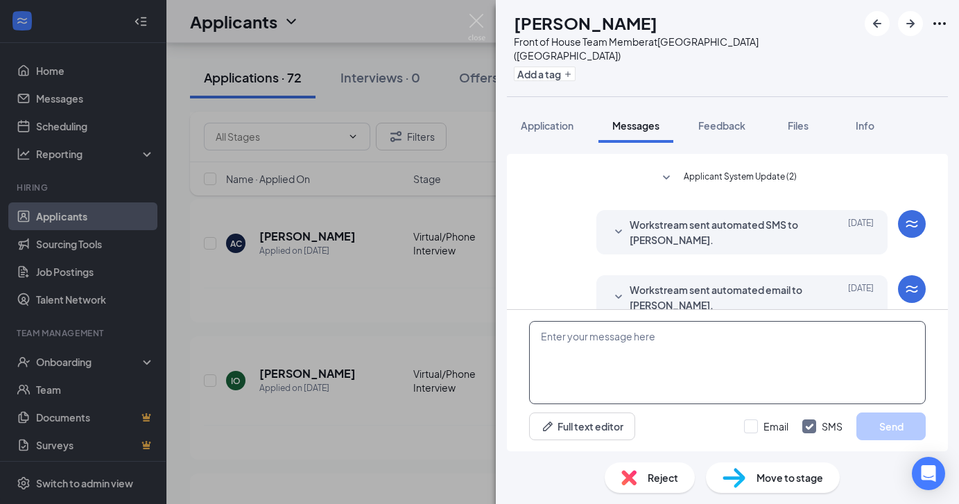
scroll to position [107, 0]
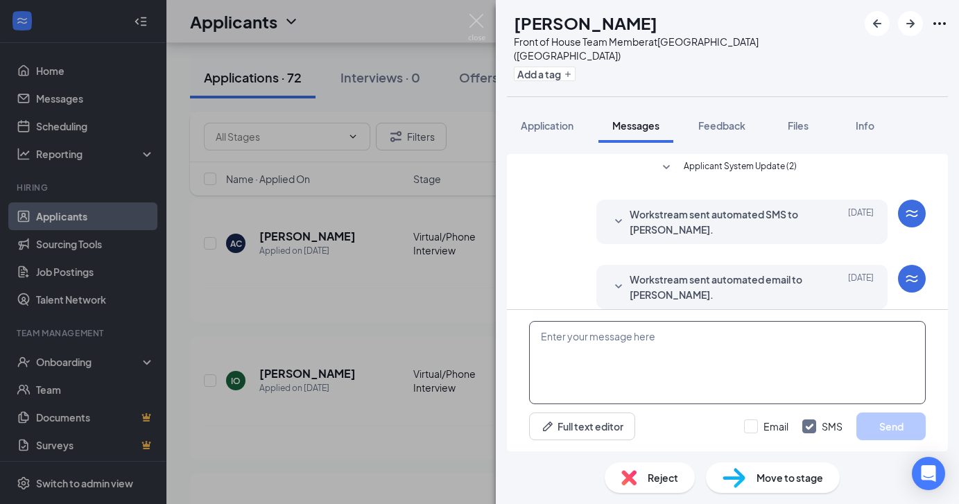
click at [607, 361] on textarea at bounding box center [727, 362] width 397 height 83
paste textarea "Hello Maella, Thank you for your interest in being a part of our team at Chick-…"
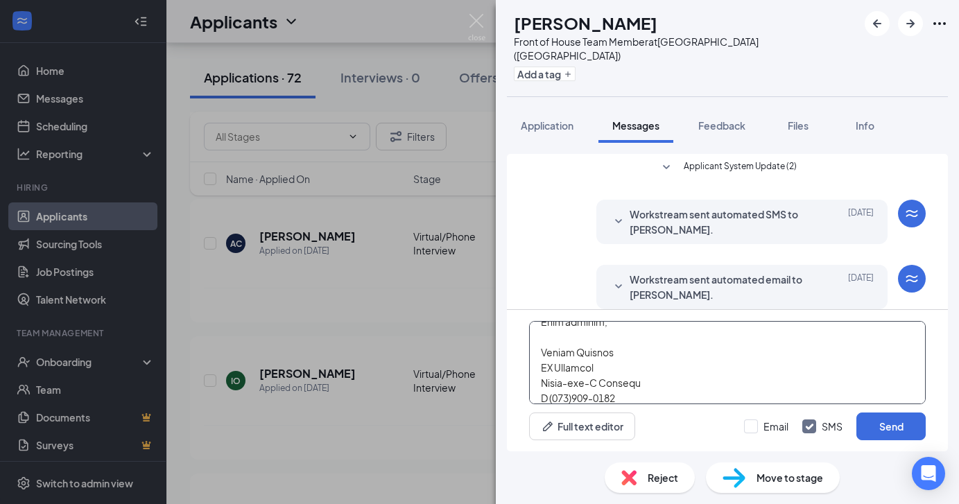
scroll to position [0, 0]
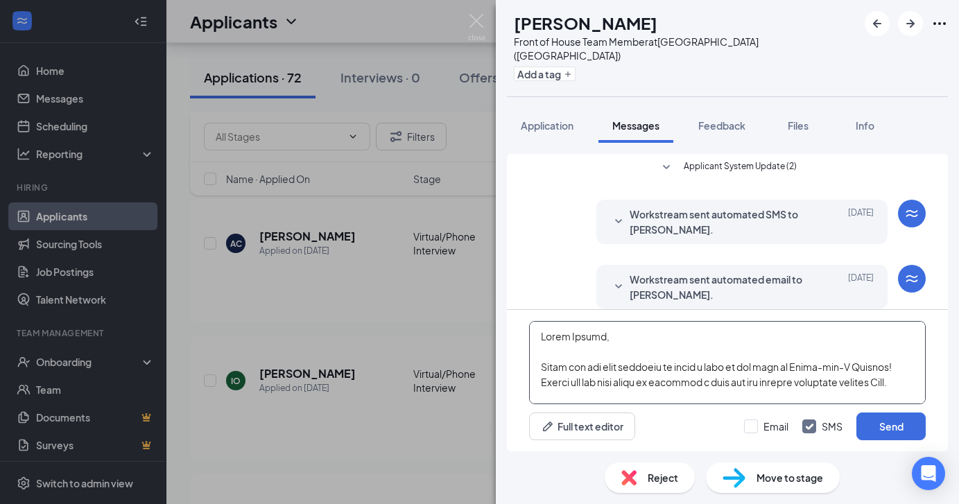
drag, startPoint x: 596, startPoint y: 334, endPoint x: 569, endPoint y: 335, distance: 26.4
click at [569, 335] on textarea at bounding box center [727, 362] width 397 height 83
type textarea "Hello Isaac, Thank you for your interest in being a part of our team at Chick-f…"
click at [762, 431] on input "Email" at bounding box center [766, 427] width 44 height 14
checkbox input "true"
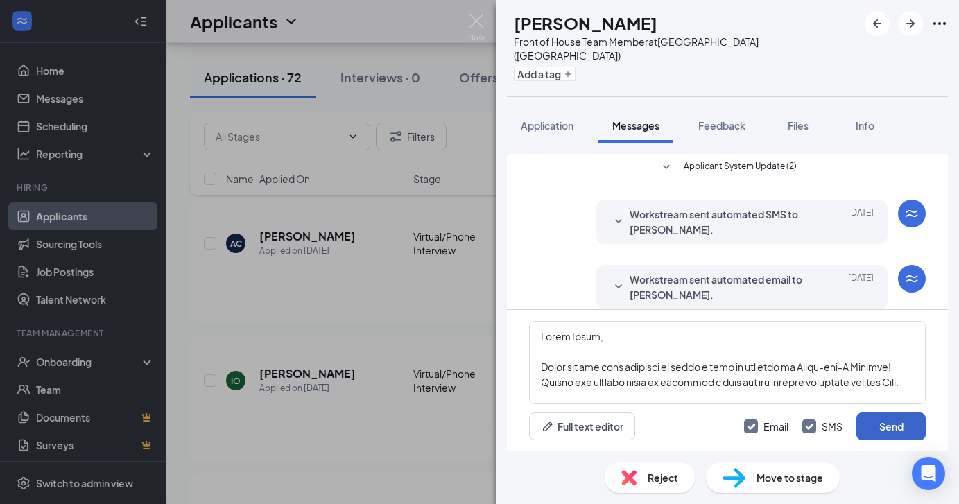
click at [900, 428] on button "Send" at bounding box center [891, 427] width 69 height 28
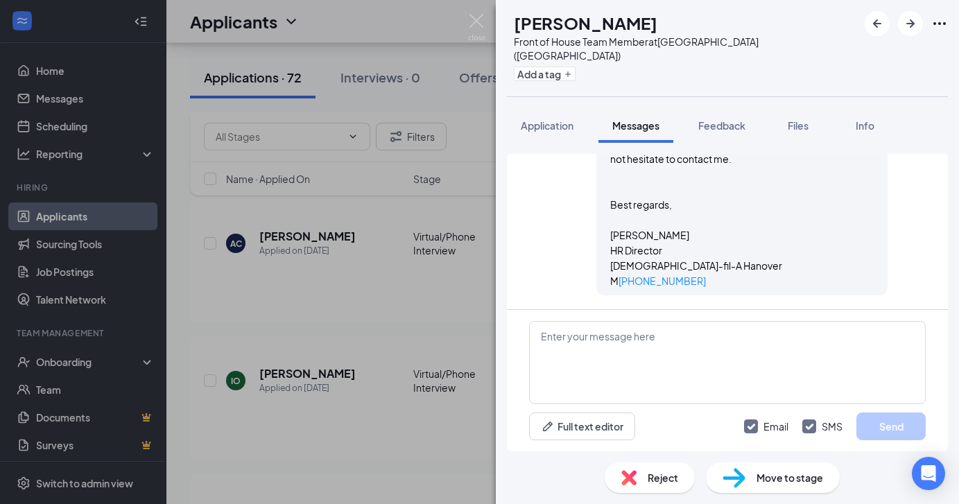
scroll to position [1261, 0]
